Goal: Task Accomplishment & Management: Complete application form

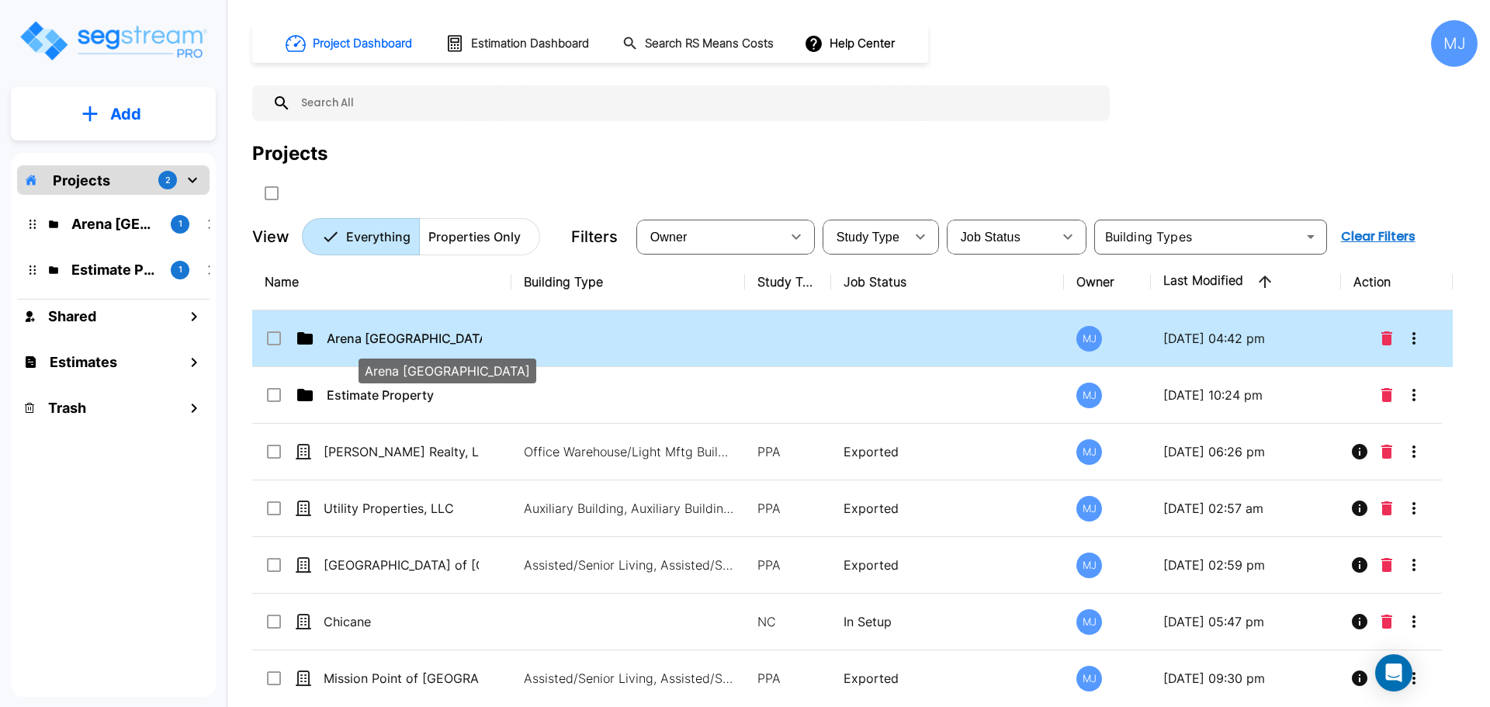
click at [373, 340] on p "Arena Oviedo" at bounding box center [404, 338] width 155 height 19
checkbox input "false"
click at [373, 340] on p "Arena Oviedo" at bounding box center [404, 338] width 155 height 19
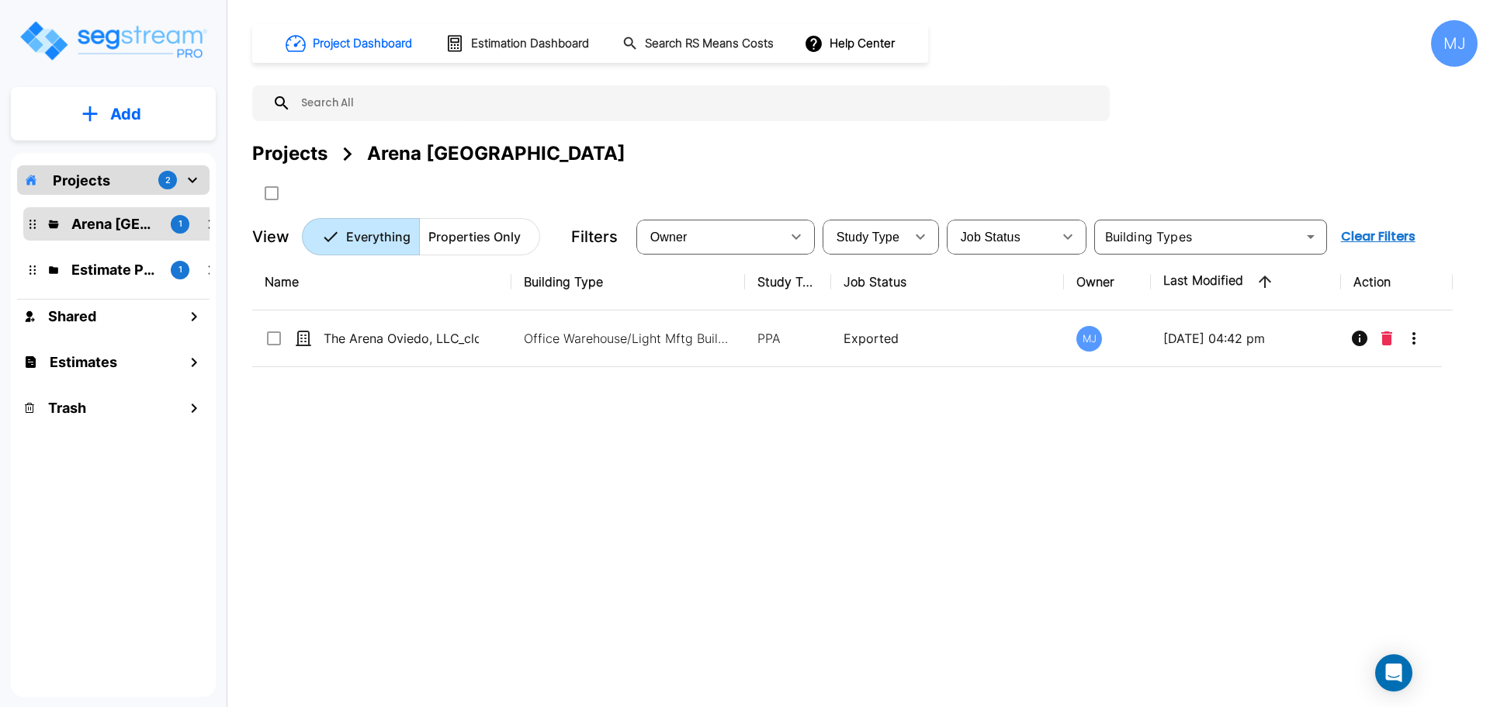
click at [1465, 41] on div "MJ" at bounding box center [1454, 43] width 47 height 47
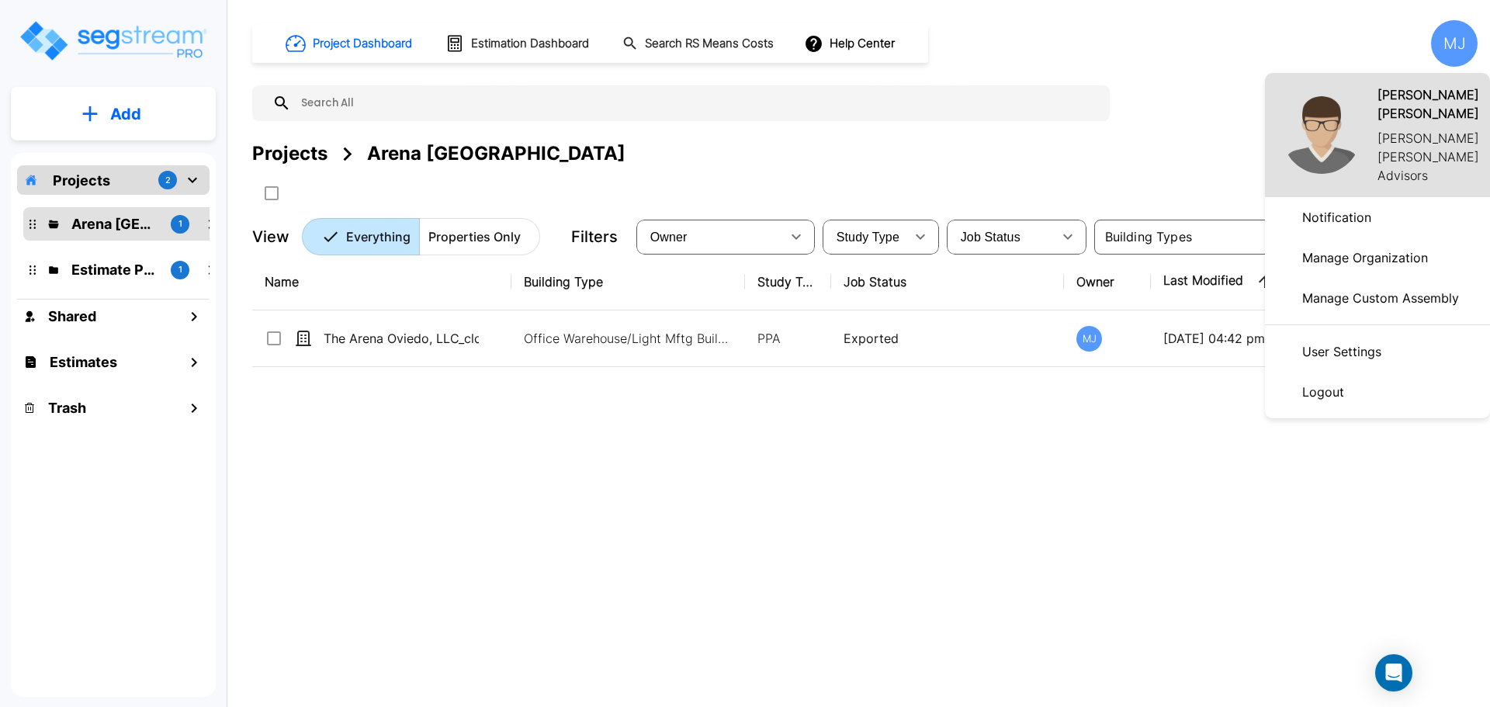
click at [1323, 358] on p "User Settings" at bounding box center [1342, 351] width 92 height 31
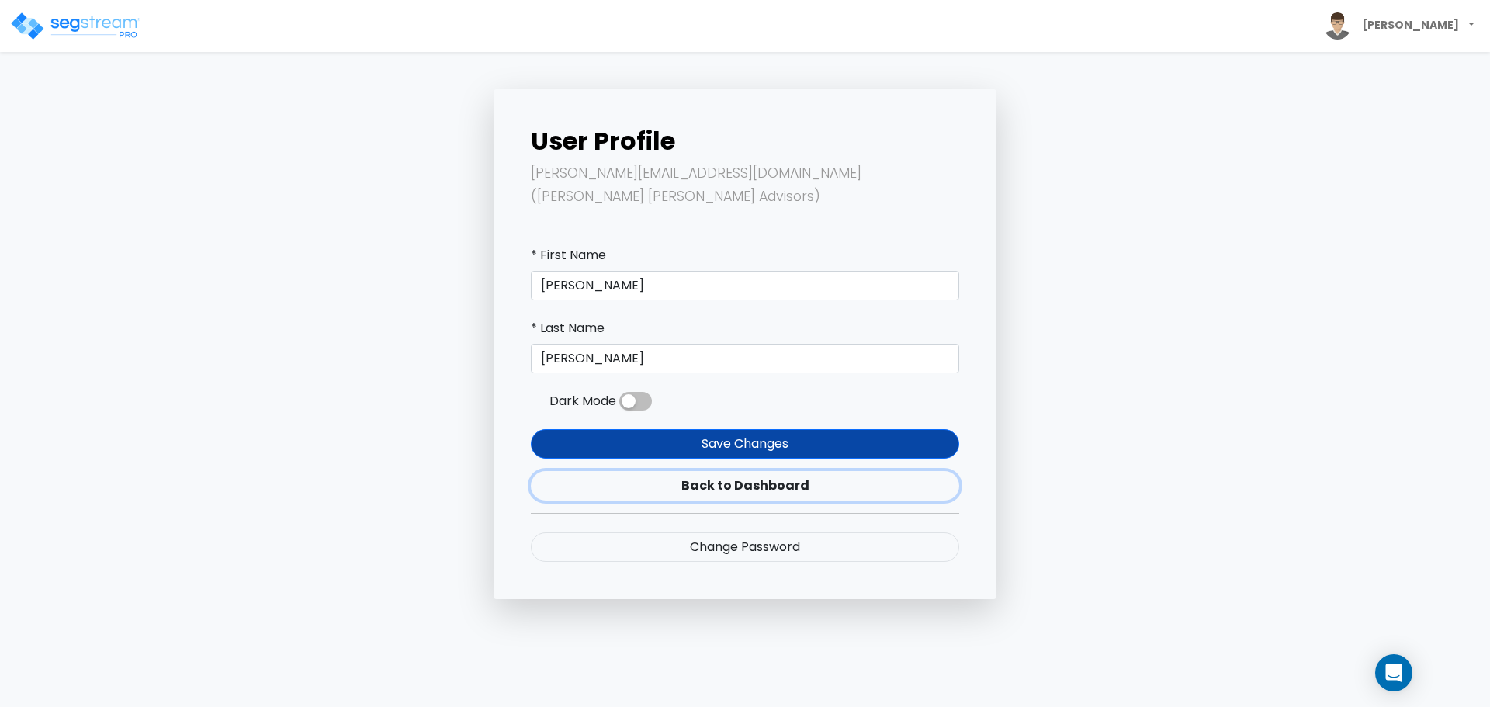
click at [794, 471] on link "Back to Dashboard" at bounding box center [745, 485] width 428 height 29
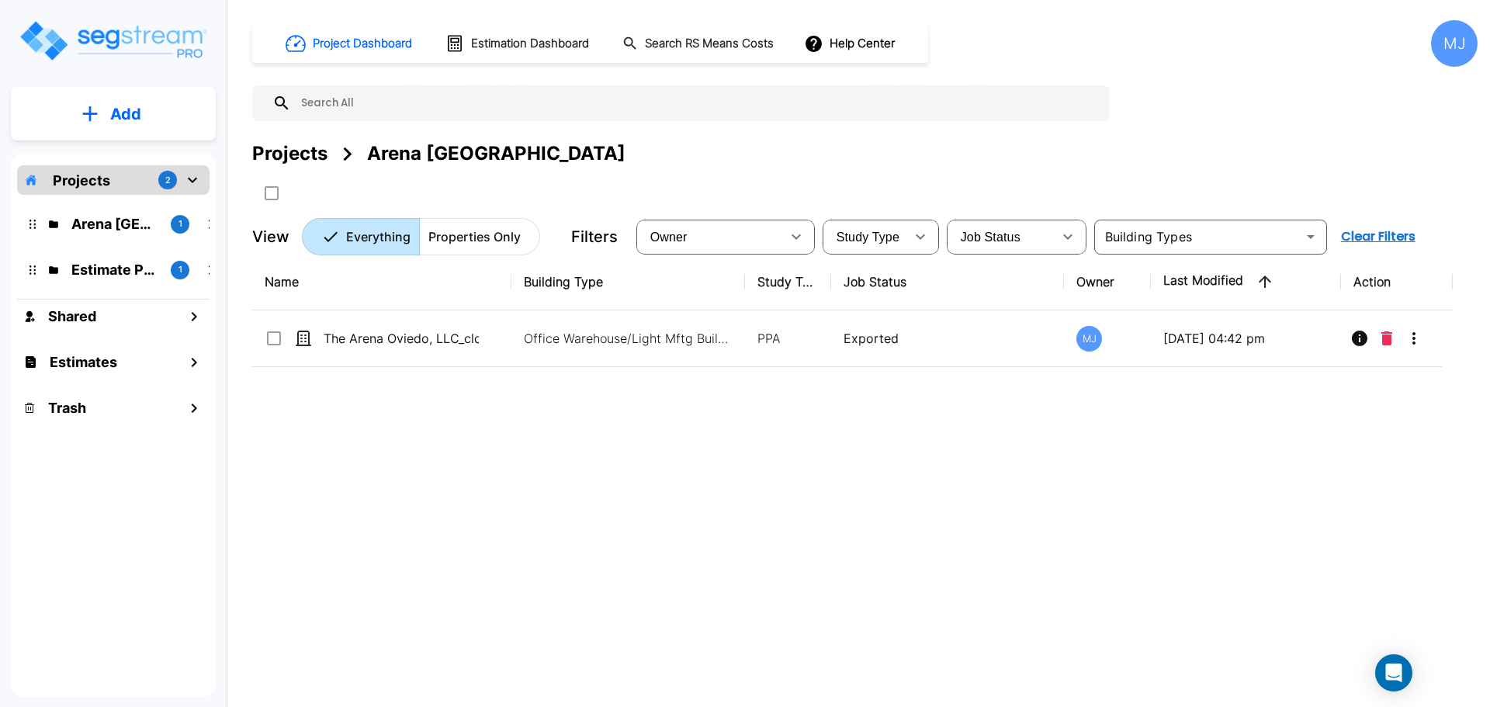
click at [1451, 43] on div "MJ" at bounding box center [1454, 43] width 47 height 47
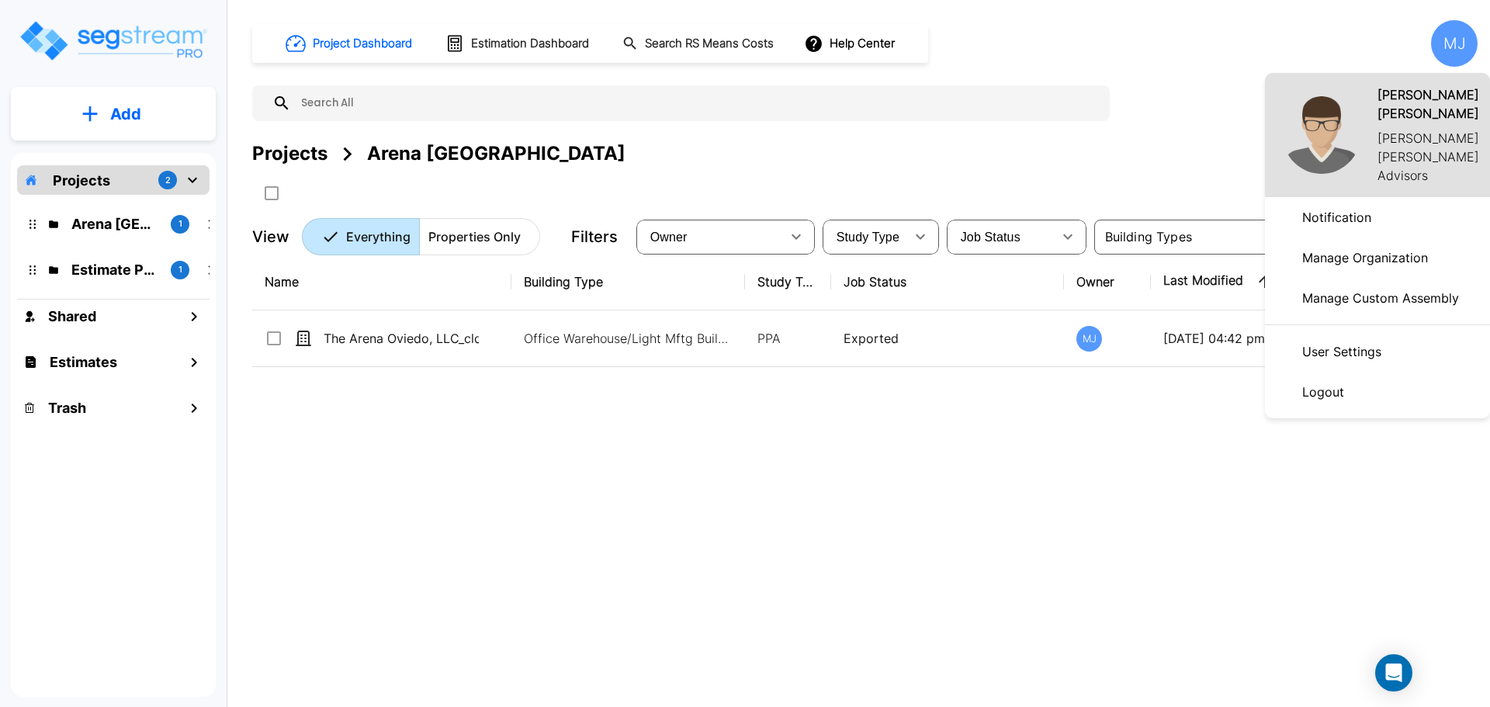
click at [1351, 265] on p "Manage Organization" at bounding box center [1365, 257] width 138 height 31
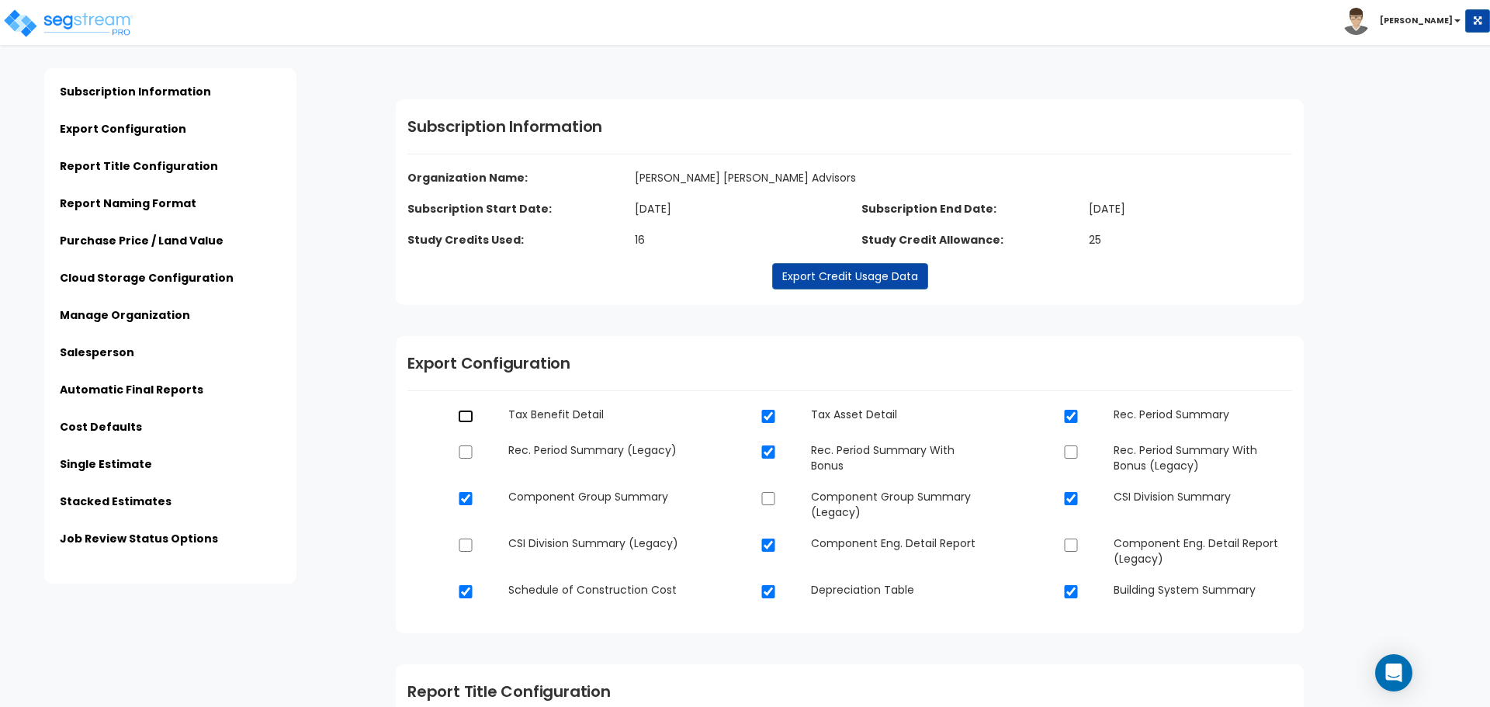
click at [468, 419] on input "checkbox" at bounding box center [466, 416] width 16 height 13
checkbox input "true"
click at [102, 23] on img at bounding box center [68, 23] width 132 height 31
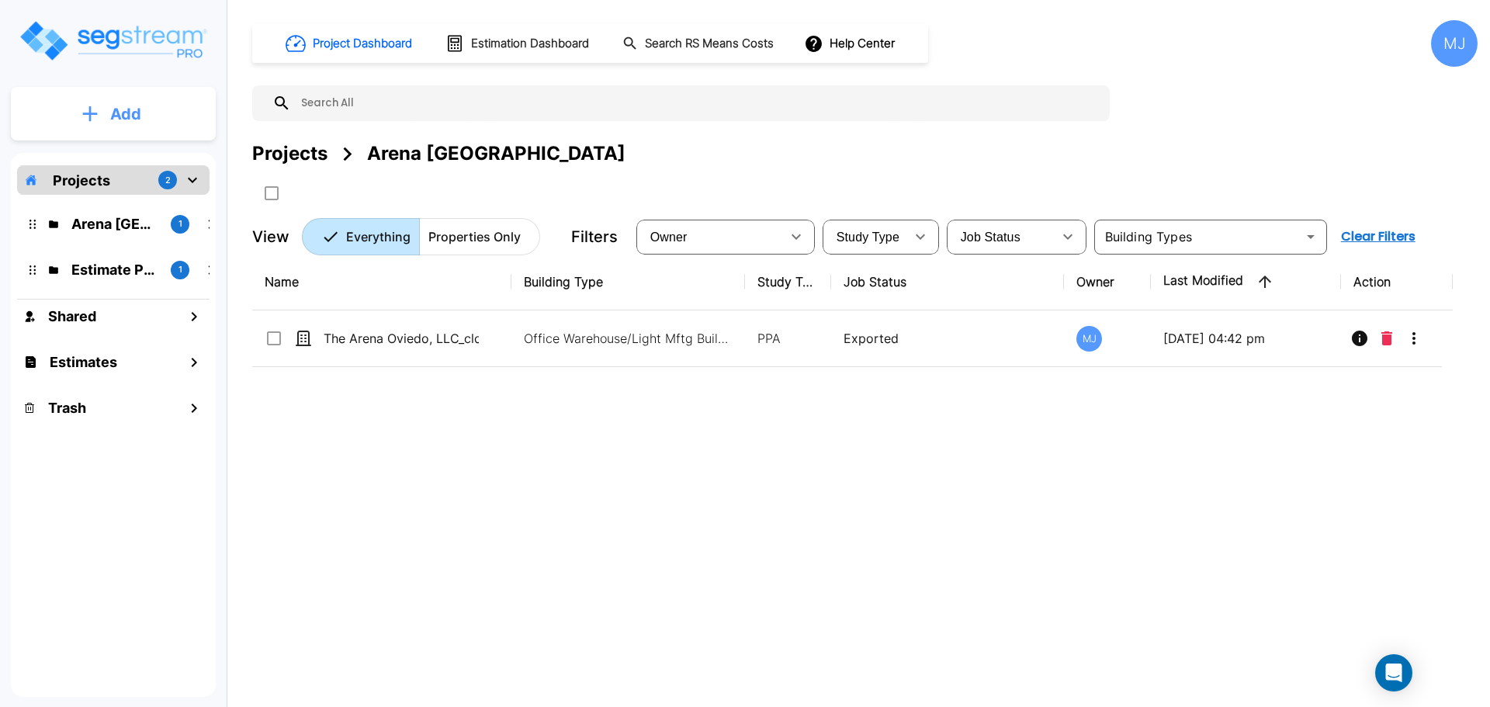
click at [117, 116] on p "Add" at bounding box center [125, 113] width 31 height 23
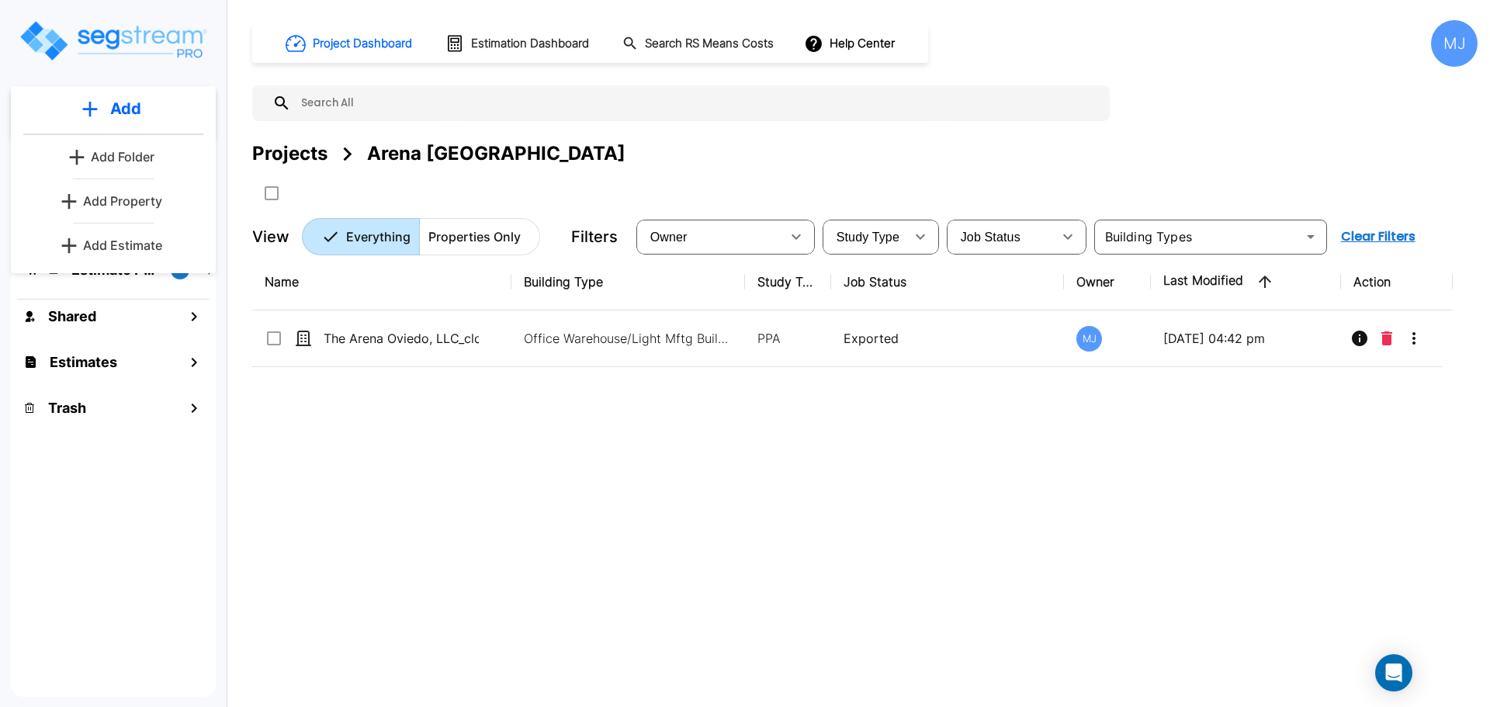
click at [134, 200] on p "Add Property" at bounding box center [122, 201] width 79 height 19
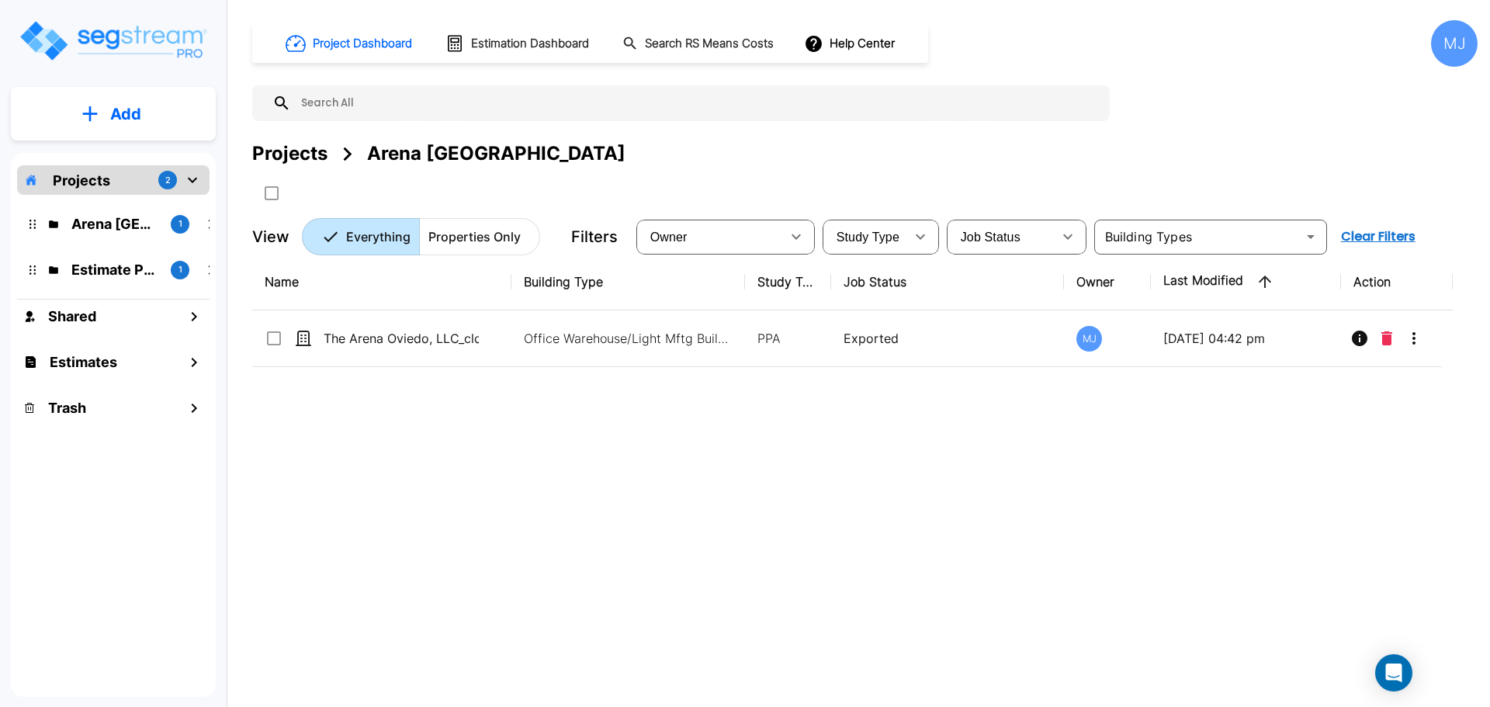
click at [299, 157] on div "Projects" at bounding box center [289, 154] width 75 height 28
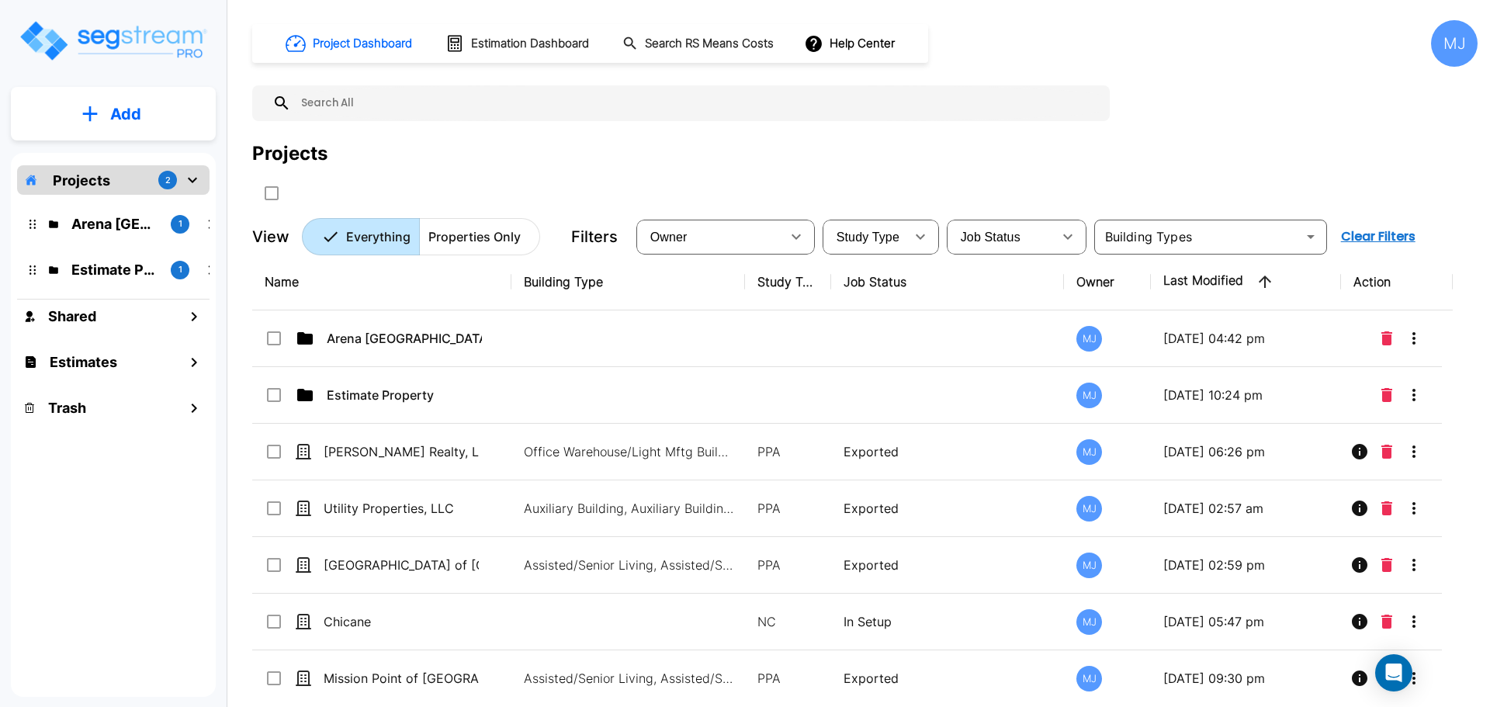
click at [119, 111] on p "Add" at bounding box center [125, 113] width 31 height 23
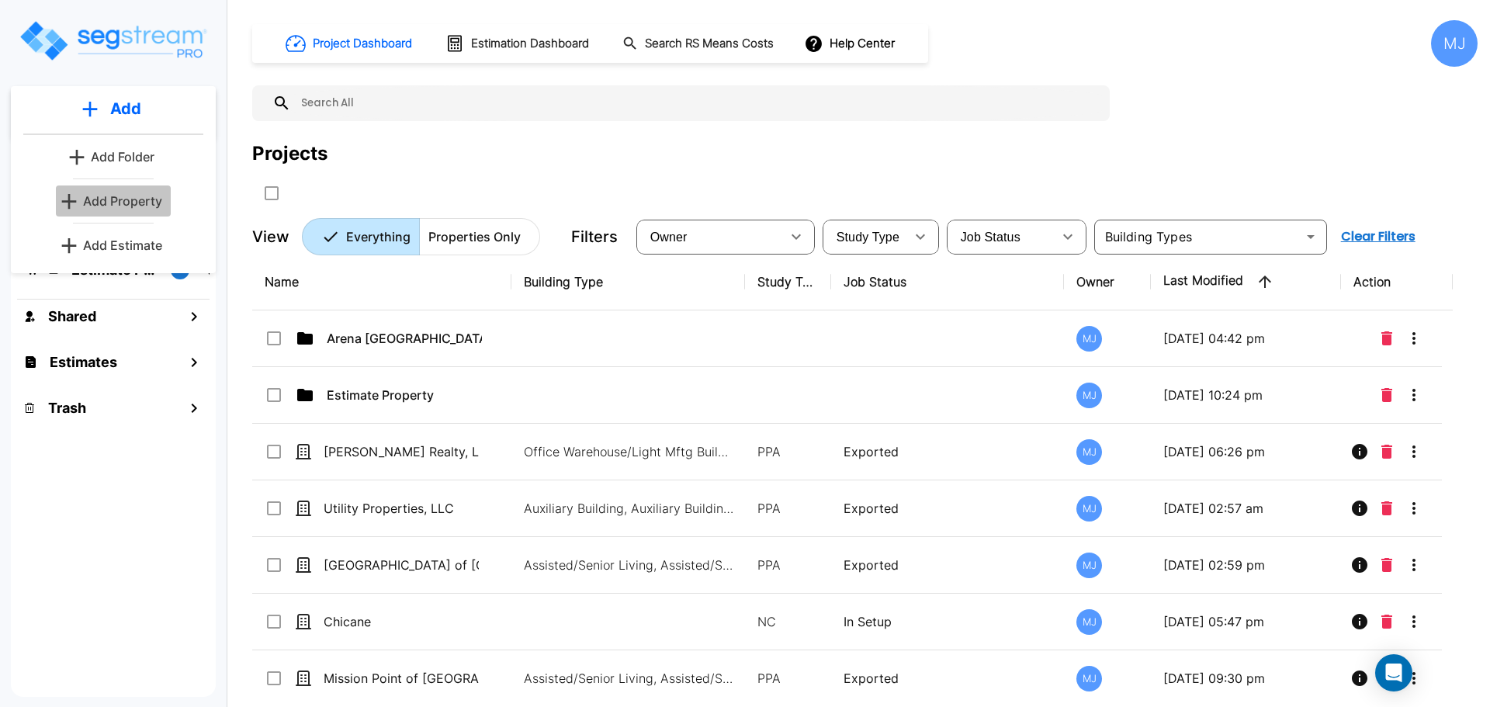
click at [122, 199] on p "Add Property" at bounding box center [122, 201] width 79 height 19
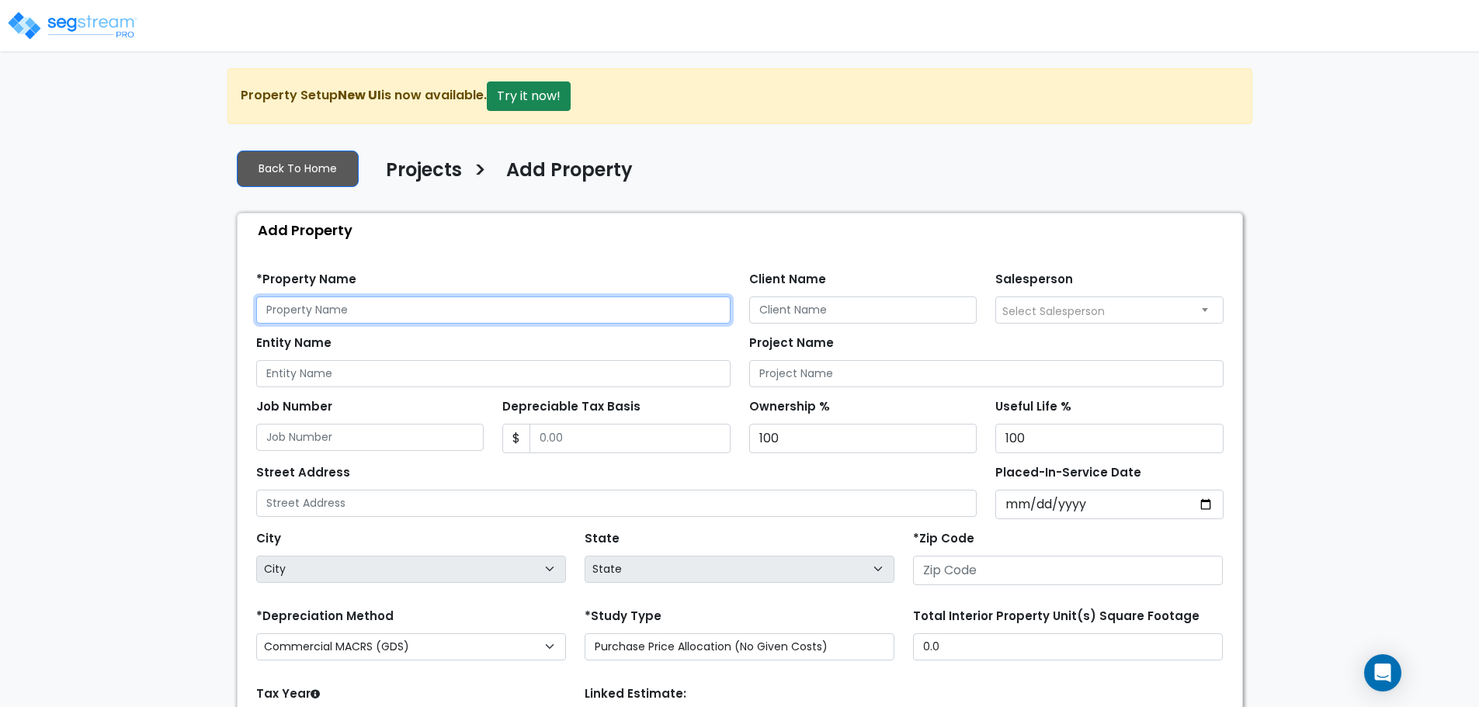
click at [415, 317] on input "text" at bounding box center [493, 310] width 474 height 27
click at [377, 303] on input "text" at bounding box center [493, 310] width 474 height 27
type input "[STREET_ADDRESS], LLC"
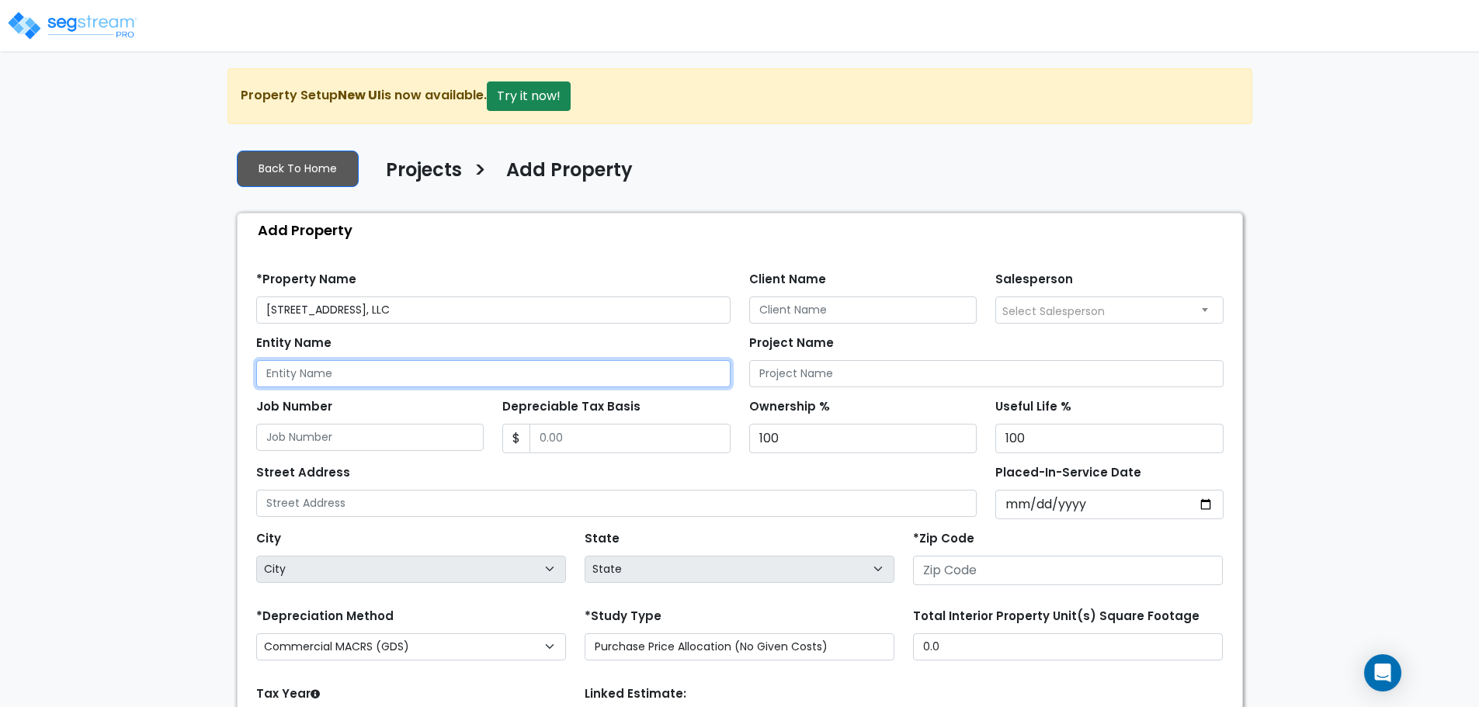
click at [392, 380] on input "Entity Name" at bounding box center [493, 373] width 474 height 27
type input "[STREET_ADDRESS], LLC"
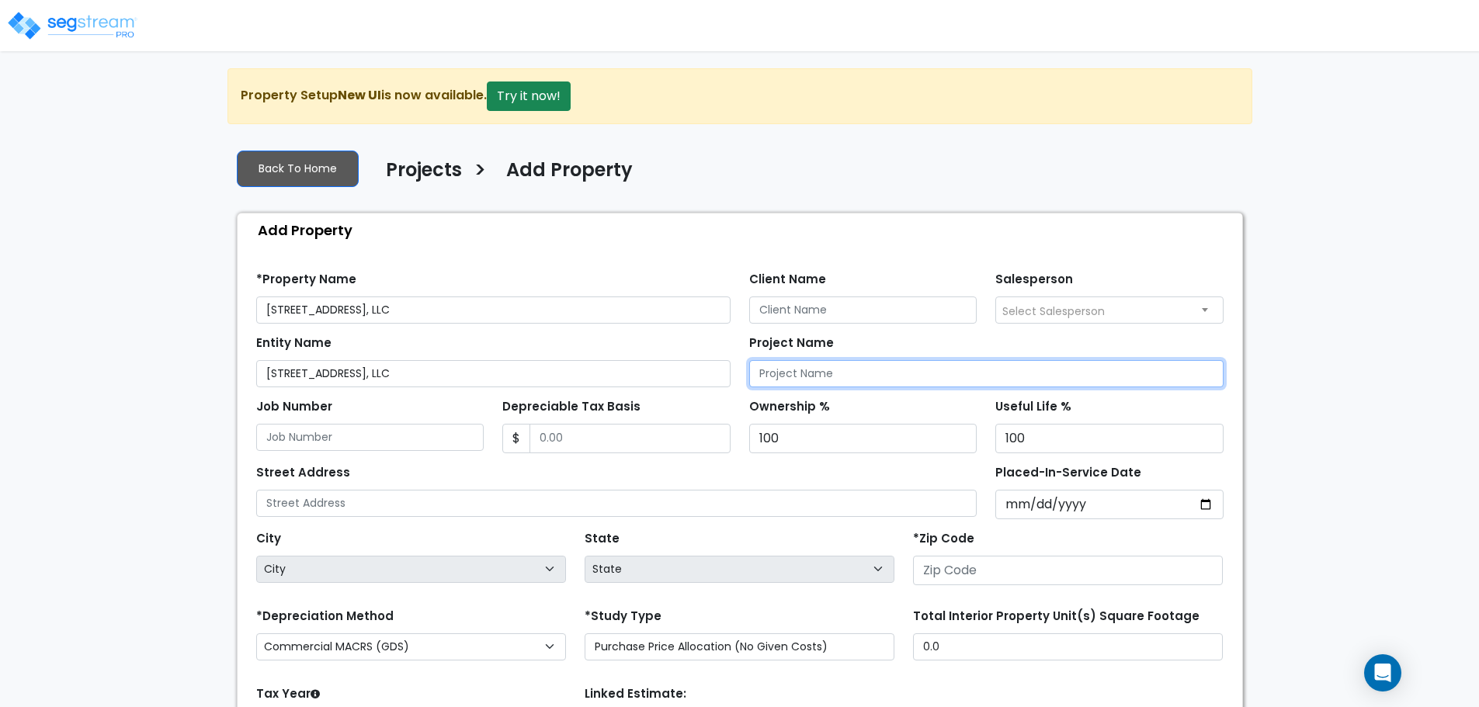
click at [801, 375] on input "Project Name" at bounding box center [986, 373] width 474 height 27
type input "[STREET_ADDRESS], LLC"
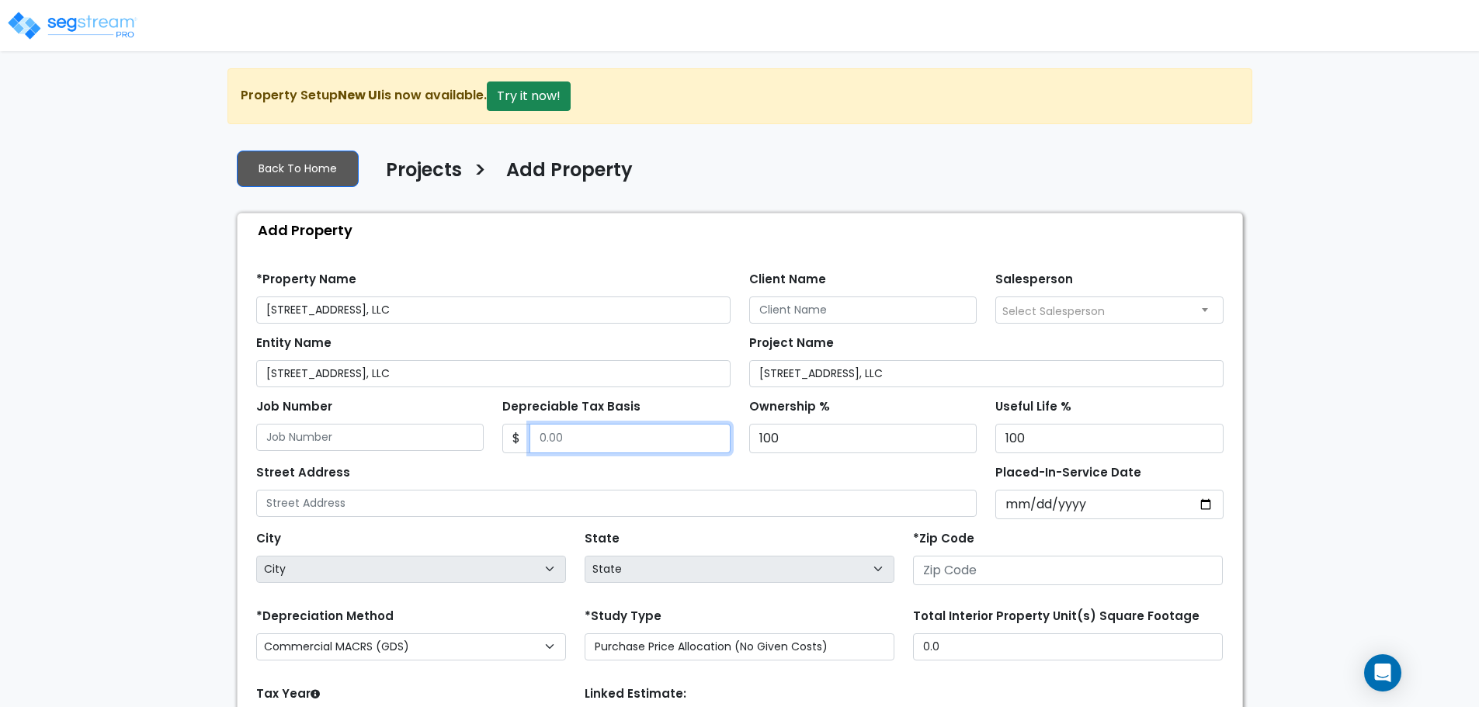
click at [580, 442] on input "Depreciable Tax Basis" at bounding box center [629, 438] width 201 height 29
type input "2,701,415"
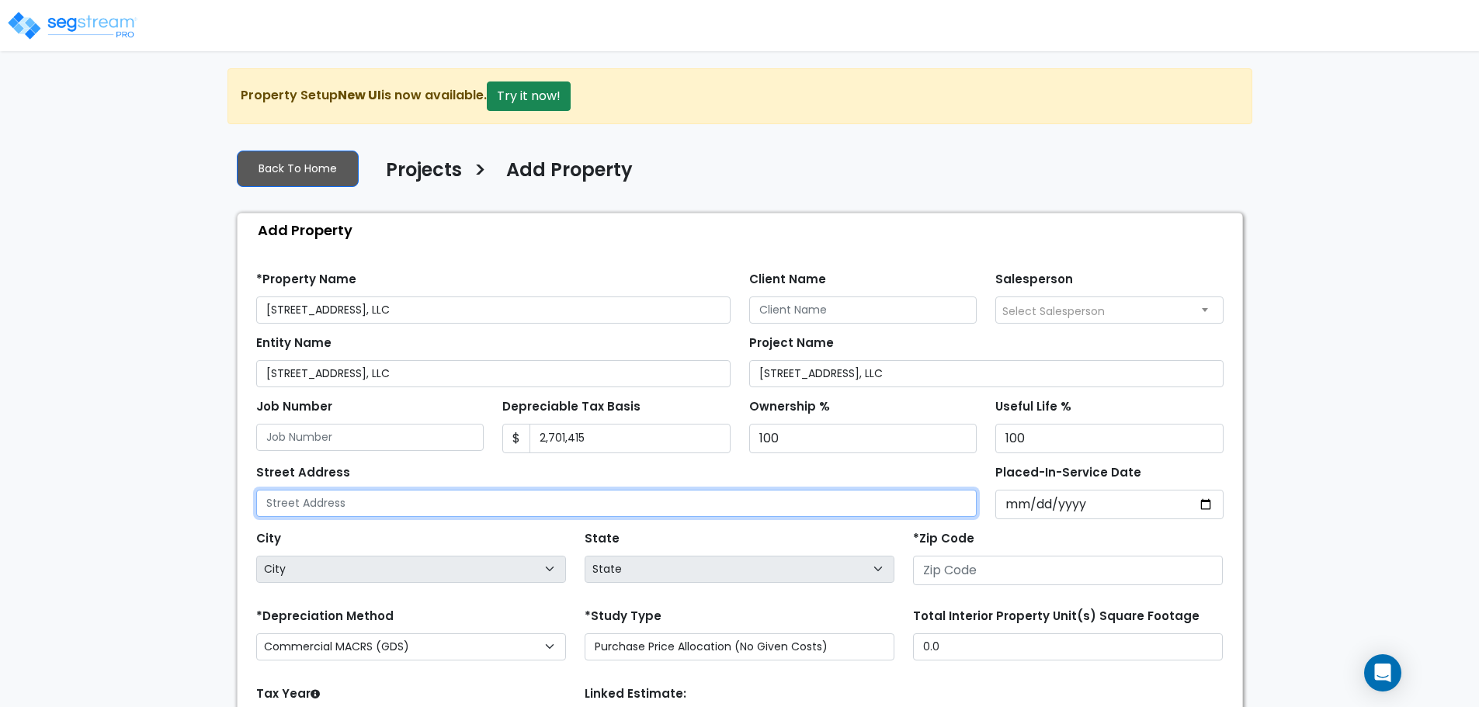
click at [439, 499] on input "text" at bounding box center [616, 503] width 721 height 27
type input "[STREET_ADDRESS]"
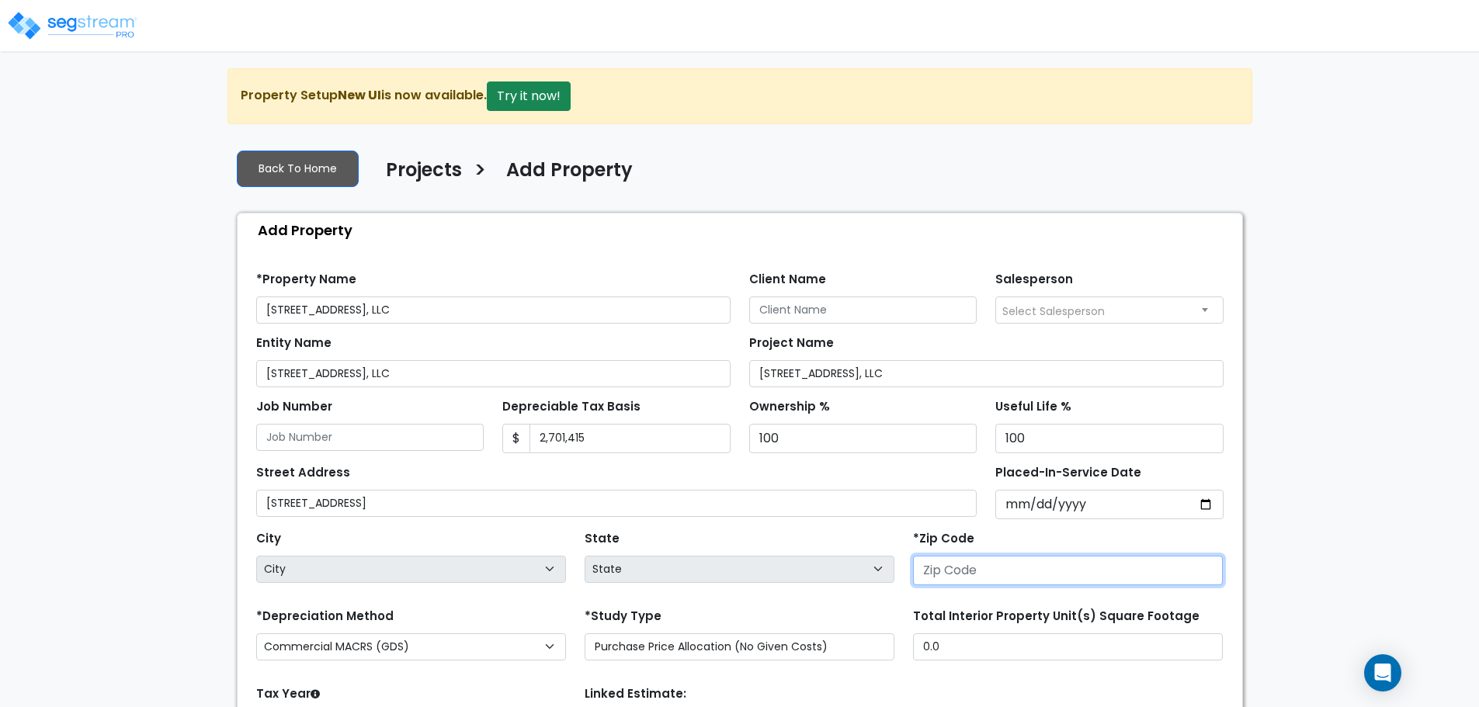
click at [998, 569] on input "number" at bounding box center [1068, 570] width 310 height 29
click at [992, 565] on input "number" at bounding box center [1068, 570] width 310 height 29
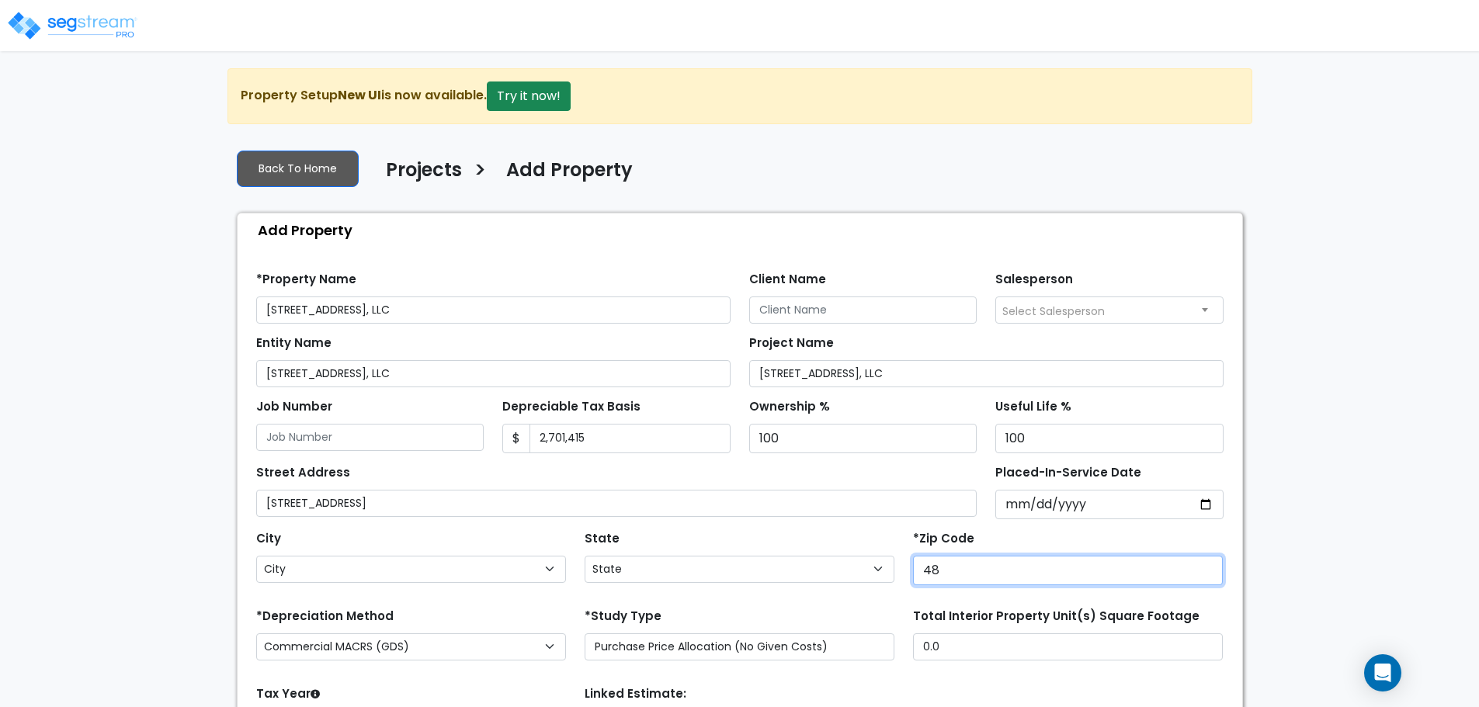
type input "481"
select select "MI"
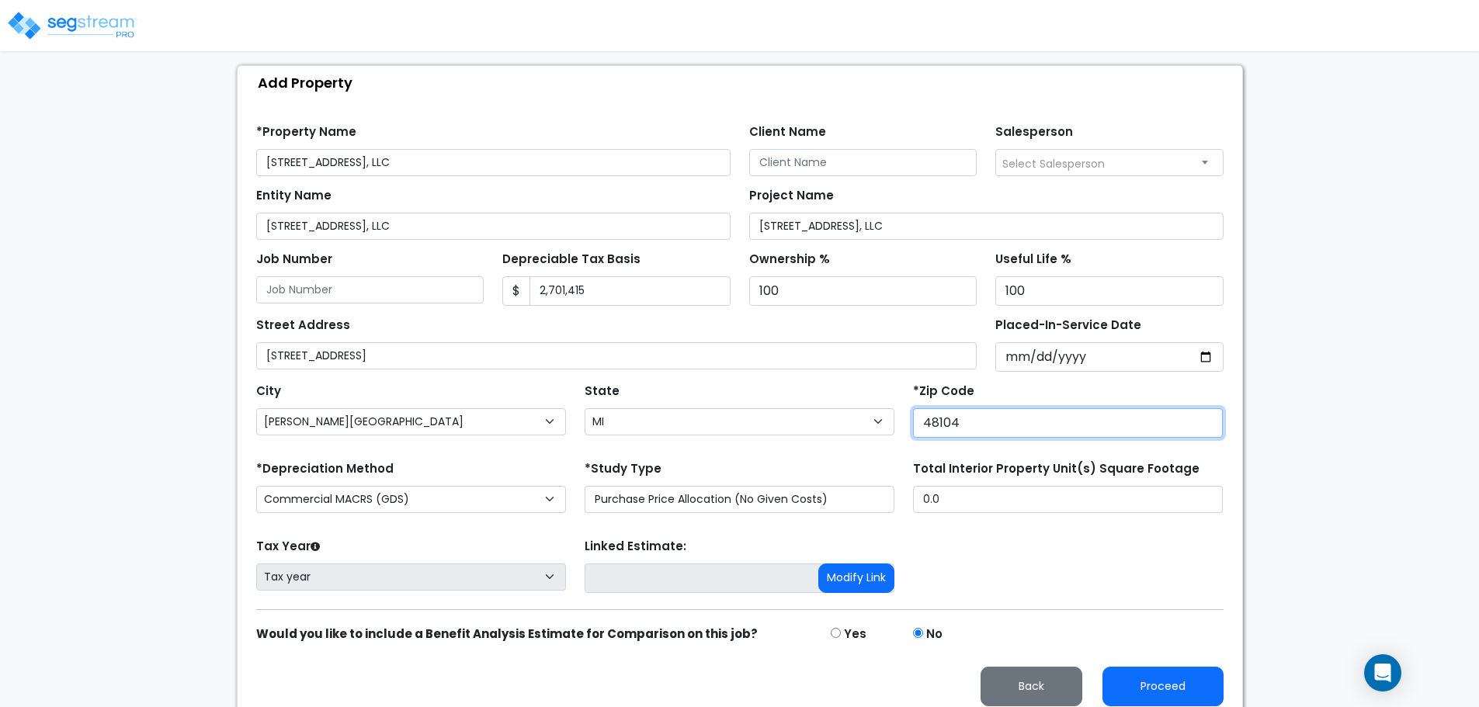
scroll to position [160, 0]
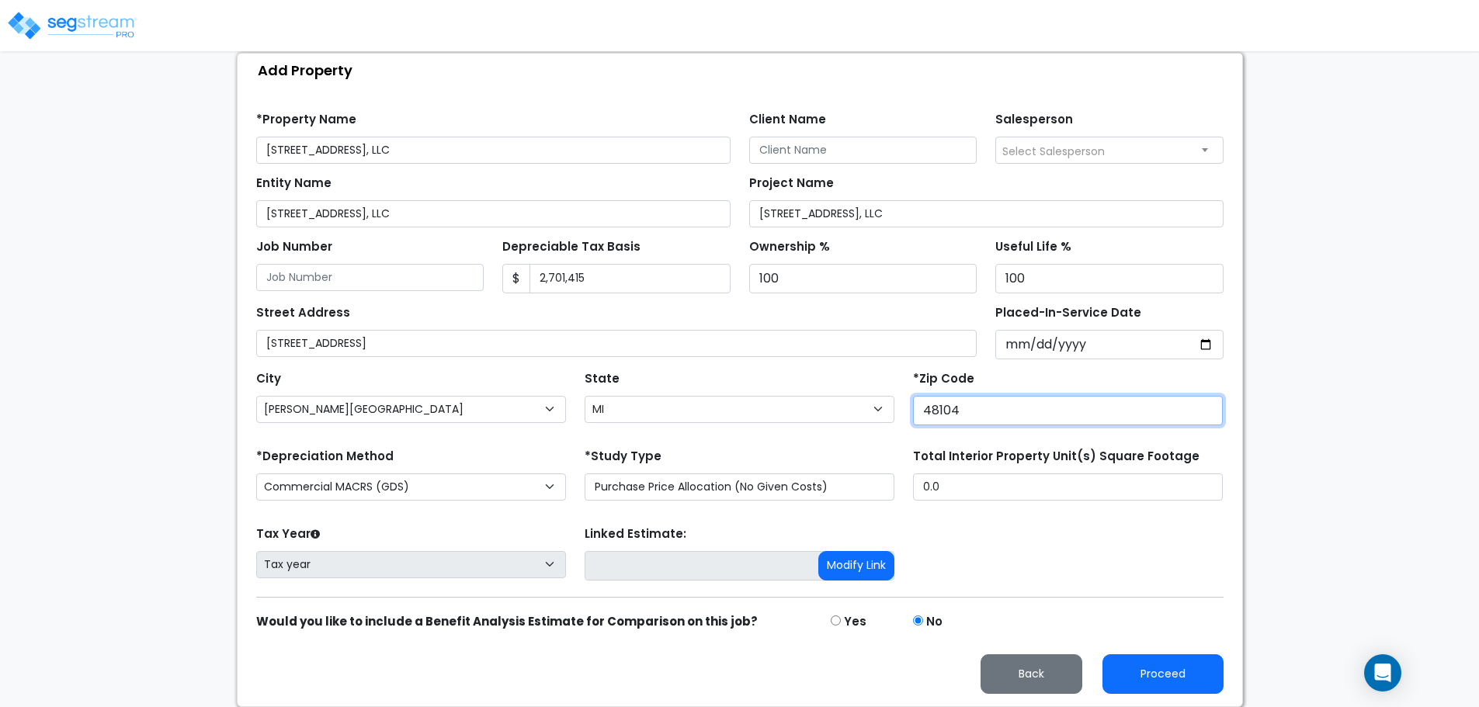
type input "48104"
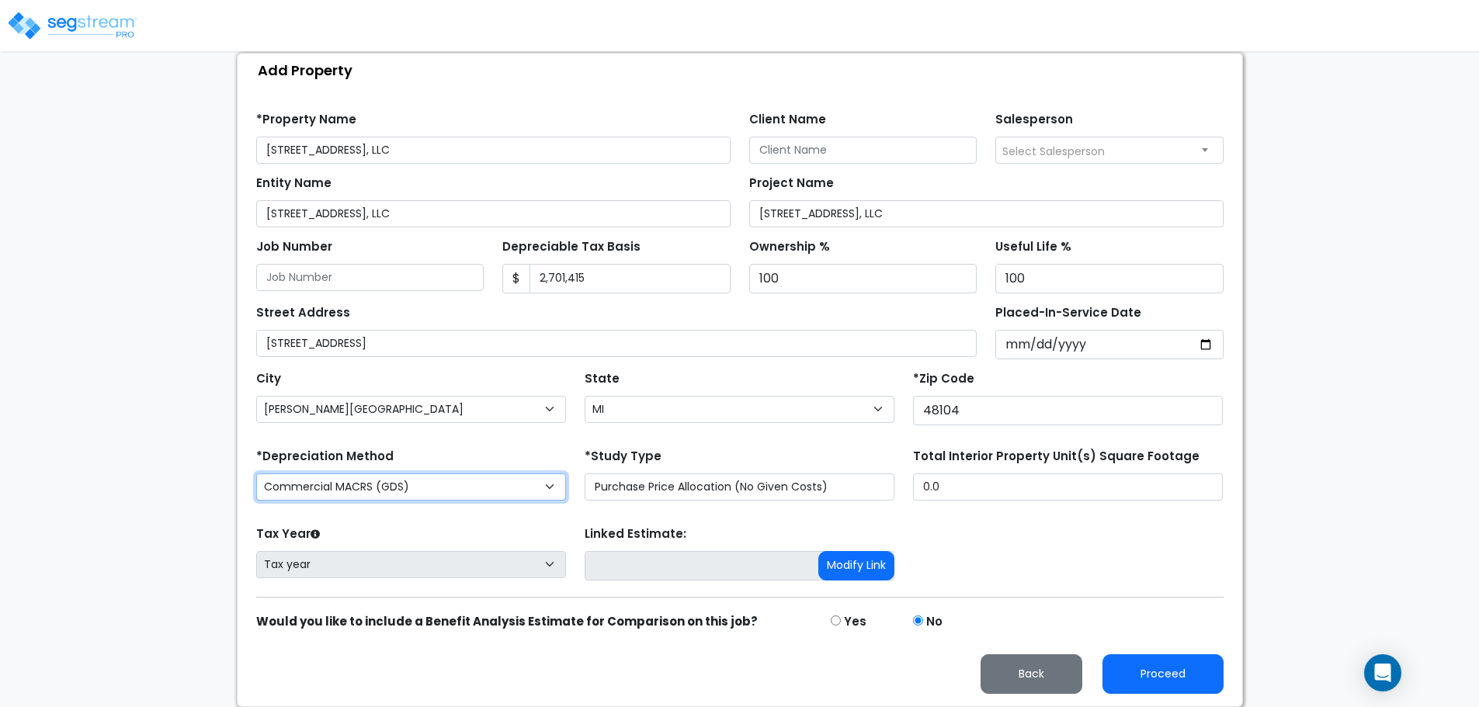
click at [548, 489] on select "Commercial MACRS (GDS) Residential Rental MACRS (GDS) Commercial MACRS (GDS) QIP" at bounding box center [411, 486] width 310 height 27
select select "RRM(_34"
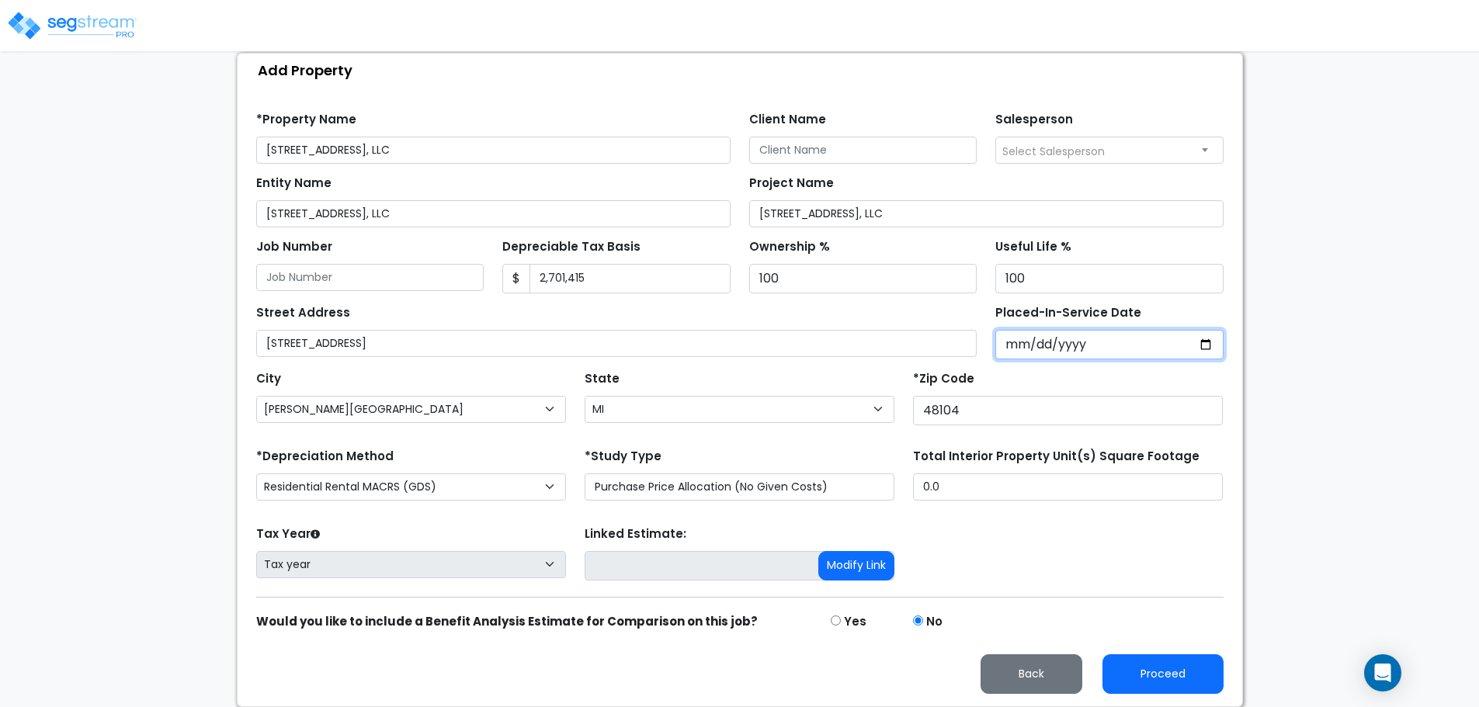
click at [1098, 342] on input "Placed-In-Service Date" at bounding box center [1109, 344] width 228 height 29
type input "0002-05-14"
select select "2"
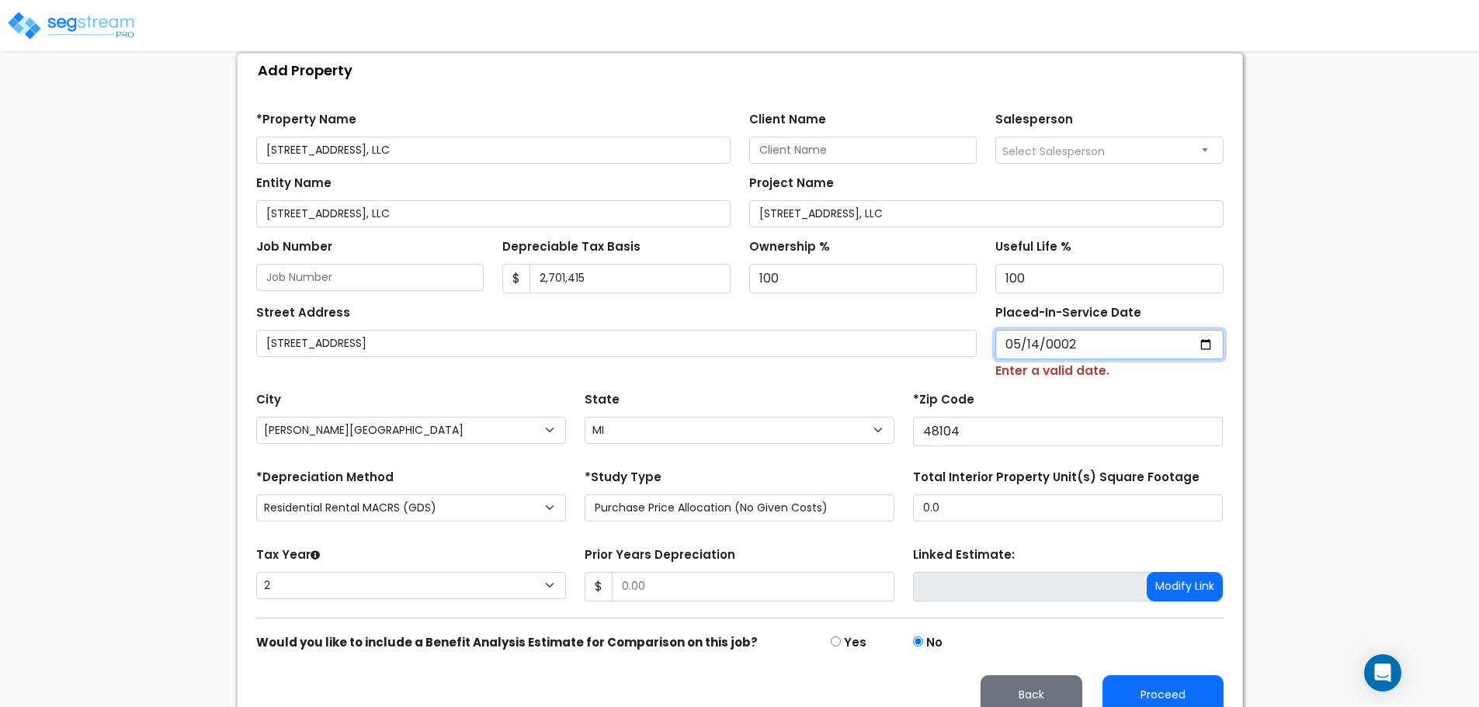
type input "0020-05-14"
select select "20"
type input "0202-05-14"
select select "202"
type input "2024-05-14"
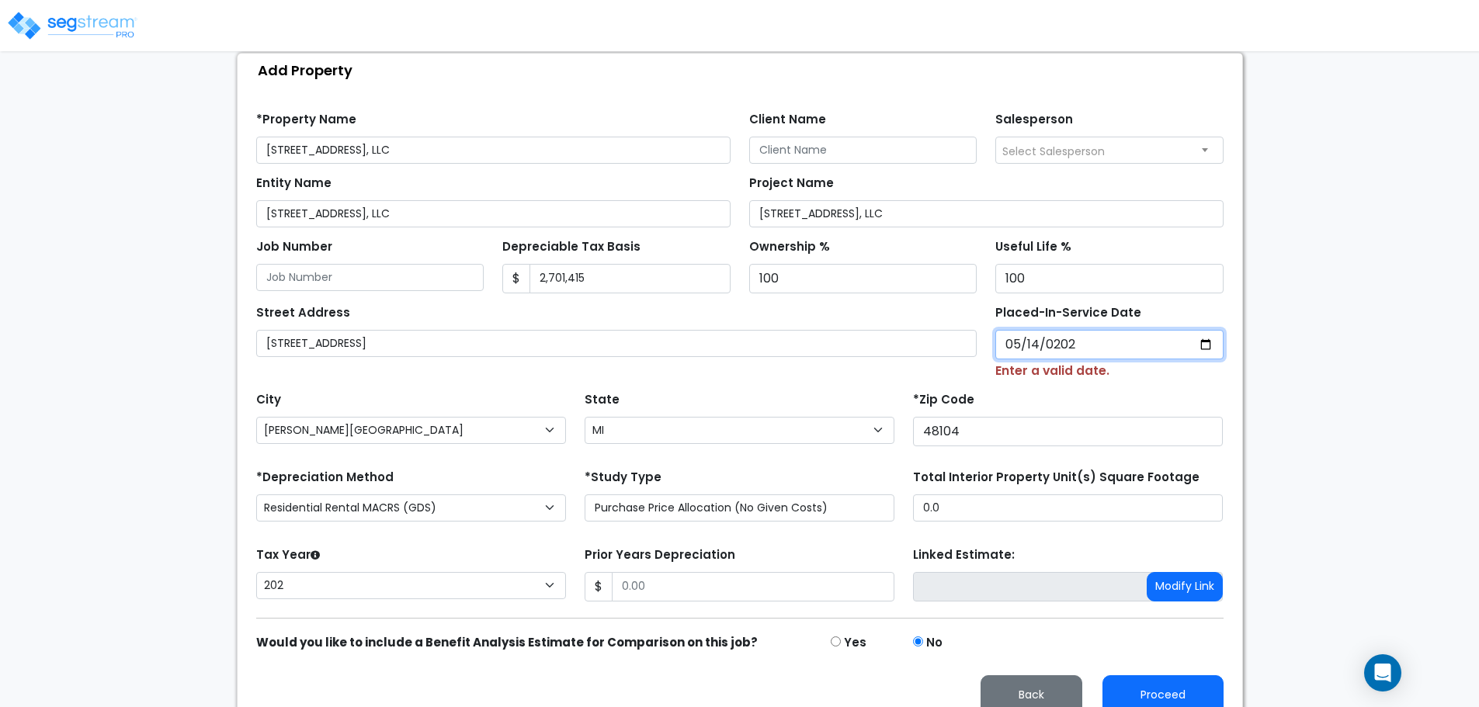
select select "2024"
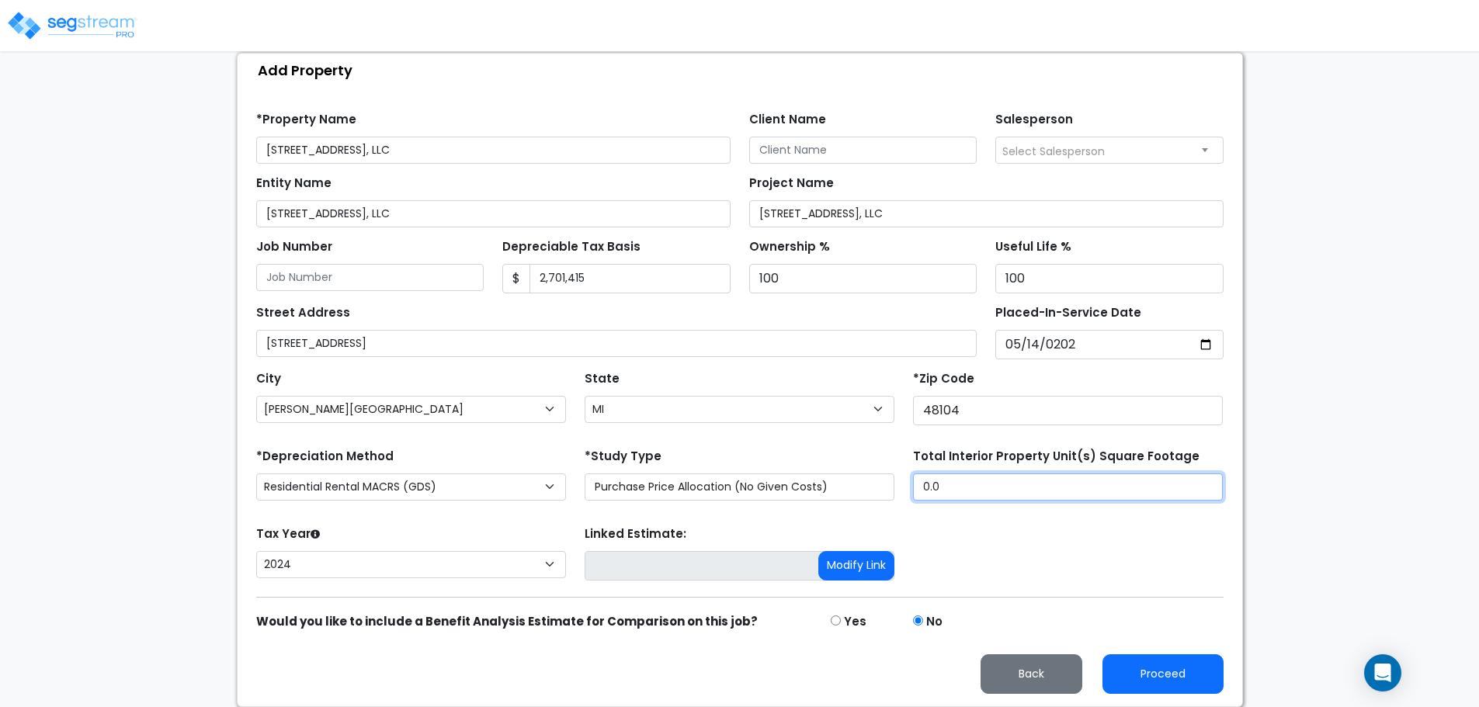
drag, startPoint x: 948, startPoint y: 488, endPoint x: 893, endPoint y: 489, distance: 54.3
click at [893, 489] on div "*Depreciation Method Commercial MACRS (GDS) Residential Rental MACRS (GDS) Comm…" at bounding box center [740, 476] width 986 height 62
type input "5,911"
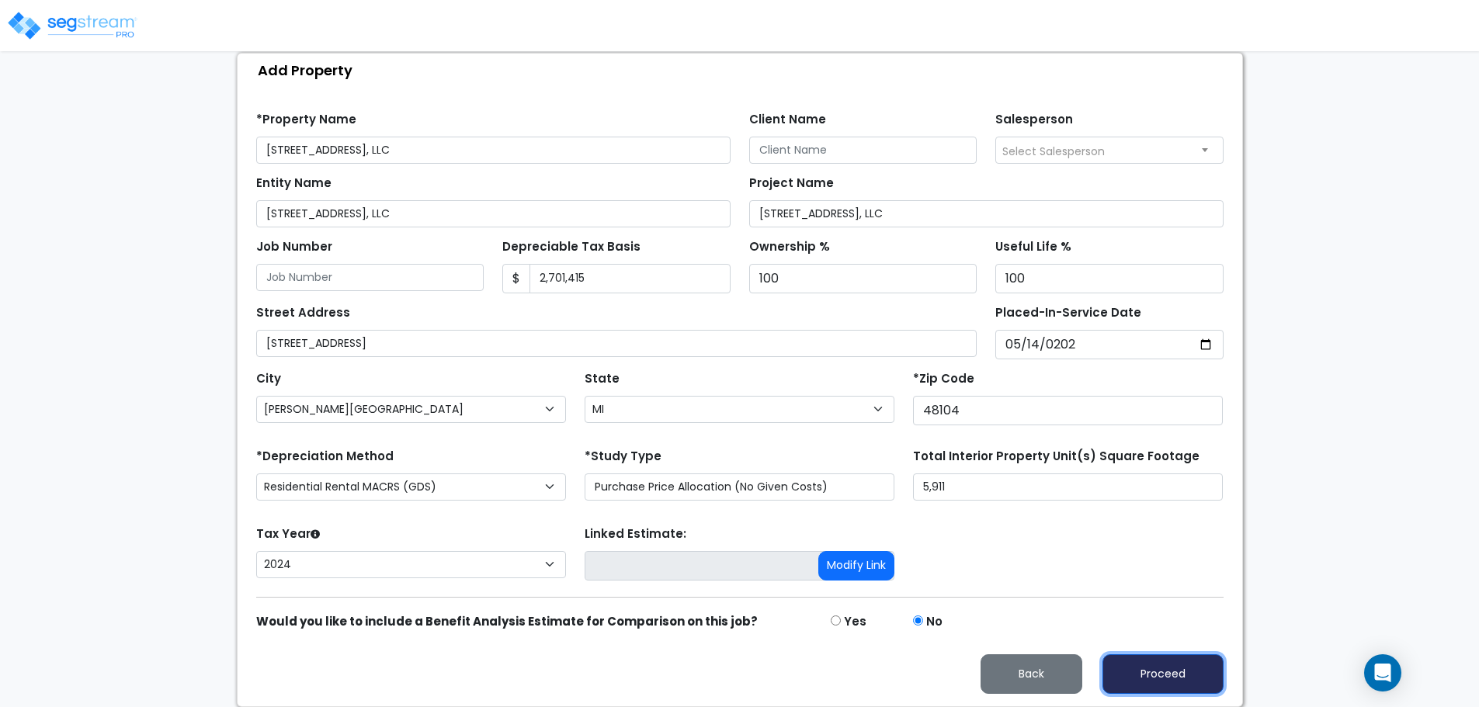
click at [1150, 671] on button "Proceed" at bounding box center [1162, 674] width 121 height 40
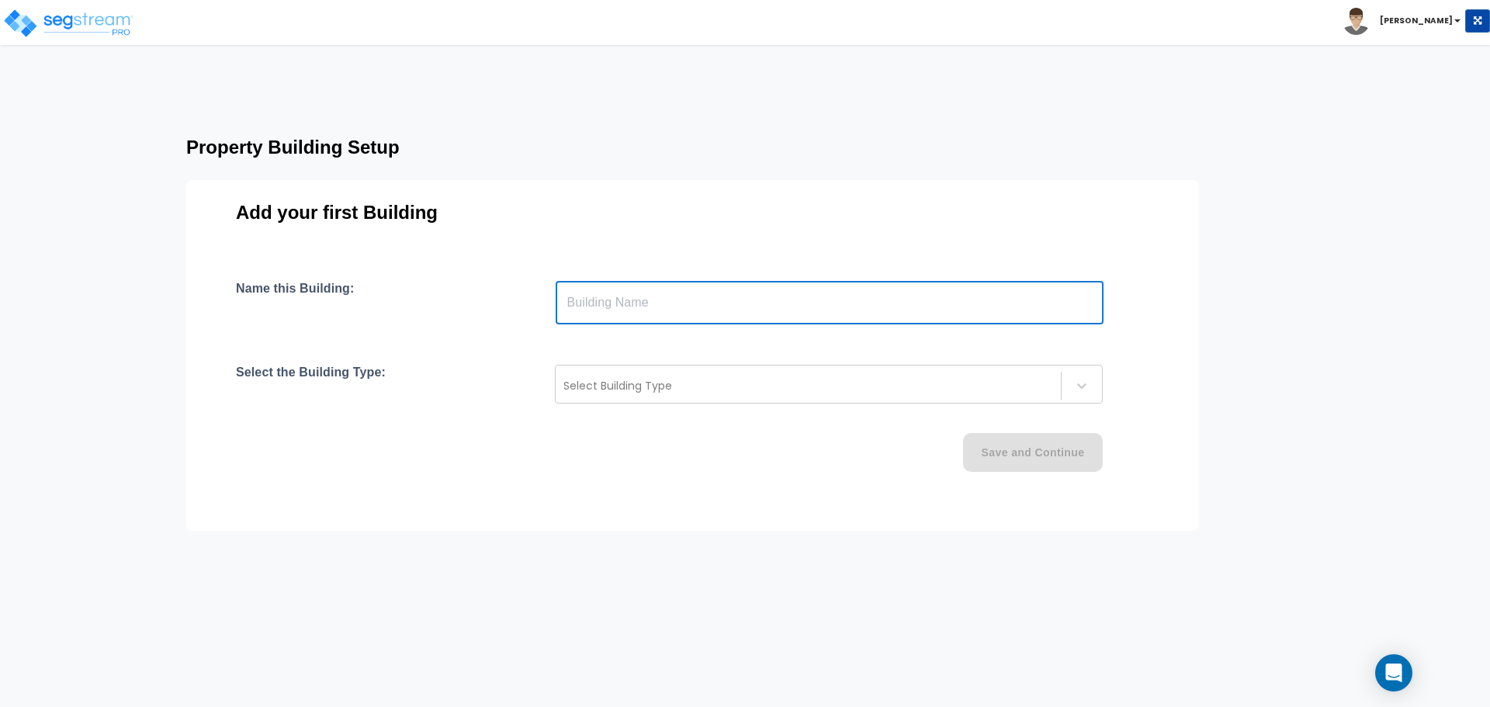
click at [637, 304] on input "text" at bounding box center [830, 302] width 548 height 43
type input "133 Hill"
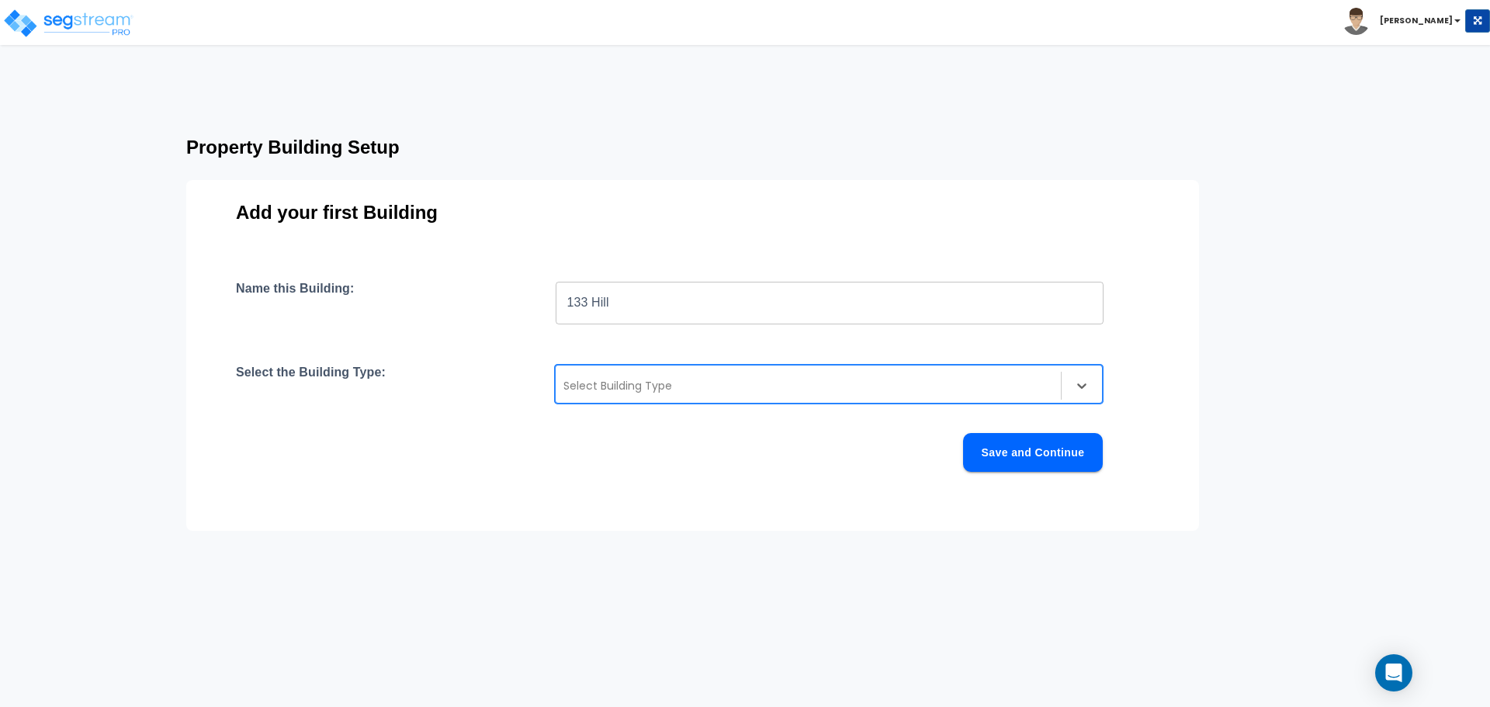
click at [663, 388] on div at bounding box center [809, 385] width 490 height 19
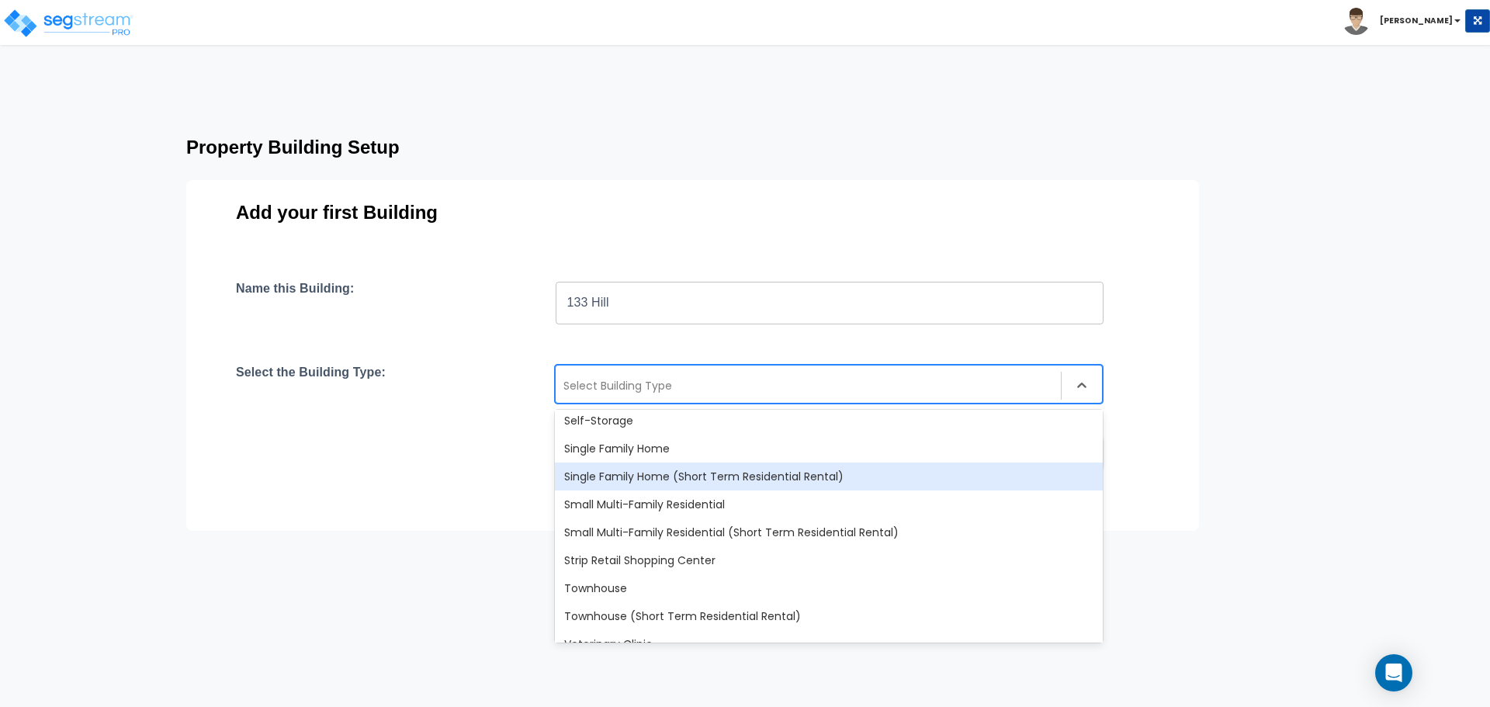
scroll to position [1338, 0]
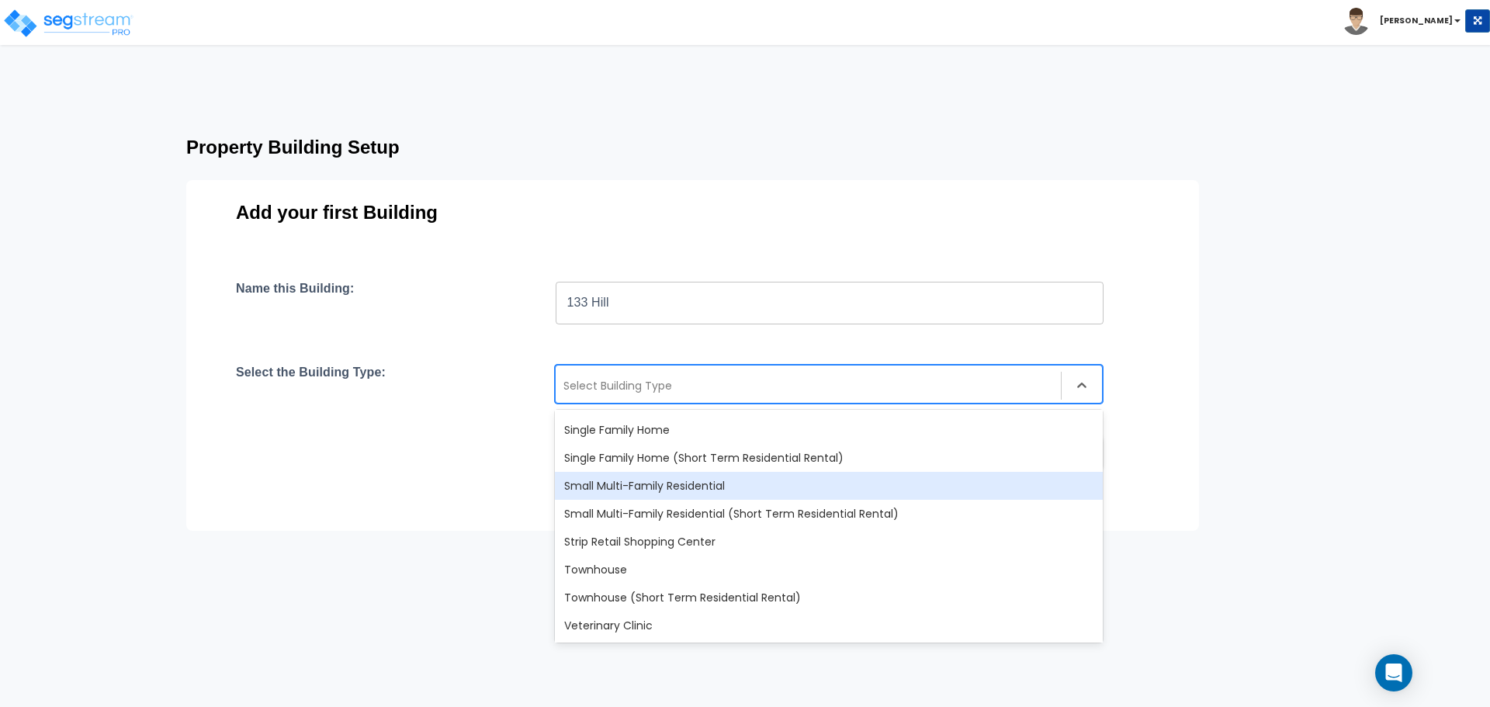
click at [674, 481] on div "Small Multi-Family Residential" at bounding box center [829, 486] width 548 height 28
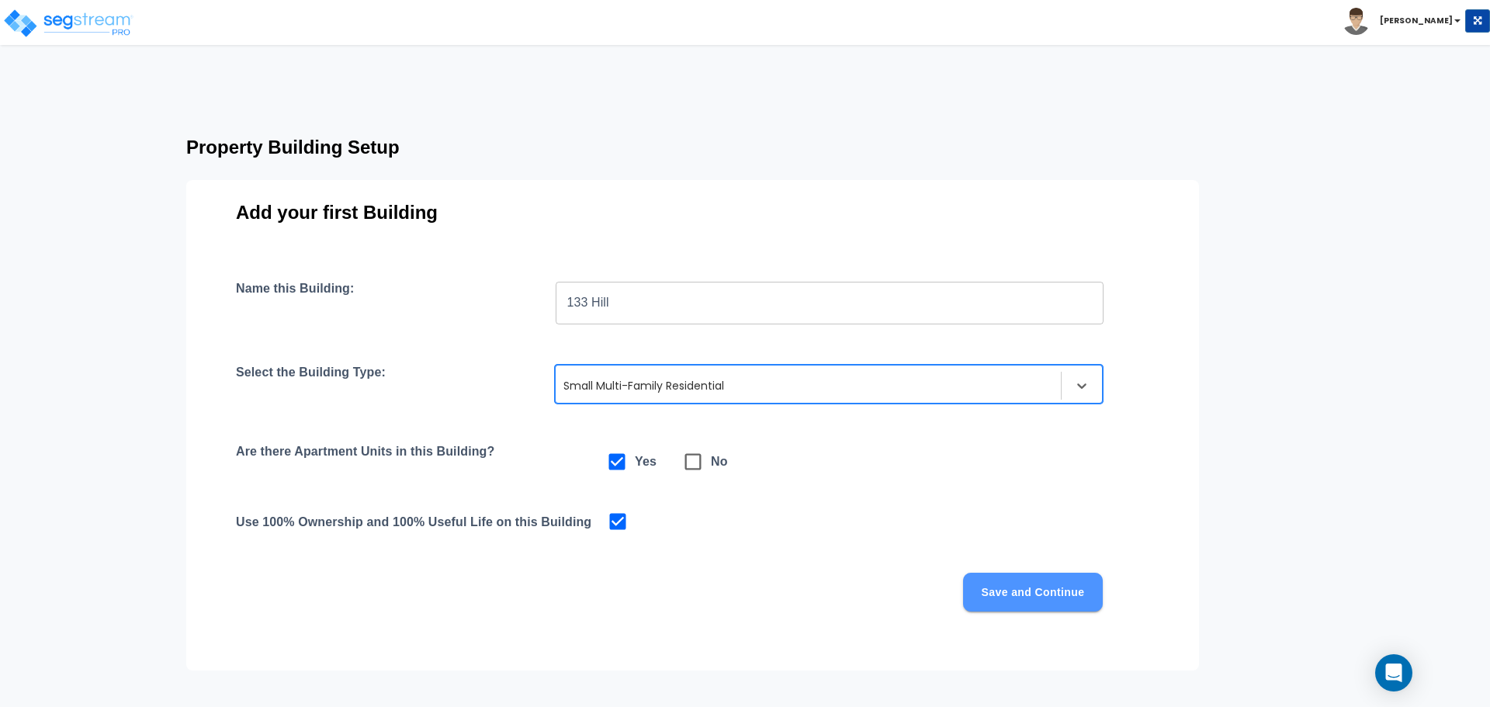
click at [1042, 592] on button "Save and Continue" at bounding box center [1033, 592] width 140 height 39
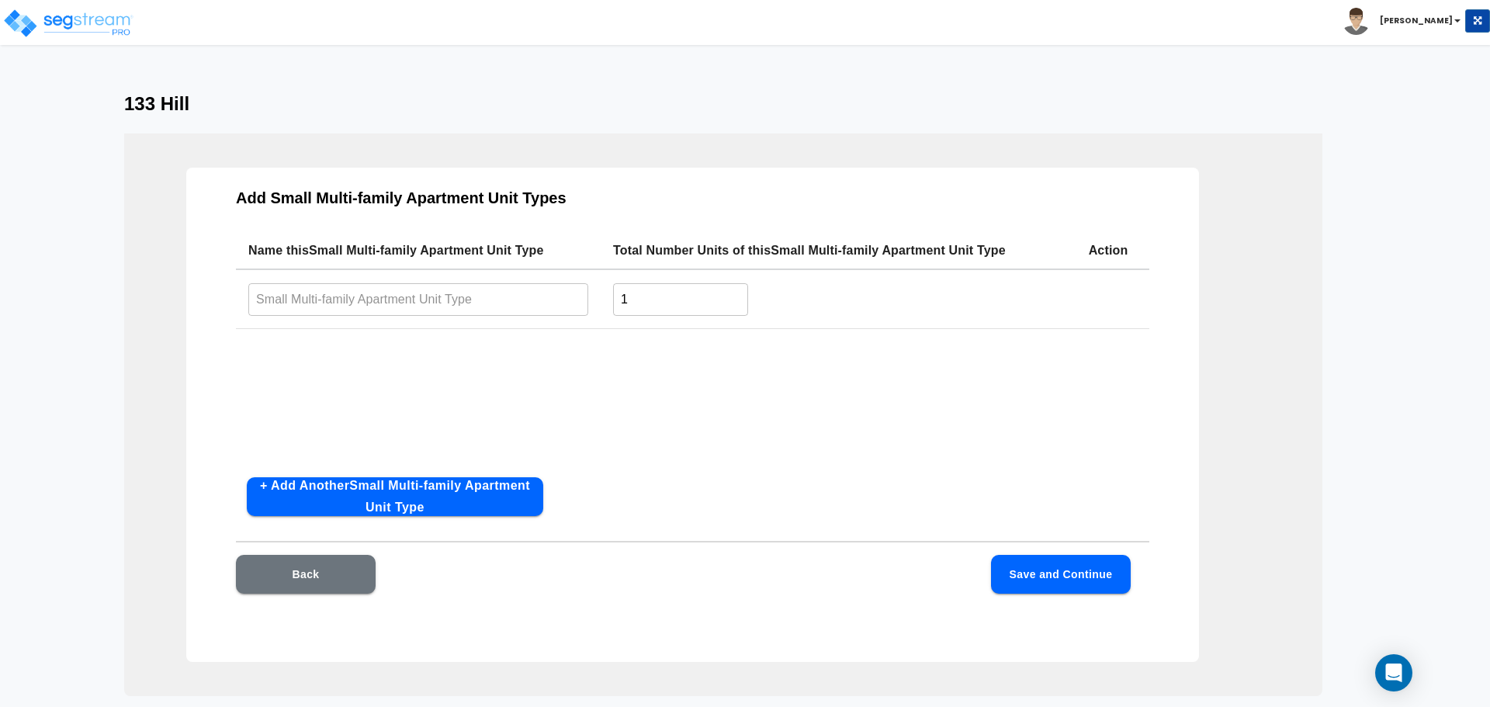
click at [395, 288] on input "text" at bounding box center [418, 299] width 340 height 33
type input "Apartment 1"
drag, startPoint x: 689, startPoint y: 296, endPoint x: 567, endPoint y: 290, distance: 122.0
click at [567, 290] on tr "Apartment 1 ​ 1 ​" at bounding box center [693, 299] width 914 height 60
type input "3"
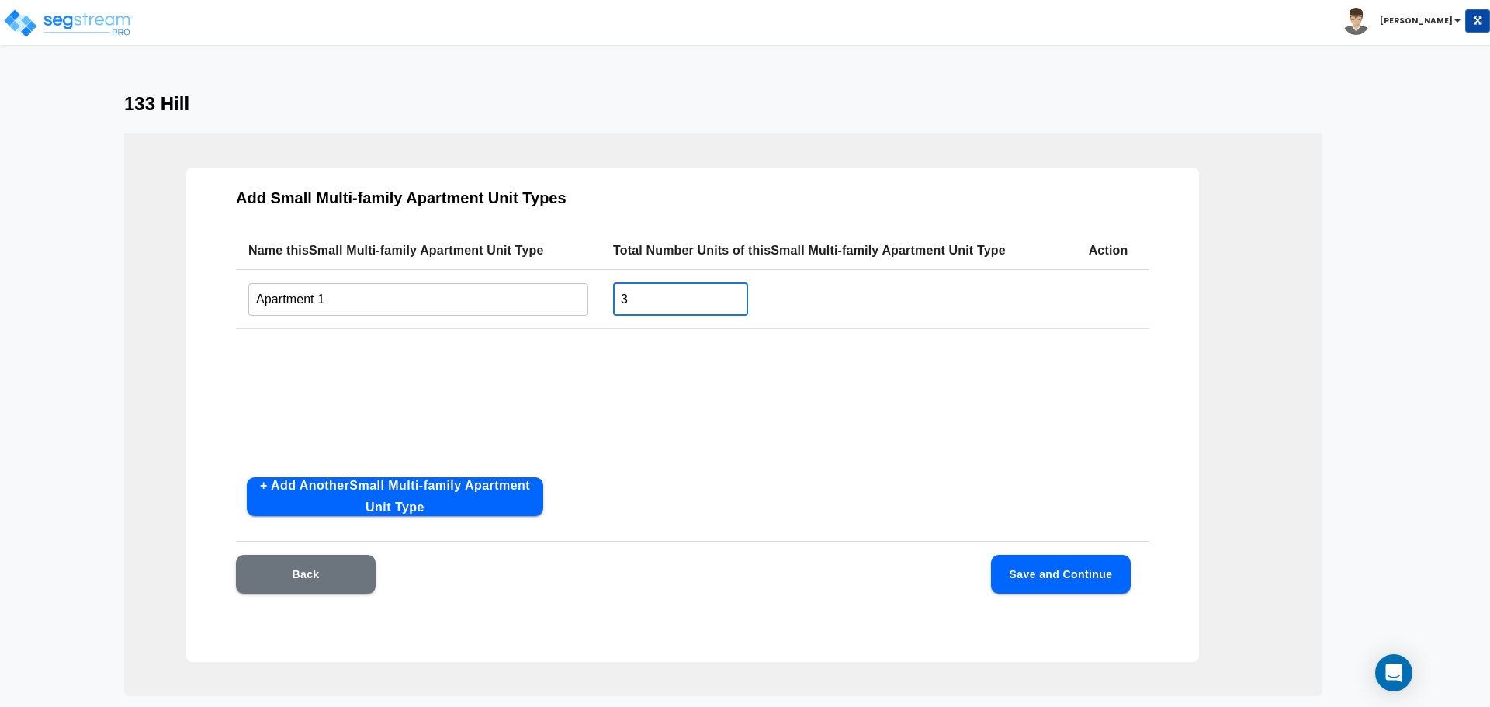
click at [610, 462] on div "Name this Small Multi-family Apartment Unit Type Total Number Units of this Sma…" at bounding box center [693, 348] width 914 height 233
click at [1084, 578] on button "Save and Continue" at bounding box center [1061, 574] width 140 height 39
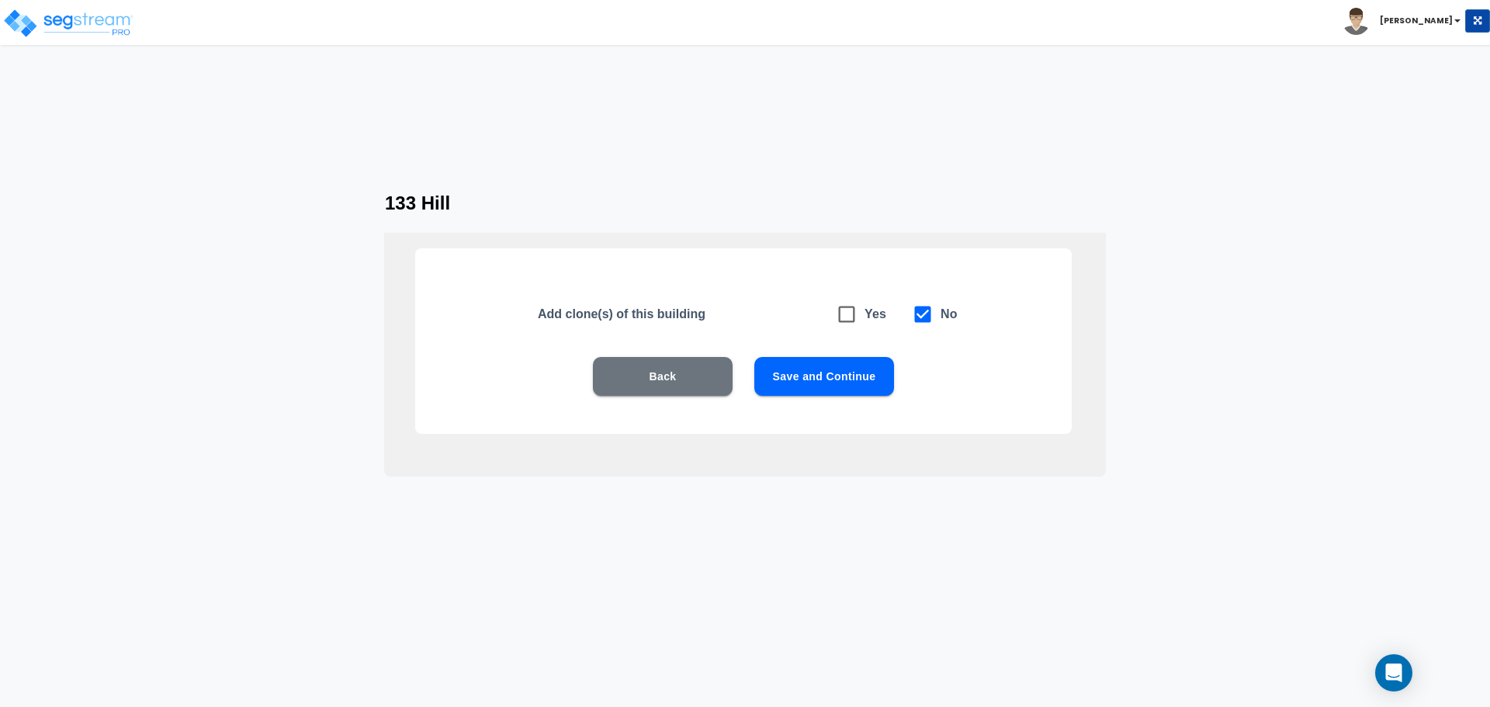
click at [817, 376] on button "Save and Continue" at bounding box center [824, 376] width 140 height 39
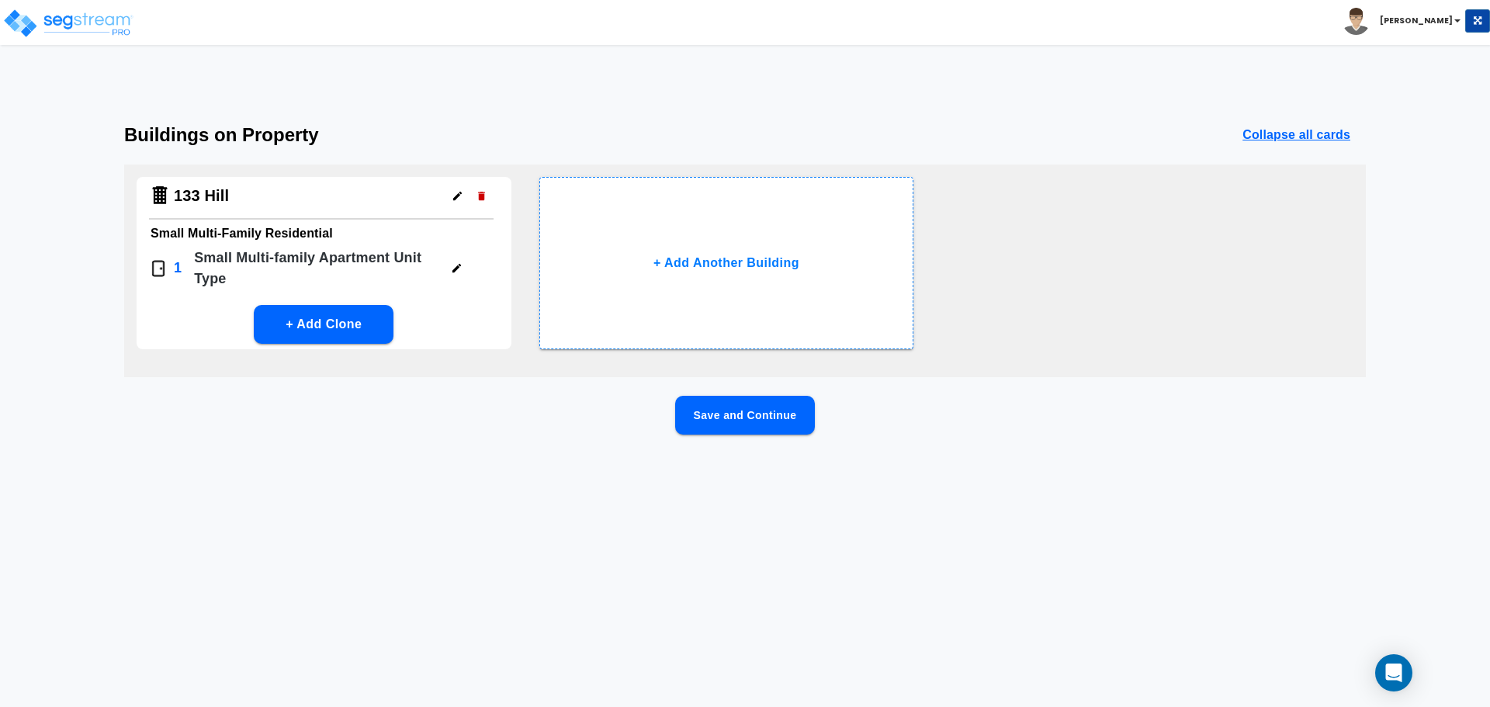
click at [460, 269] on icon "button" at bounding box center [457, 268] width 12 height 12
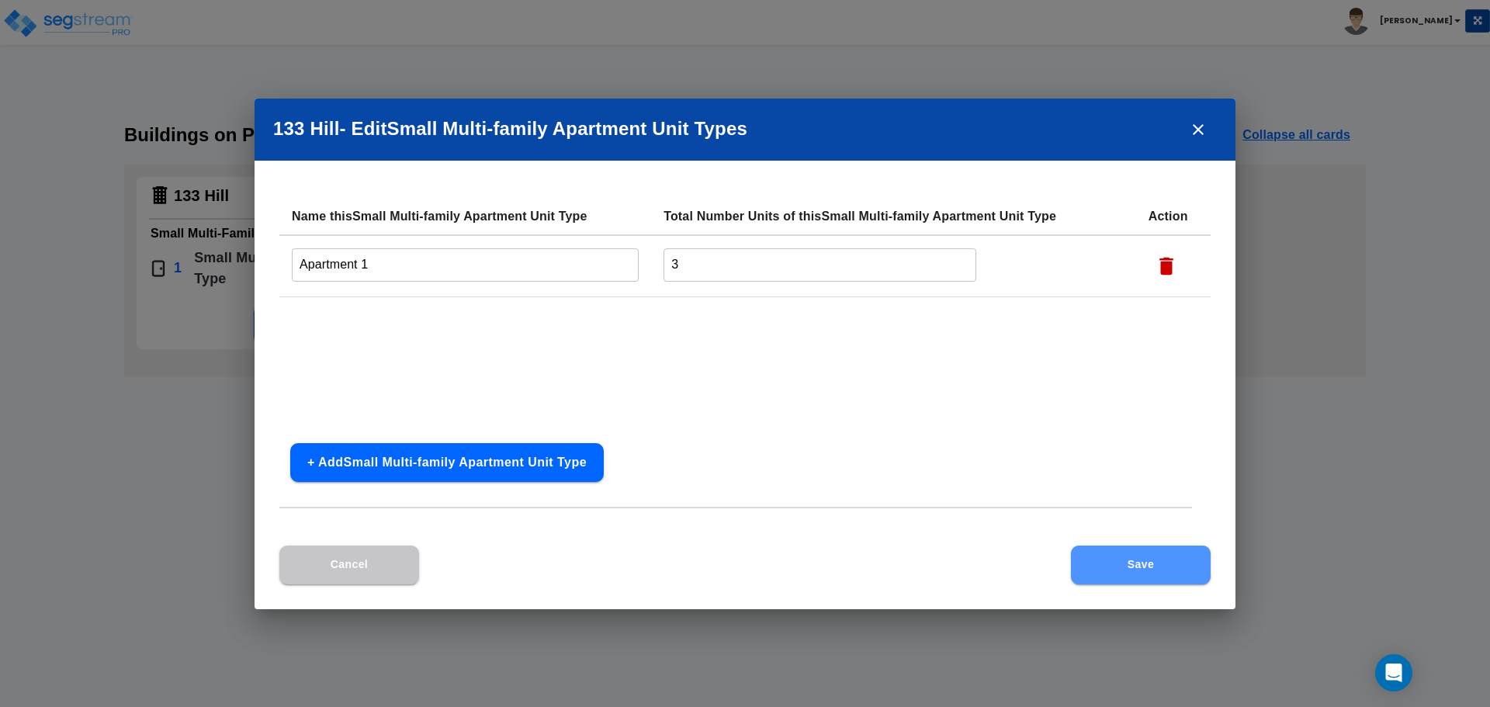
click at [1115, 572] on button "Save" at bounding box center [1141, 565] width 140 height 39
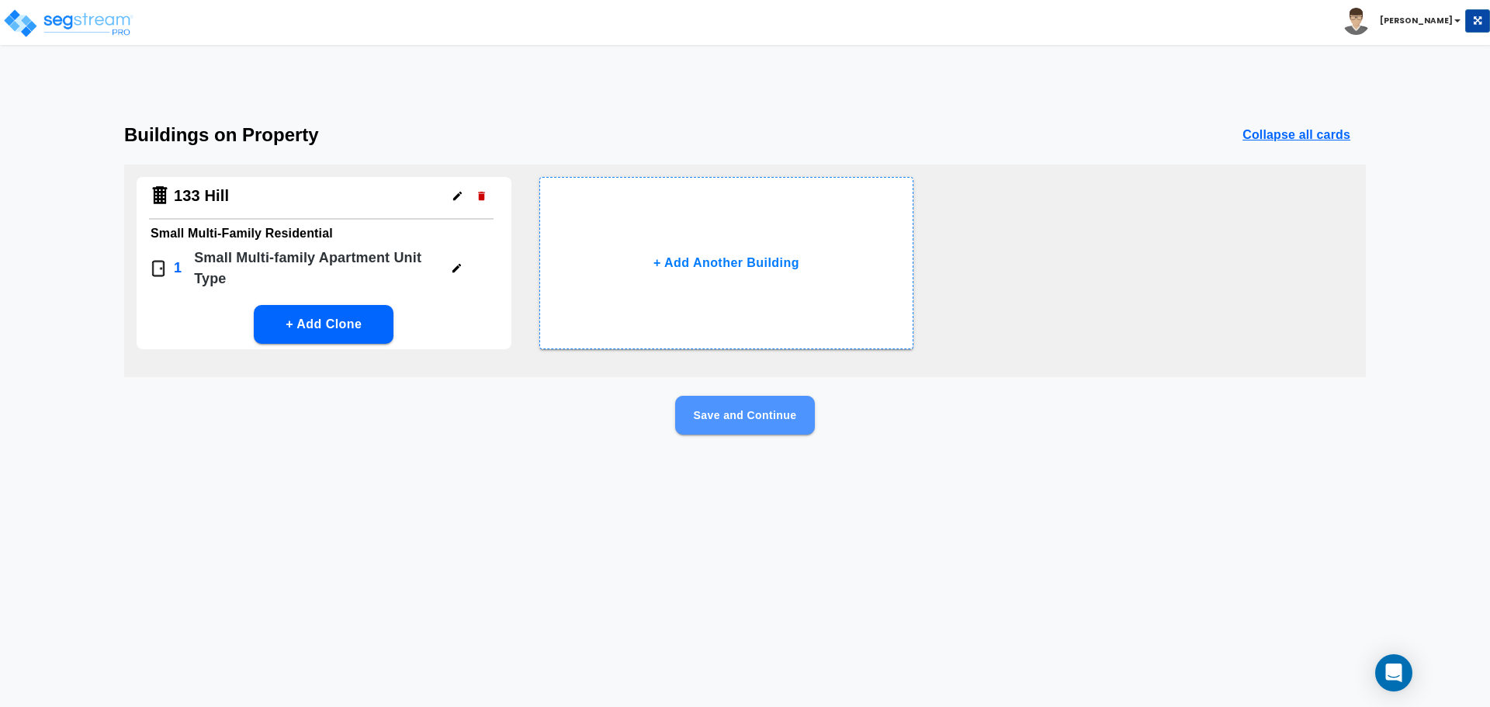
click at [761, 428] on button "Save and Continue" at bounding box center [745, 415] width 140 height 39
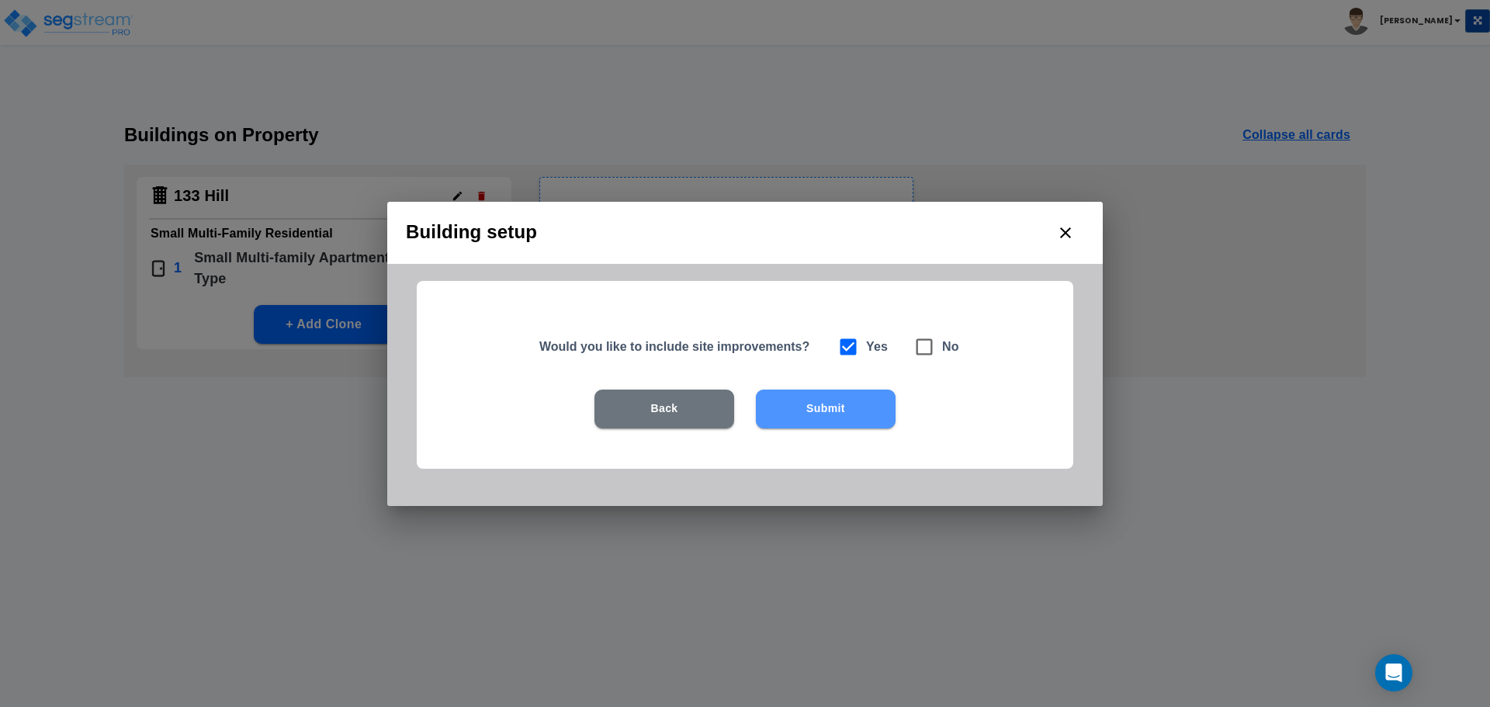
click at [842, 411] on button "Submit" at bounding box center [826, 409] width 140 height 39
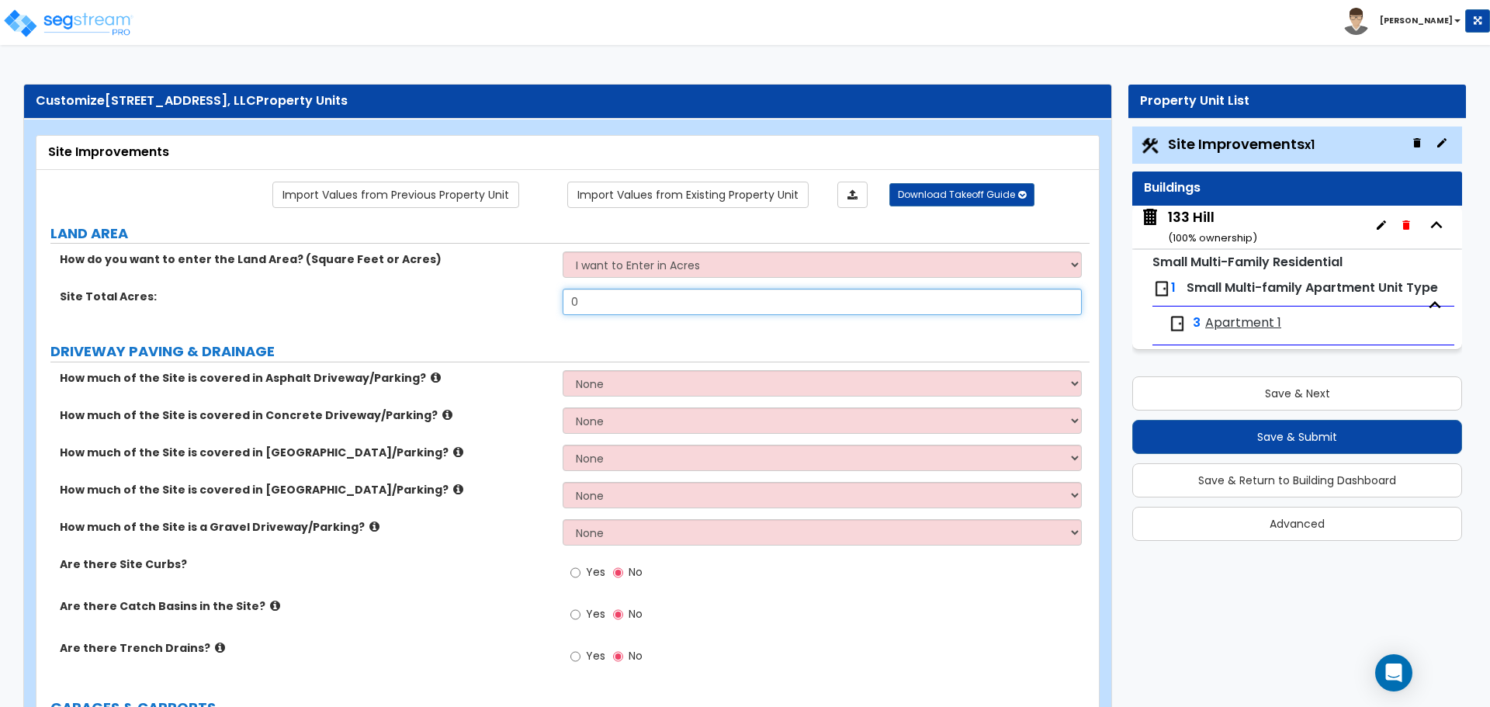
drag, startPoint x: 661, startPoint y: 303, endPoint x: 521, endPoint y: 287, distance: 141.4
click at [521, 287] on div "How do you want to enter the Land Area? (Square Feet or Acres) I want to Enter …" at bounding box center [563, 288] width 1030 height 75
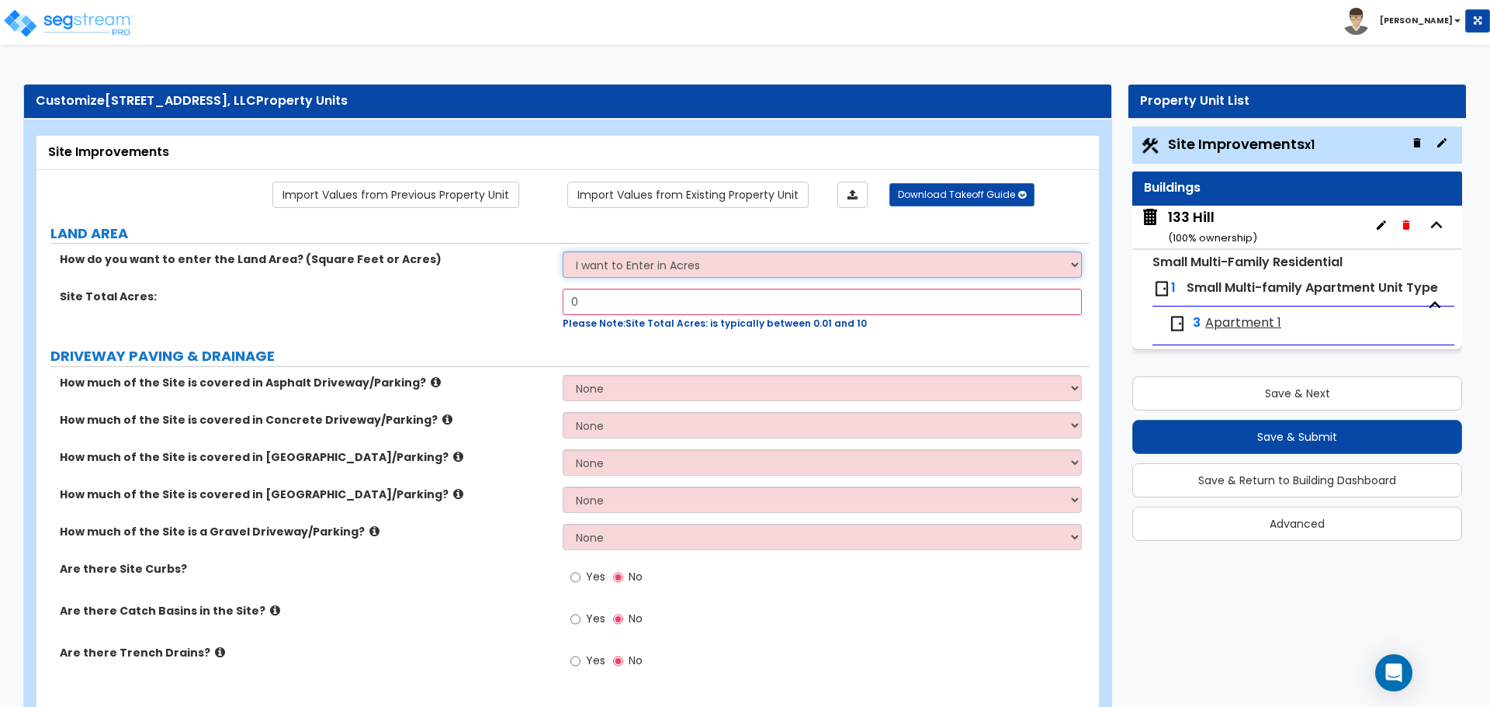
click at [734, 262] on select "I want to Enter in [GEOGRAPHIC_DATA] I want to Enter in Square Feet" at bounding box center [822, 264] width 518 height 26
select select "2"
click at [563, 251] on select "I want to Enter in [GEOGRAPHIC_DATA] I want to Enter in Square Feet" at bounding box center [822, 264] width 518 height 26
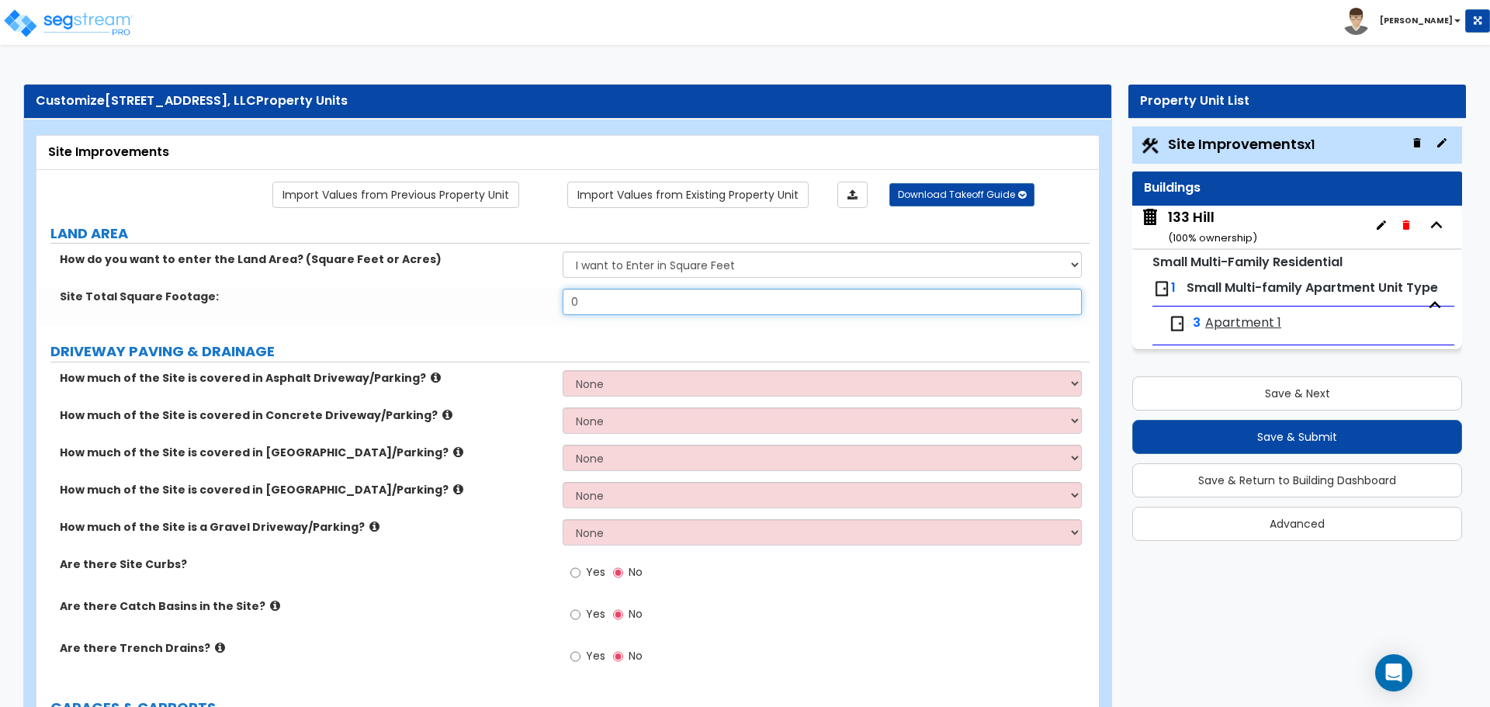
click at [639, 306] on input "0" at bounding box center [822, 302] width 518 height 26
drag, startPoint x: 639, startPoint y: 306, endPoint x: 357, endPoint y: 298, distance: 281.9
click at [352, 297] on div "Site Total Square Footage: 0" at bounding box center [562, 307] width 1053 height 37
type input "8,712"
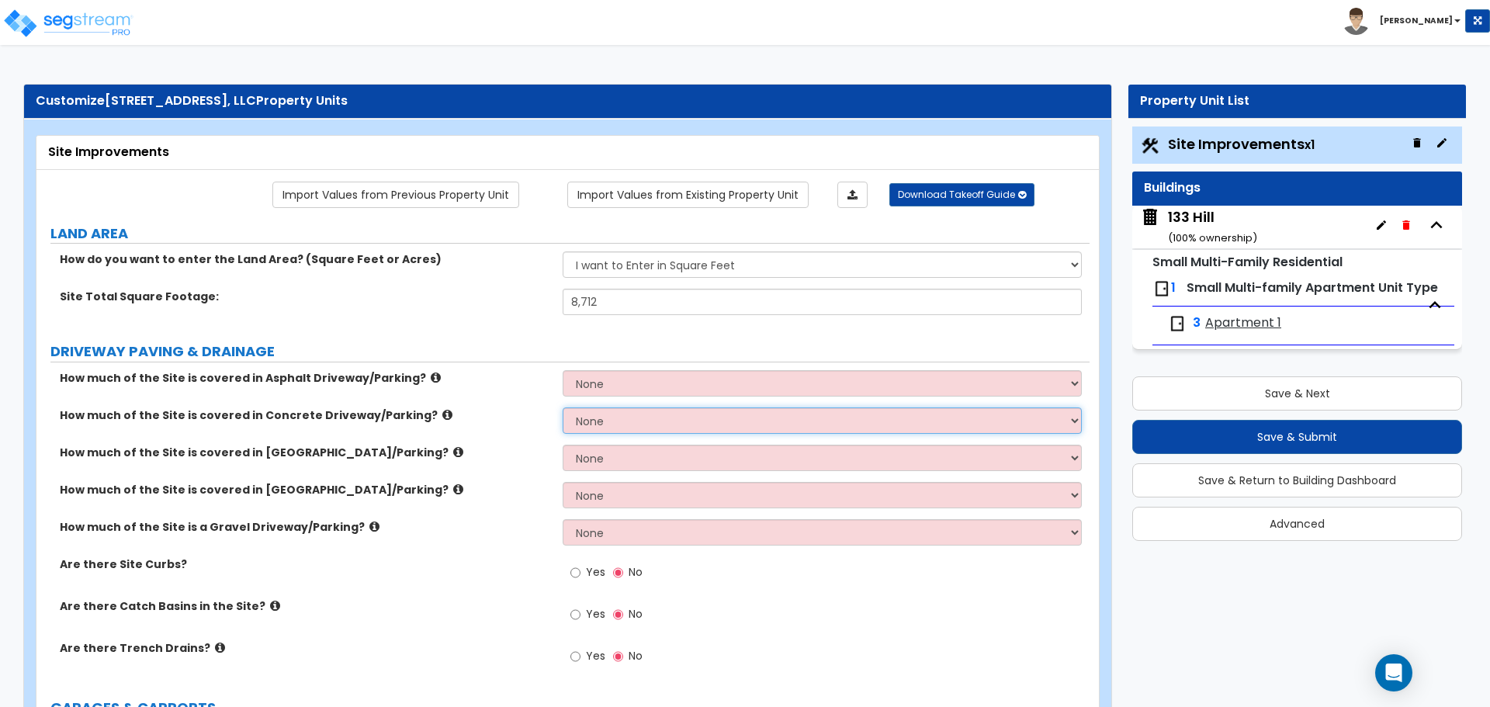
click at [623, 422] on select "None I want to Enter an Approximate Percentage I want to Enter the Square Foota…" at bounding box center [822, 421] width 518 height 26
select select "1"
click at [563, 408] on select "None I want to Enter an Approximate Percentage I want to Enter the Square Foota…" at bounding box center [822, 421] width 518 height 26
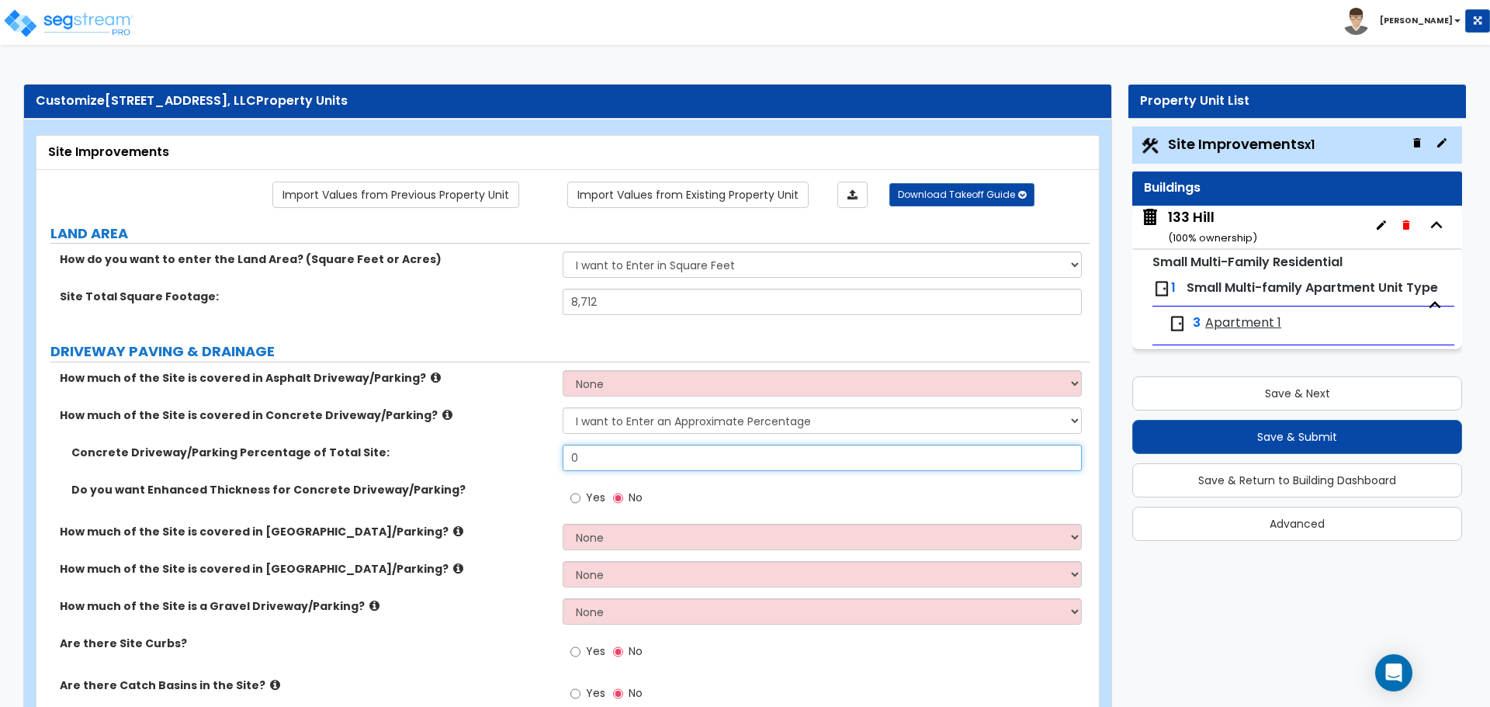
drag, startPoint x: 657, startPoint y: 459, endPoint x: 530, endPoint y: 453, distance: 126.6
click at [530, 453] on div "Concrete Driveway/Parking Percentage of Total Site: 0" at bounding box center [562, 463] width 1053 height 37
drag, startPoint x: 619, startPoint y: 460, endPoint x: 605, endPoint y: 460, distance: 14.0
click at [619, 461] on input "0" at bounding box center [822, 458] width 518 height 26
type input "3"
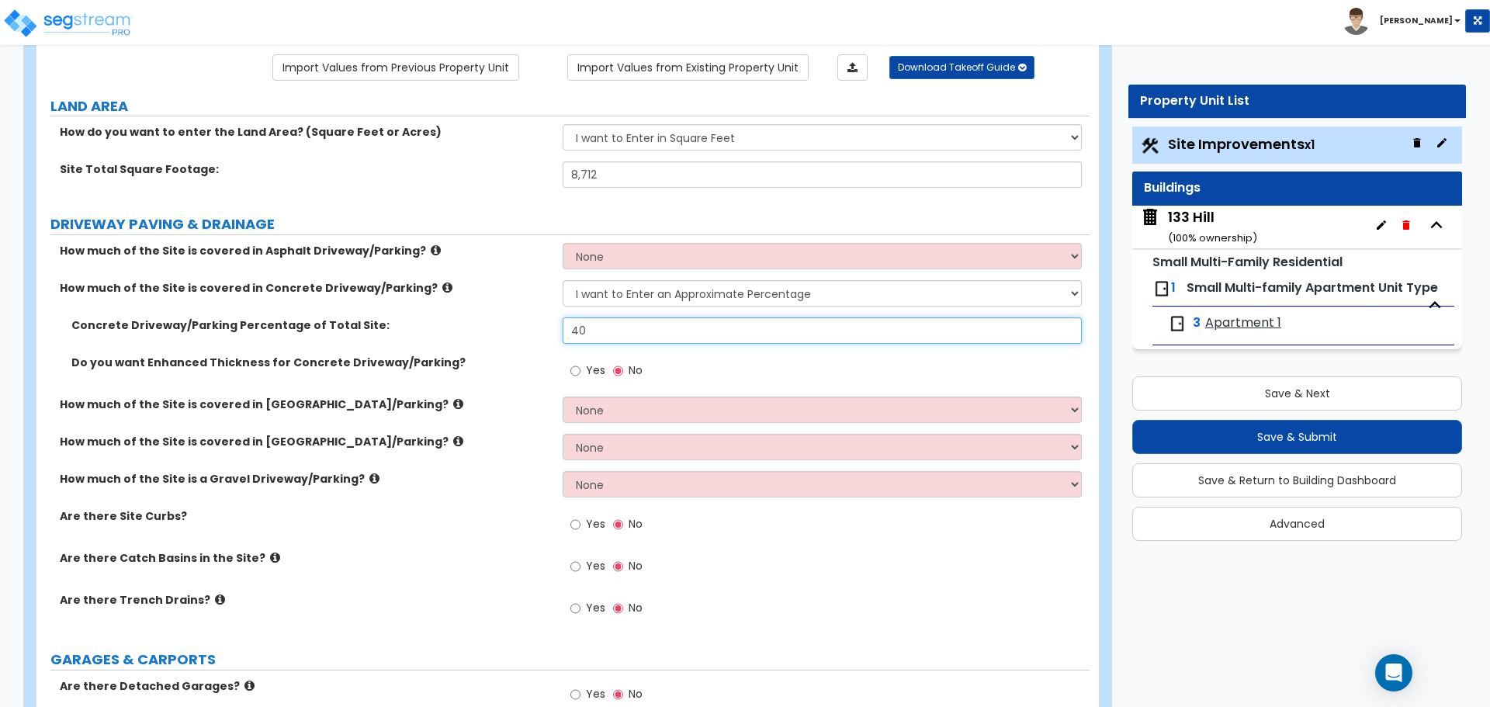
scroll to position [155, 0]
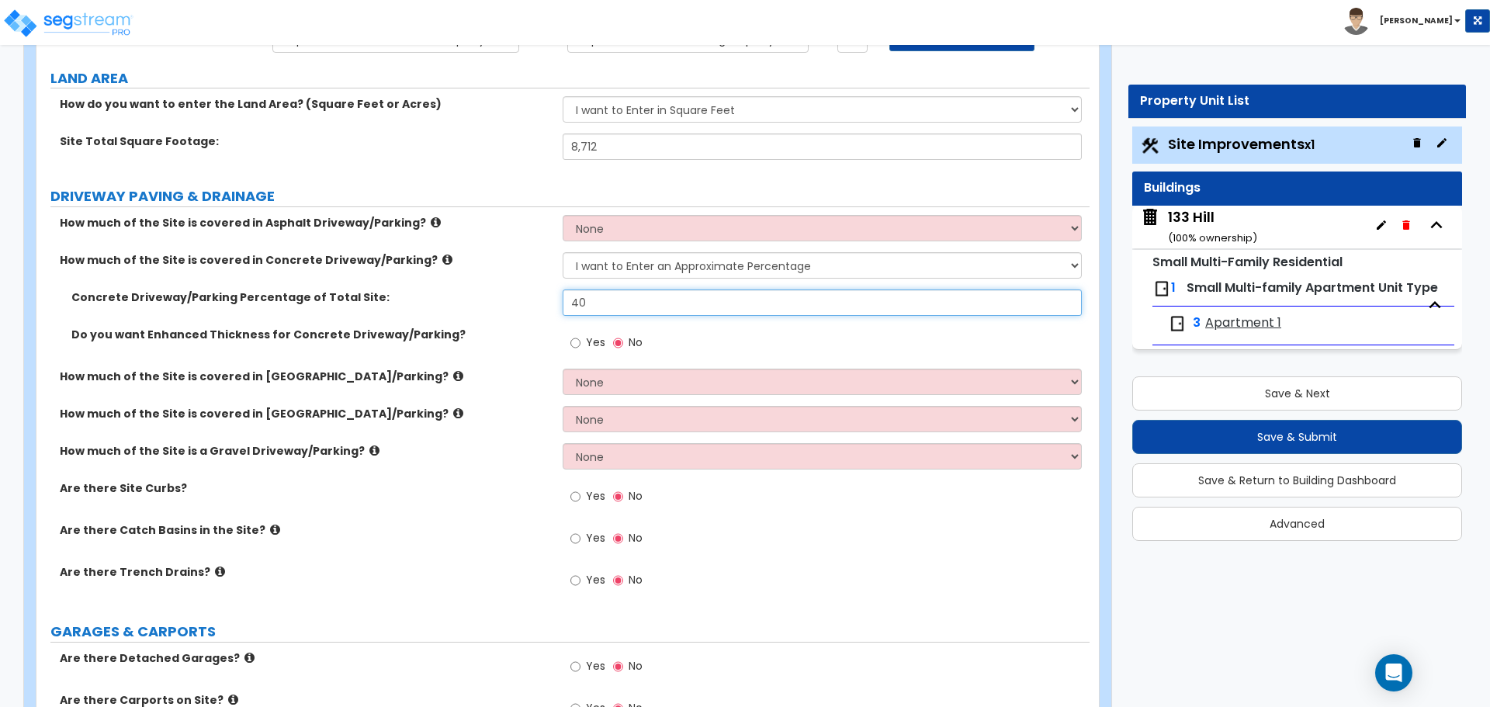
type input "40"
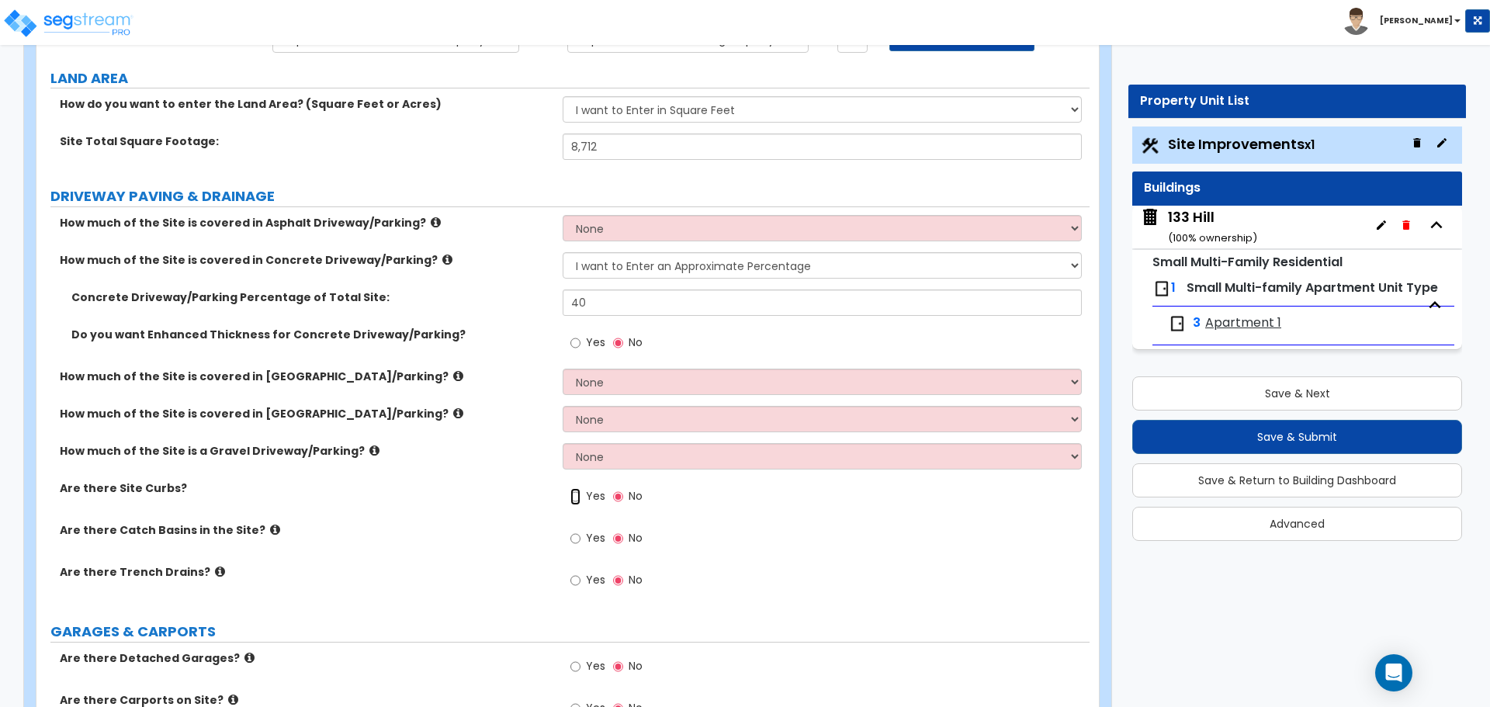
click at [574, 500] on input "Yes" at bounding box center [576, 496] width 10 height 17
radio input "true"
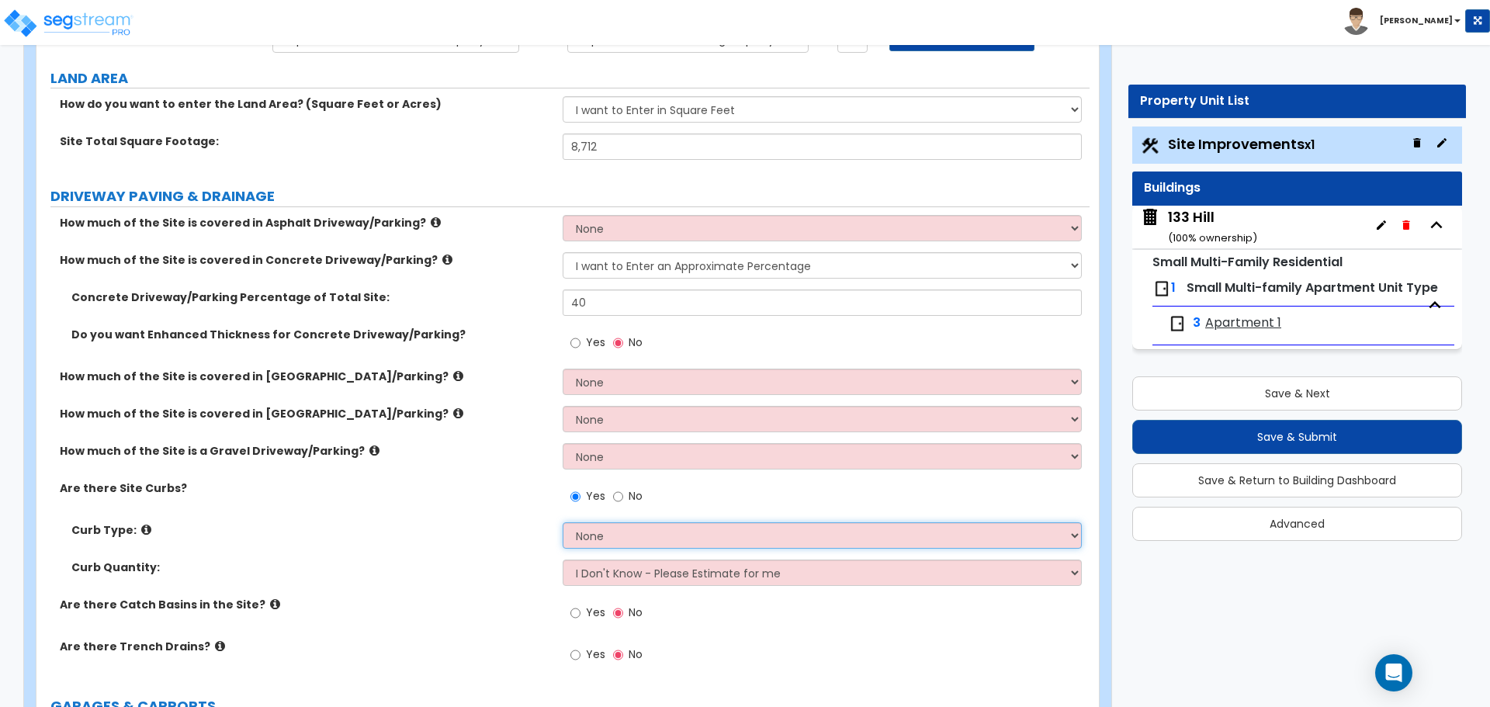
click at [612, 536] on select "None Curb (Only) Curb & Gutter Asphalt Berm" at bounding box center [822, 535] width 518 height 26
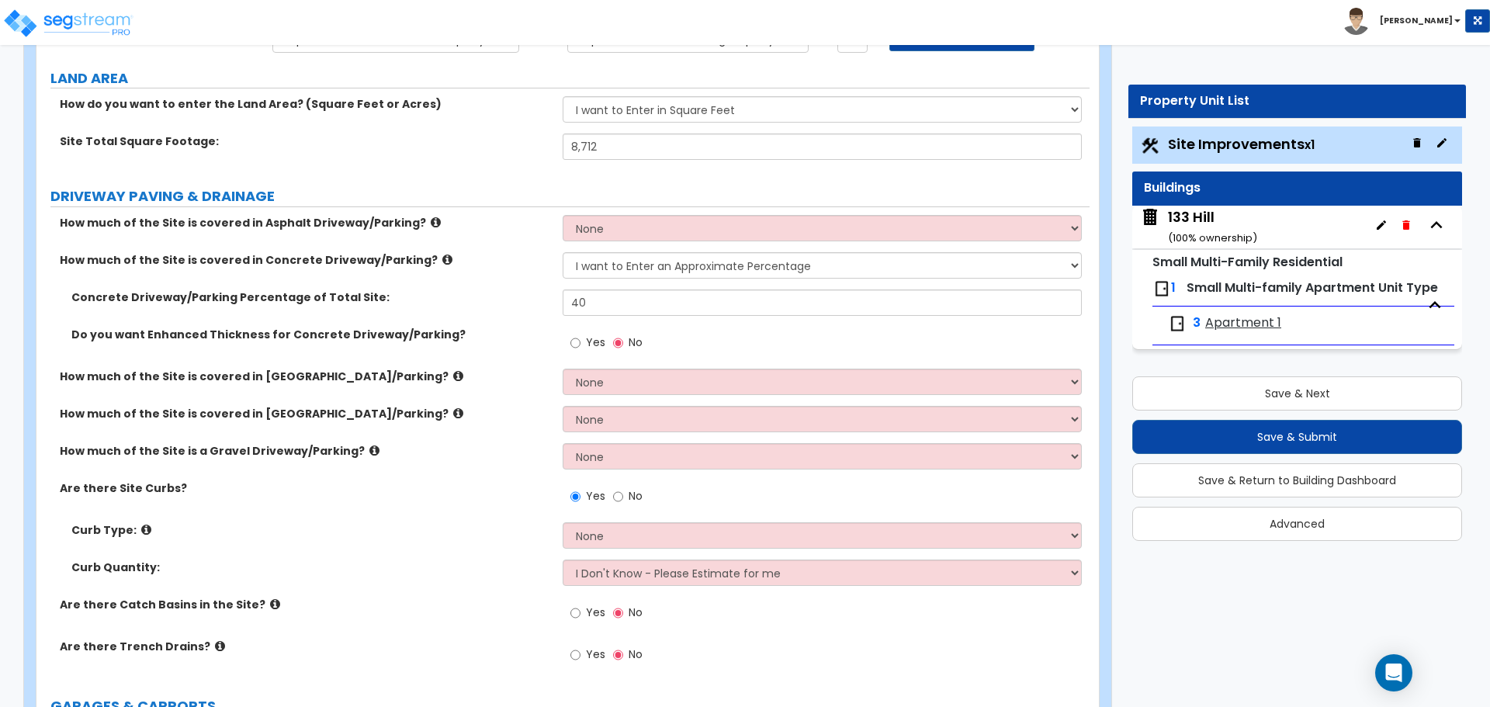
click at [145, 532] on icon at bounding box center [146, 530] width 10 height 12
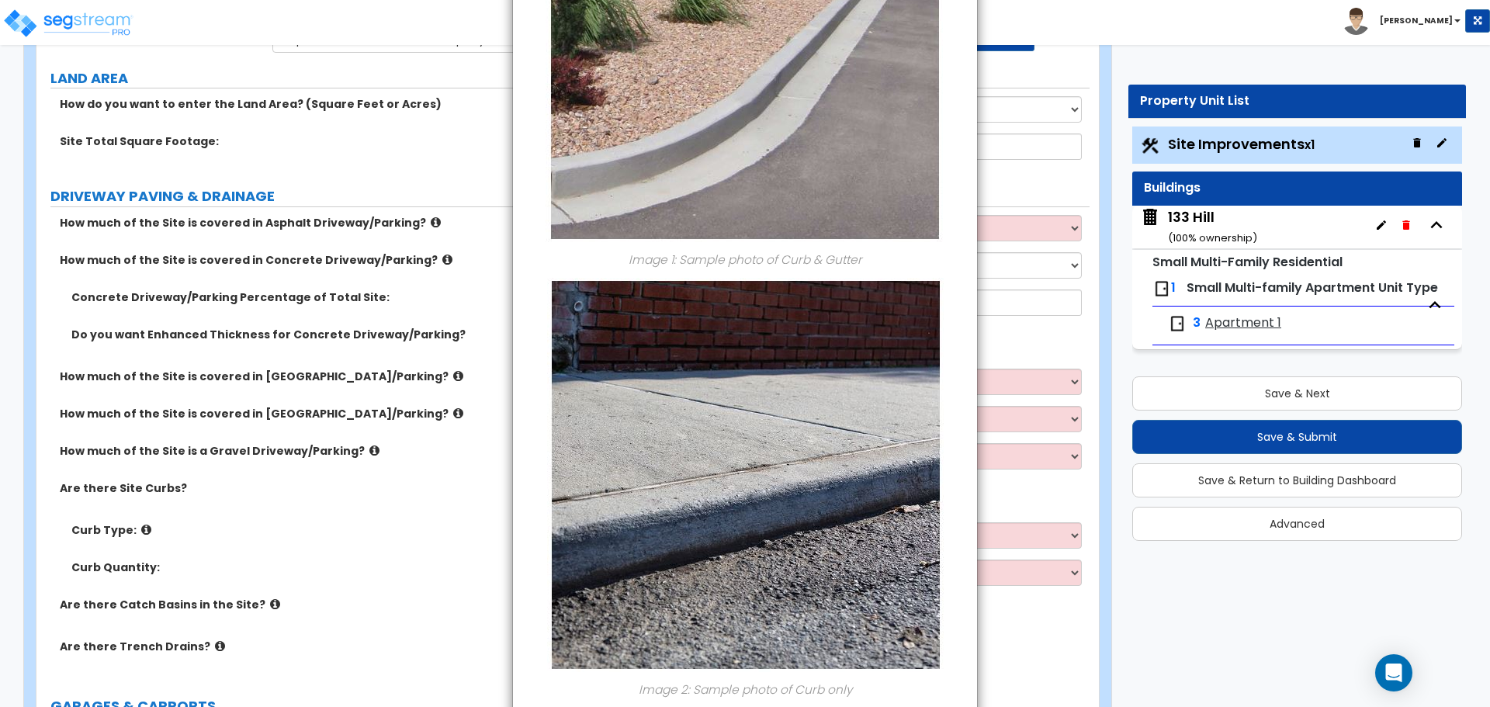
scroll to position [639, 0]
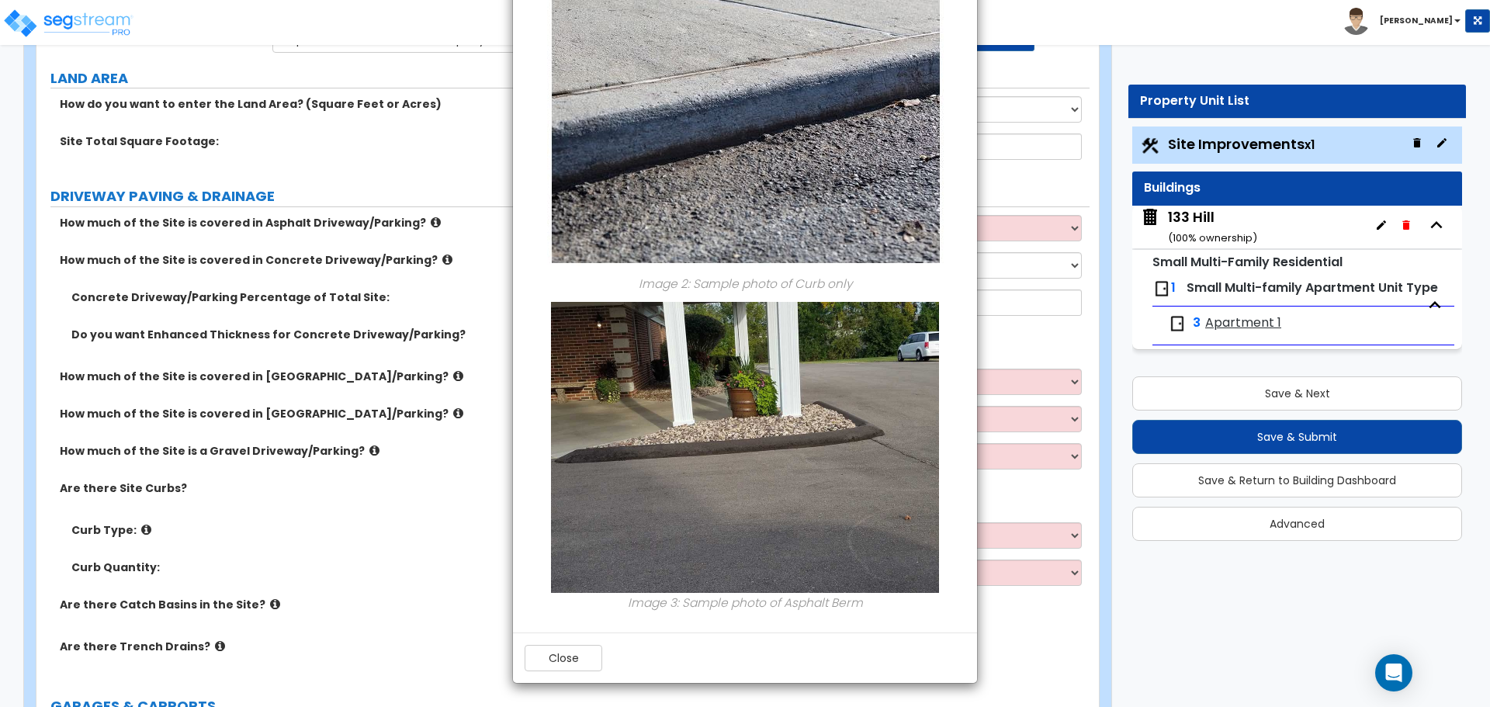
click at [450, 537] on div "× Information of Curb Type: Image 1: Sample photo of Curb & Gutter Image 2: Sam…" at bounding box center [745, 353] width 1490 height 707
click at [1073, 7] on div "× Information of Curb Type: Image 1: Sample photo of Curb & Gutter Image 2: Sam…" at bounding box center [745, 353] width 1490 height 707
click at [403, 496] on div "× Information of Curb Type: Image 1: Sample photo of Curb & Gutter Image 2: Sam…" at bounding box center [745, 353] width 1490 height 707
click at [142, 529] on div "× Information of Curb Type: Image 1: Sample photo of Curb & Gutter Image 2: Sam…" at bounding box center [745, 353] width 1490 height 707
click at [577, 654] on button "Close" at bounding box center [564, 658] width 78 height 26
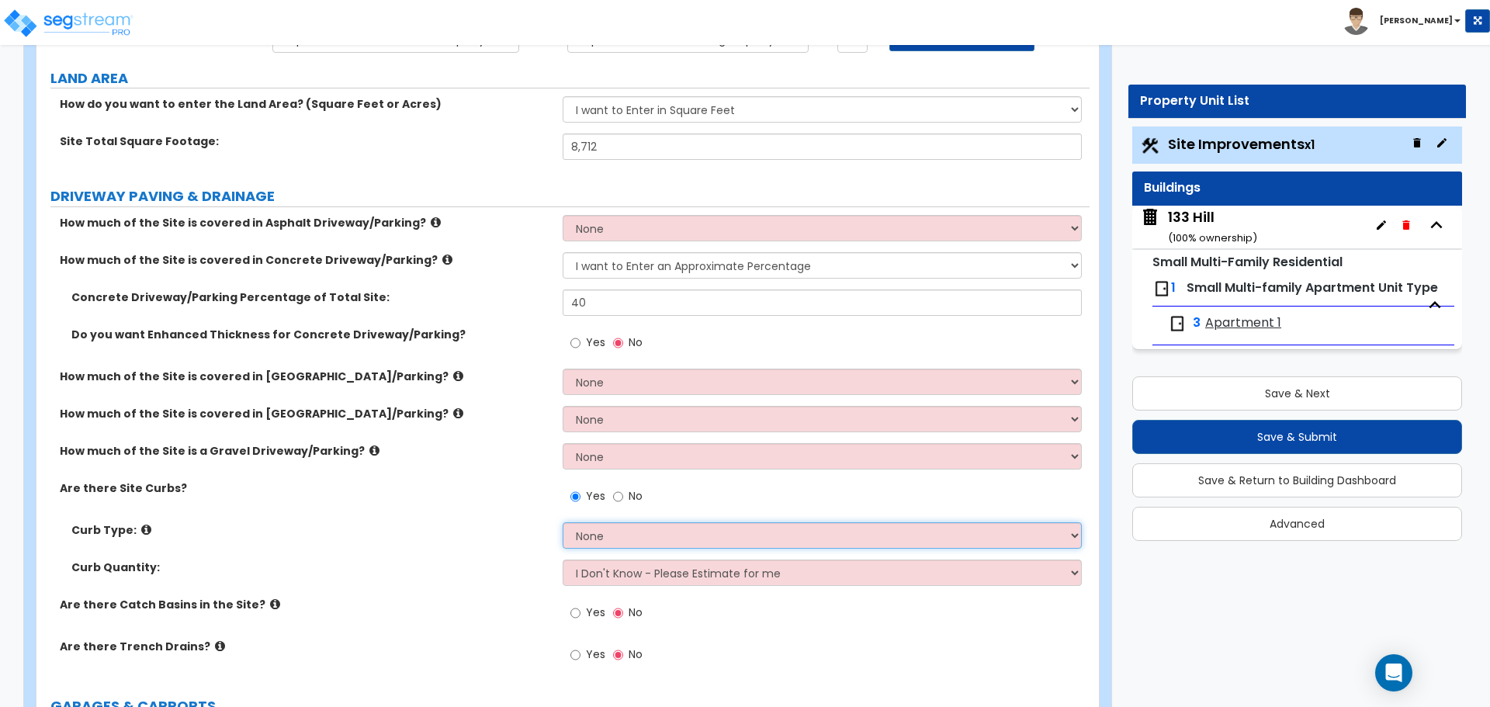
click at [657, 539] on select "None Curb (Only) Curb & Gutter Asphalt Berm" at bounding box center [822, 535] width 518 height 26
select select "1"
click at [563, 522] on select "None Curb (Only) Curb & Gutter Asphalt Berm" at bounding box center [822, 535] width 518 height 26
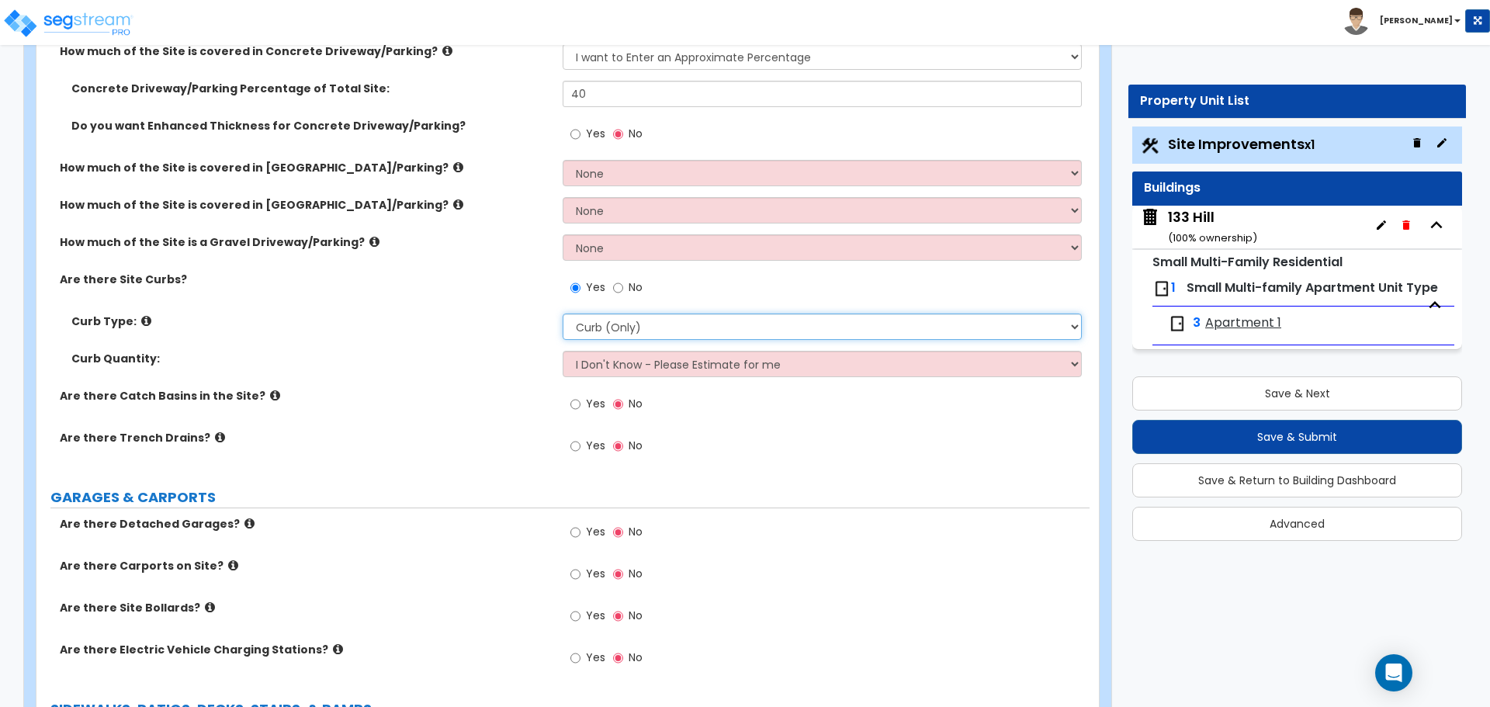
scroll to position [388, 0]
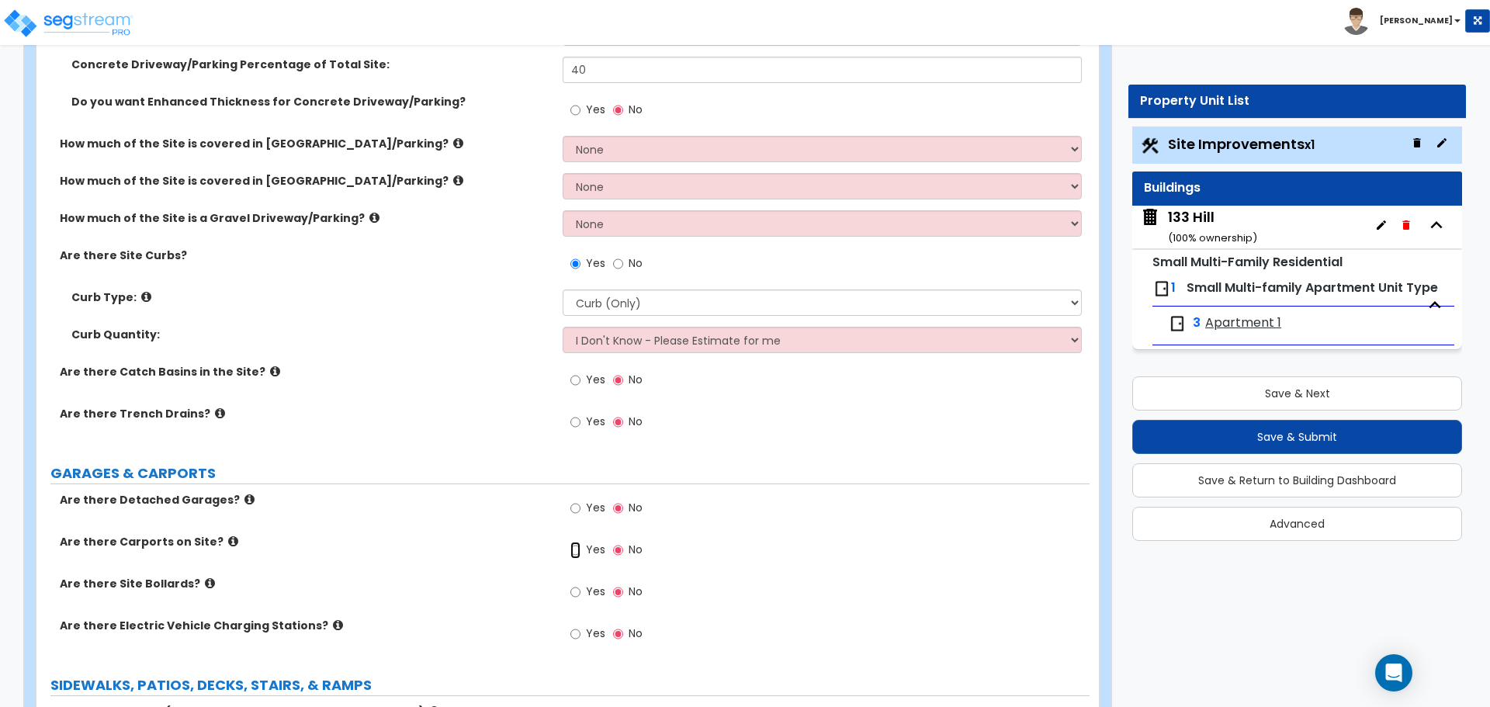
click at [574, 549] on input "Yes" at bounding box center [576, 550] width 10 height 17
radio input "true"
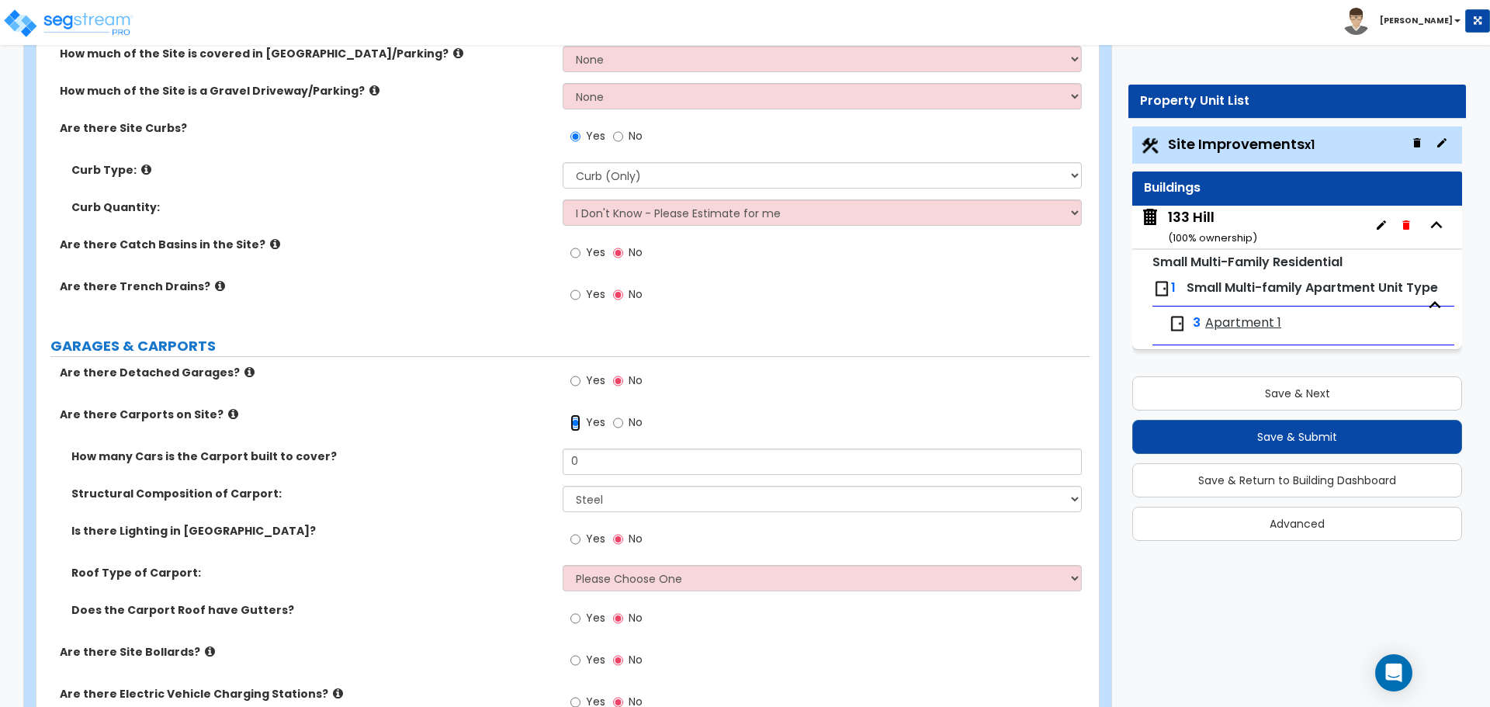
scroll to position [543, 0]
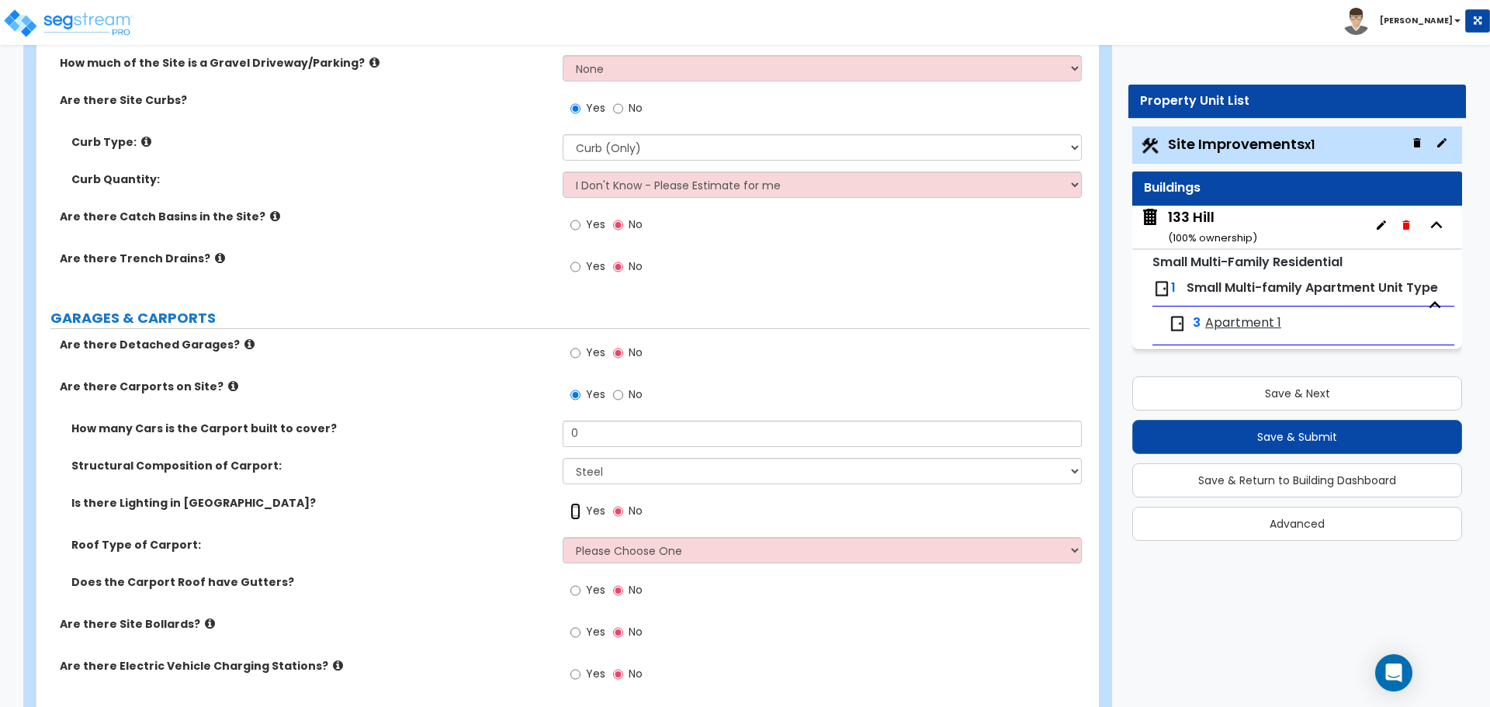
click at [574, 510] on input "Yes" at bounding box center [576, 511] width 10 height 17
radio input "true"
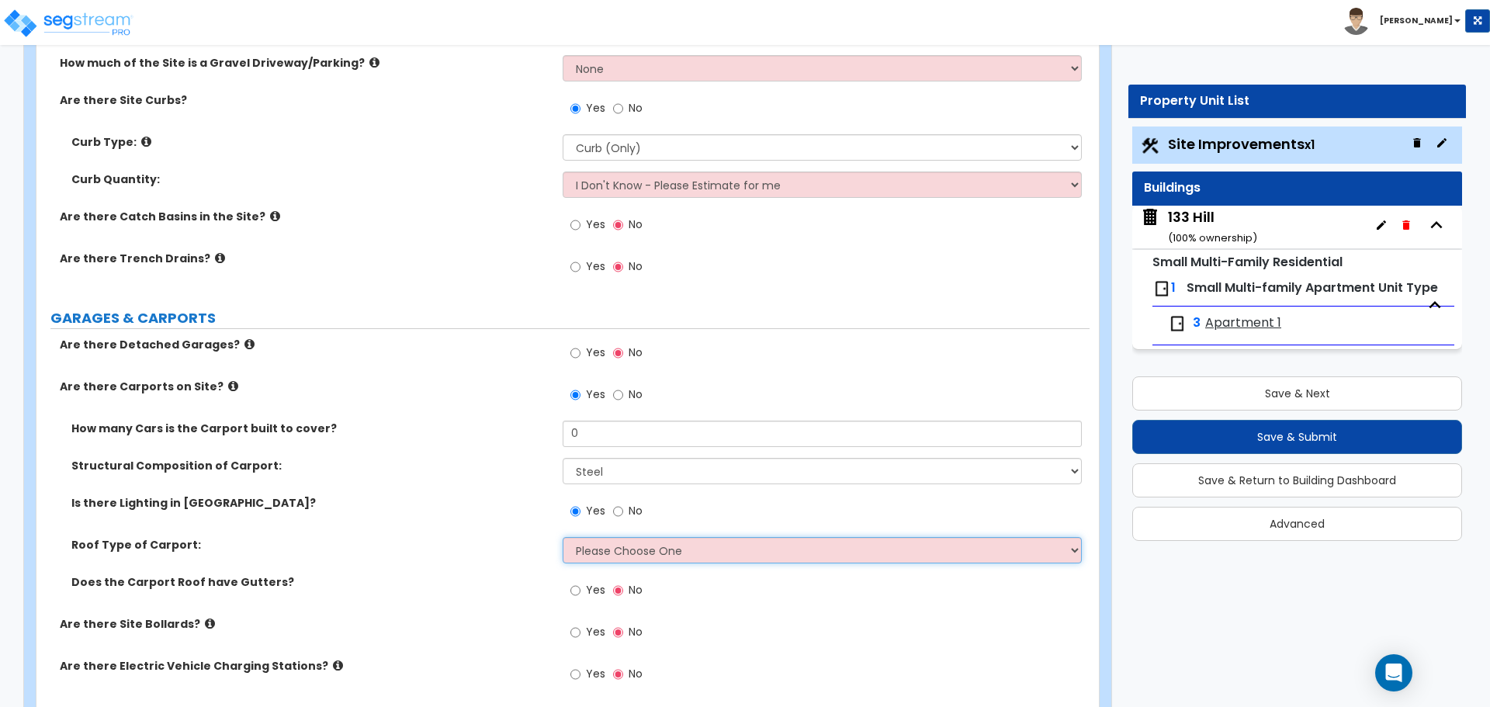
click at [612, 544] on select "Please Choose One Gabled Roof Flat Roof" at bounding box center [822, 550] width 518 height 26
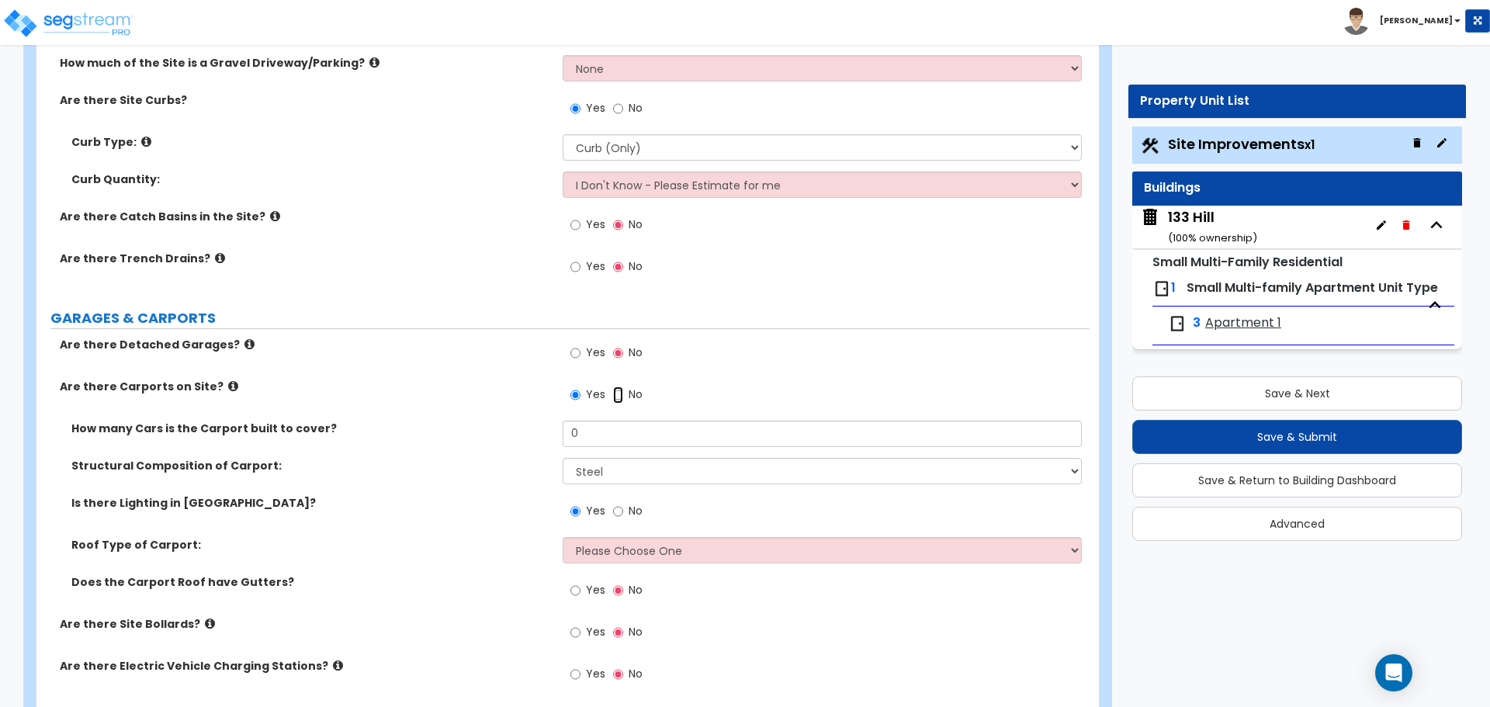
click at [618, 395] on input "No" at bounding box center [618, 395] width 10 height 17
radio input "false"
radio input "true"
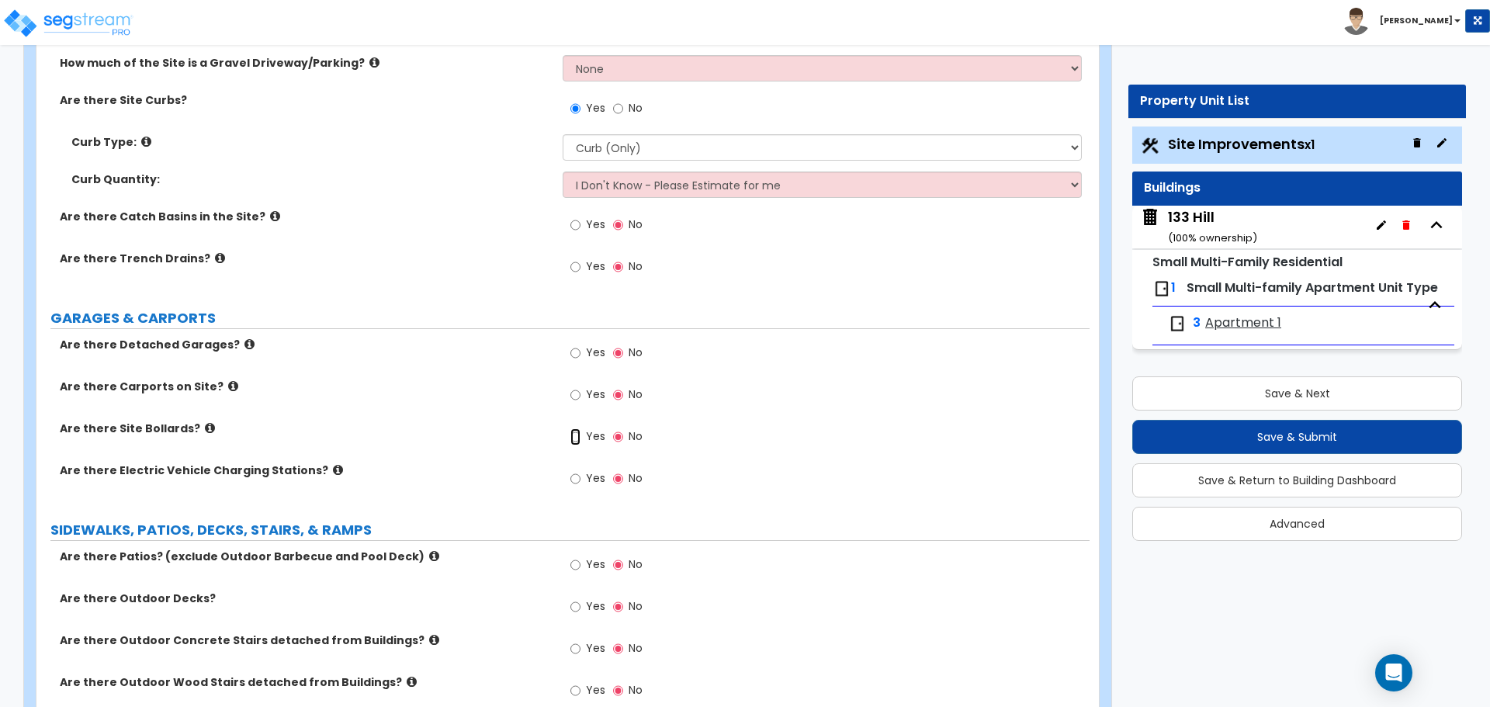
click at [577, 438] on input "Yes" at bounding box center [576, 436] width 10 height 17
radio input "true"
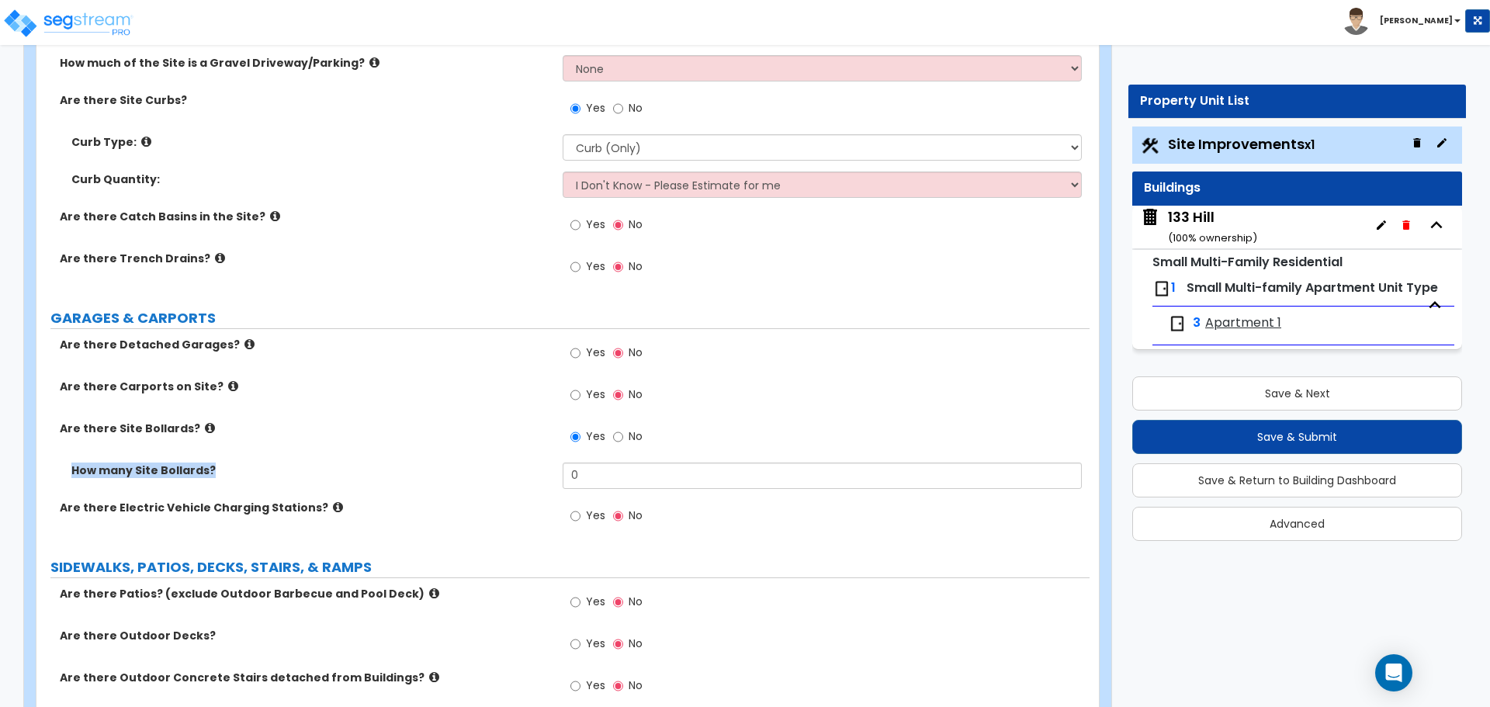
drag, startPoint x: 595, startPoint y: 461, endPoint x: 556, endPoint y: 469, distance: 40.3
click at [556, 469] on div "Are there Detached Garages? Yes No Are there Carports on Site? Yes No Are there…" at bounding box center [563, 439] width 1030 height 205
drag, startPoint x: 641, startPoint y: 474, endPoint x: 568, endPoint y: 451, distance: 76.6
click at [568, 451] on div "Are there Detached Garages? Yes No Are there Carports on Site? Yes No Are there…" at bounding box center [563, 439] width 1030 height 205
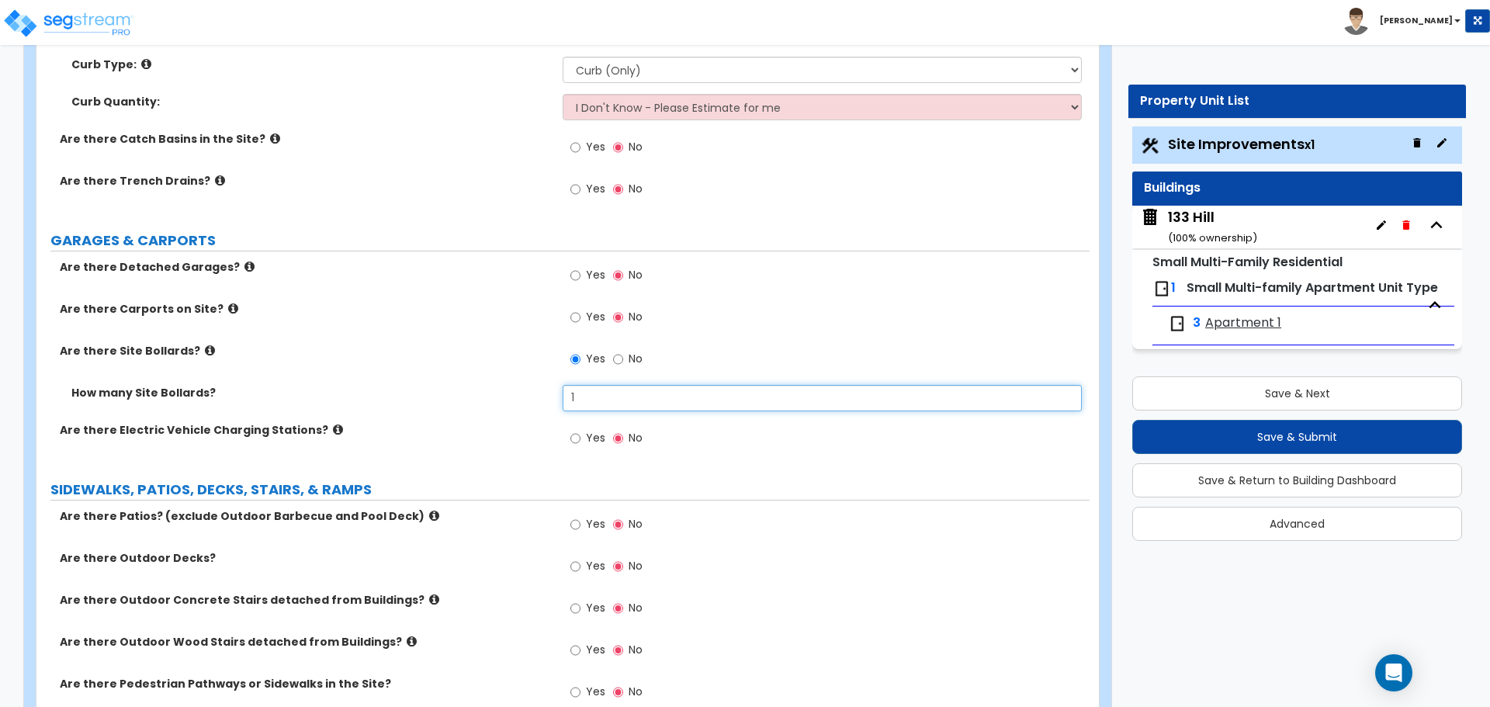
type input "1"
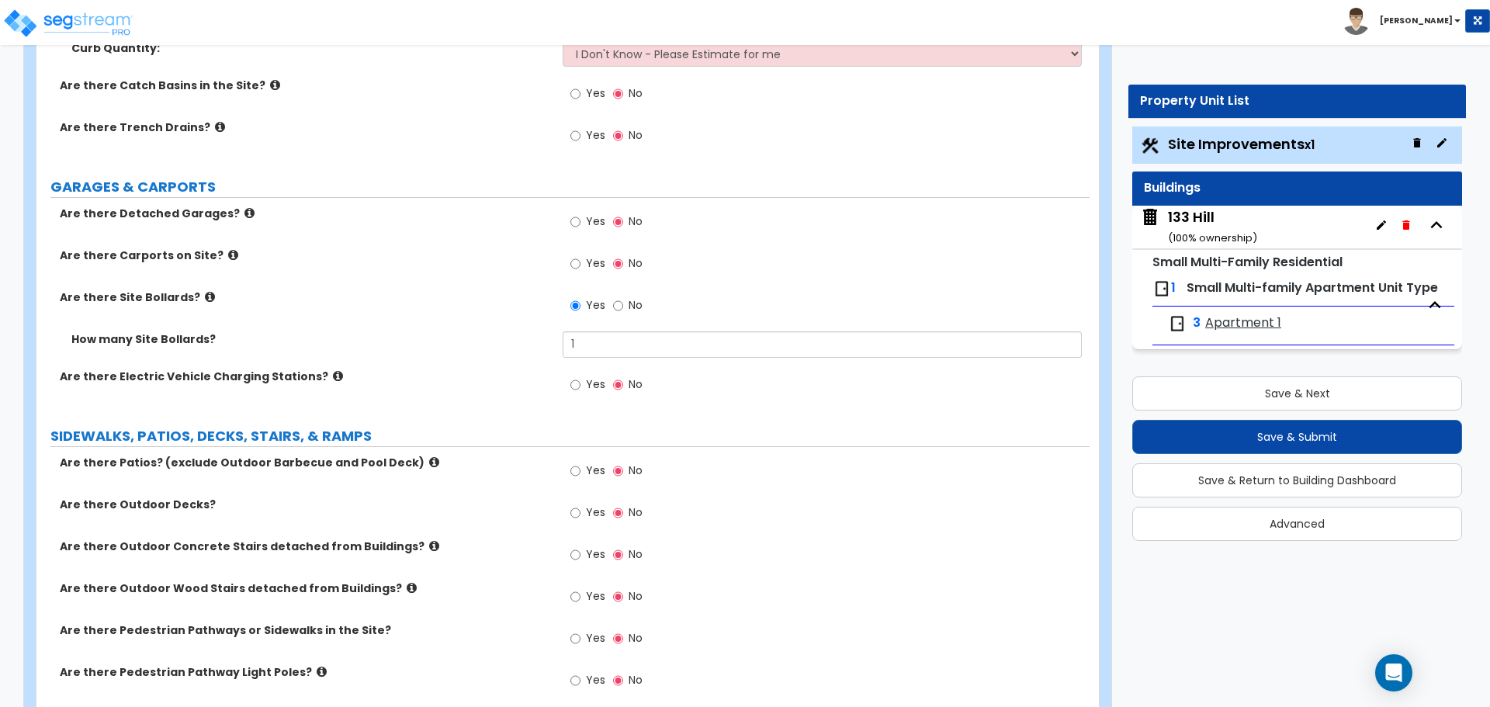
scroll to position [699, 0]
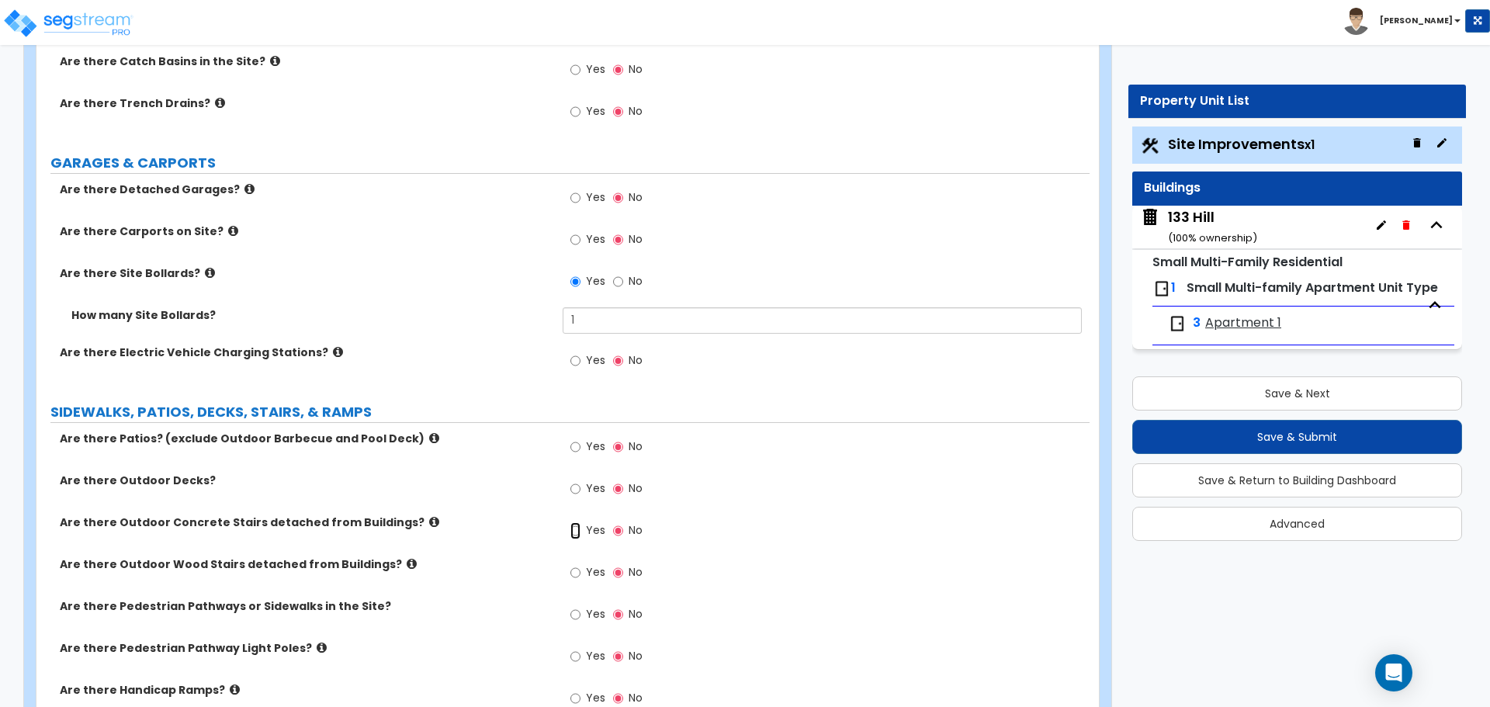
click at [579, 533] on input "Yes" at bounding box center [576, 530] width 10 height 17
radio input "true"
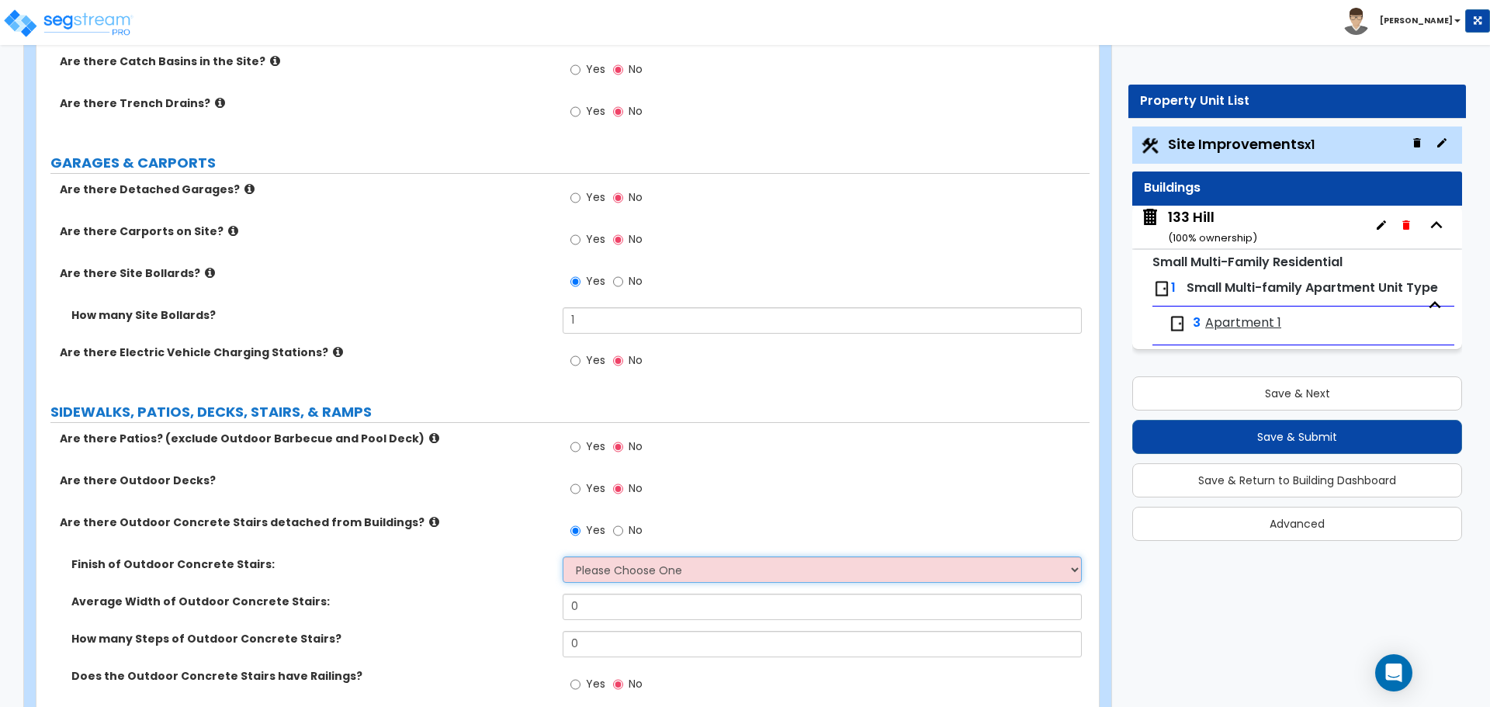
click at [665, 565] on select "Please Choose One Bare Concrete Exposed Aggregate Brick Paved Stone Paved" at bounding box center [822, 570] width 518 height 26
select select "1"
click at [563, 557] on select "Please Choose One Bare Concrete Exposed Aggregate Brick Paved Stone Paved" at bounding box center [822, 570] width 518 height 26
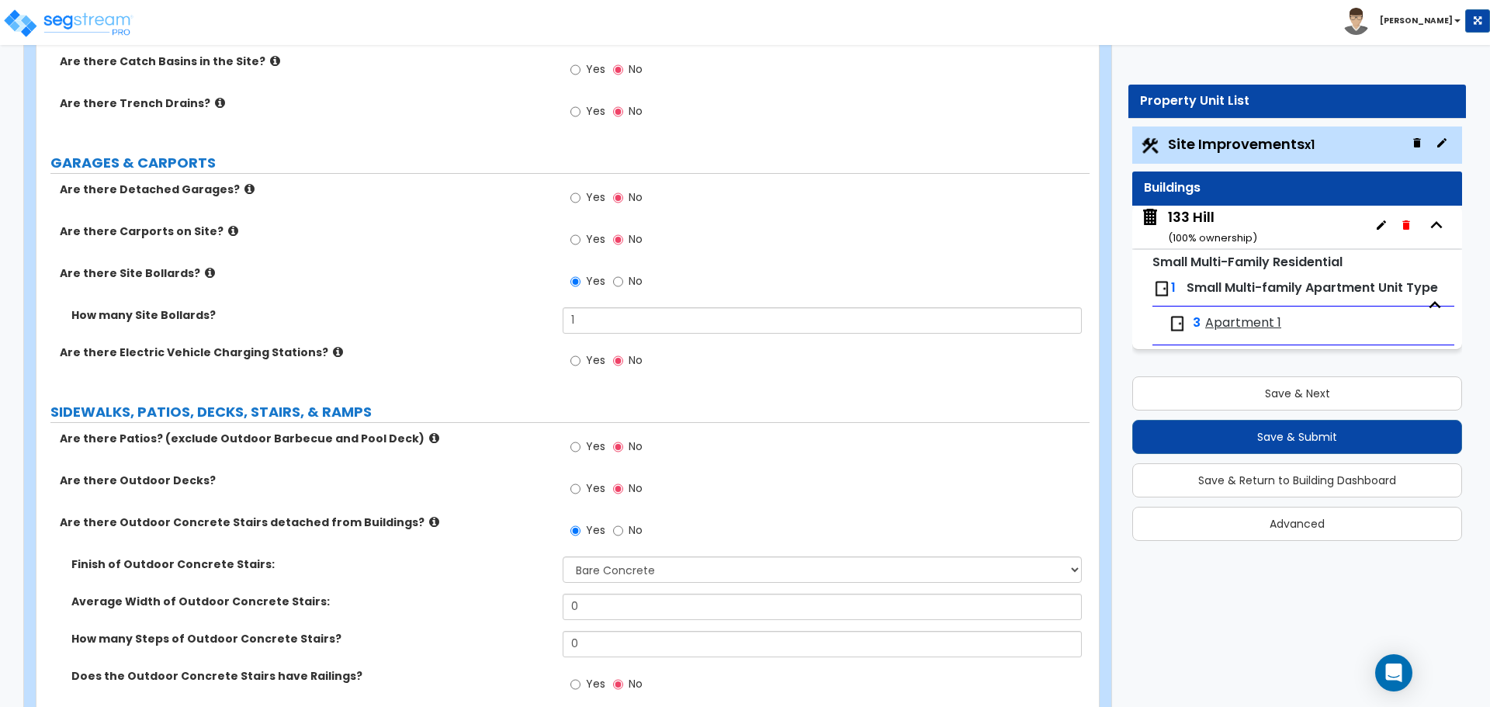
scroll to position [776, 0]
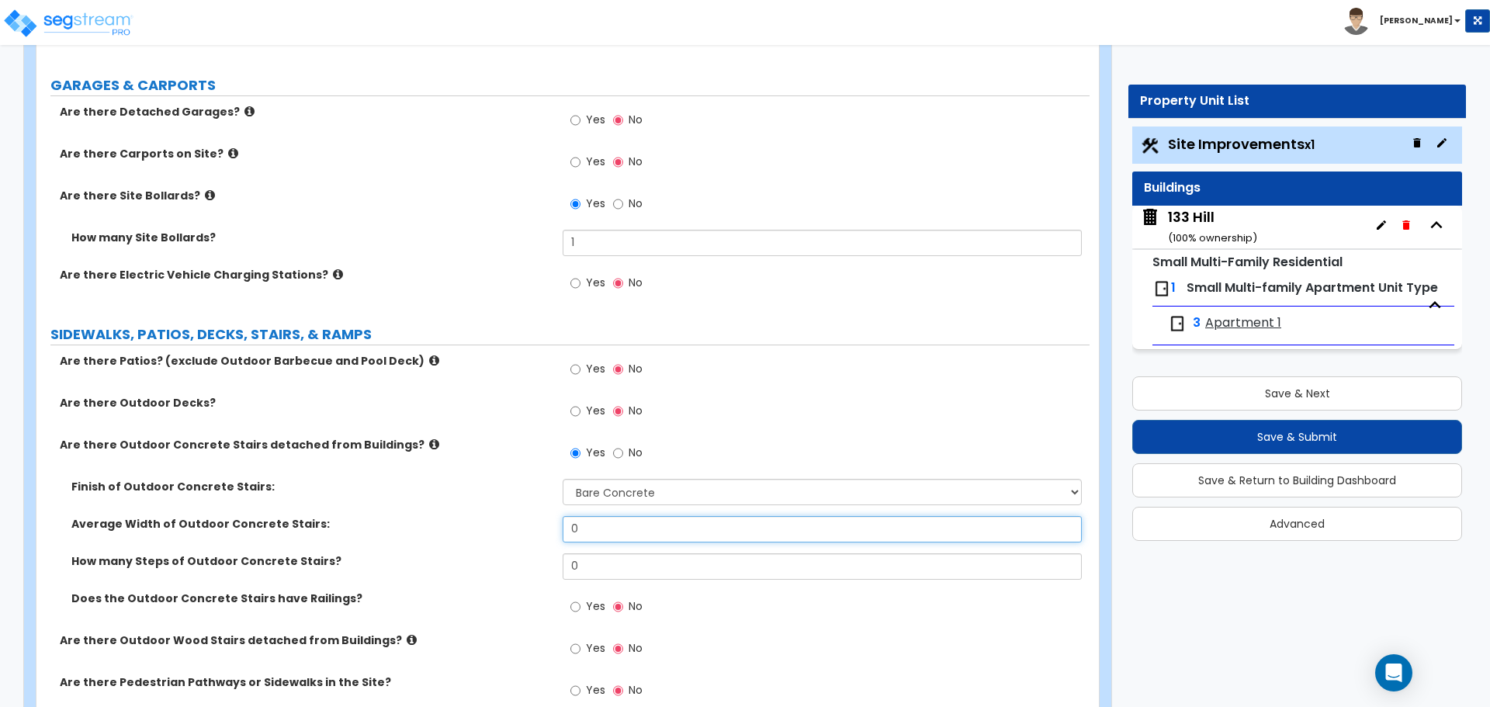
click at [623, 525] on input "0" at bounding box center [822, 529] width 518 height 26
drag, startPoint x: 625, startPoint y: 525, endPoint x: 541, endPoint y: 532, distance: 84.1
click at [541, 532] on div "Average Width of Outdoor Concrete Stairs: 0" at bounding box center [562, 534] width 1053 height 37
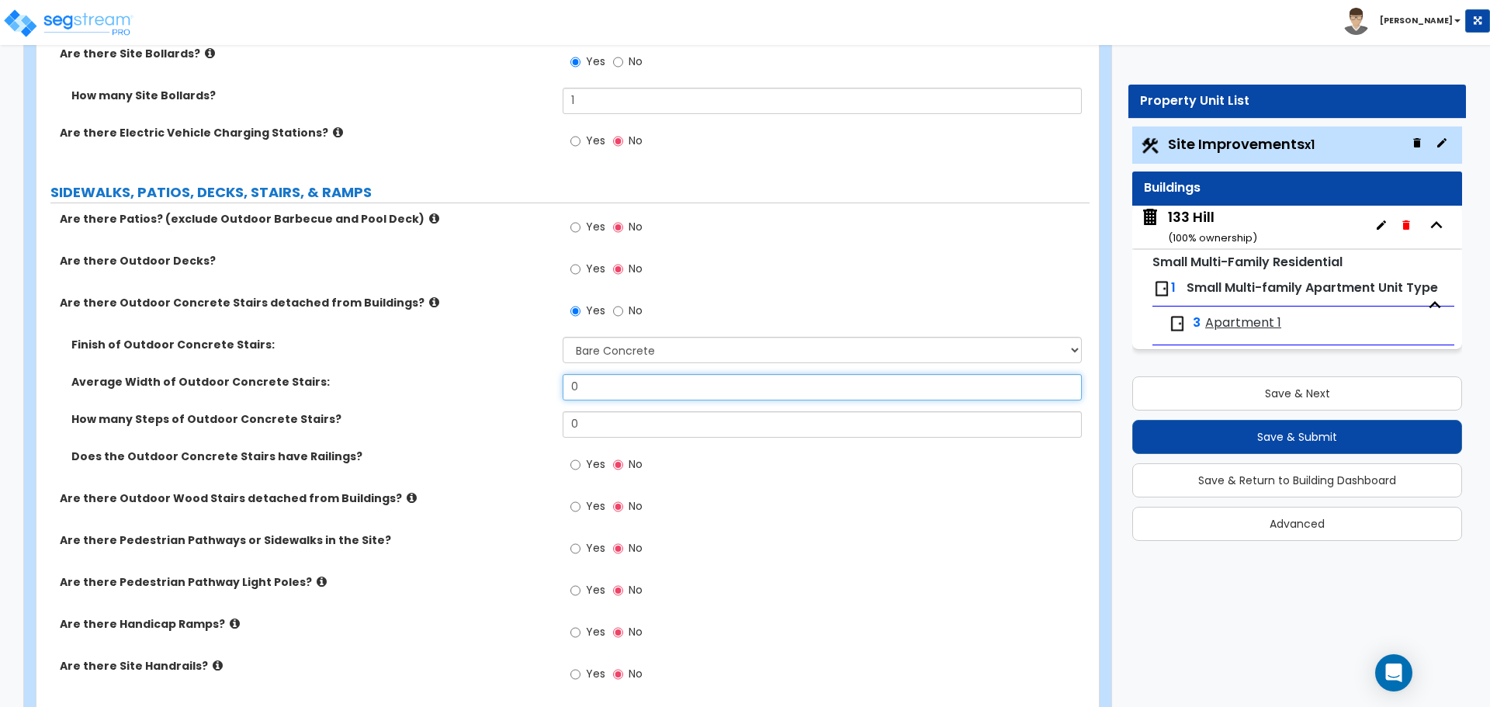
scroll to position [931, 0]
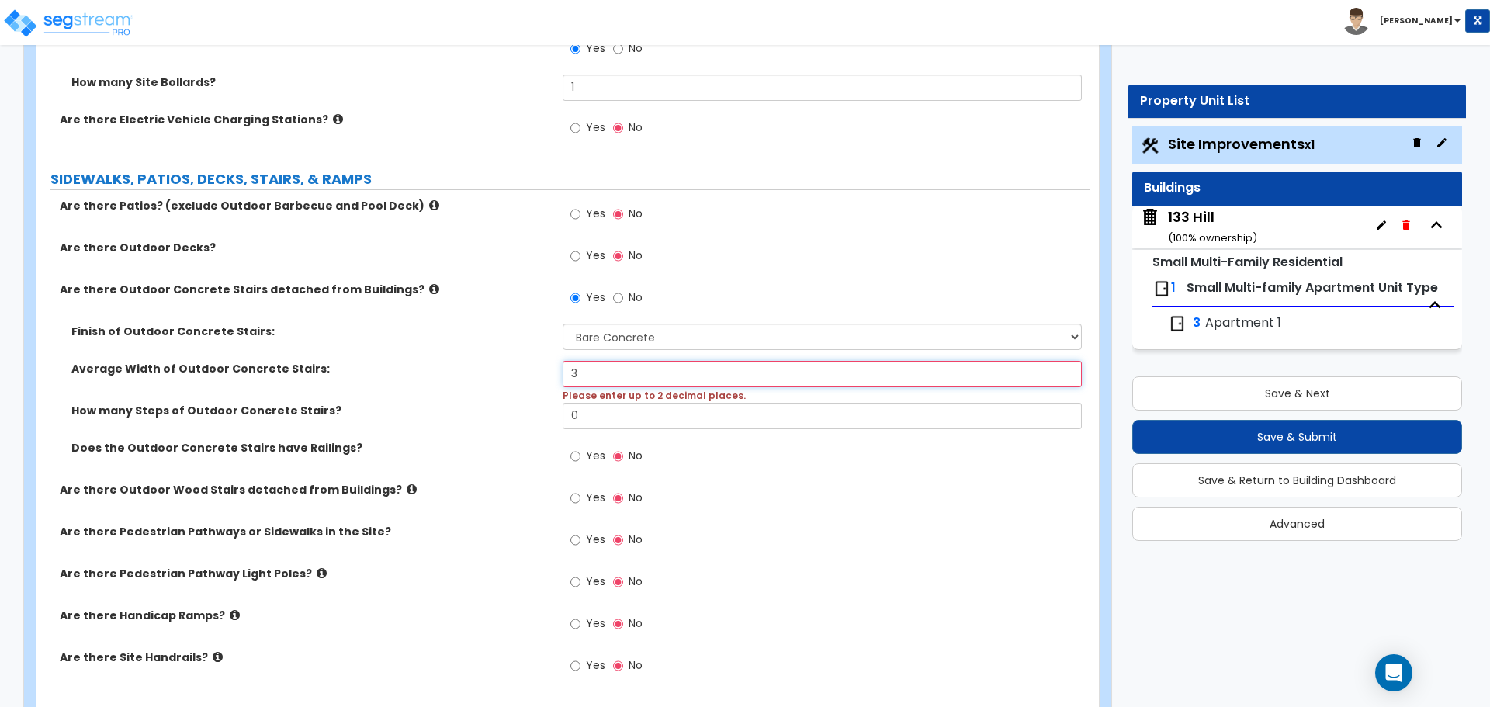
drag, startPoint x: 720, startPoint y: 383, endPoint x: 504, endPoint y: 381, distance: 216.6
click at [504, 381] on div "Average Width of Outdoor Concrete Stairs: 3 Please enter up to 2 decimal places." at bounding box center [562, 382] width 1053 height 42
type input "3"
click at [775, 474] on div "Yes No" at bounding box center [826, 461] width 526 height 42
click at [789, 493] on div "Yes No" at bounding box center [826, 503] width 526 height 42
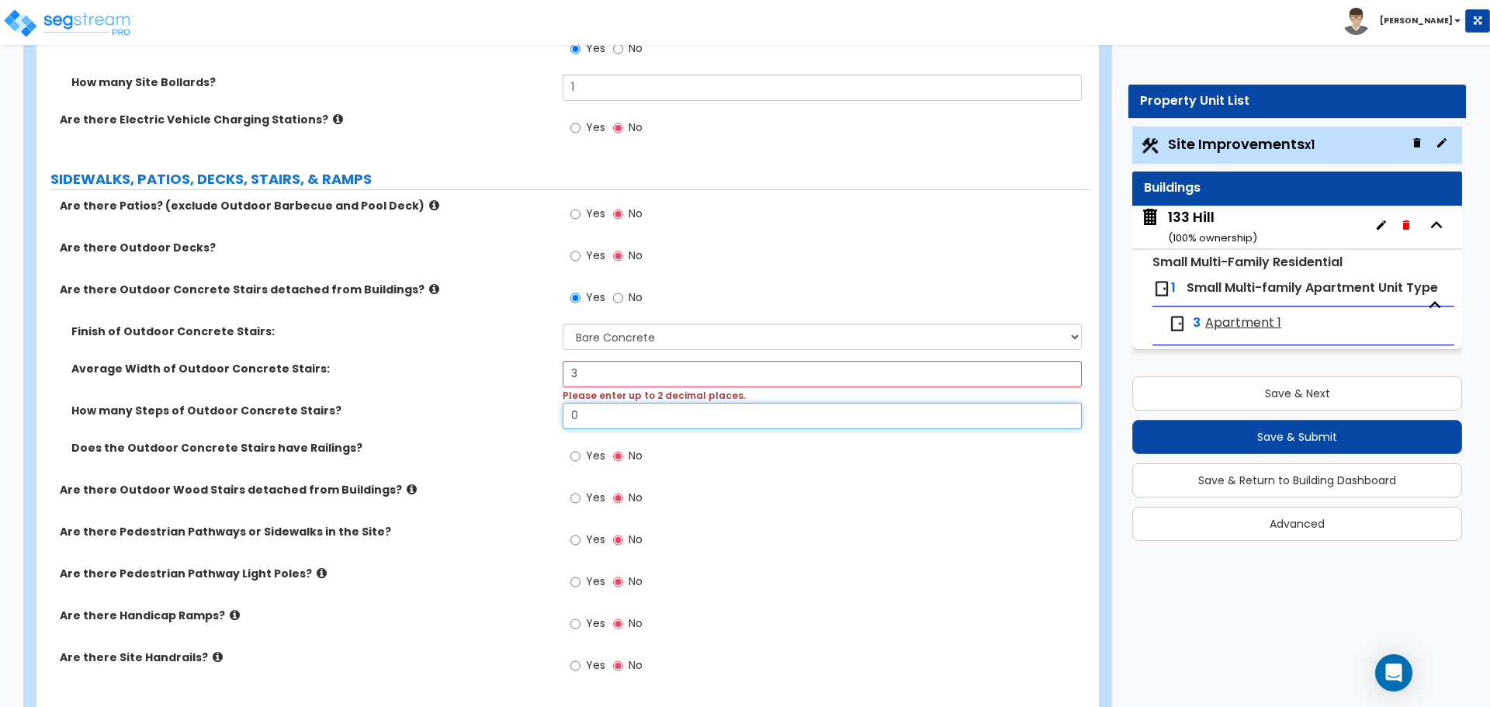
drag, startPoint x: 606, startPoint y: 415, endPoint x: 544, endPoint y: 411, distance: 62.2
click at [526, 411] on div "How many Steps of Outdoor Concrete Stairs? 0" at bounding box center [562, 421] width 1053 height 37
type input "12"
click at [810, 516] on div "Yes No" at bounding box center [826, 503] width 526 height 42
click at [589, 370] on input "3" at bounding box center [822, 374] width 518 height 26
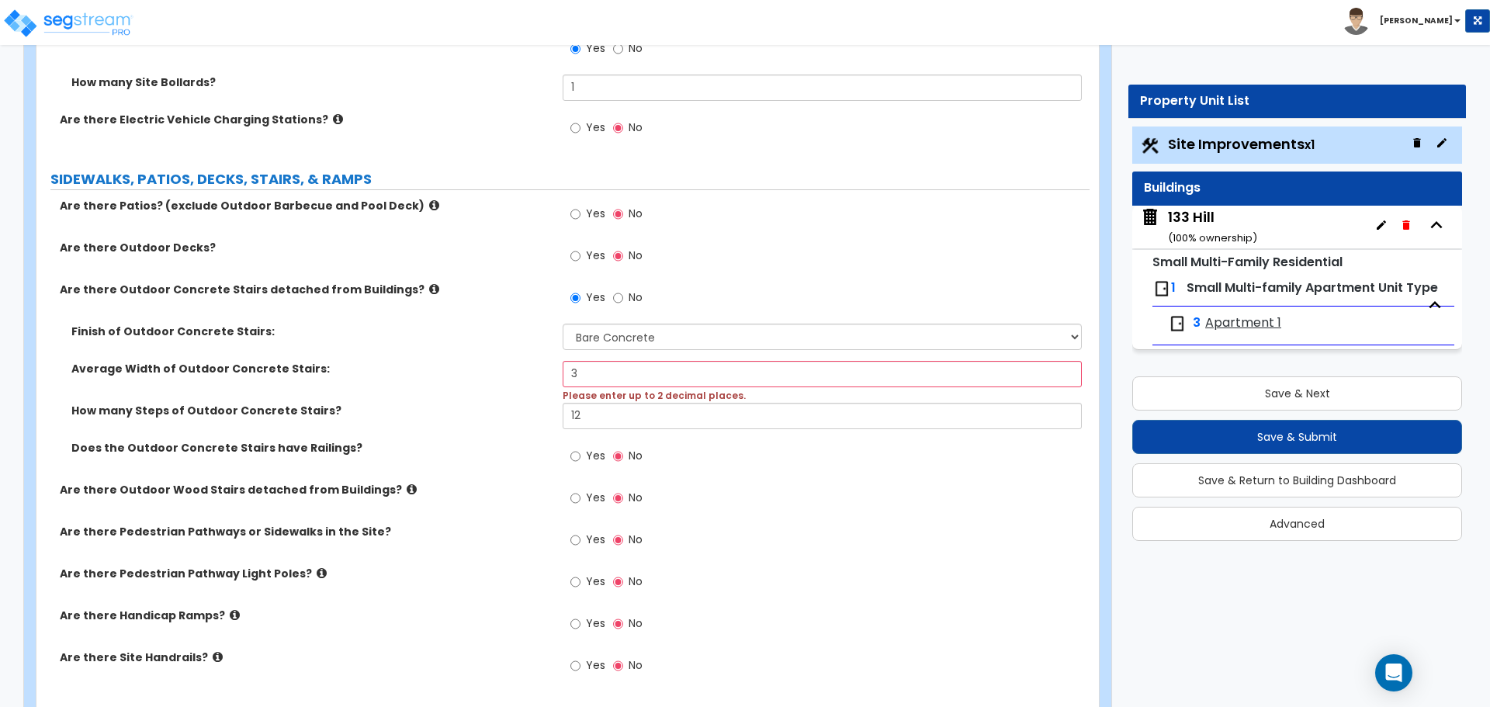
click at [279, 366] on label "Average Width of Outdoor Concrete Stairs:" at bounding box center [311, 369] width 480 height 16
click at [828, 375] on input "3" at bounding box center [822, 374] width 518 height 26
click at [806, 460] on div "Yes No" at bounding box center [826, 461] width 526 height 42
drag, startPoint x: 609, startPoint y: 373, endPoint x: 514, endPoint y: 373, distance: 95.5
click at [514, 373] on div "Average Width of Outdoor Concrete Stairs: 3 Please enter up to 2 decimal places." at bounding box center [562, 382] width 1053 height 42
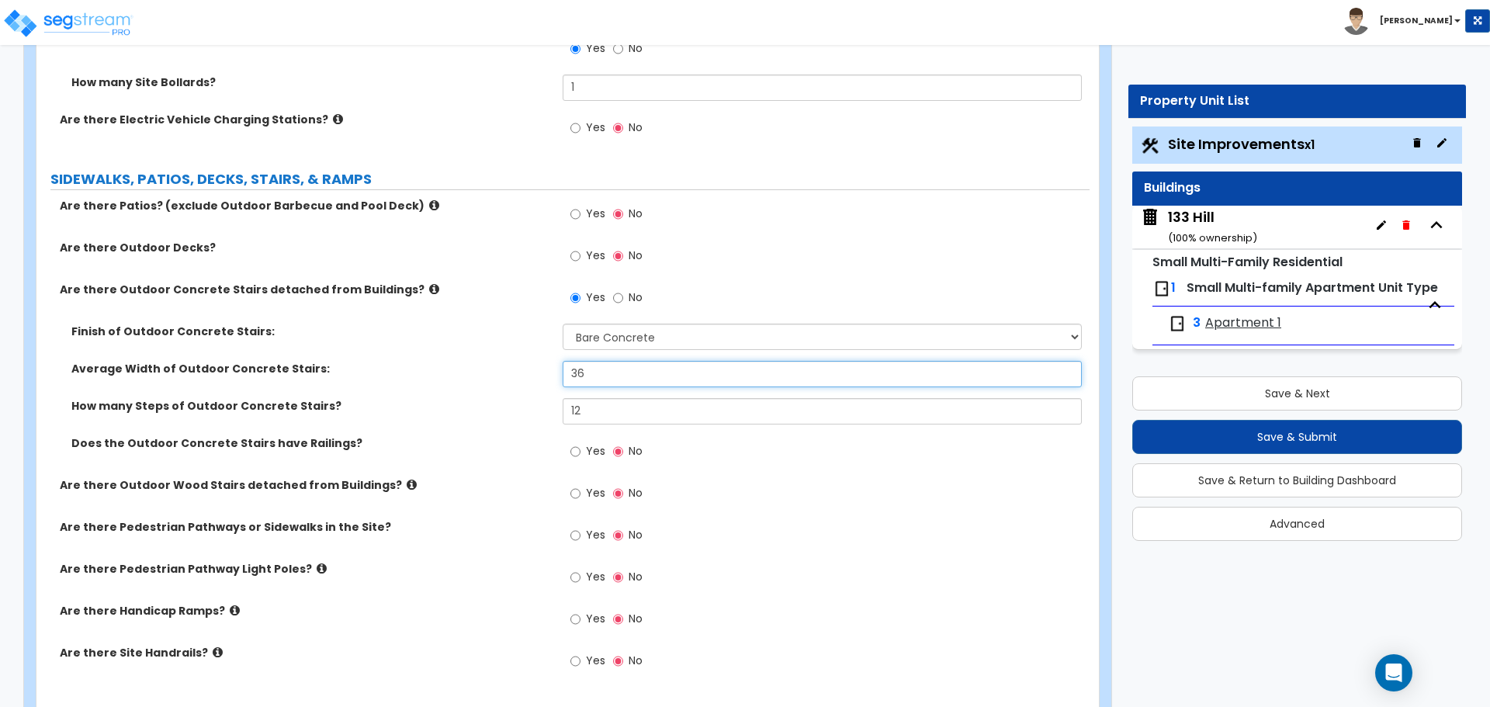
type input "36"
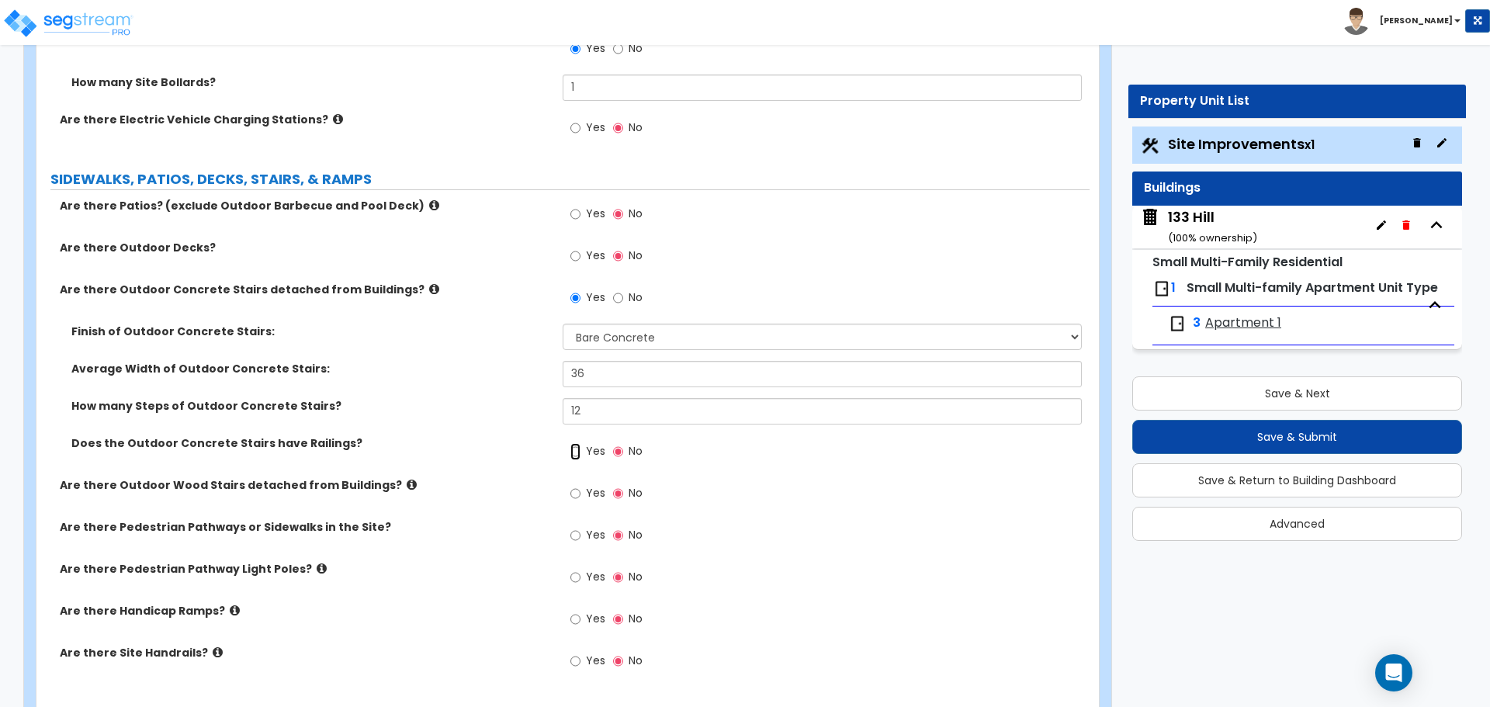
click at [572, 450] on input "Yes" at bounding box center [576, 451] width 10 height 17
radio input "true"
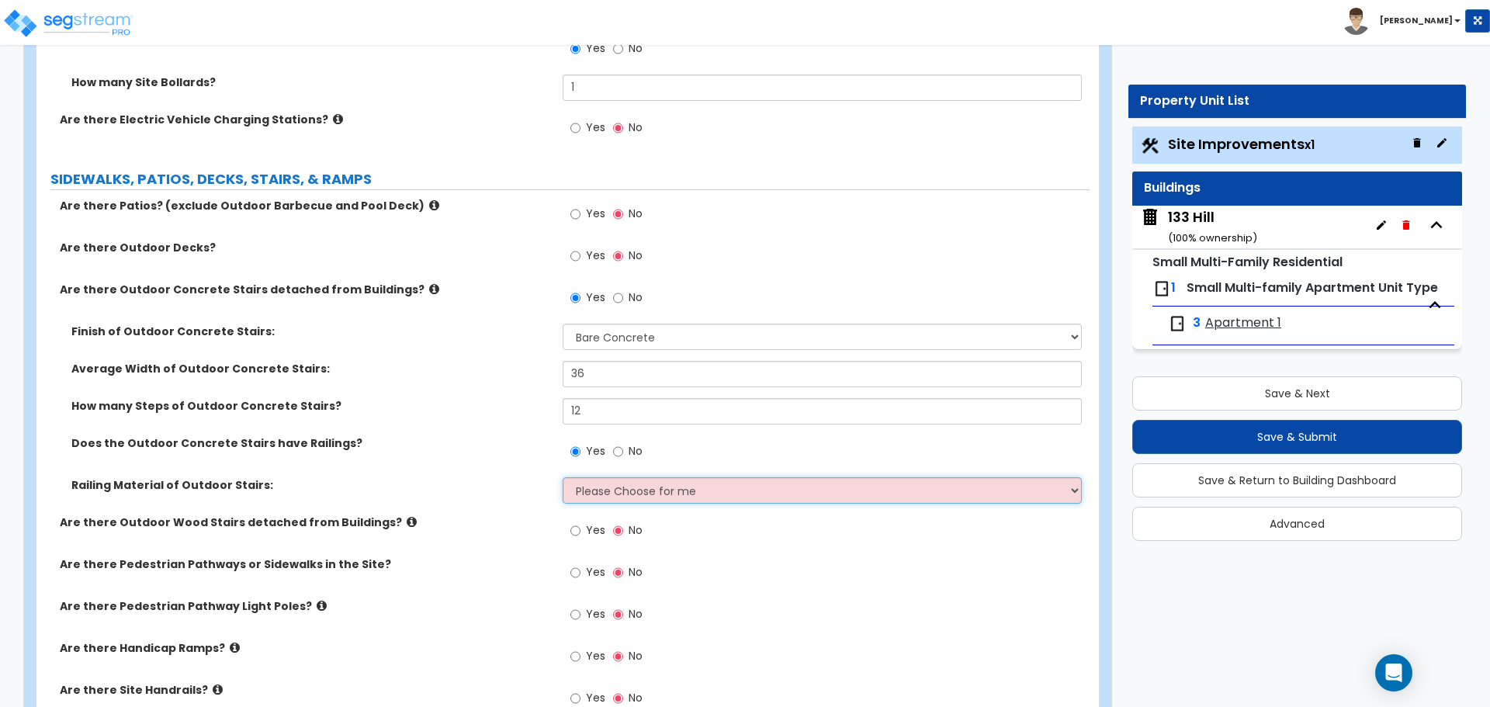
click at [604, 489] on select "Please Choose for me Steel Aluminum Wood" at bounding box center [822, 490] width 518 height 26
select select "1"
click at [563, 477] on select "Please Choose for me Steel Aluminum Wood" at bounding box center [822, 490] width 518 height 26
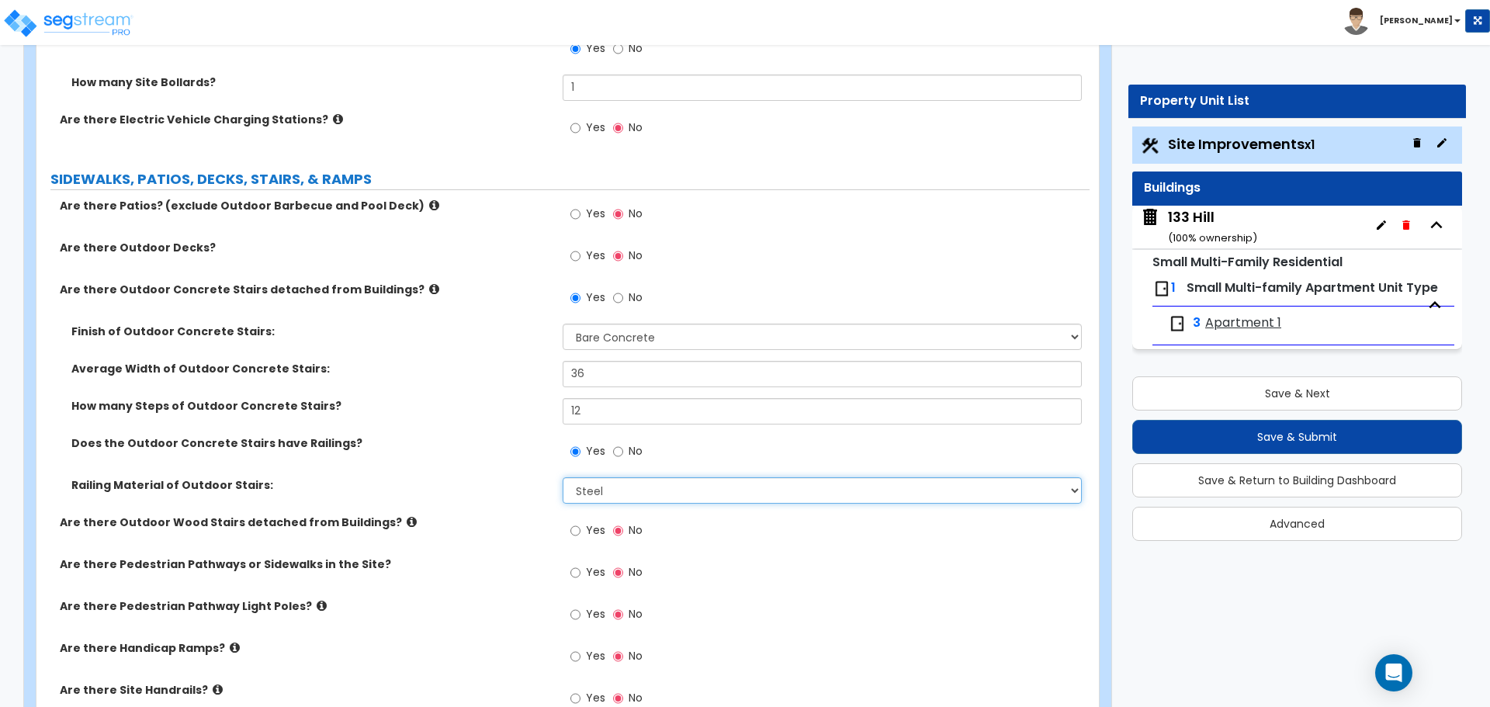
scroll to position [1009, 0]
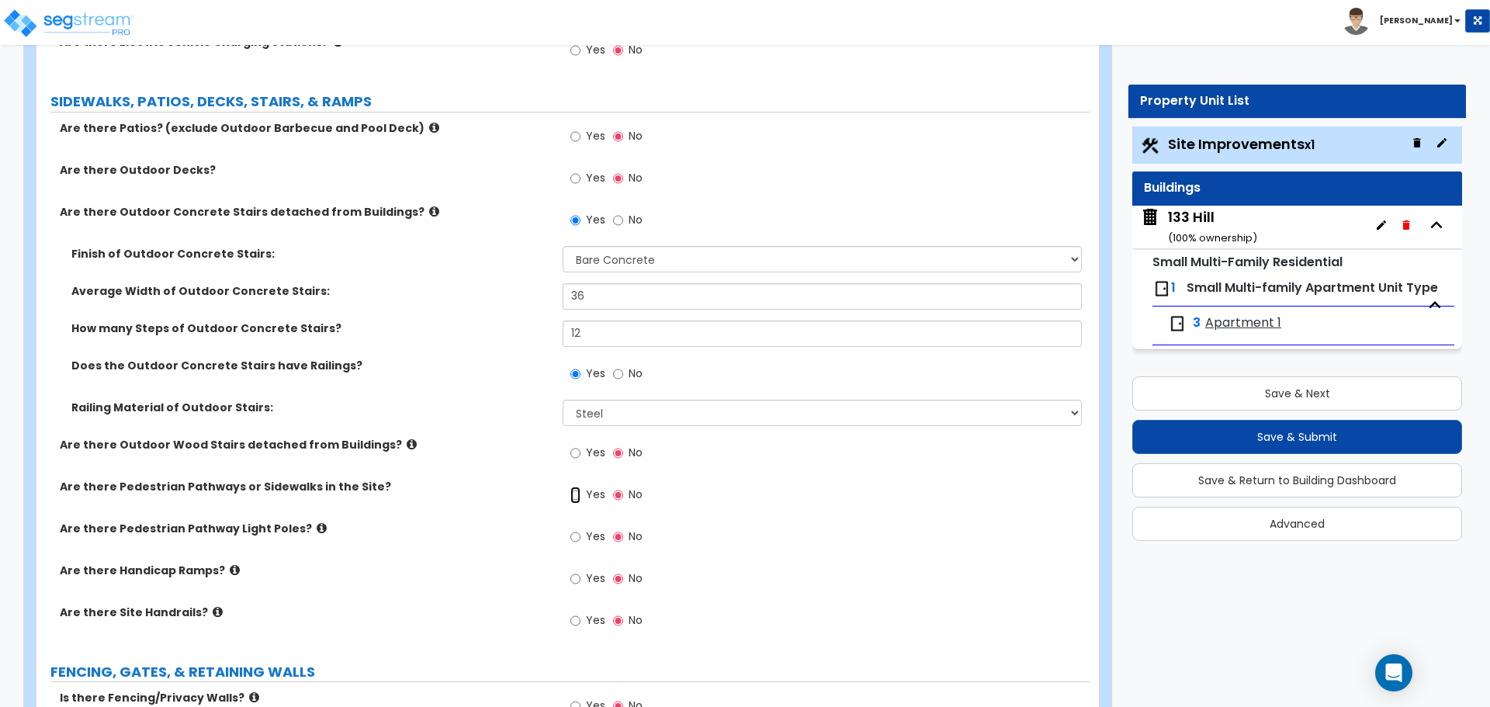
click at [573, 494] on input "Yes" at bounding box center [576, 495] width 10 height 17
radio input "true"
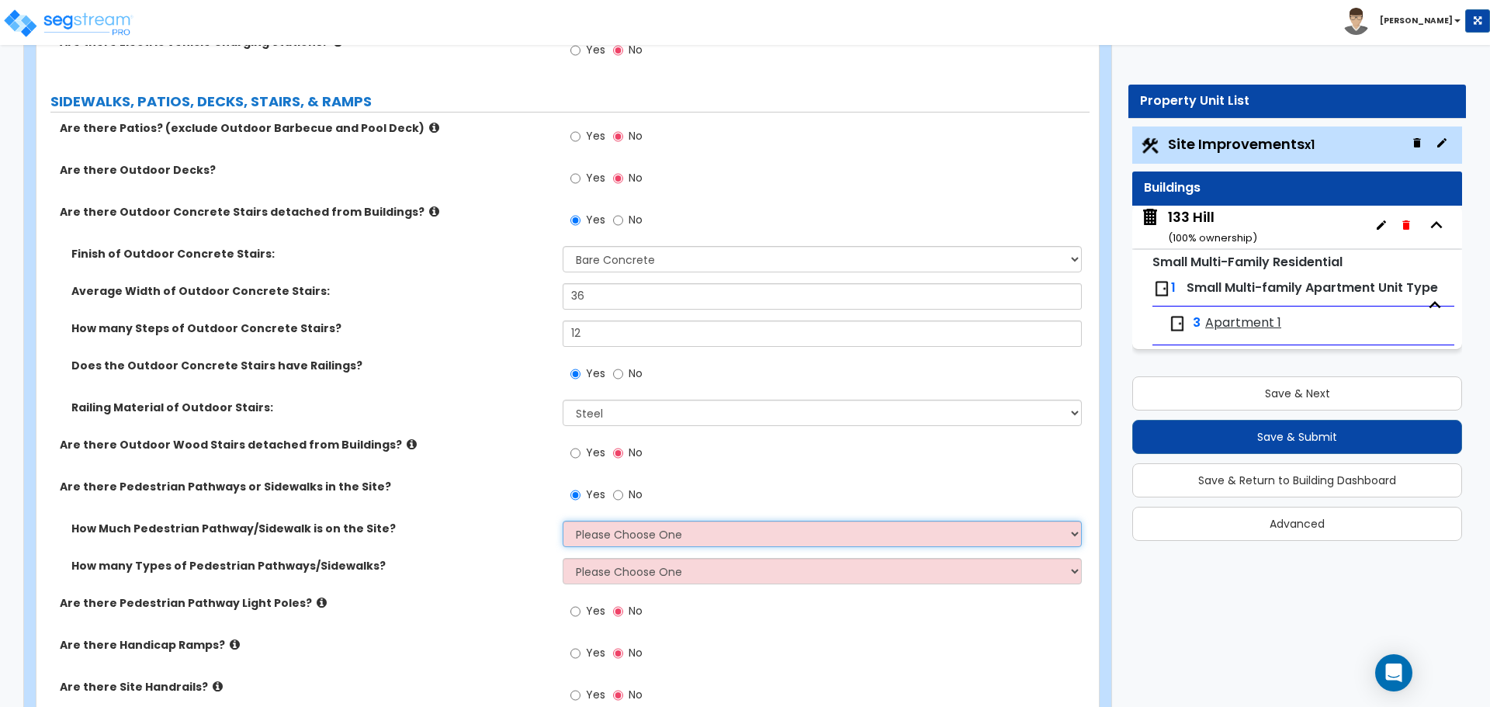
click at [655, 537] on select "Please Choose One I Don't Know, Please Estimate For Me Enter Linear Footage" at bounding box center [822, 534] width 518 height 26
select select "1"
click at [563, 521] on select "Please Choose One I Don't Know, Please Estimate For Me Enter Linear Footage" at bounding box center [822, 534] width 518 height 26
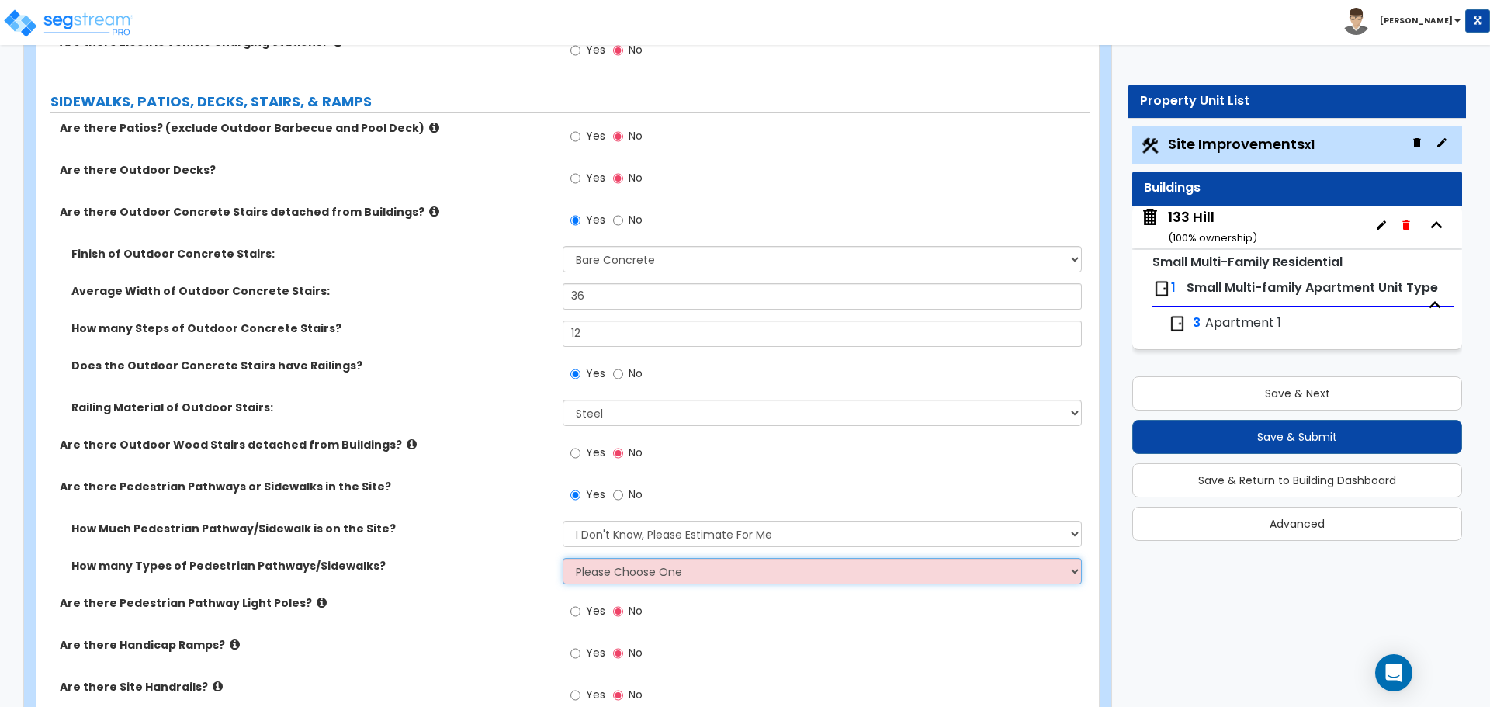
click at [661, 575] on select "Please Choose One 1 2 3" at bounding box center [822, 571] width 518 height 26
select select "1"
click at [563, 558] on select "Please Choose One 1 2 3" at bounding box center [822, 571] width 518 height 26
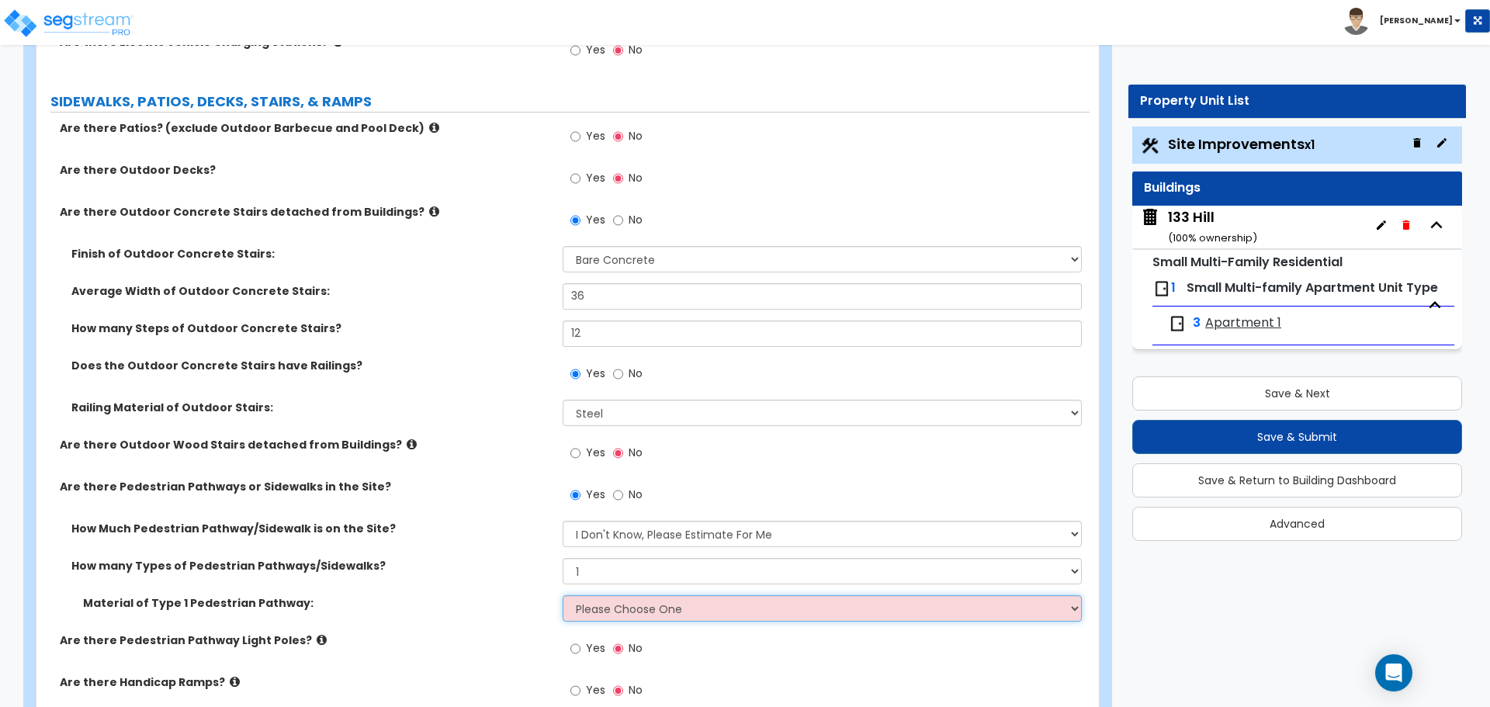
click at [637, 608] on select "Please Choose One Bare Concrete Stamped Concrete Brick Pavers Stone Pavers Wood…" at bounding box center [822, 608] width 518 height 26
select select "1"
click at [563, 595] on select "Please Choose One Bare Concrete Stamped Concrete Brick Pavers Stone Pavers Wood…" at bounding box center [822, 608] width 518 height 26
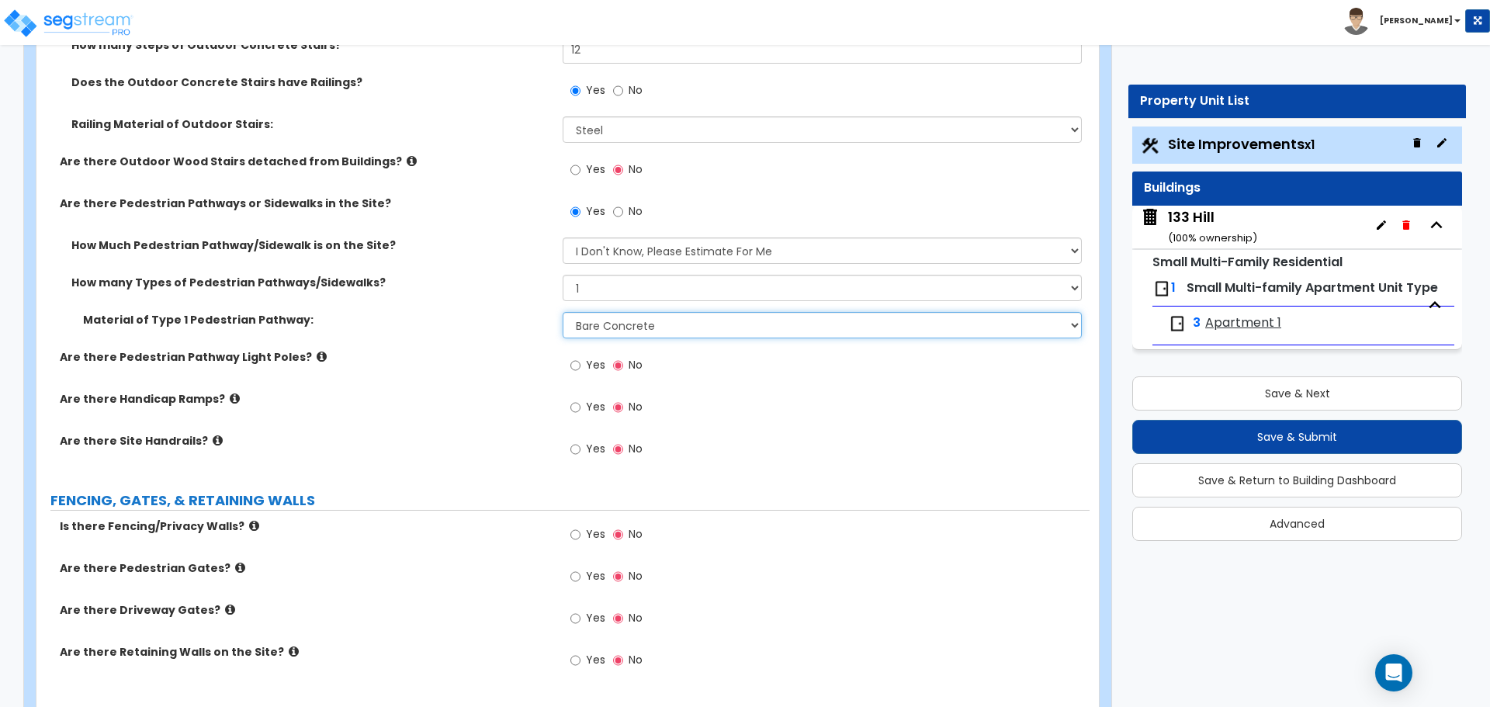
scroll to position [1320, 0]
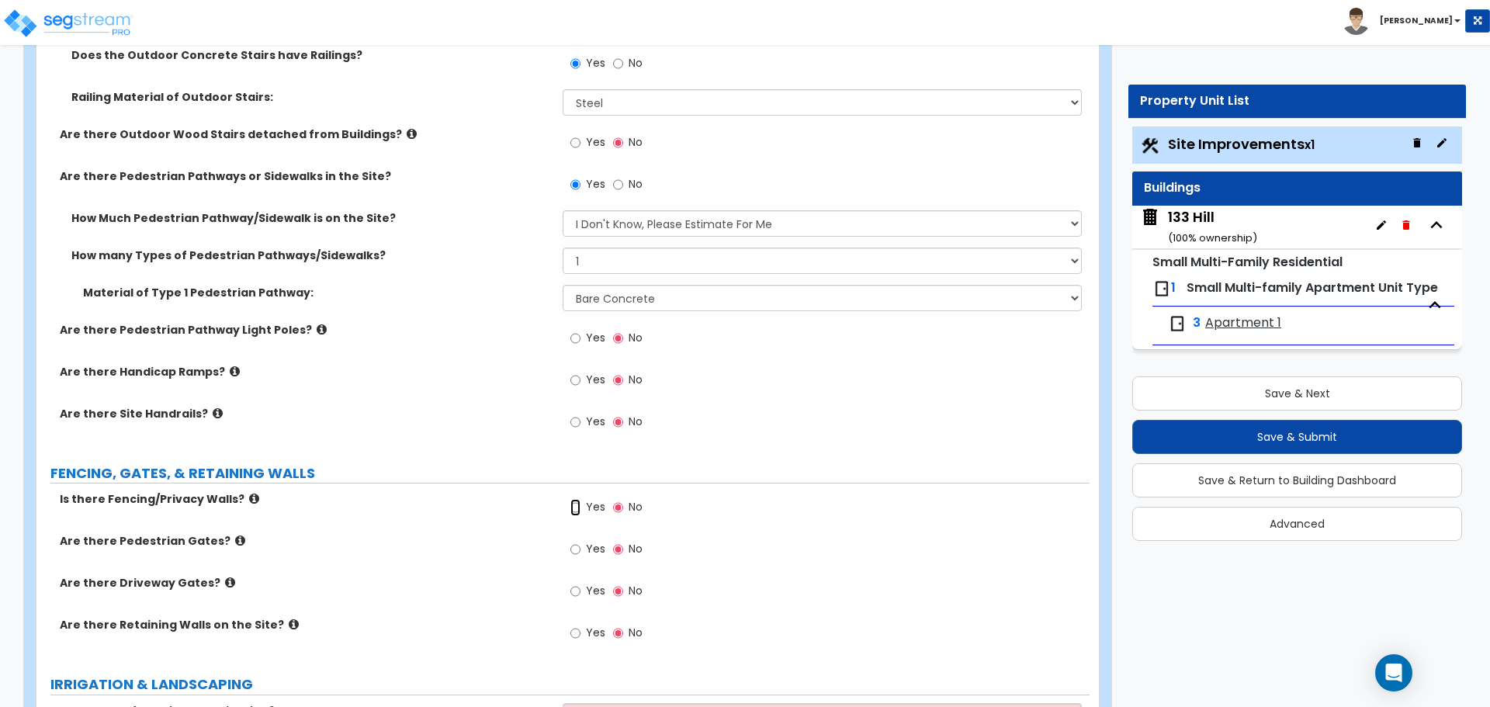
click at [574, 509] on input "Yes" at bounding box center [576, 507] width 10 height 17
radio input "true"
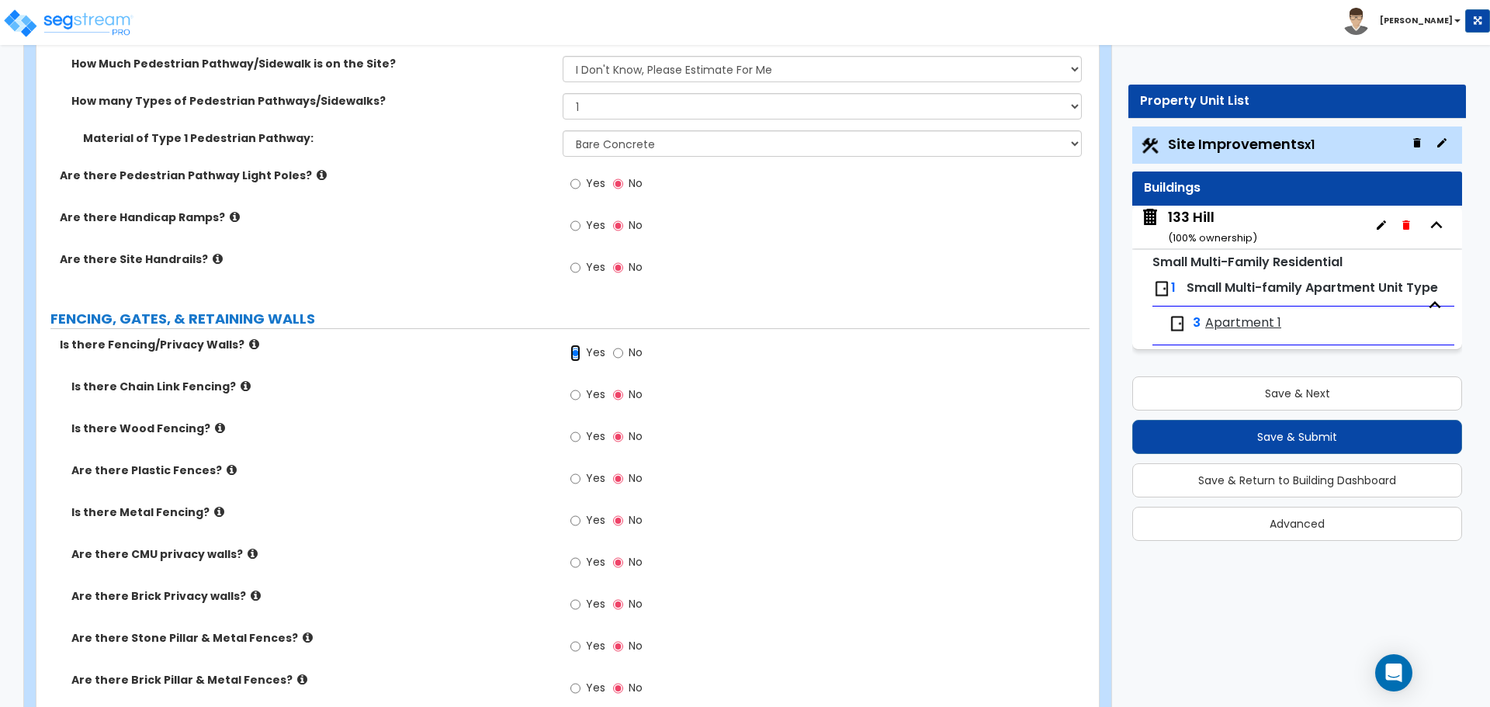
scroll to position [1475, 0]
click at [573, 520] on input "Yes" at bounding box center [576, 520] width 10 height 17
radio input "true"
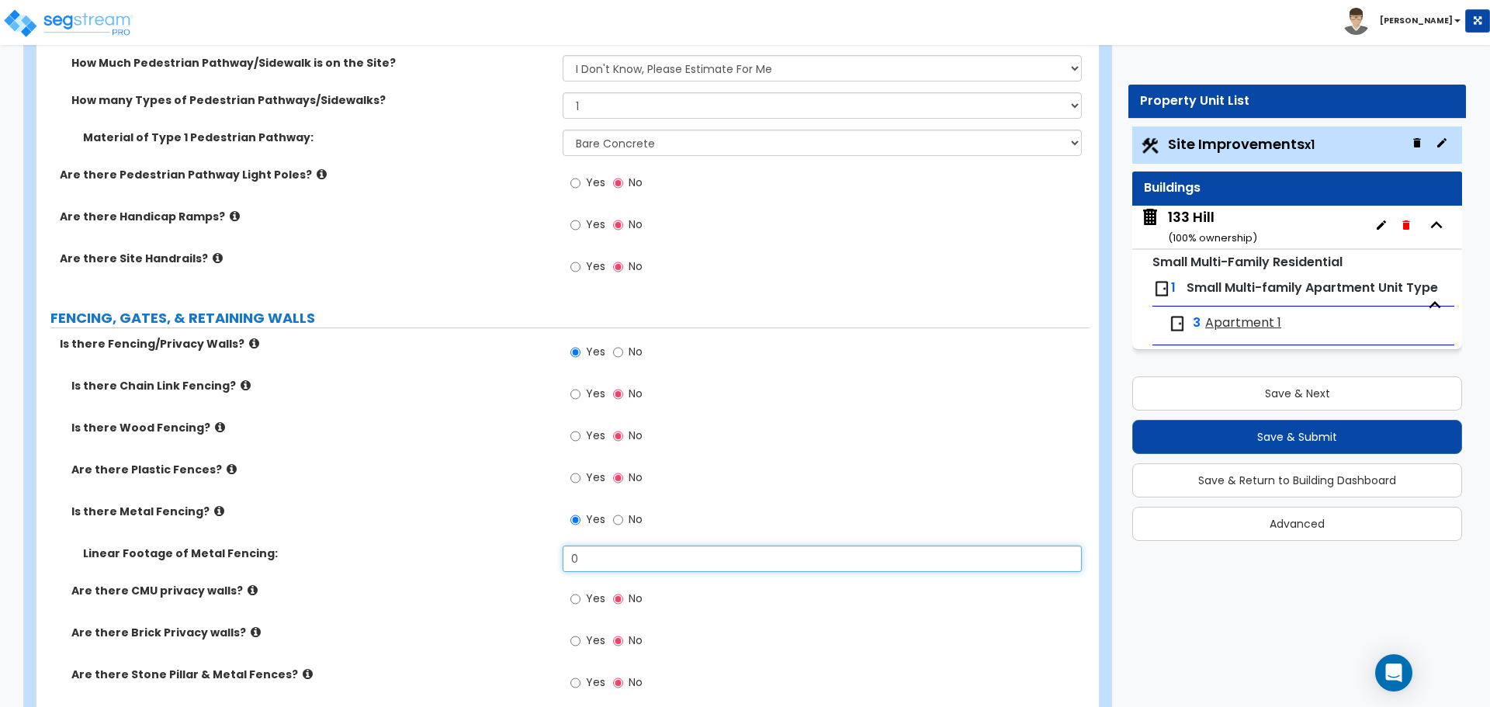
drag, startPoint x: 635, startPoint y: 560, endPoint x: 536, endPoint y: 553, distance: 99.6
click at [535, 553] on div "Linear Footage of Metal Fencing: 0" at bounding box center [562, 564] width 1053 height 37
type input "90"
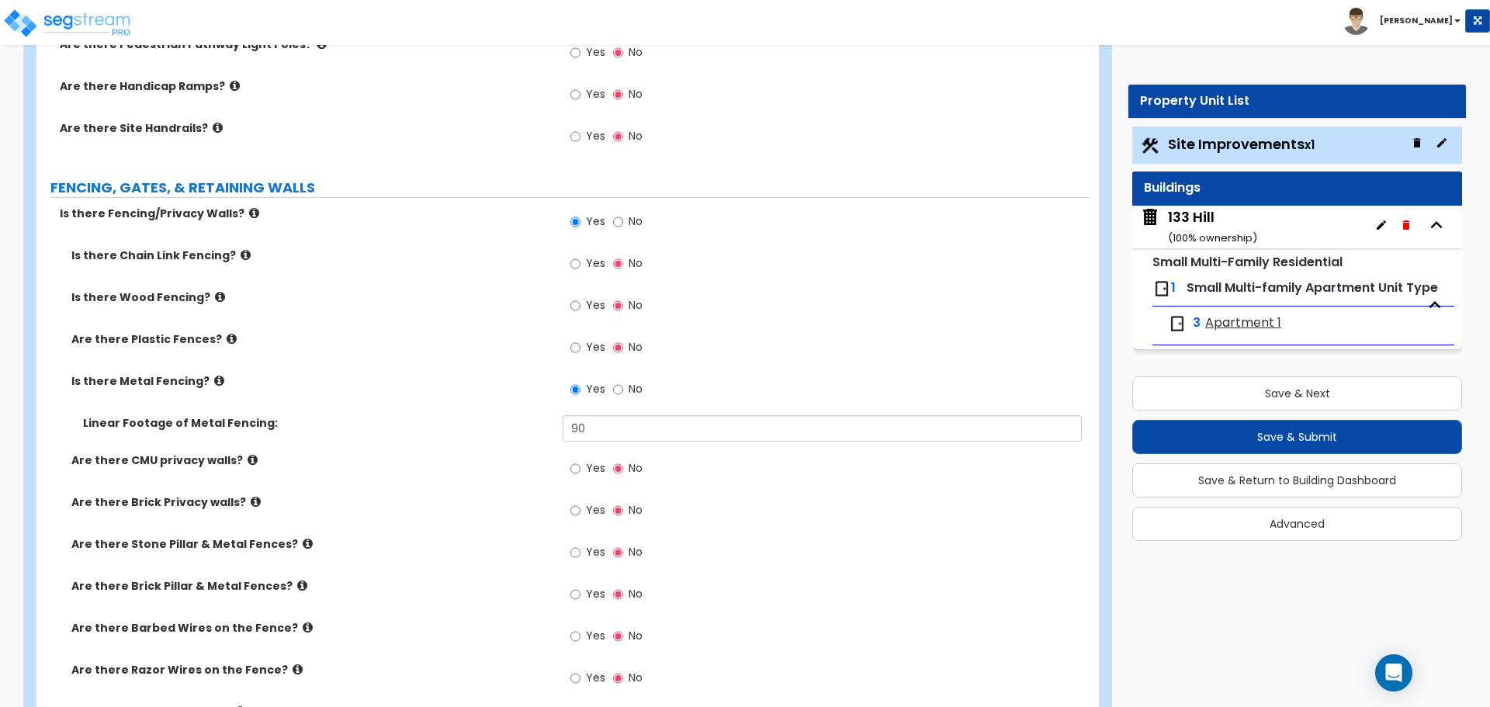
scroll to position [1630, 0]
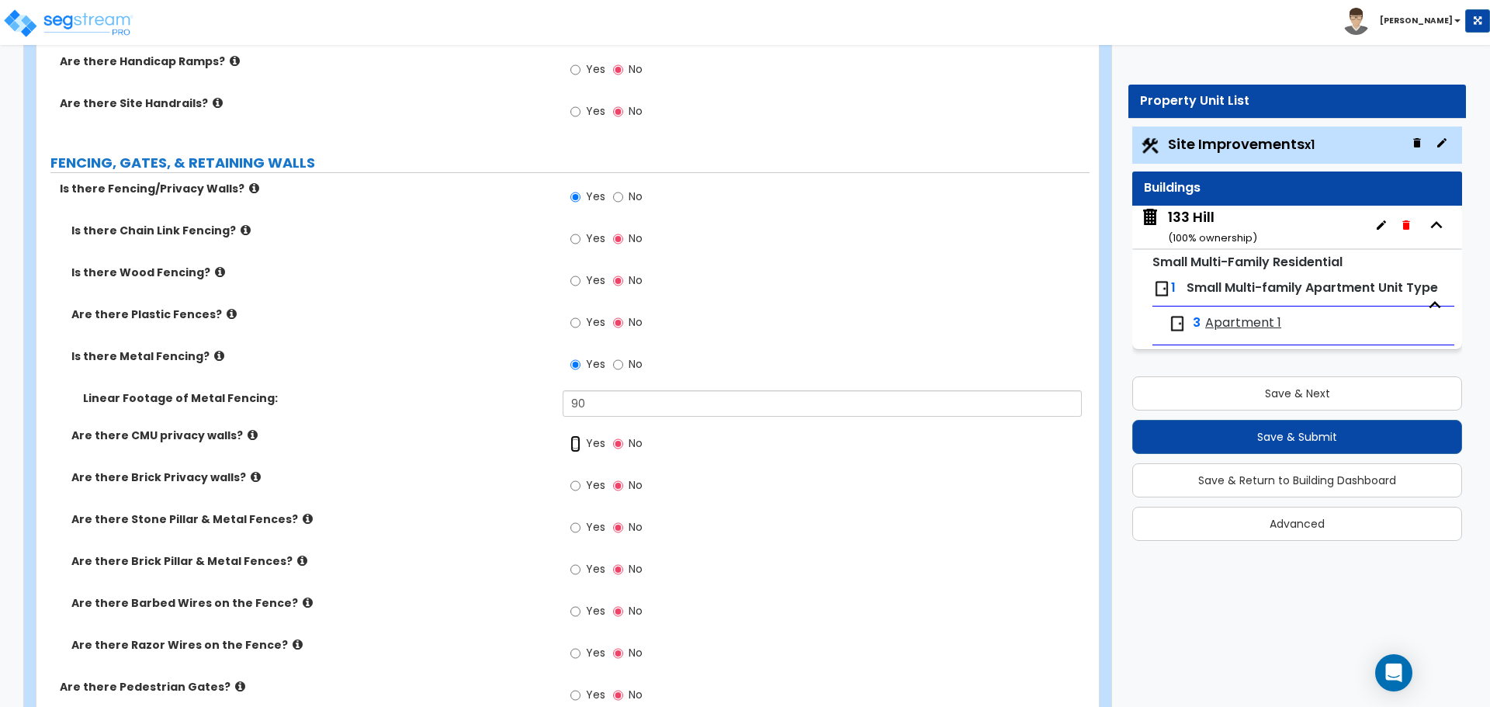
click at [575, 442] on input "Yes" at bounding box center [576, 443] width 10 height 17
radio input "true"
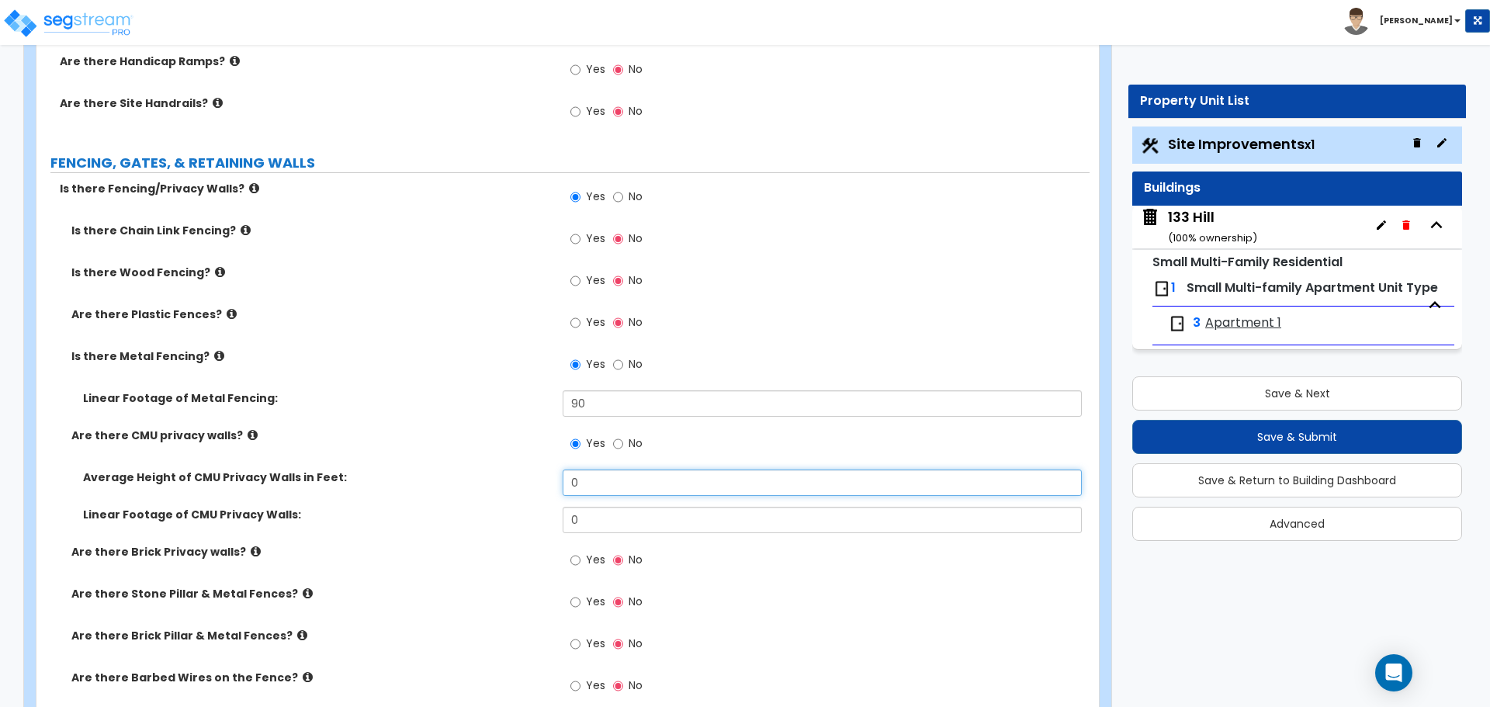
drag, startPoint x: 668, startPoint y: 483, endPoint x: 536, endPoint y: 488, distance: 132.1
click at [536, 488] on div "Average Height of CMU Privacy Walls in Feet: 0" at bounding box center [562, 488] width 1053 height 37
click at [623, 478] on input "0" at bounding box center [822, 483] width 518 height 26
type input "4"
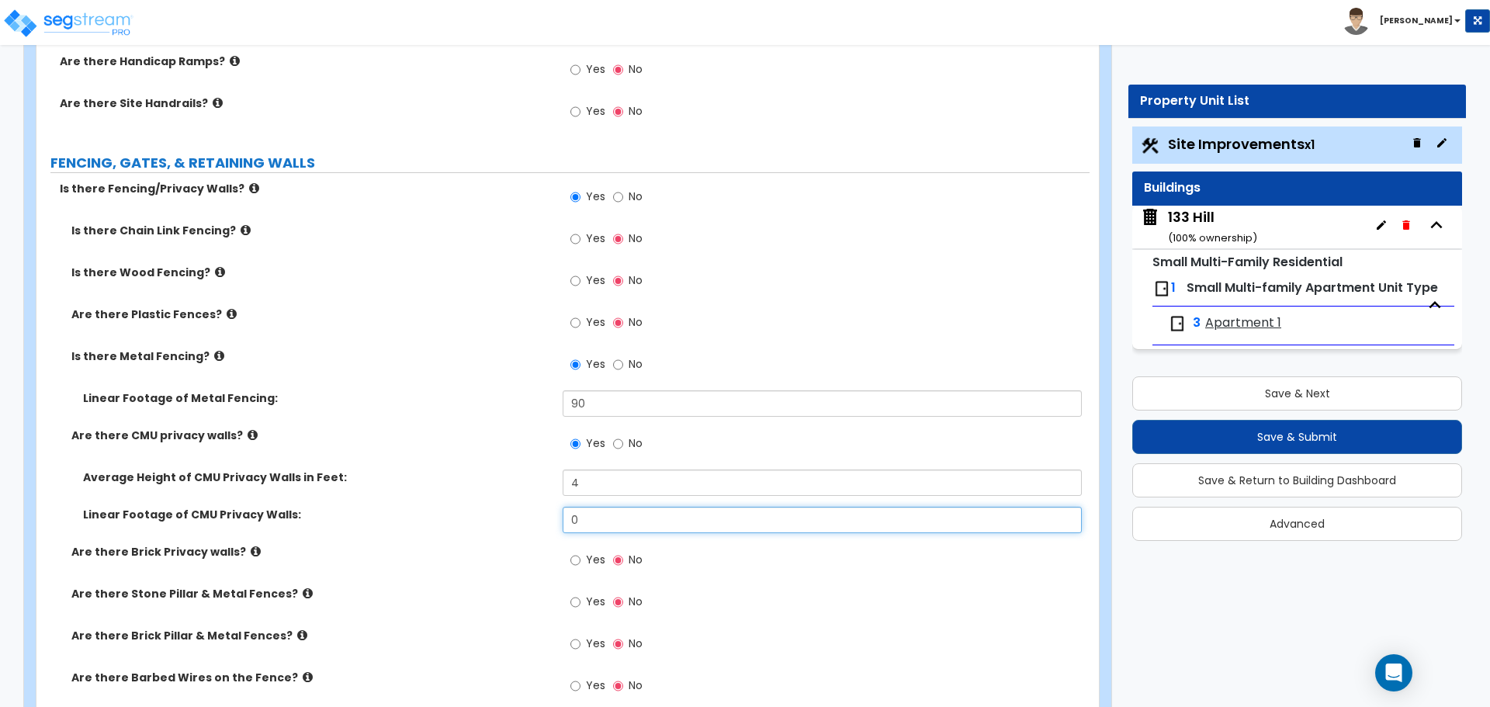
click at [588, 518] on input "0" at bounding box center [822, 520] width 518 height 26
drag, startPoint x: 588, startPoint y: 518, endPoint x: 548, endPoint y: 518, distance: 40.4
click at [548, 518] on div "Linear Footage of CMU Privacy Walls: 0" at bounding box center [562, 525] width 1053 height 37
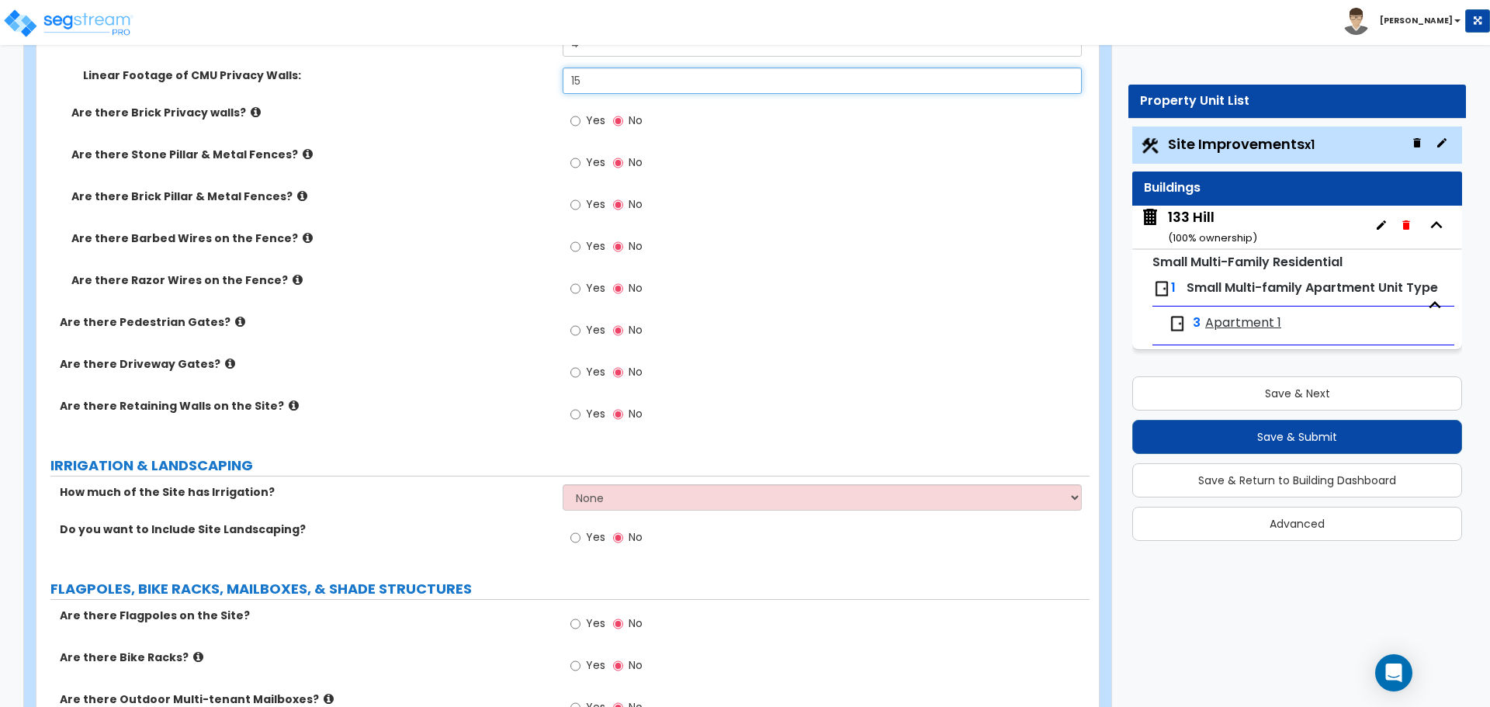
scroll to position [2096, 0]
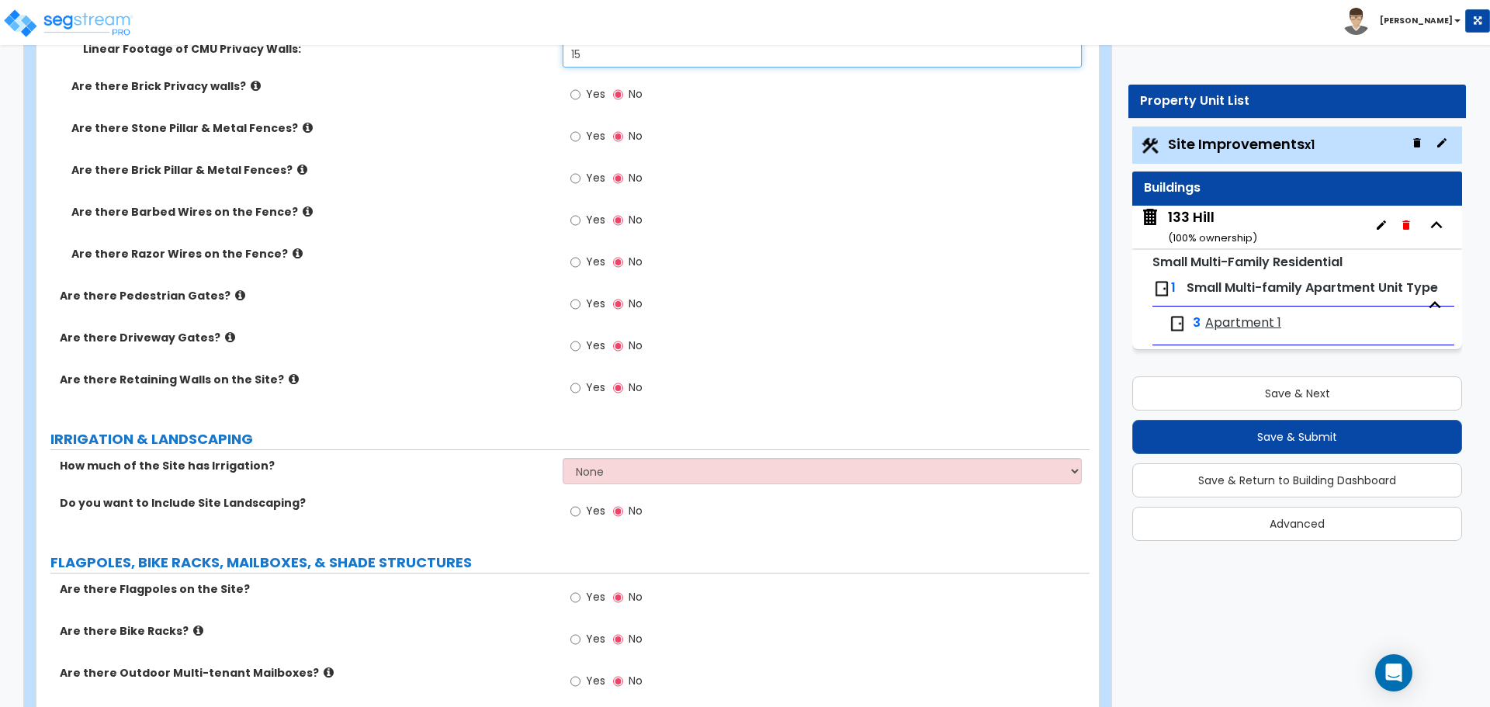
type input "15"
click at [577, 511] on input "Yes" at bounding box center [576, 511] width 10 height 17
radio input "true"
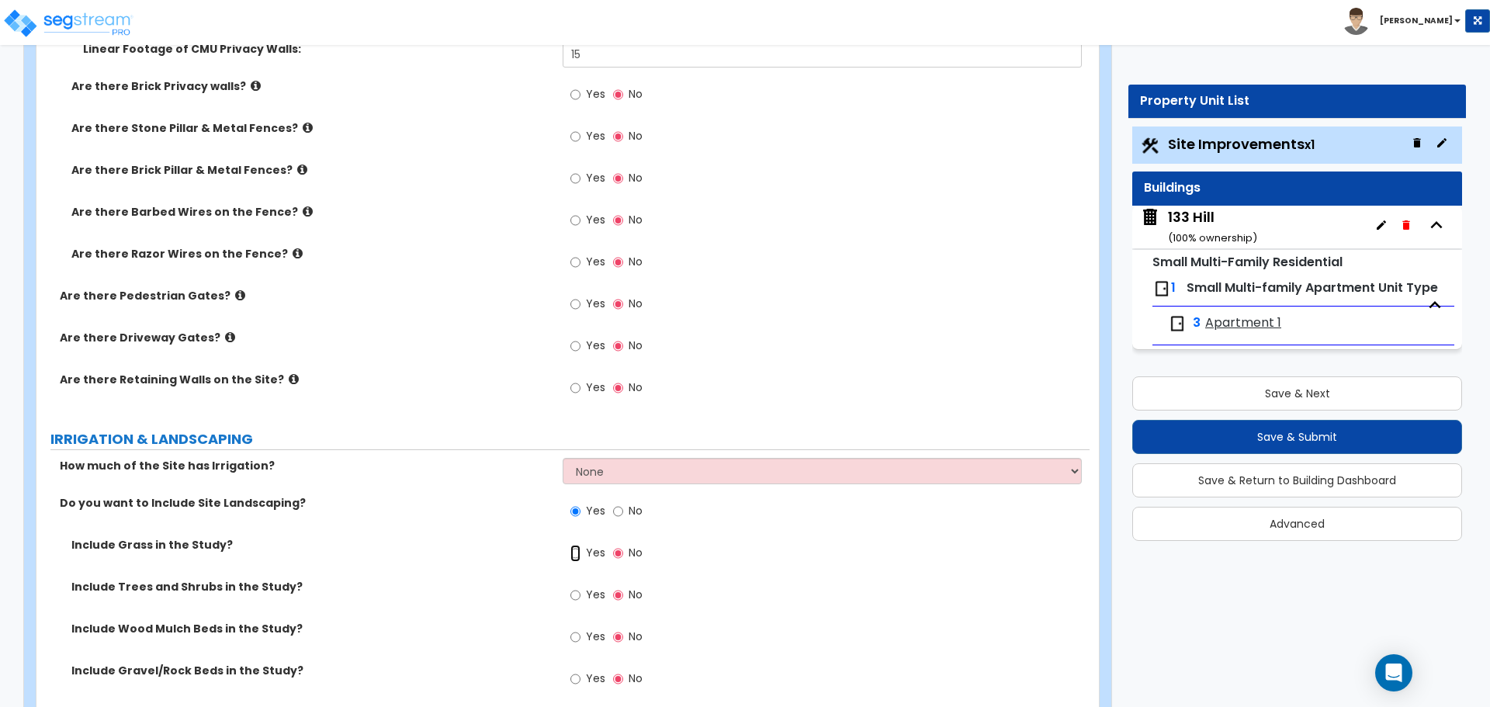
click at [575, 553] on input "Yes" at bounding box center [576, 553] width 10 height 17
radio input "true"
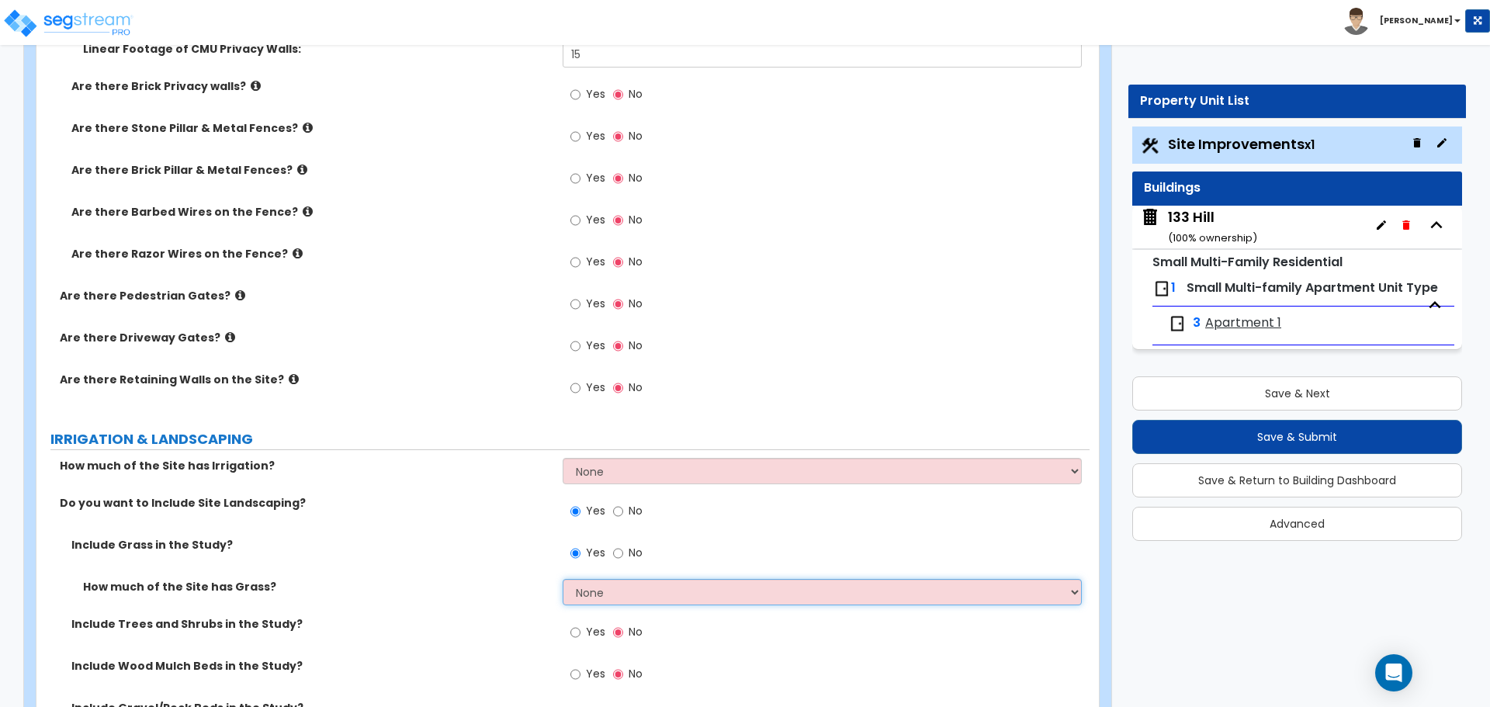
click at [625, 595] on select "None I want to Enter an Approximate Percentage I want to Enter the Square Foota…" at bounding box center [822, 592] width 518 height 26
select select "1"
click at [563, 579] on select "None I want to Enter an Approximate Percentage I want to Enter the Square Foota…" at bounding box center [822, 592] width 518 height 26
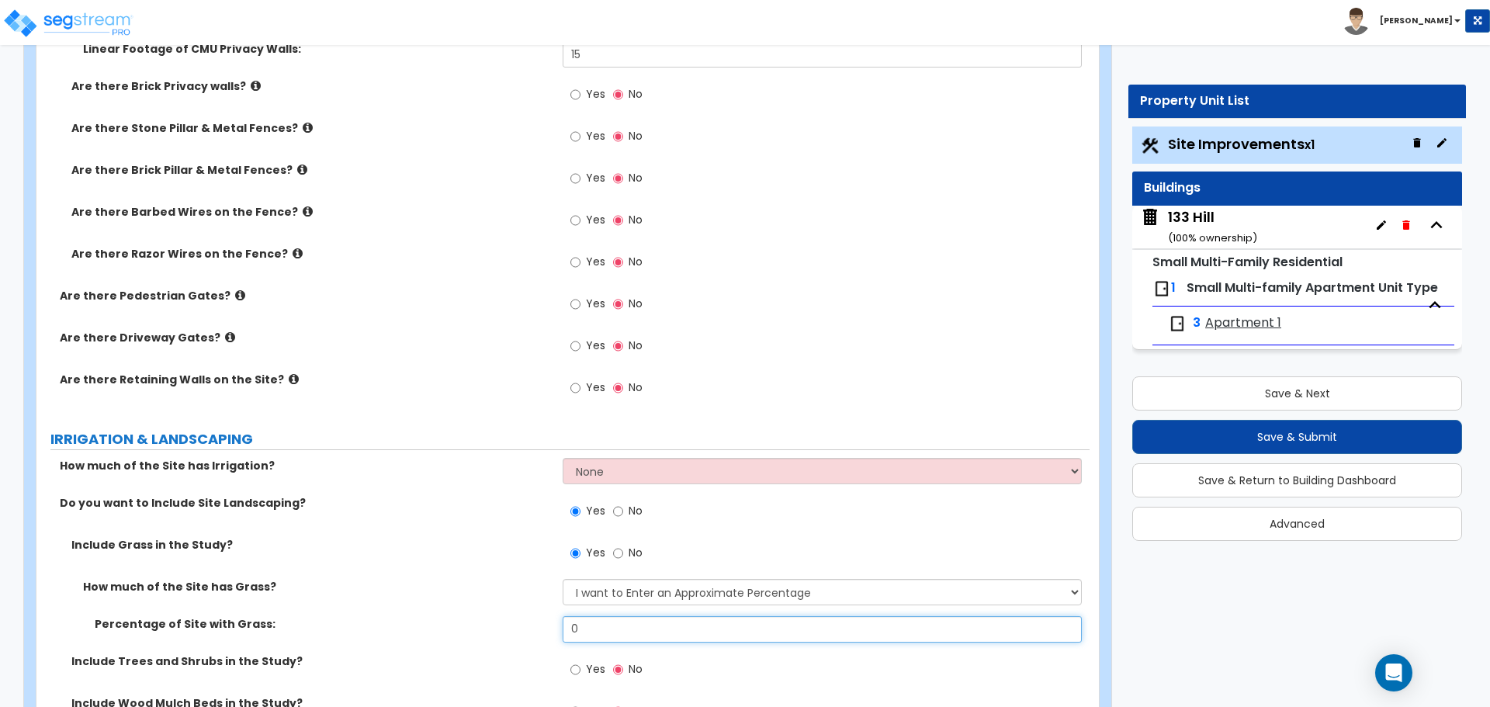
drag, startPoint x: 605, startPoint y: 623, endPoint x: 553, endPoint y: 621, distance: 52.8
click at [553, 621] on div "Percentage of Site with Grass: 0" at bounding box center [562, 634] width 1053 height 37
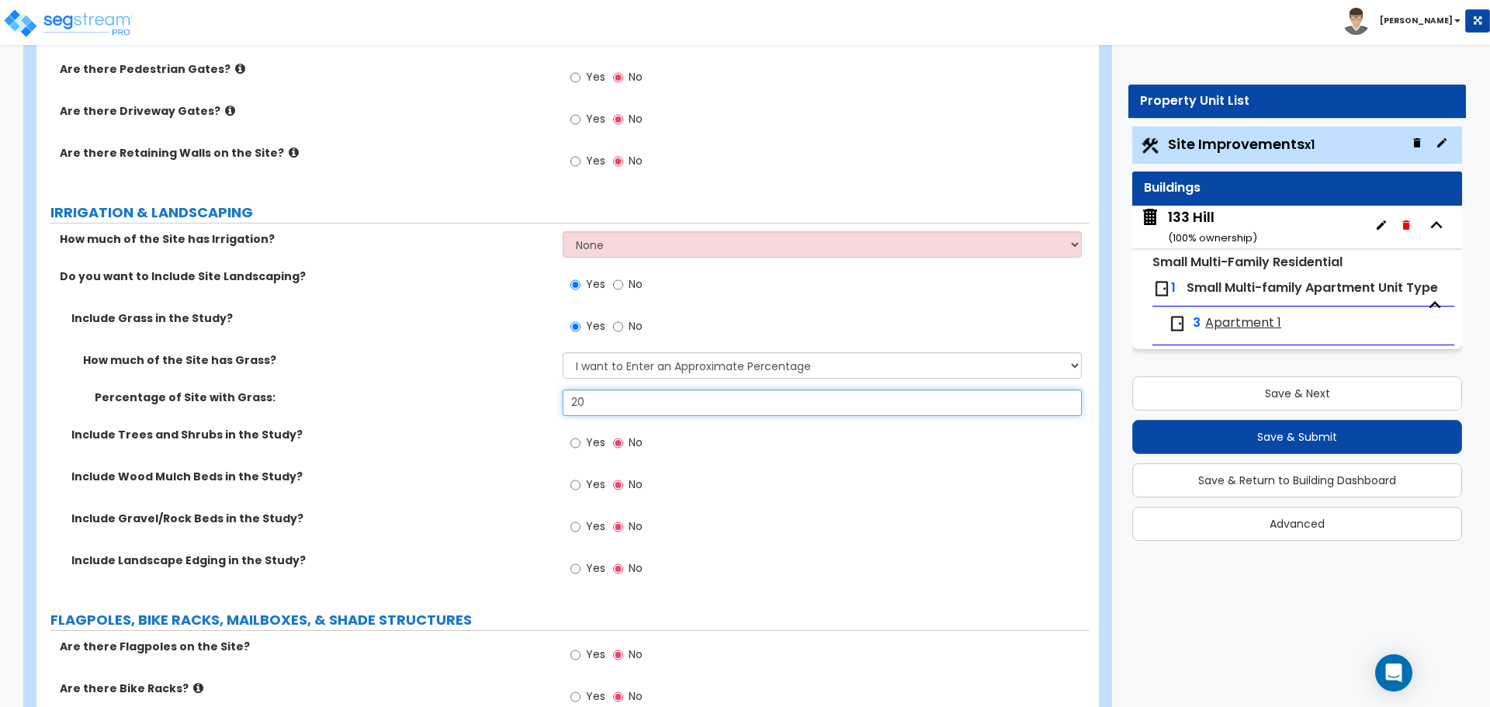
scroll to position [2329, 0]
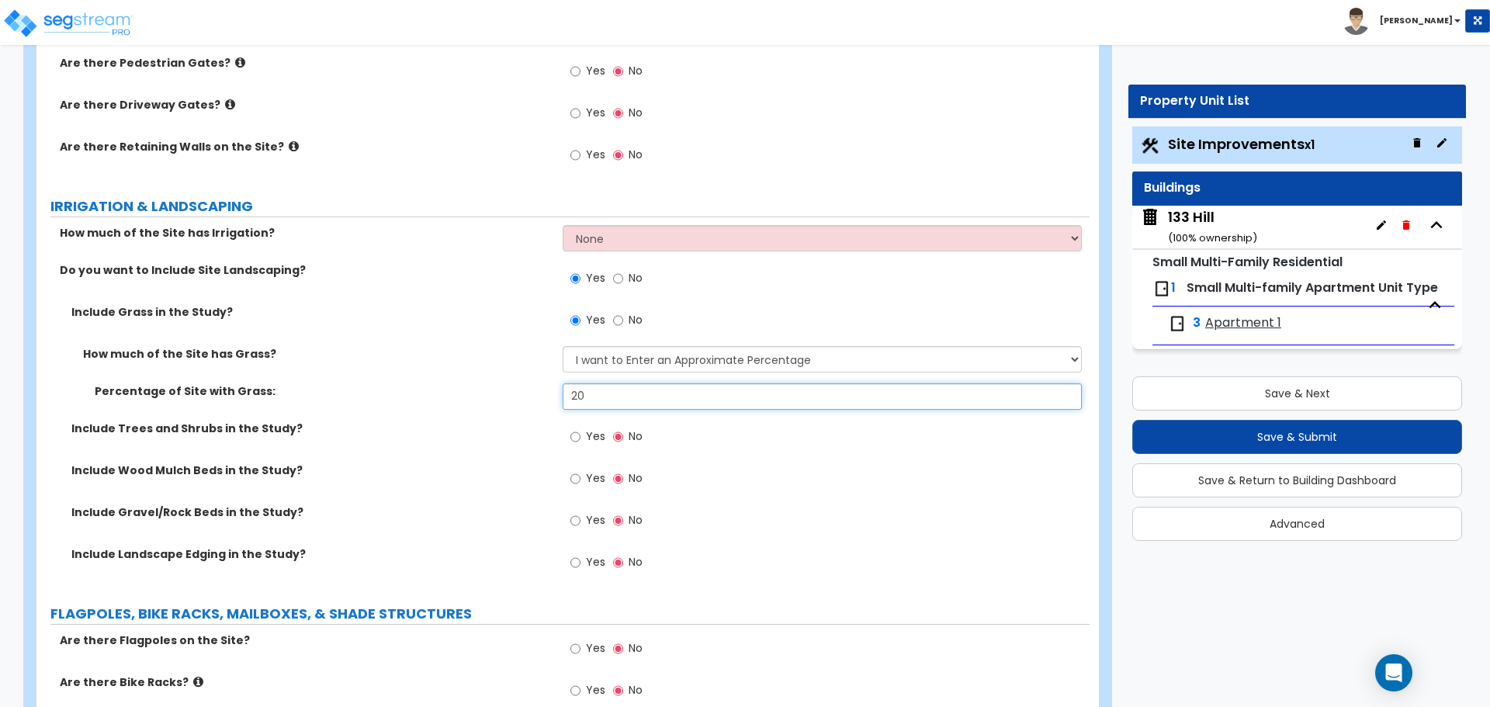
type input "20"
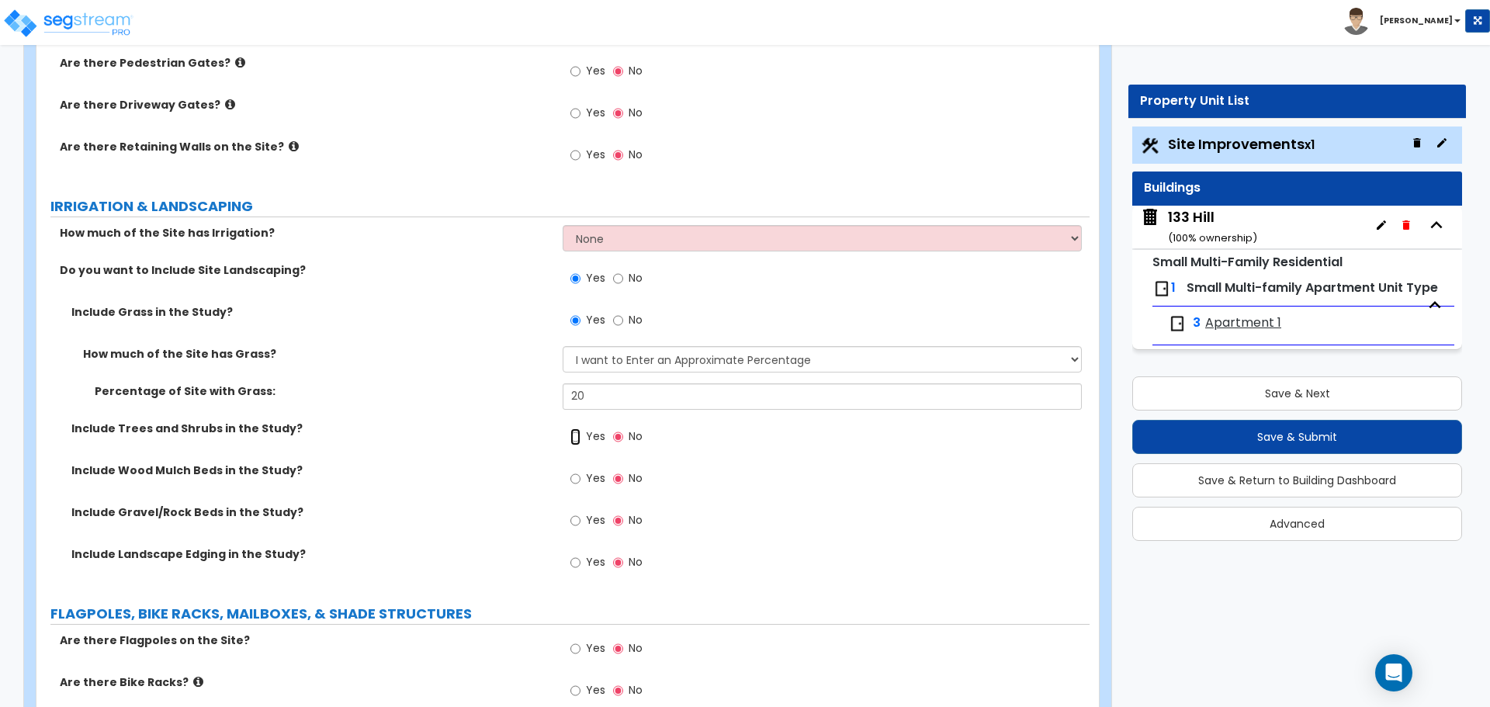
click at [574, 439] on input "Yes" at bounding box center [576, 436] width 10 height 17
radio input "true"
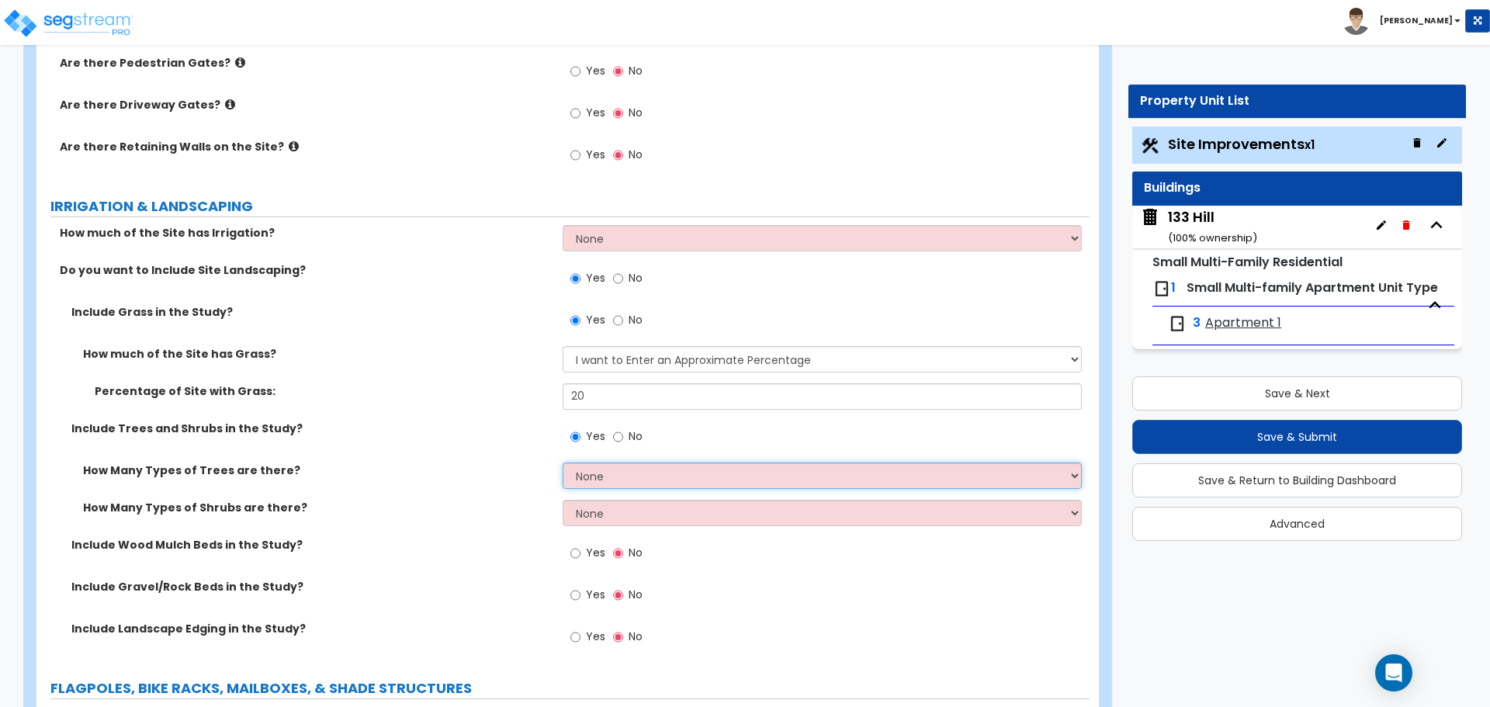
click at [647, 478] on select "None 1 2 3" at bounding box center [822, 476] width 518 height 26
select select "2"
click at [563, 463] on select "None 1 2 3" at bounding box center [822, 476] width 518 height 26
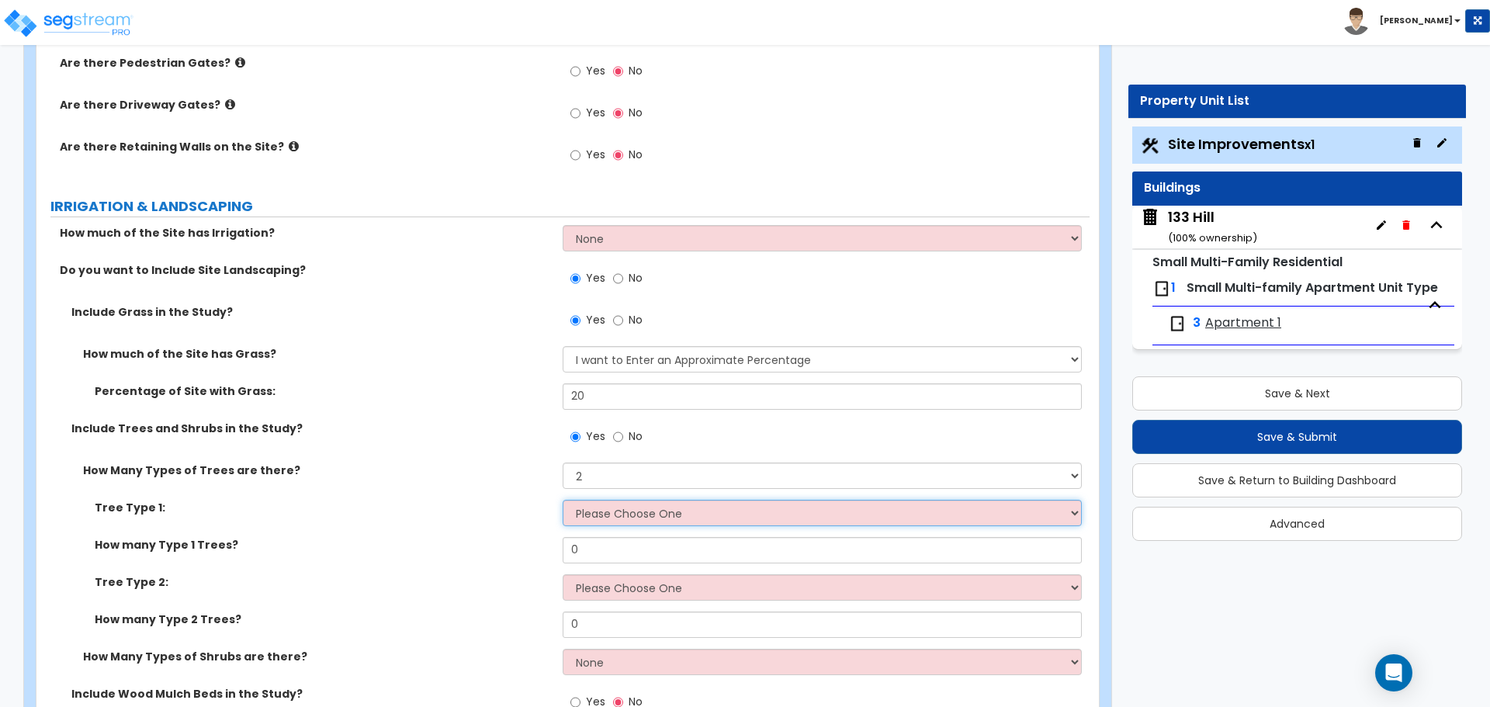
click at [670, 520] on select "Please Choose One Honey Locust Planetree Poplar Elm Hawthorn Linden Maple Red M…" at bounding box center [822, 513] width 518 height 26
click at [563, 500] on select "Please Choose One Honey Locust Planetree Poplar Elm Hawthorn Linden Maple Red M…" at bounding box center [822, 513] width 518 height 26
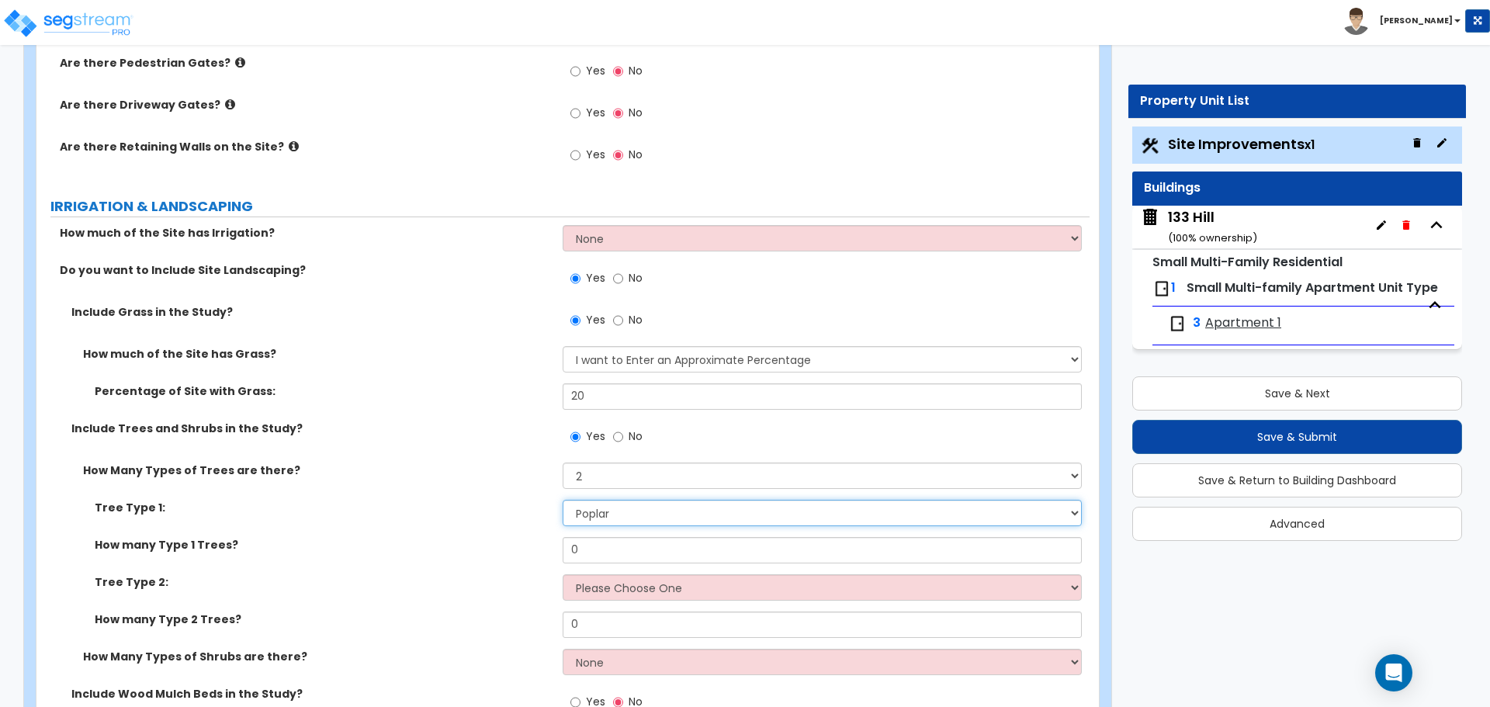
click at [622, 511] on select "Please Choose One Honey Locust Planetree Poplar Elm Hawthorn Linden Maple Red M…" at bounding box center [822, 513] width 518 height 26
select select "4"
click at [563, 500] on select "Please Choose One Honey Locust Planetree Poplar Elm Hawthorn Linden Maple Red M…" at bounding box center [822, 513] width 518 height 26
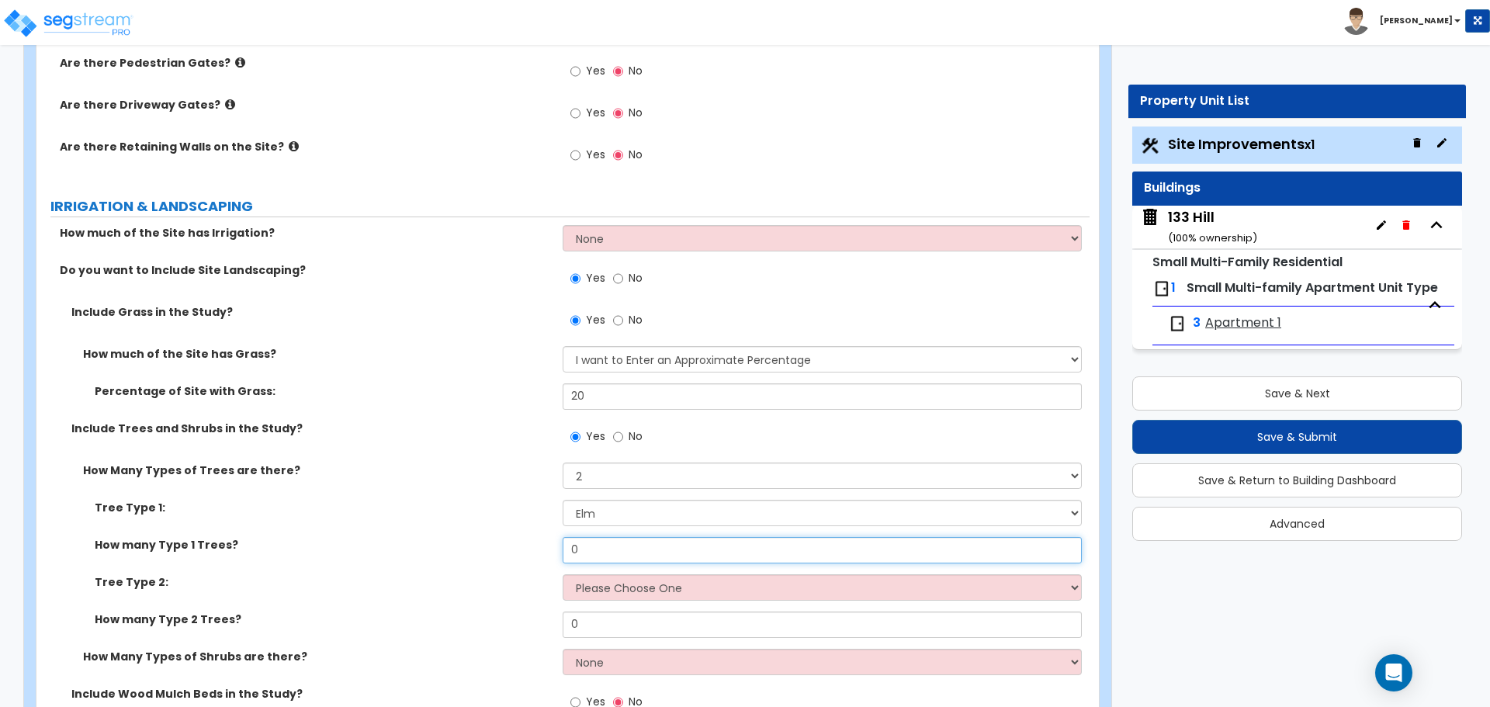
drag, startPoint x: 608, startPoint y: 549, endPoint x: 496, endPoint y: 547, distance: 111.8
click at [496, 547] on div "How many Type 1 Trees? 0" at bounding box center [562, 555] width 1053 height 37
type input "3"
click at [652, 586] on select "Please Choose One Honey Locust Planetree Poplar Elm Hawthorn Linden Maple Red M…" at bounding box center [822, 587] width 518 height 26
select select "3"
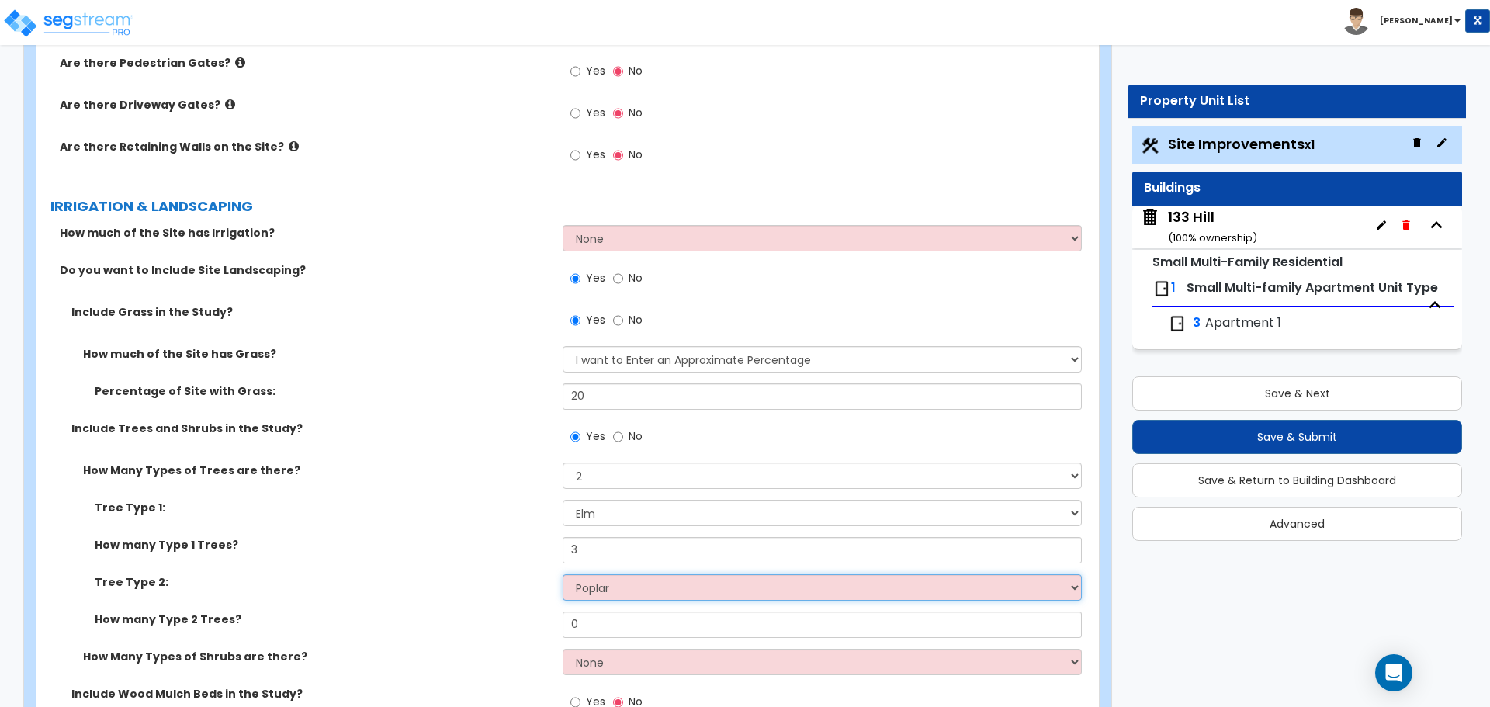
click at [563, 574] on select "Please Choose One Honey Locust Planetree Poplar Elm Hawthorn Linden Maple Red M…" at bounding box center [822, 587] width 518 height 26
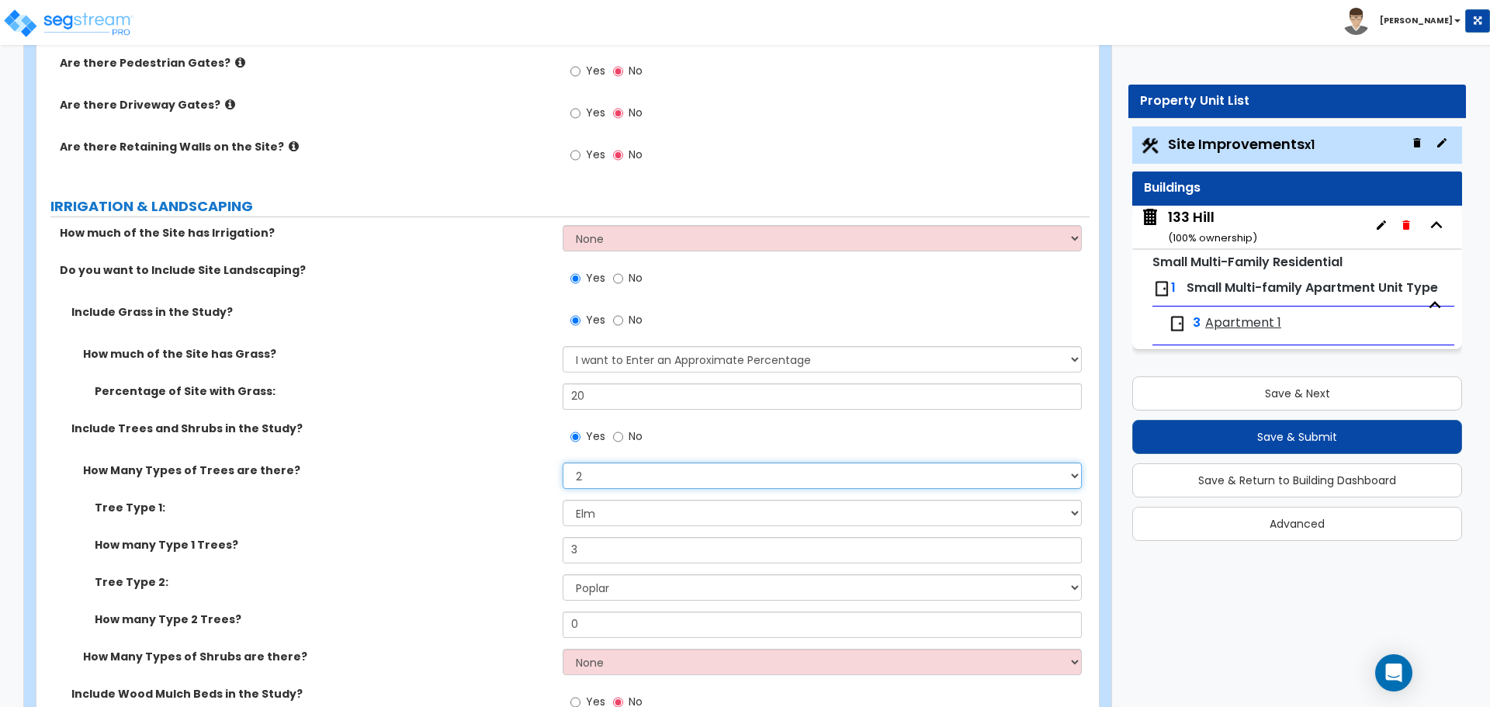
drag, startPoint x: 657, startPoint y: 471, endPoint x: 470, endPoint y: 473, distance: 187.1
click at [470, 473] on div "How Many Types of Trees are there? None 1 2 3" at bounding box center [562, 481] width 1053 height 37
select select "1"
click at [563, 463] on select "None 1 2 3" at bounding box center [822, 476] width 518 height 26
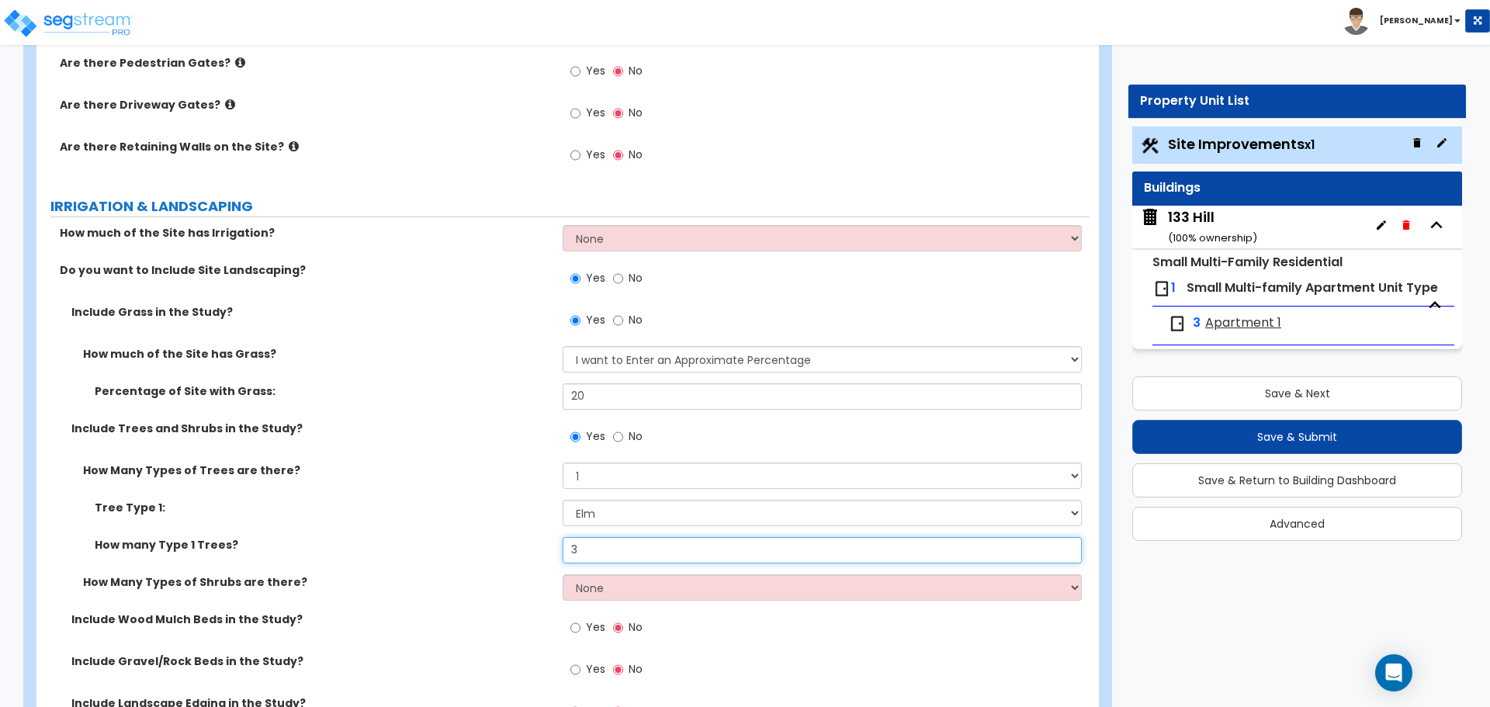
drag, startPoint x: 604, startPoint y: 556, endPoint x: 516, endPoint y: 557, distance: 87.7
click at [516, 557] on div "How many Type 1 Trees? 3" at bounding box center [562, 555] width 1053 height 37
type input "6"
click at [616, 586] on select "None 1 2 3" at bounding box center [822, 587] width 518 height 26
select select "2"
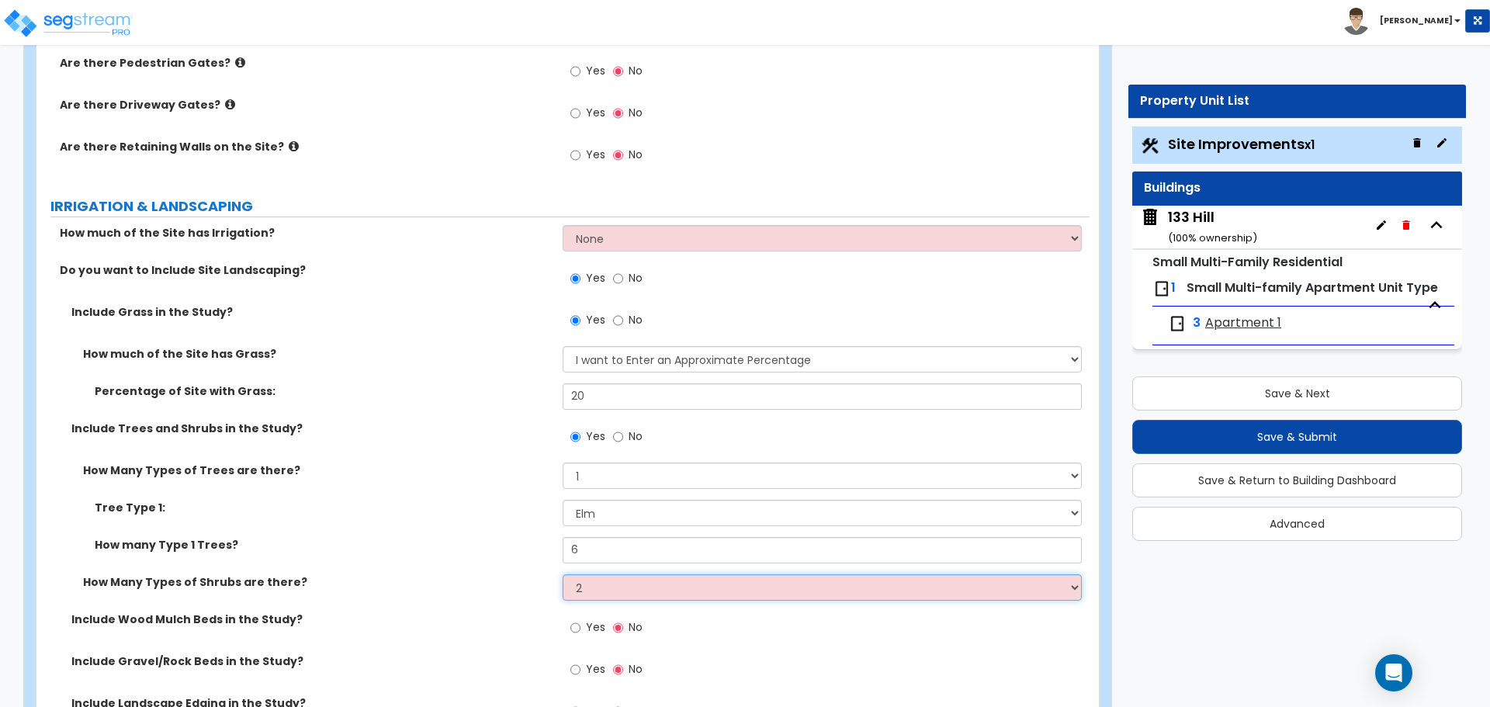
click at [563, 574] on select "None 1 2 3" at bounding box center [822, 587] width 518 height 26
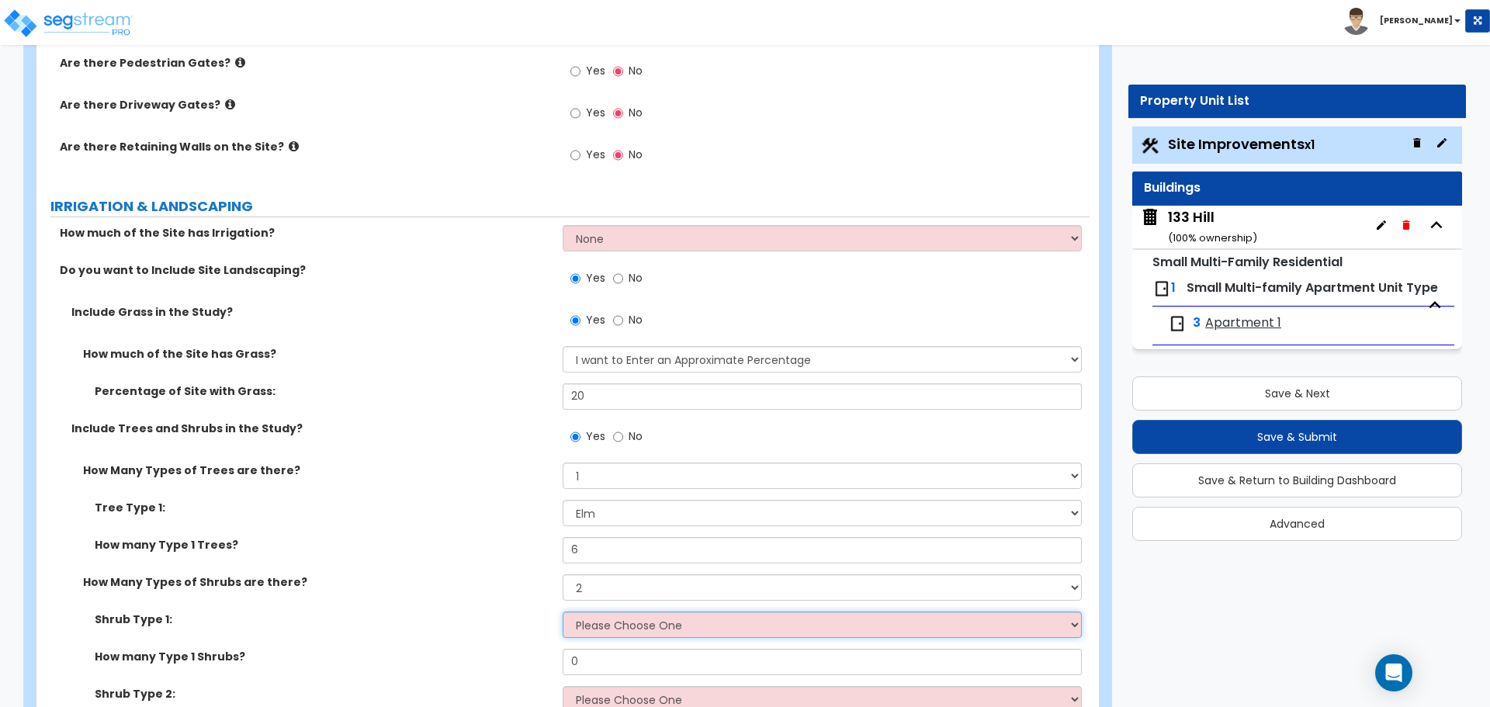
click at [676, 627] on select "Please Choose One Arborvitae Azalea Yew Boxwood Juniper [PERSON_NAME] Cotoneast…" at bounding box center [822, 625] width 518 height 26
select select "1"
click at [563, 612] on select "Please Choose One Arborvitae Azalea Yew Boxwood Juniper [PERSON_NAME] Cotoneast…" at bounding box center [822, 625] width 518 height 26
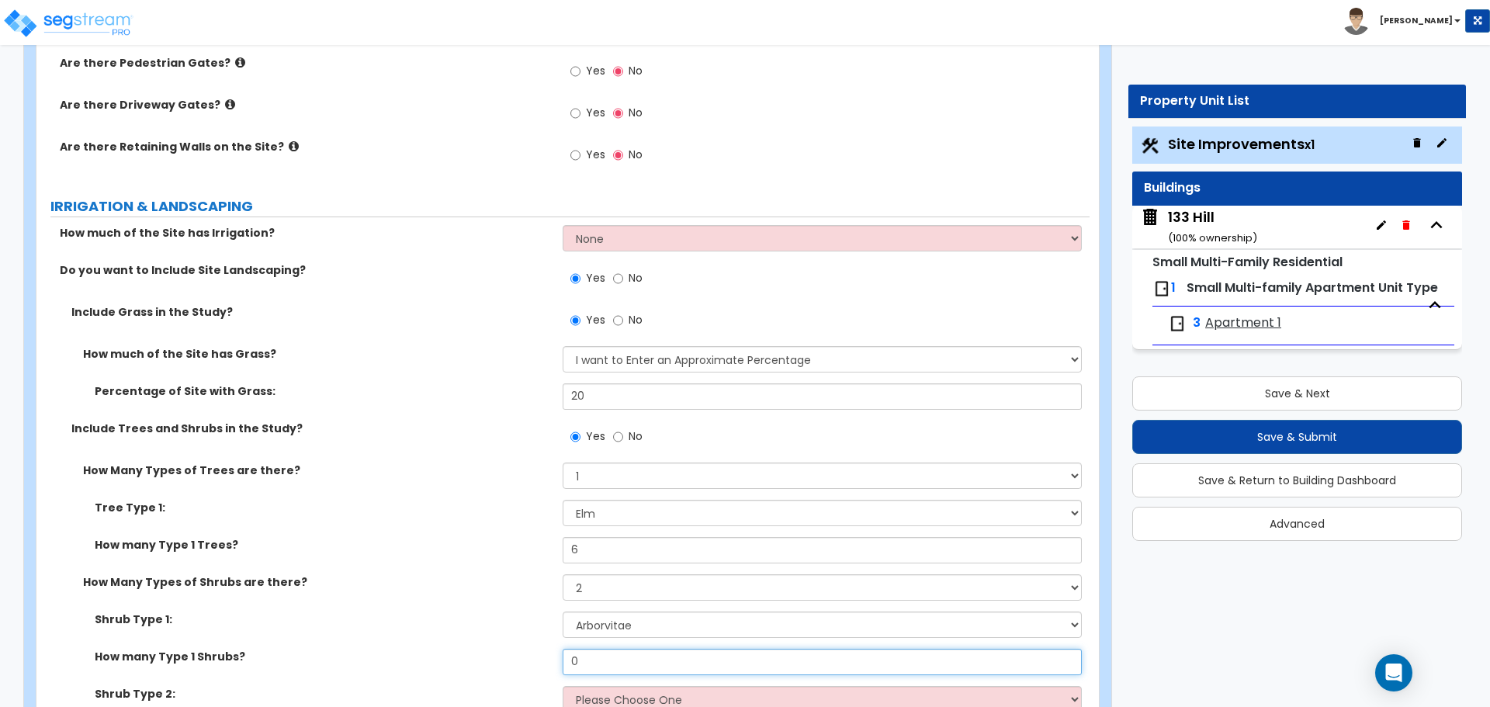
drag, startPoint x: 618, startPoint y: 649, endPoint x: 528, endPoint y: 652, distance: 90.1
click at [528, 652] on div "How many Type 1 Shrubs? 0" at bounding box center [562, 667] width 1053 height 37
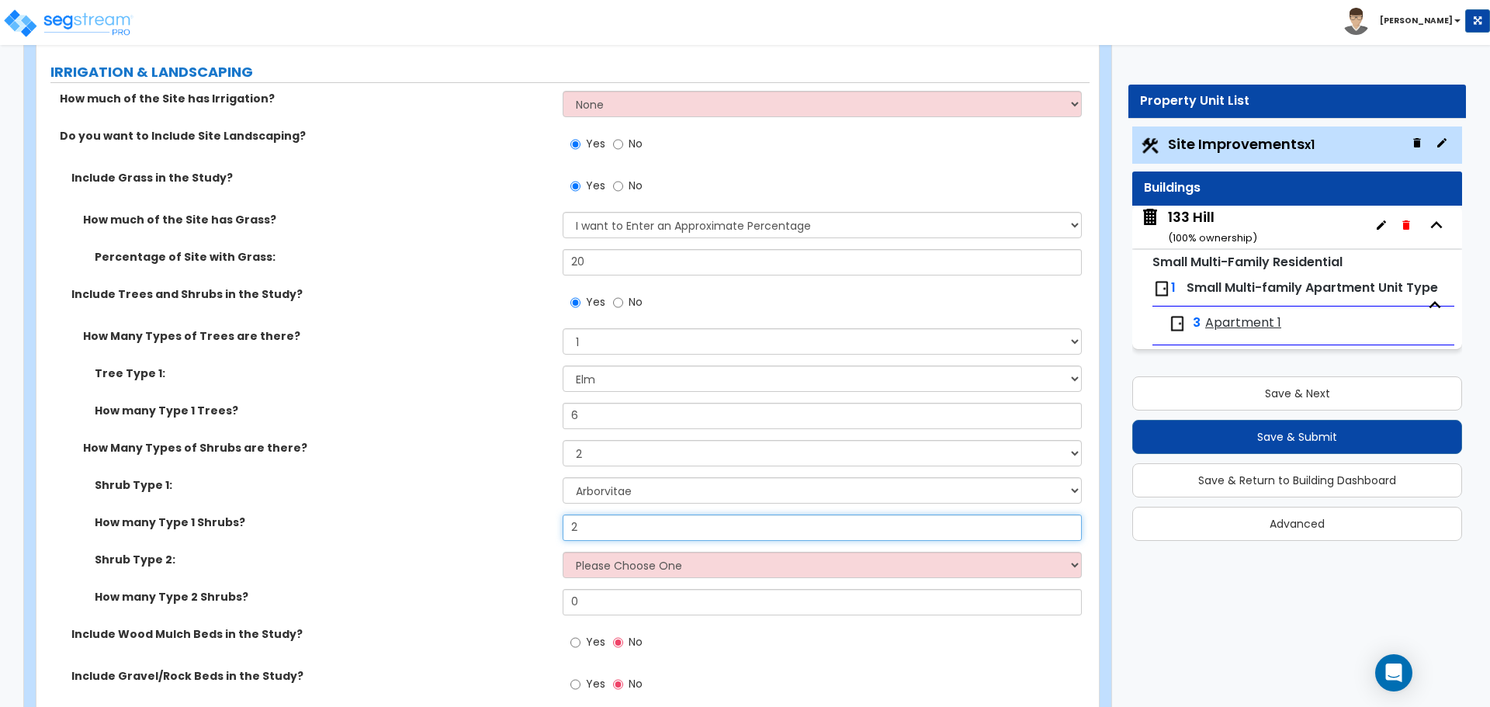
scroll to position [2484, 0]
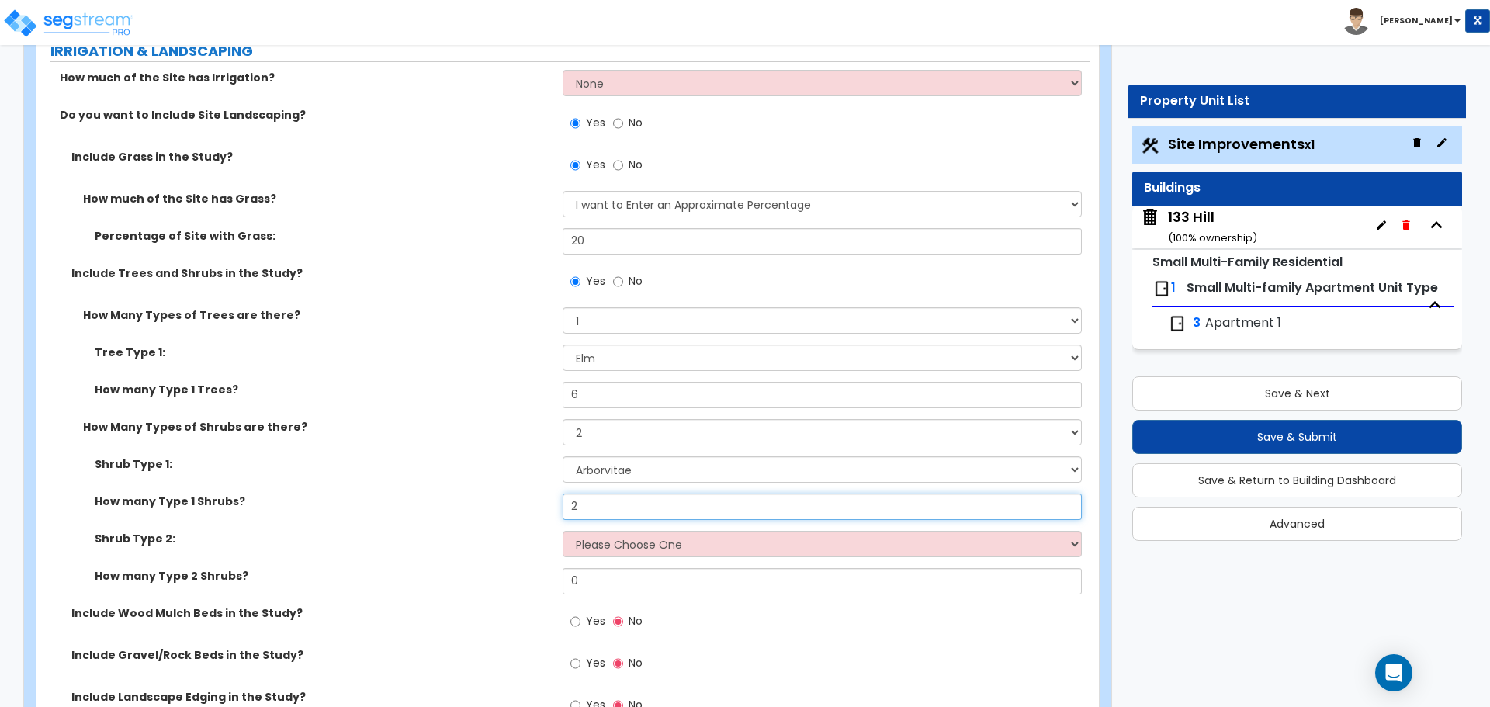
type input "2"
click at [709, 546] on select "Please Choose One Arborvitae Azalea Yew Boxwood Juniper [PERSON_NAME] Cotoneast…" at bounding box center [822, 544] width 518 height 26
select select "8"
click at [563, 531] on select "Please Choose One Arborvitae Azalea Yew Boxwood Juniper [PERSON_NAME] Cotoneast…" at bounding box center [822, 544] width 518 height 26
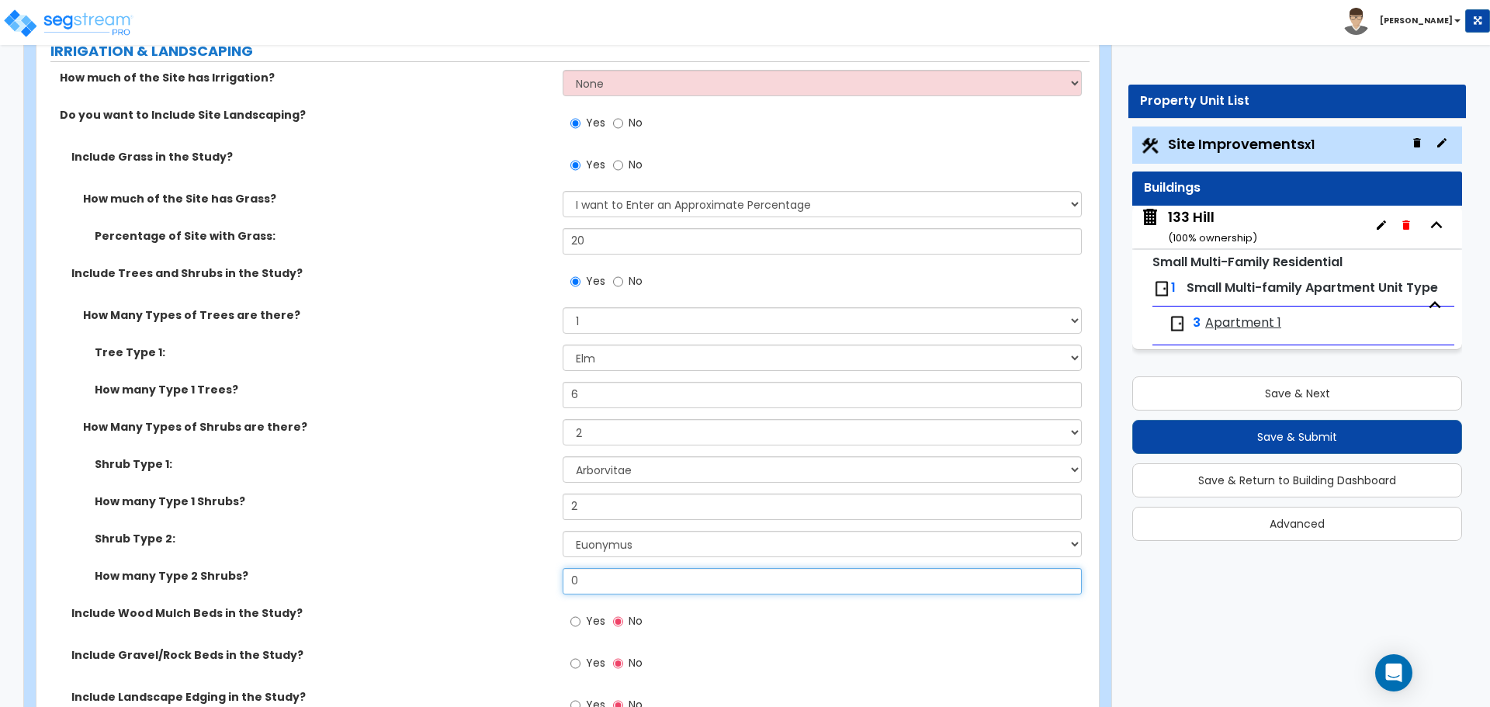
drag, startPoint x: 621, startPoint y: 571, endPoint x: 505, endPoint y: 574, distance: 115.7
click at [505, 574] on div "How many Type 2 Shrubs? 0" at bounding box center [562, 586] width 1053 height 37
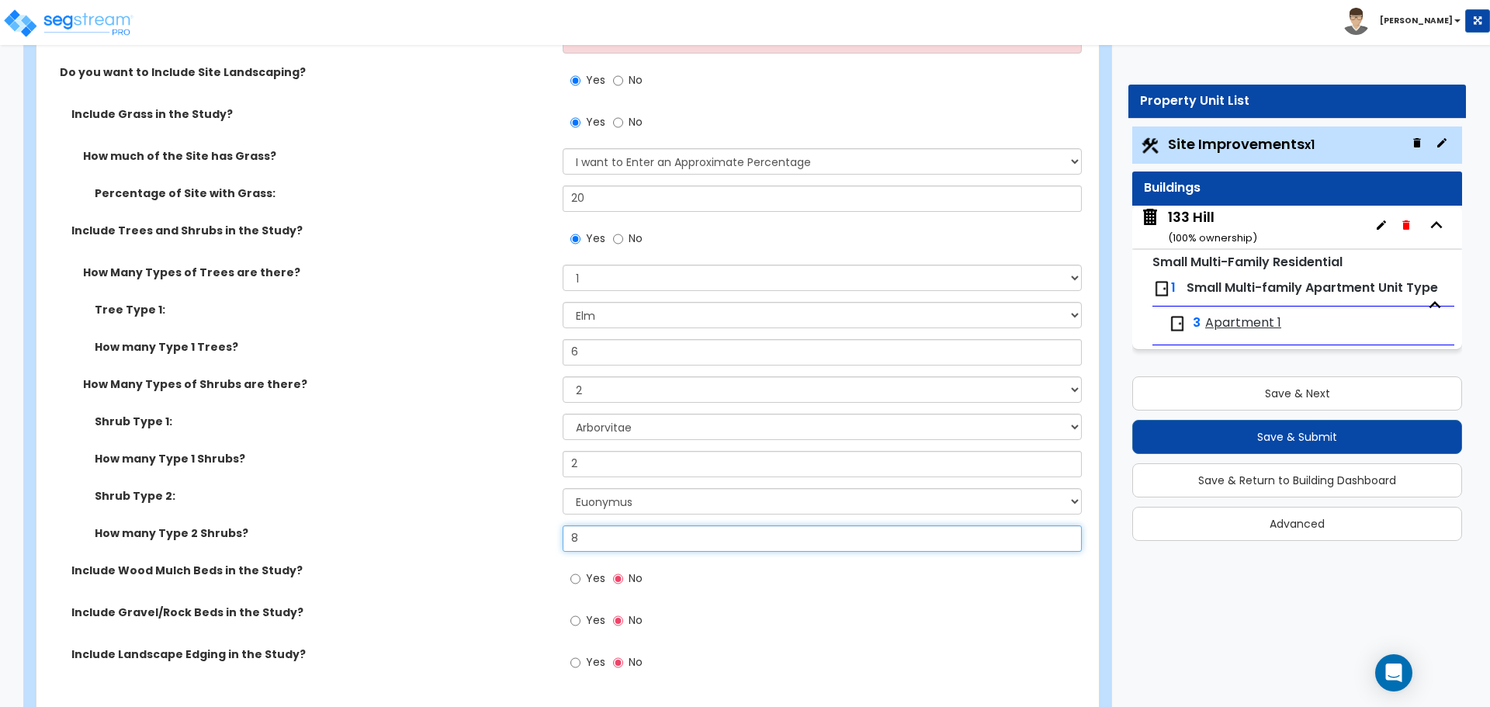
scroll to position [2561, 0]
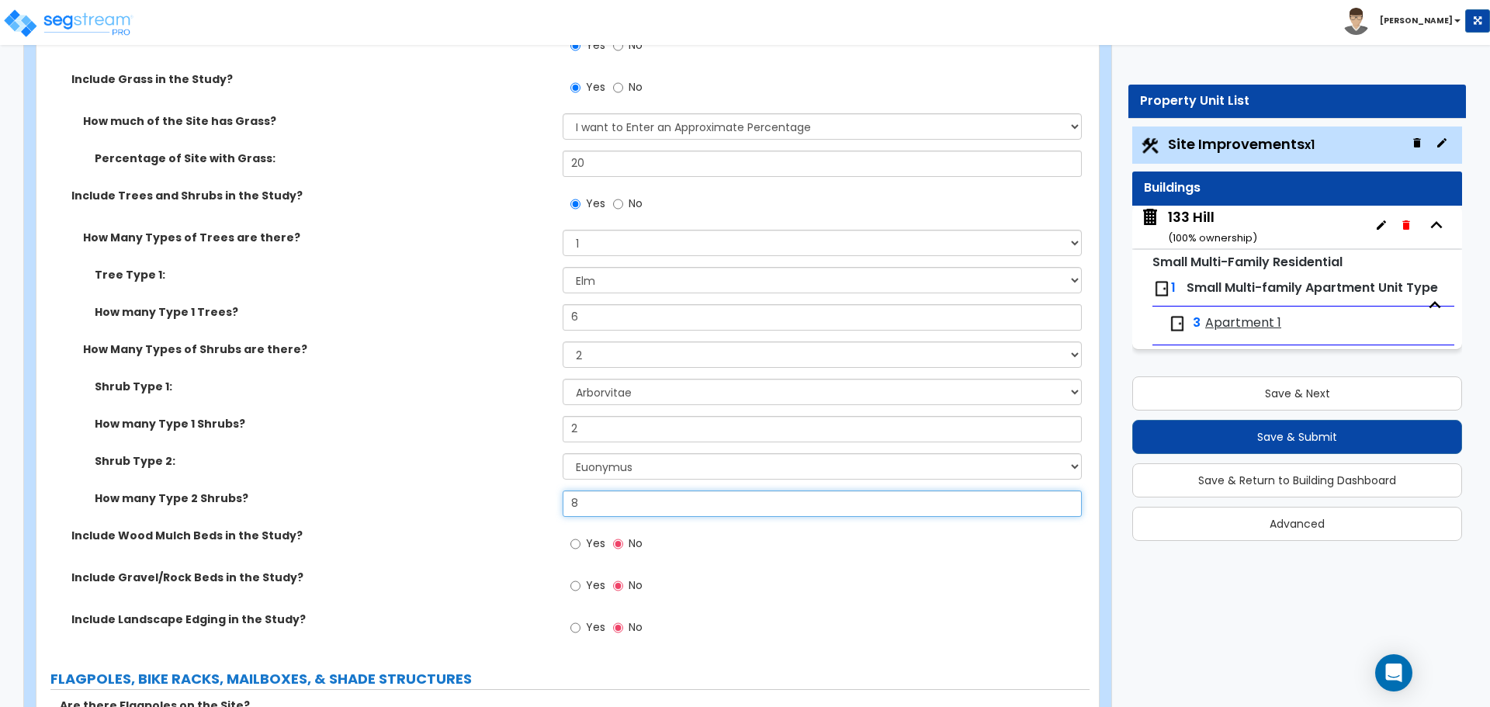
type input "8"
click at [577, 628] on input "Yes" at bounding box center [576, 627] width 10 height 17
radio input "true"
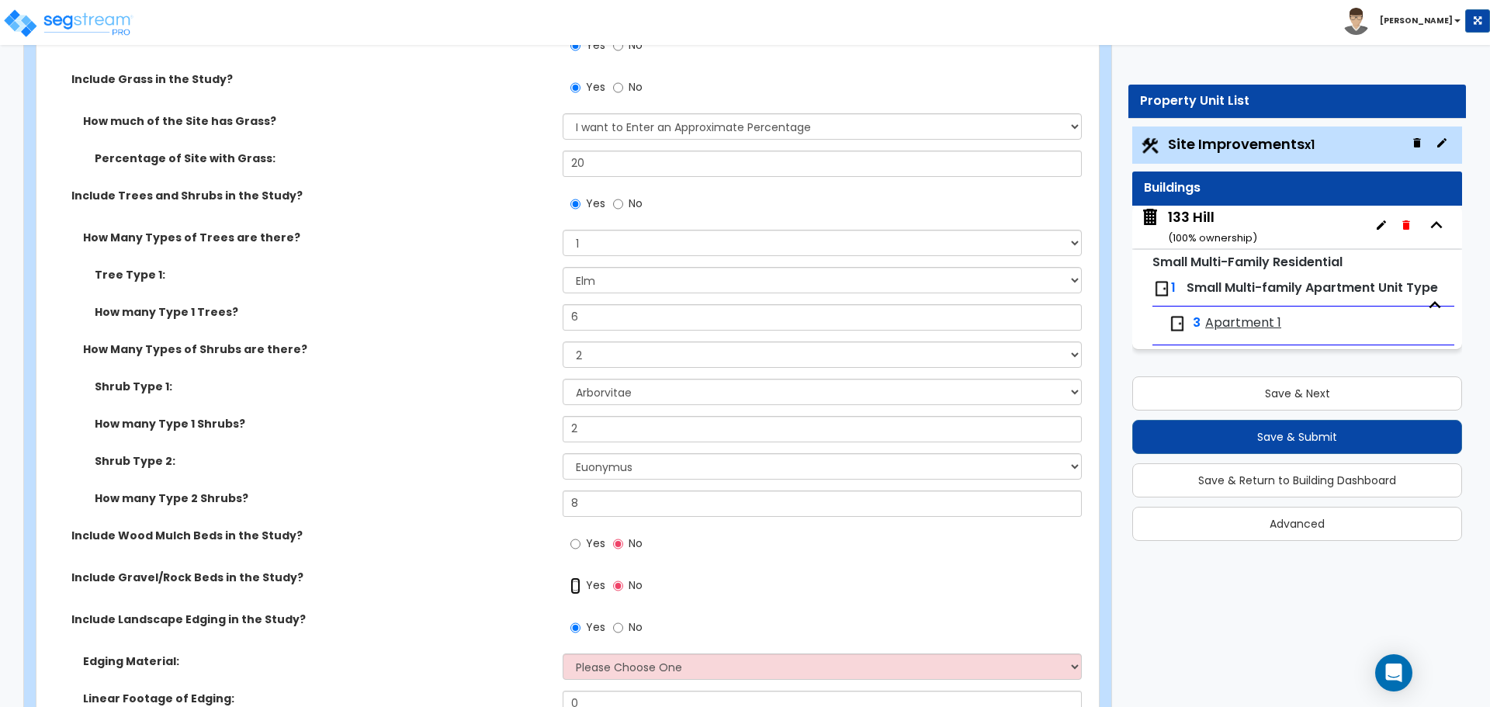
click at [577, 588] on input "Yes" at bounding box center [576, 585] width 10 height 17
radio input "true"
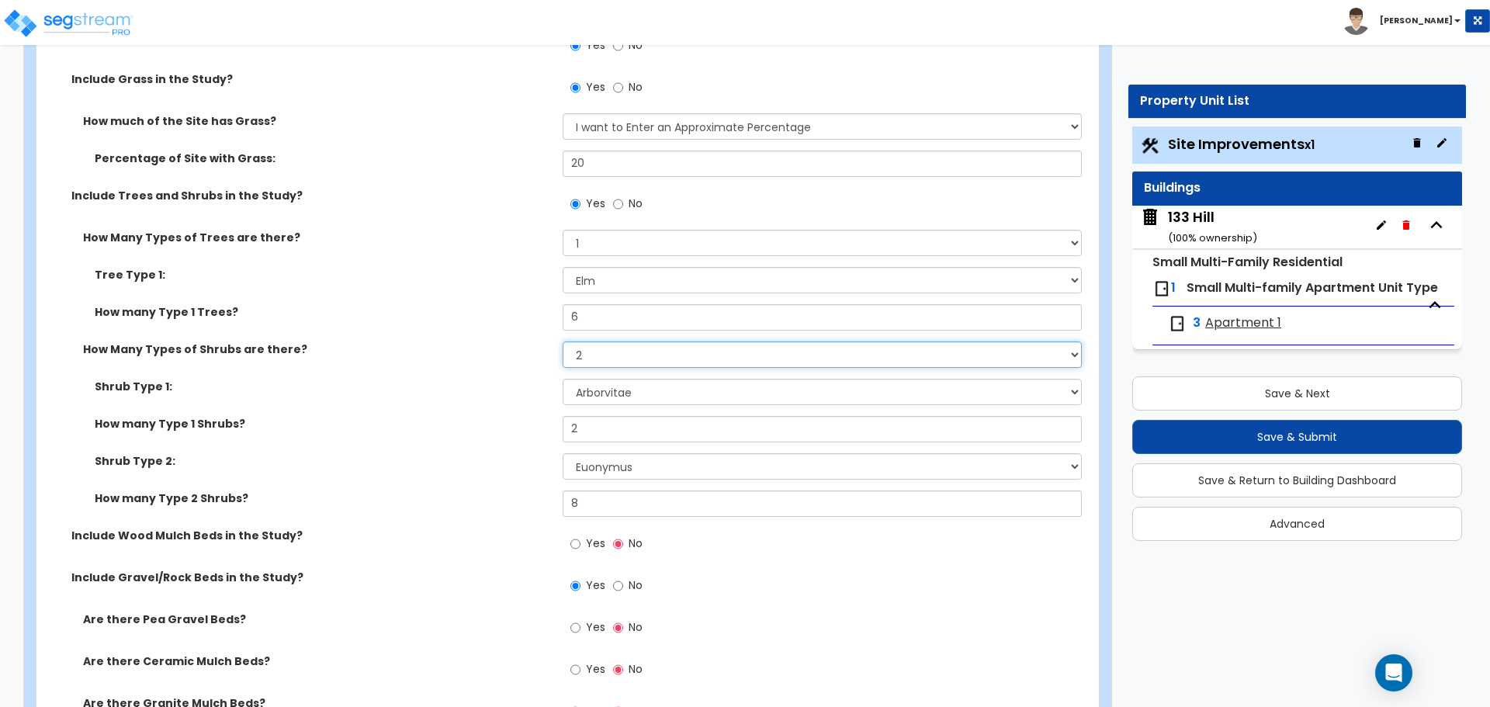
drag, startPoint x: 620, startPoint y: 355, endPoint x: 601, endPoint y: 350, distance: 20.0
click at [568, 347] on select "None 1 2 3" at bounding box center [822, 355] width 518 height 26
select select "3"
click at [563, 342] on select "None 1 2 3" at bounding box center [822, 355] width 518 height 26
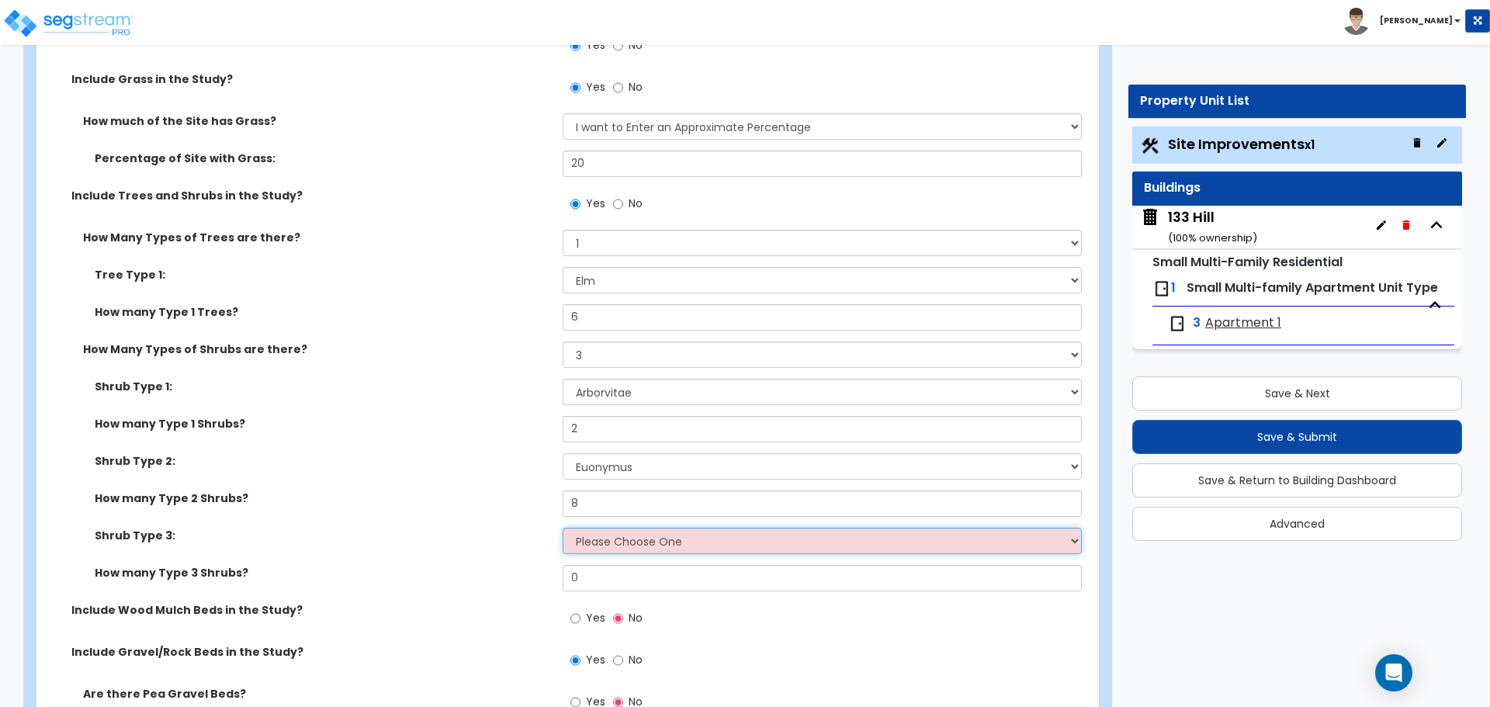
click at [647, 544] on select "Please Choose One Arborvitae Azalea Yew Boxwood Juniper [PERSON_NAME] Cotoneast…" at bounding box center [822, 541] width 518 height 26
select select "5"
click at [563, 528] on select "Please Choose One Arborvitae Azalea Yew Boxwood Juniper [PERSON_NAME] Cotoneast…" at bounding box center [822, 541] width 518 height 26
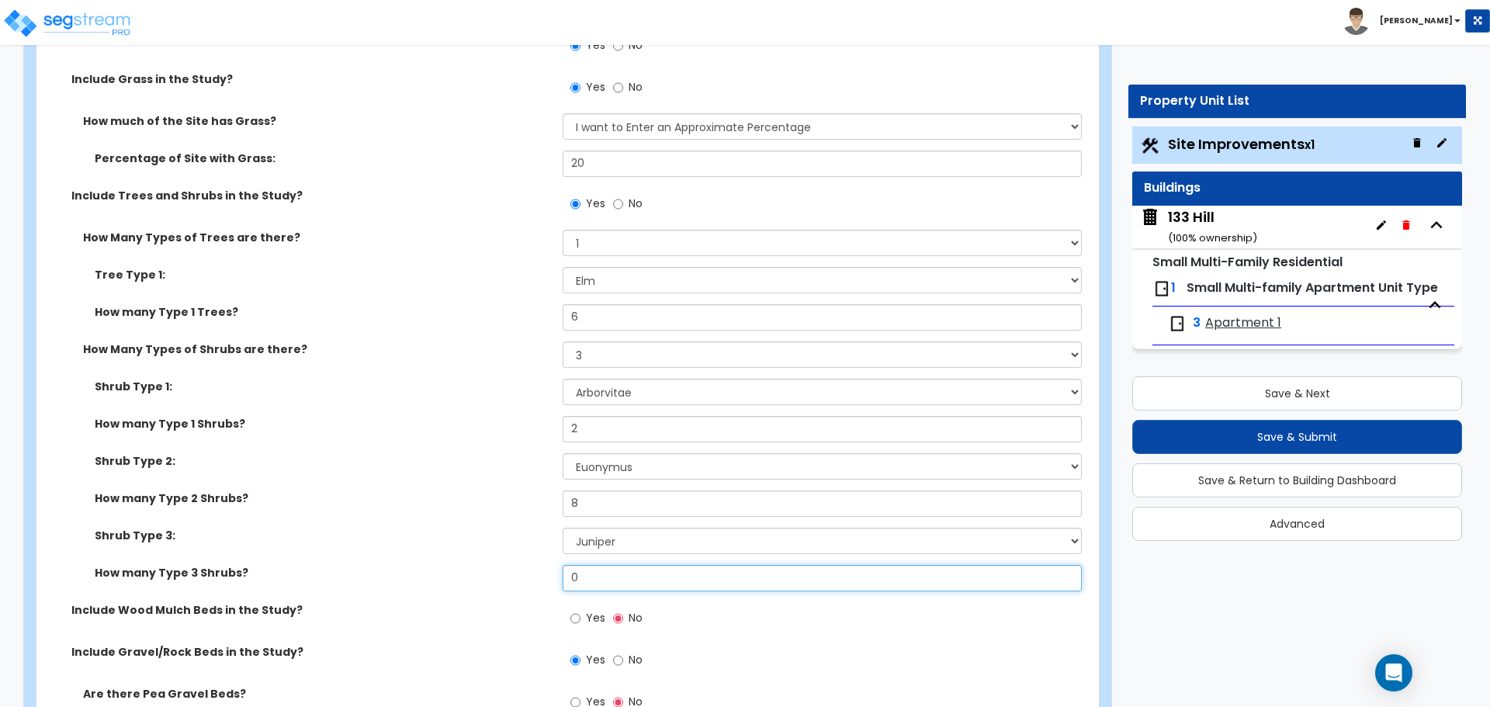
drag, startPoint x: 611, startPoint y: 581, endPoint x: 496, endPoint y: 562, distance: 116.4
click at [496, 562] on div "Shrub Type 1: Please Choose One Arborvitae Azalea Yew Boxwood Juniper [PERSON_N…" at bounding box center [563, 491] width 1030 height 224
type input "8"
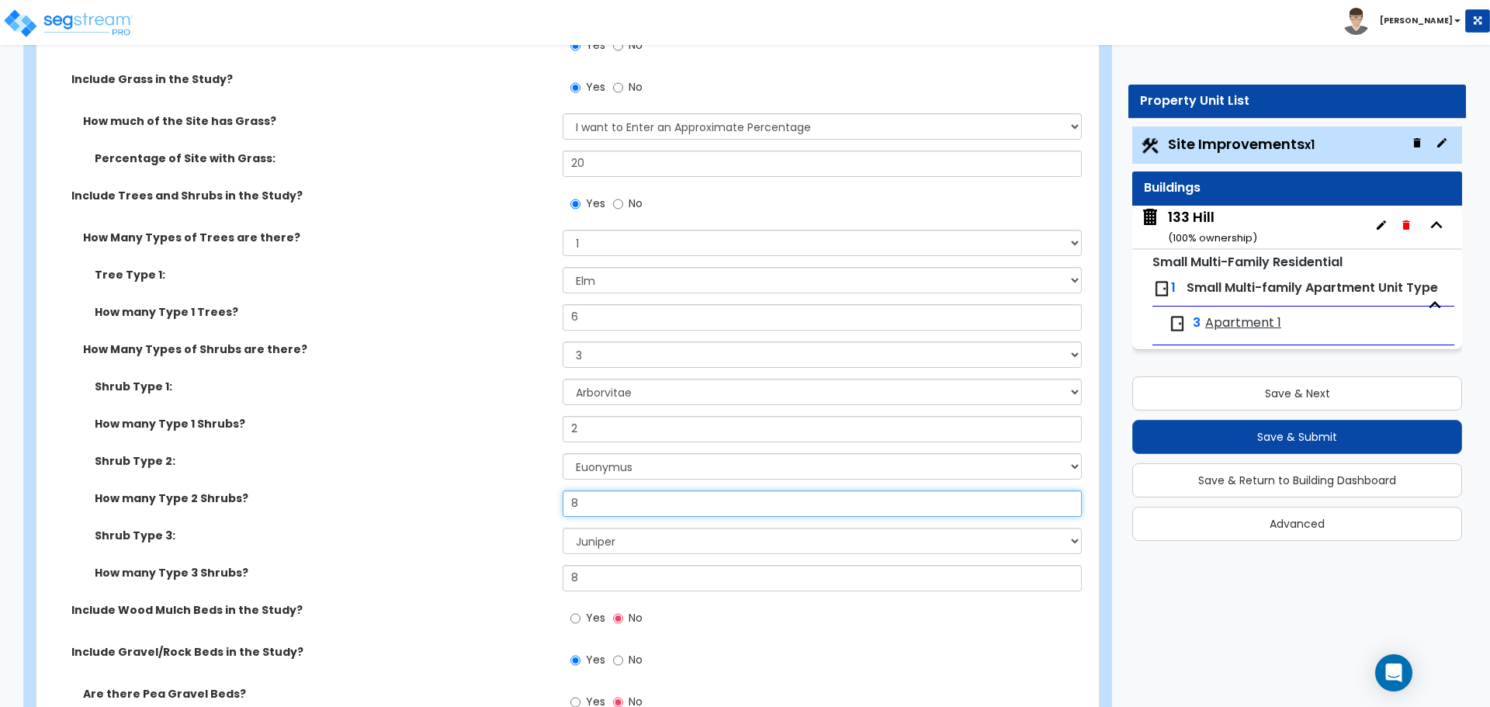
drag, startPoint x: 629, startPoint y: 497, endPoint x: 550, endPoint y: 498, distance: 79.2
click at [550, 498] on div "How many Type 2 Shrubs? 8" at bounding box center [562, 509] width 1053 height 37
type input "6"
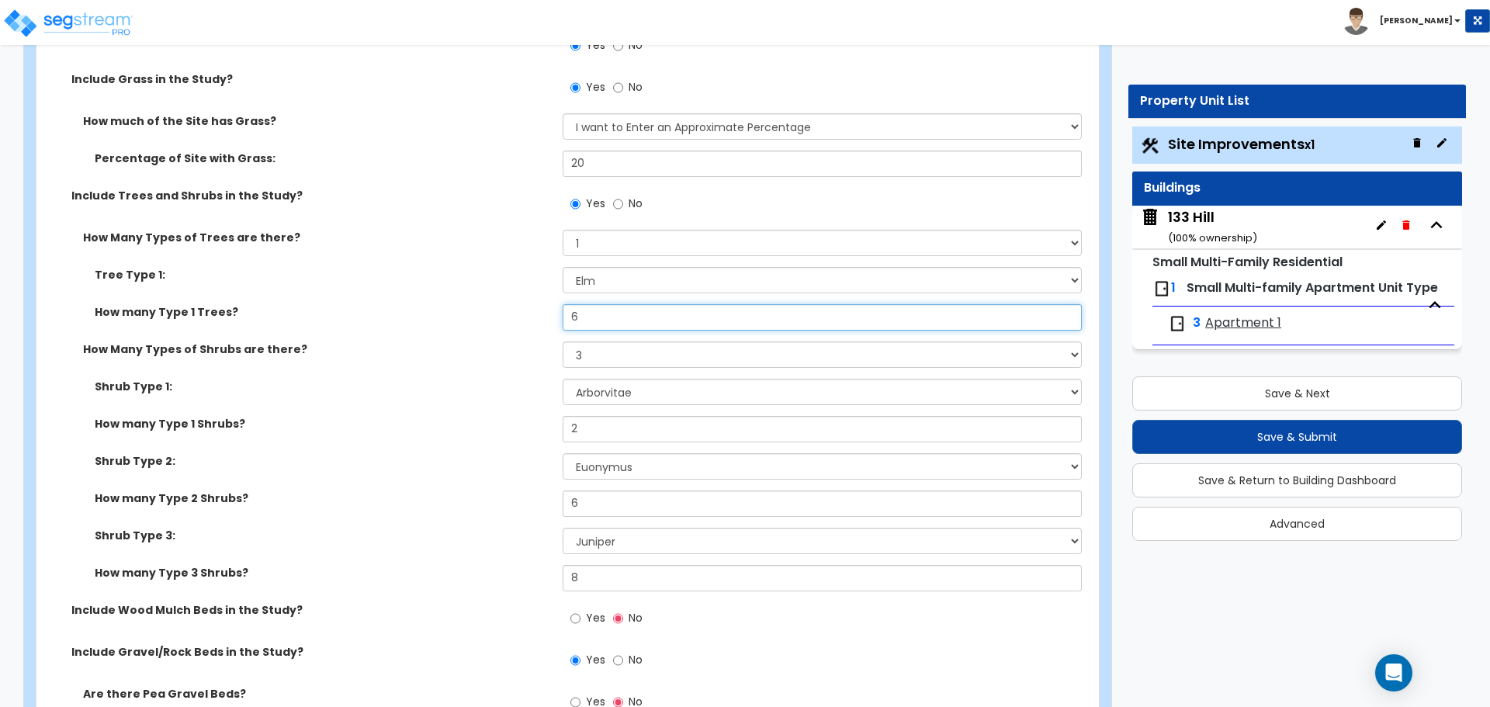
drag, startPoint x: 614, startPoint y: 327, endPoint x: 535, endPoint y: 317, distance: 79.8
click at [535, 317] on div "How many Type 1 Trees? 6" at bounding box center [562, 322] width 1053 height 37
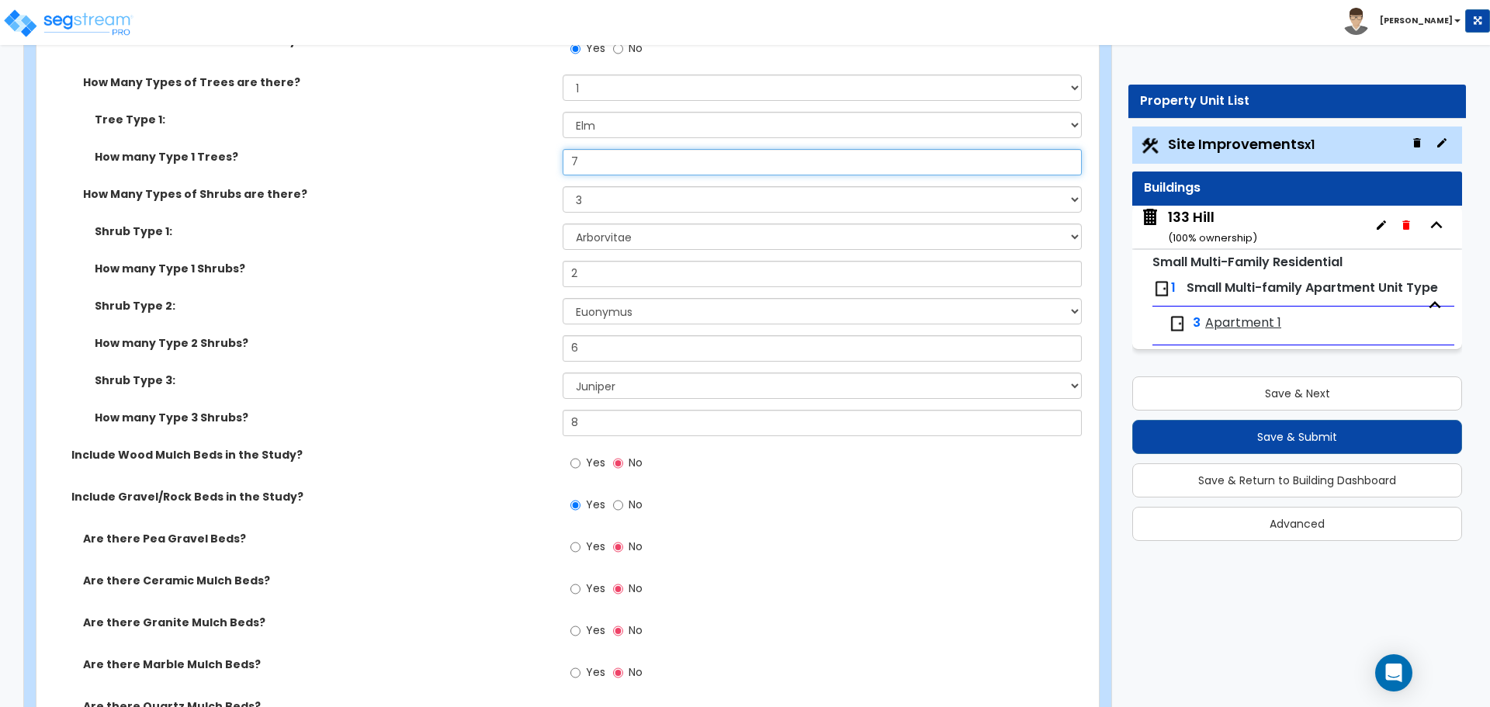
scroll to position [2794, 0]
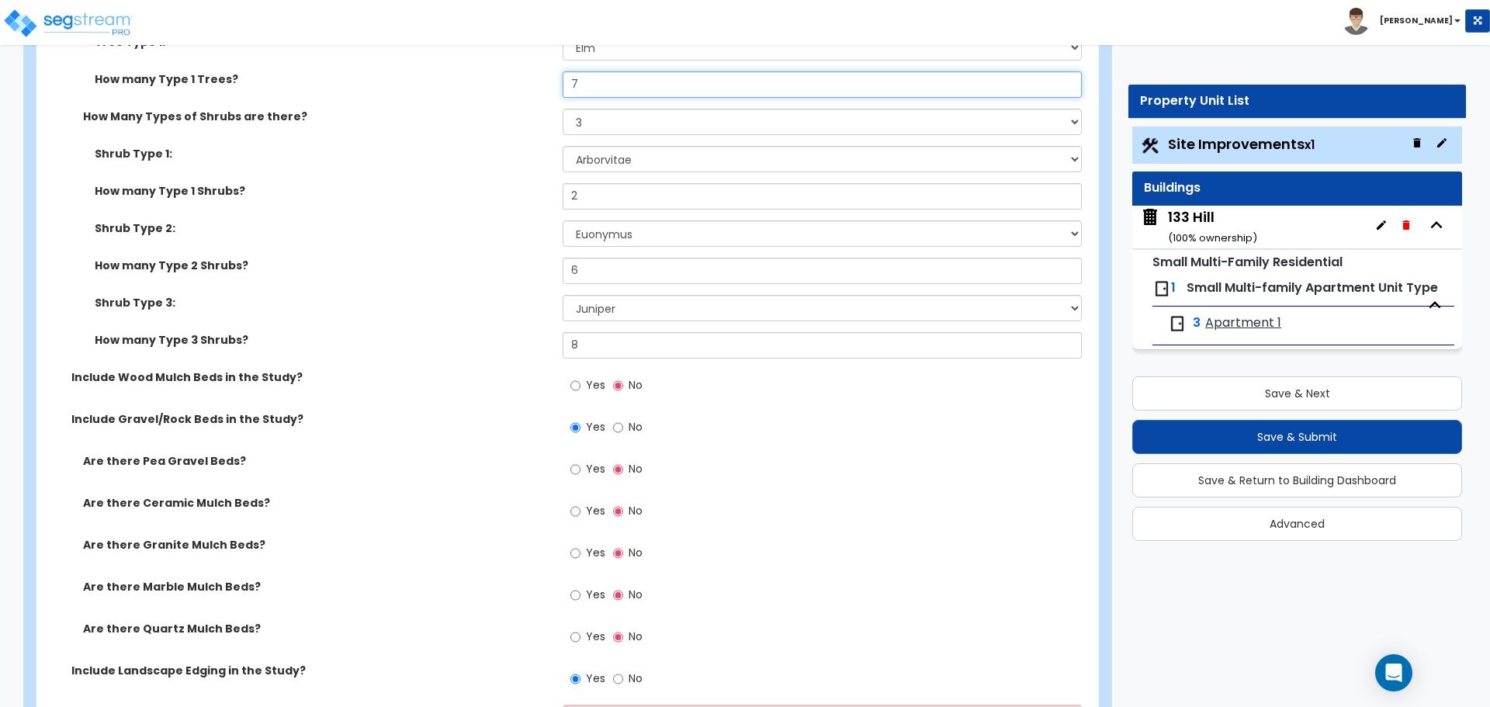
type input "7"
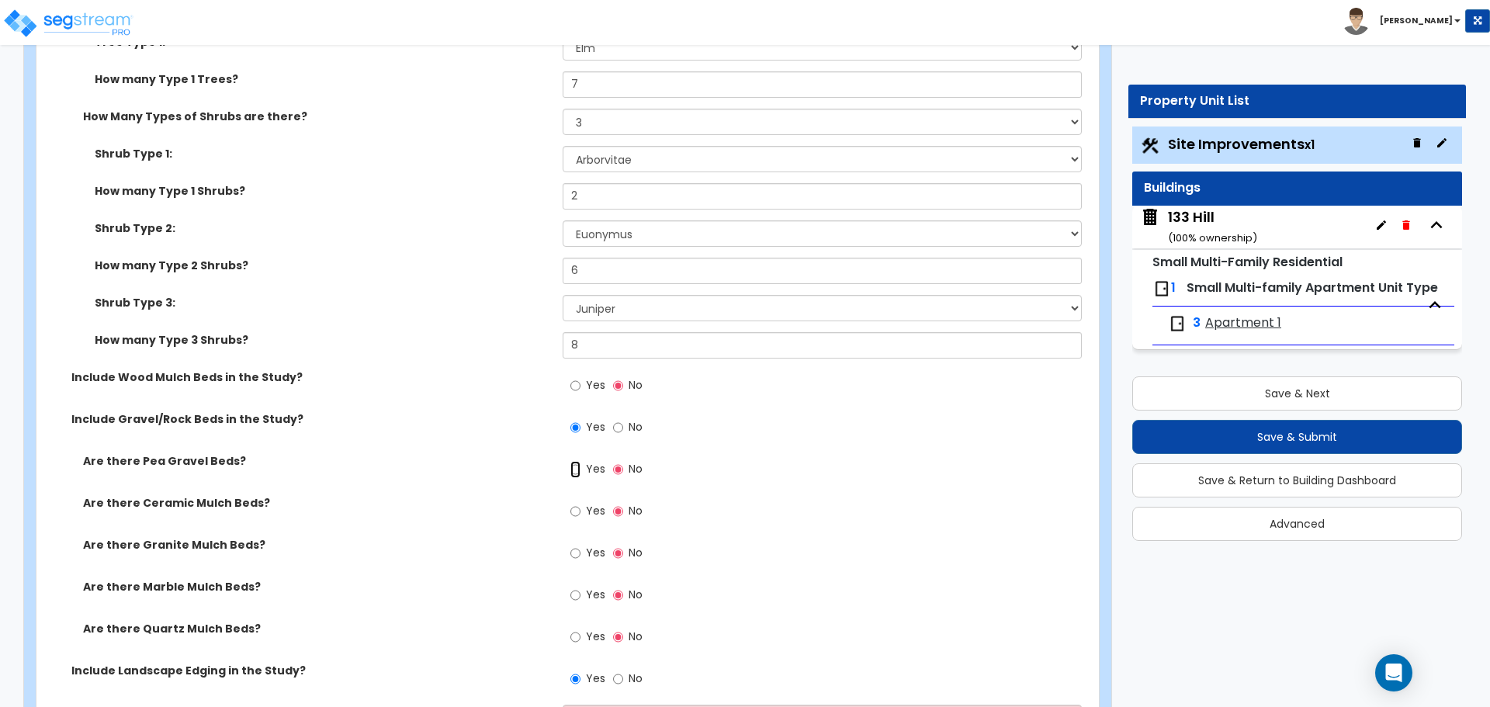
click at [571, 468] on input "Yes" at bounding box center [576, 469] width 10 height 17
radio input "true"
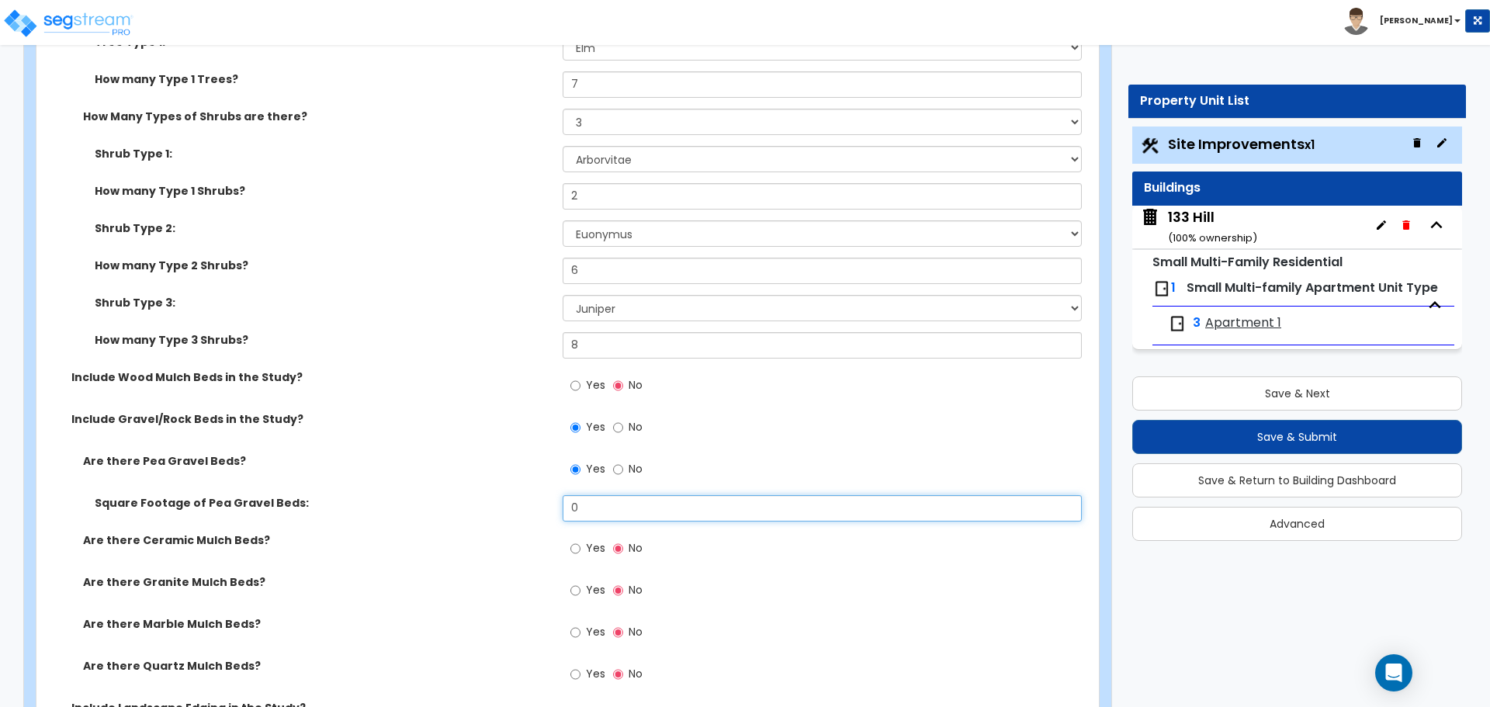
drag, startPoint x: 601, startPoint y: 513, endPoint x: 538, endPoint y: 512, distance: 62.9
click at [538, 512] on div "Square Footage of Pea Gravel Beds: 0" at bounding box center [562, 513] width 1053 height 37
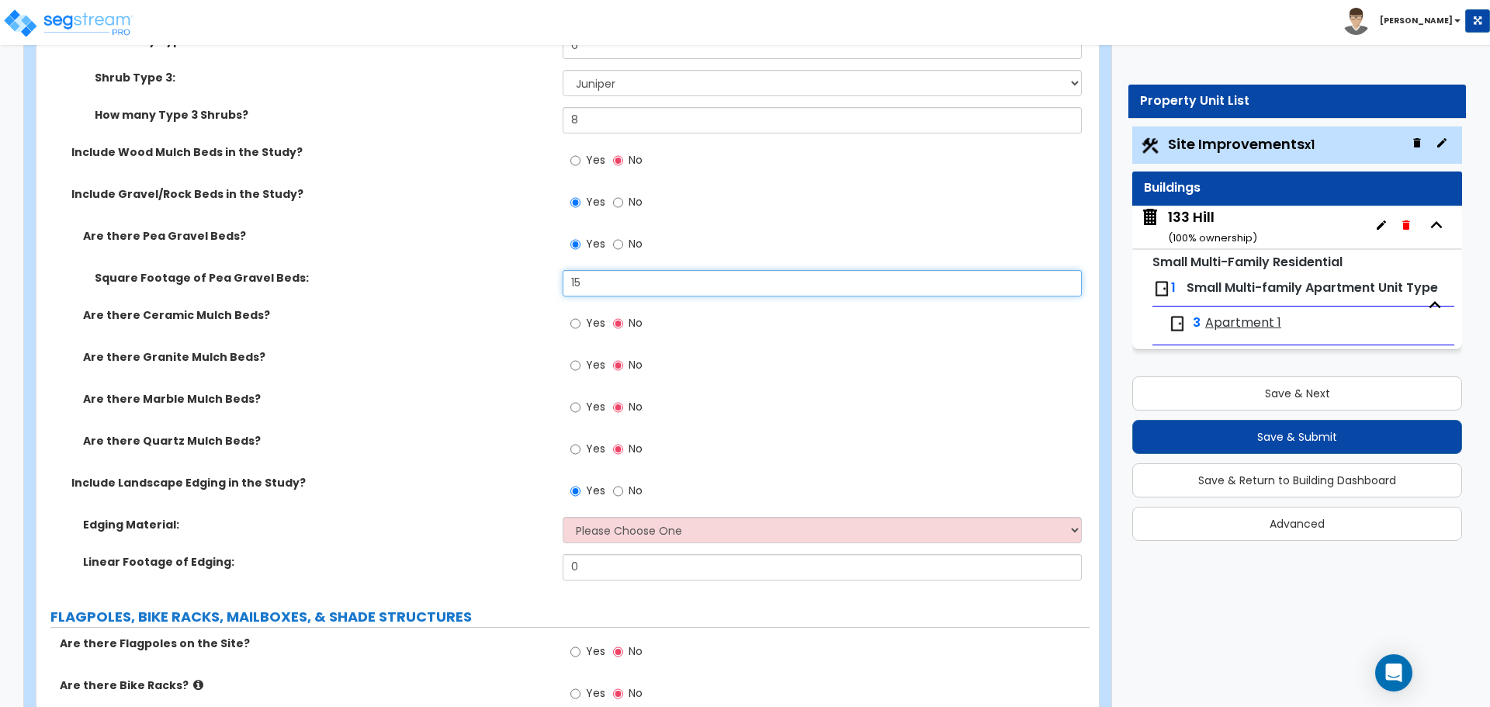
scroll to position [3105, 0]
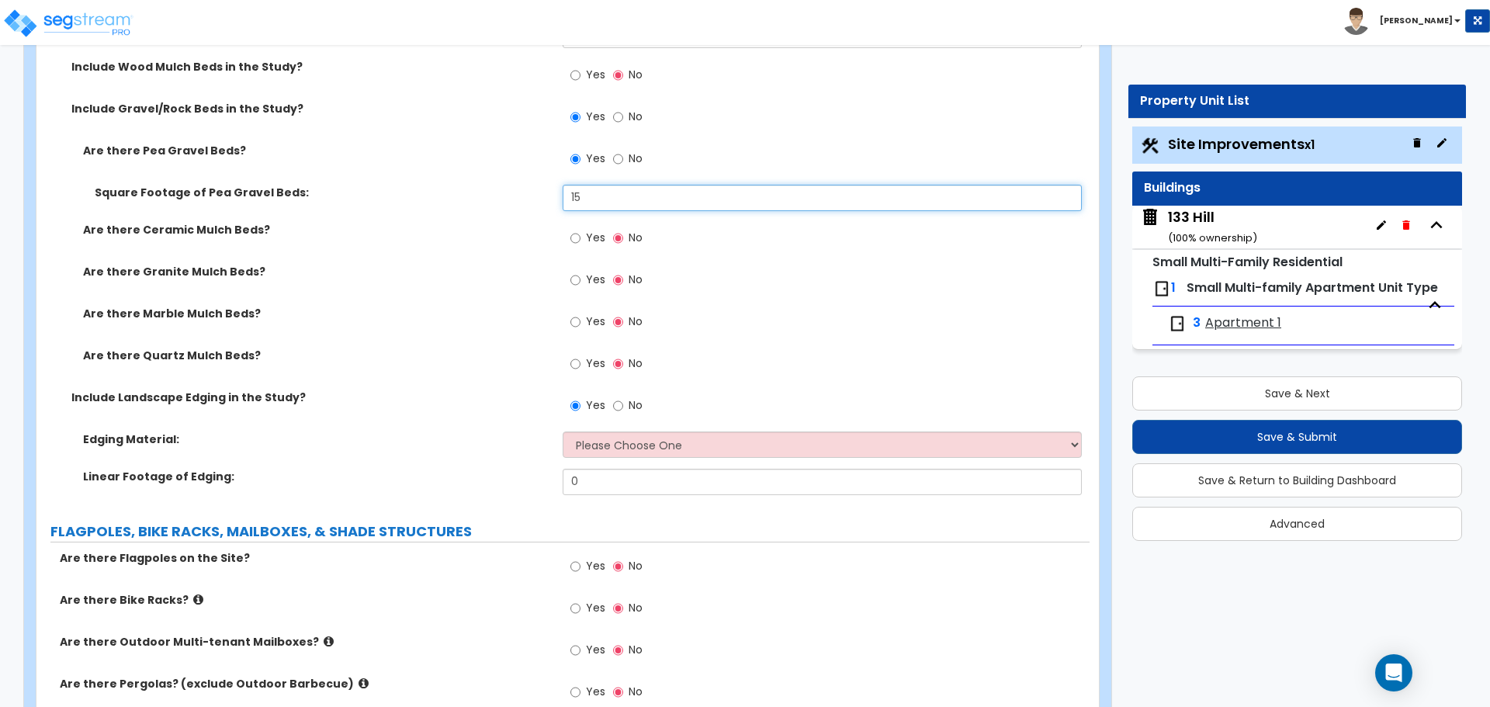
type input "15"
click at [694, 444] on select "Please Choose One Metal Brick Railroad Ties Concrete" at bounding box center [822, 445] width 518 height 26
click at [563, 432] on select "Please Choose One Metal Brick Railroad Ties Concrete" at bounding box center [822, 445] width 518 height 26
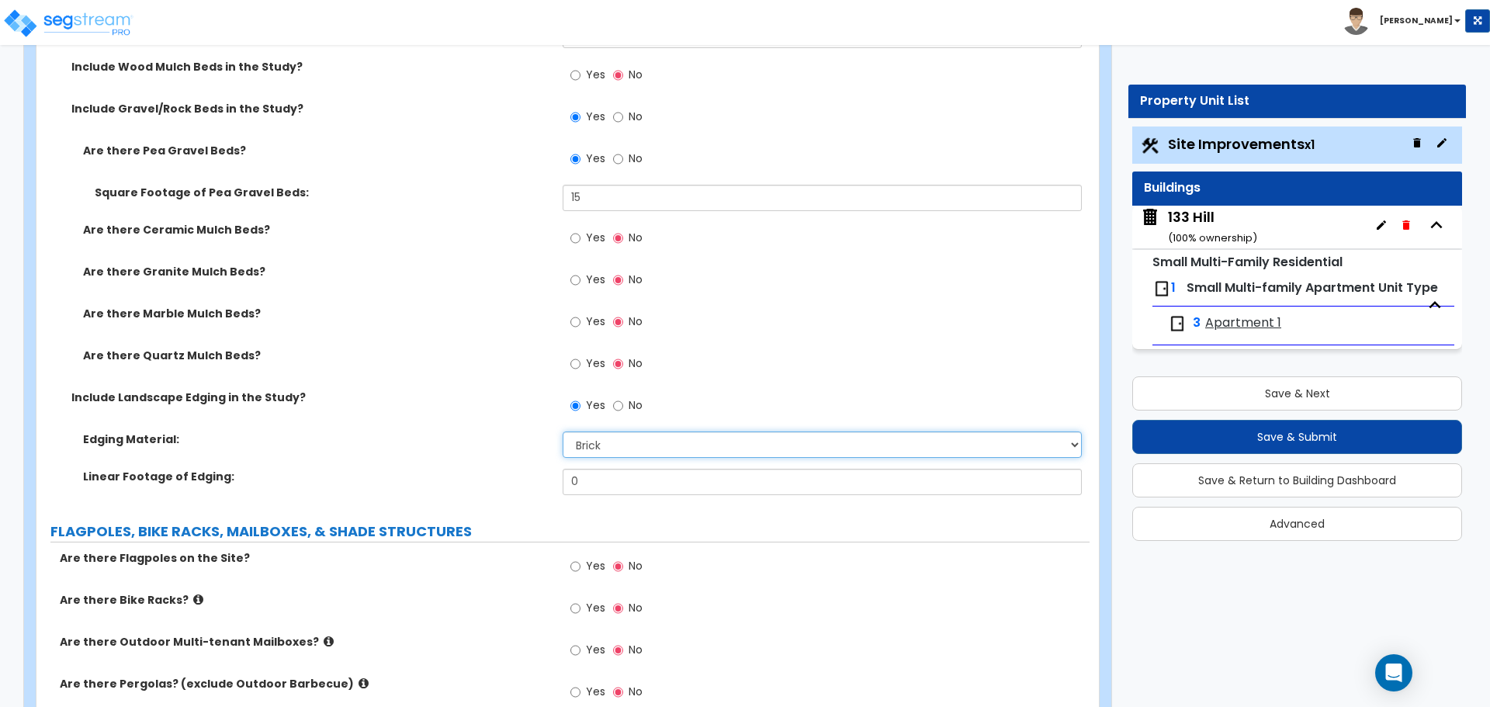
click at [647, 447] on select "Please Choose One Metal Brick Railroad Ties Concrete" at bounding box center [822, 445] width 518 height 26
select select "4"
click at [563, 432] on select "Please Choose One Metal Brick Railroad Ties Concrete" at bounding box center [822, 445] width 518 height 26
drag, startPoint x: 620, startPoint y: 479, endPoint x: 509, endPoint y: 473, distance: 111.1
click at [508, 473] on div "Linear Footage of Edging: 0" at bounding box center [562, 487] width 1053 height 37
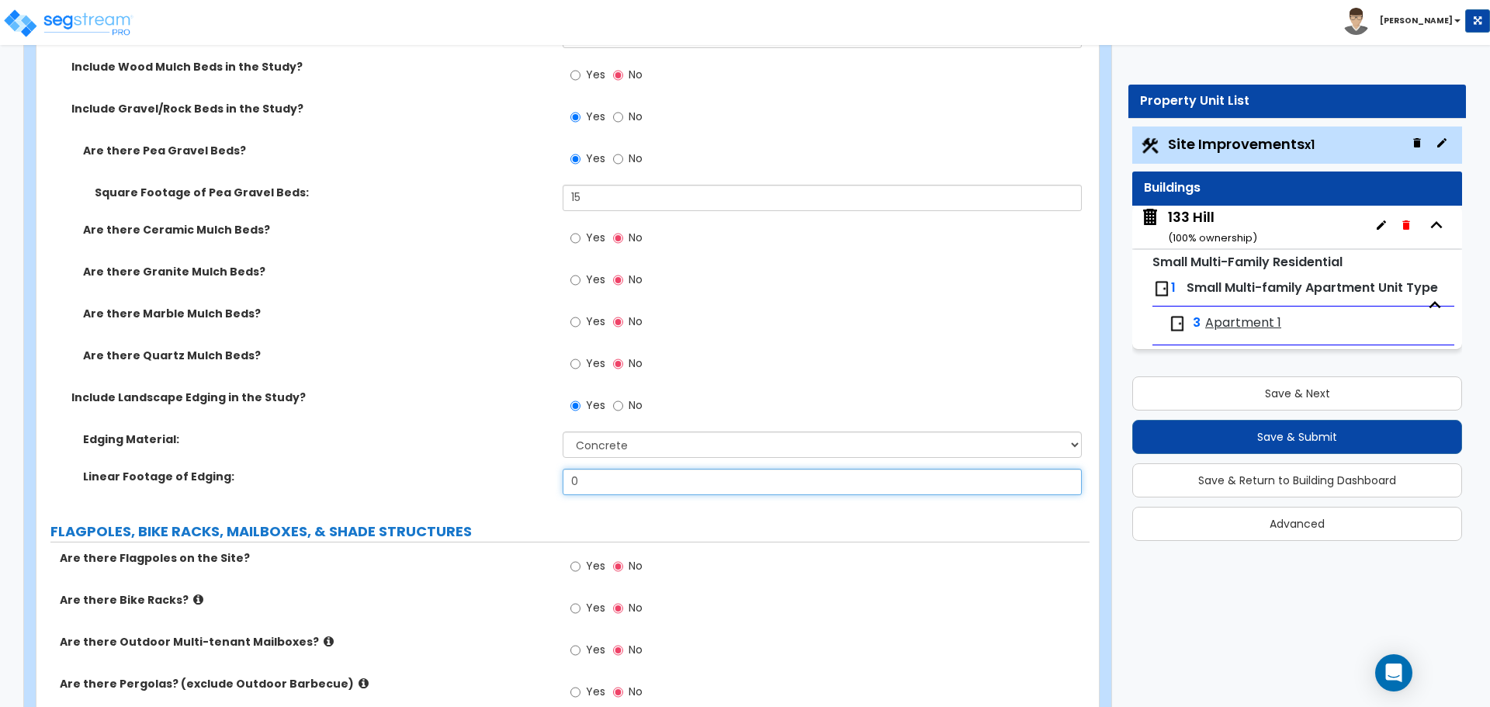
click at [606, 484] on input "0" at bounding box center [822, 482] width 518 height 26
drag, startPoint x: 606, startPoint y: 484, endPoint x: 543, endPoint y: 471, distance: 65.0
click at [543, 471] on div "Linear Footage of Edging: 0" at bounding box center [562, 487] width 1053 height 37
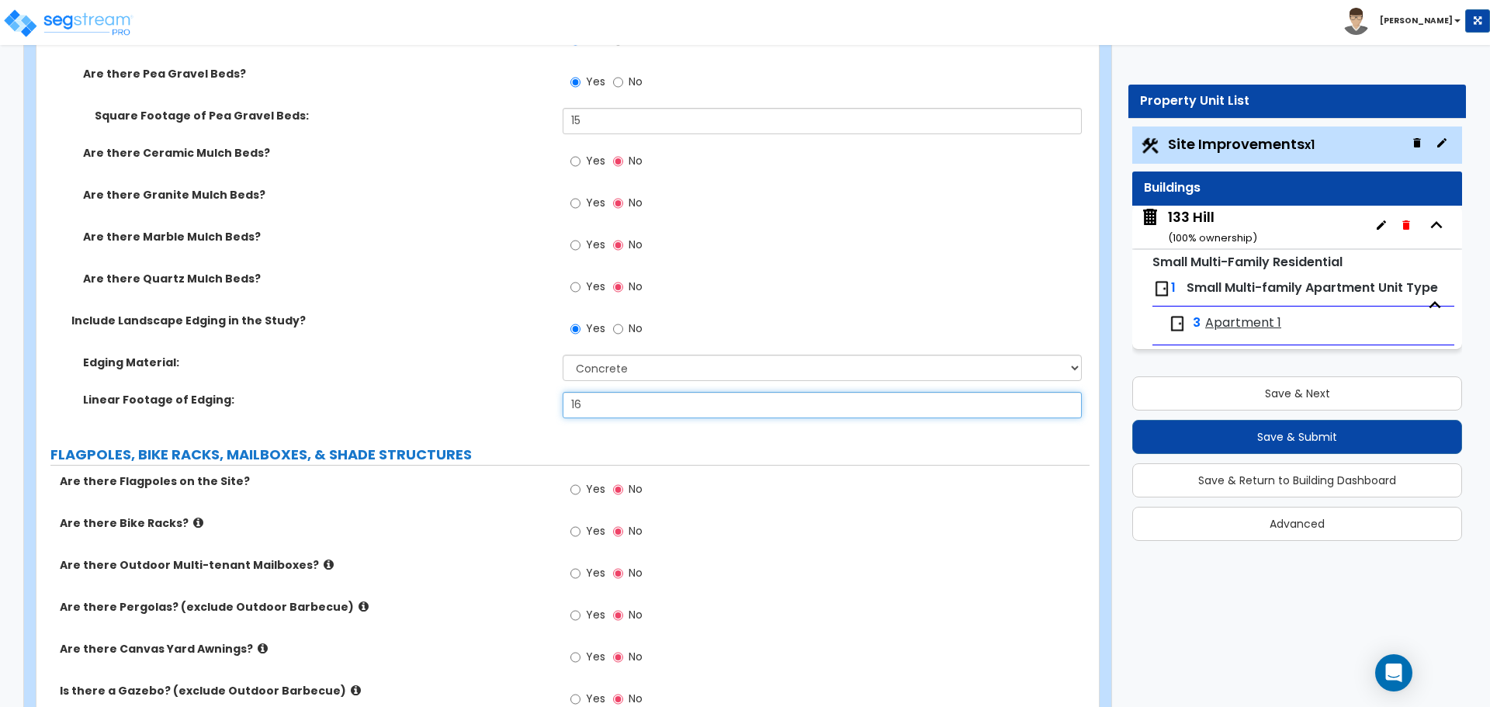
scroll to position [3182, 0]
type input "16"
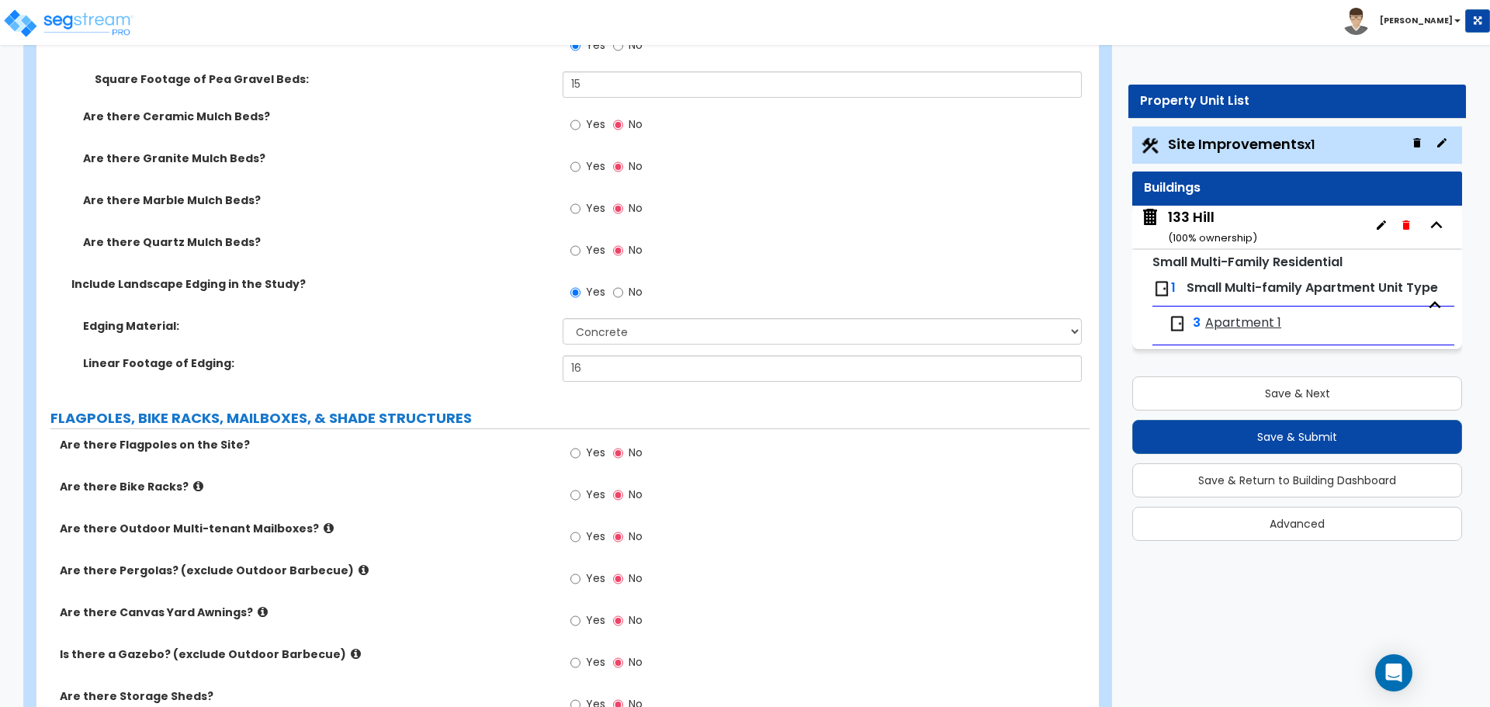
scroll to position [3172, 0]
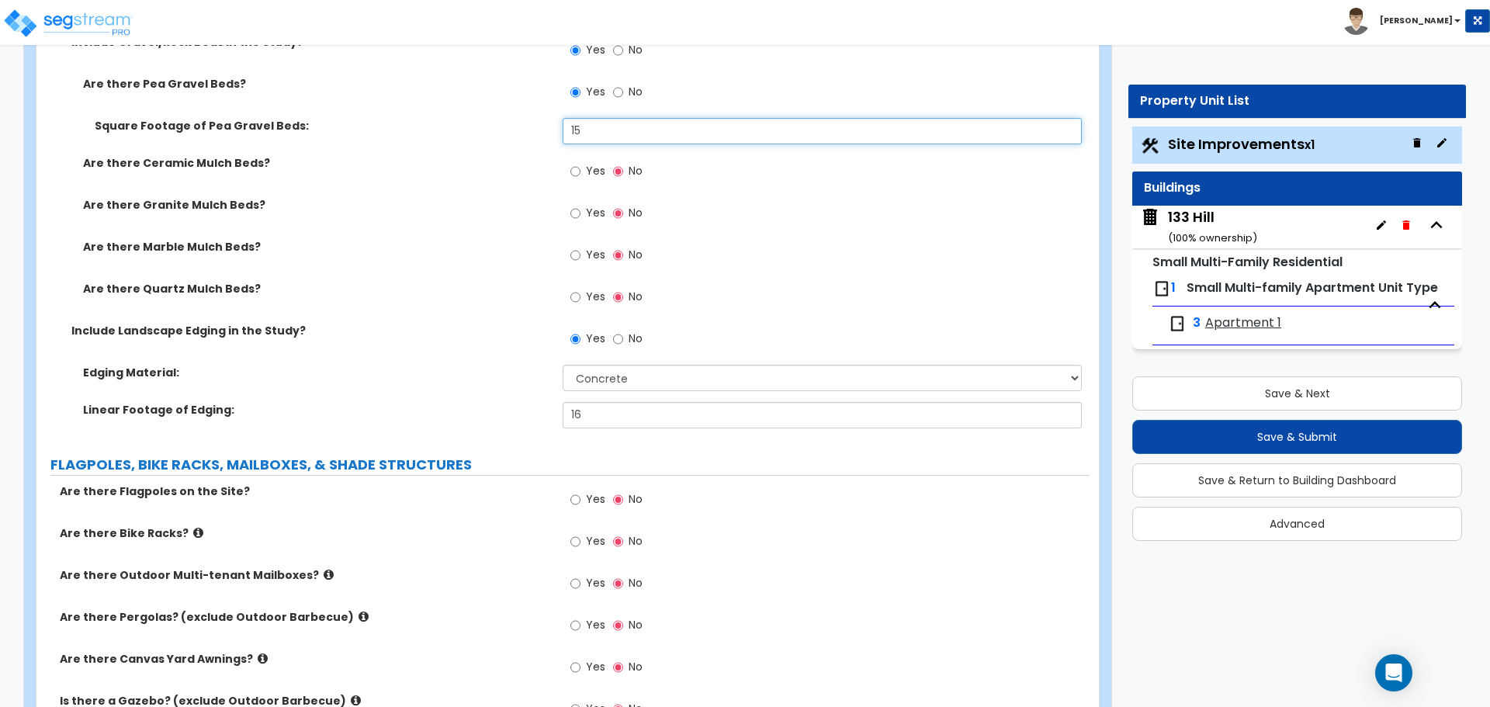
drag, startPoint x: 651, startPoint y: 130, endPoint x: 532, endPoint y: 129, distance: 119.5
click at [532, 129] on div "Square Footage of Pea Gravel Beds: 15" at bounding box center [562, 136] width 1053 height 37
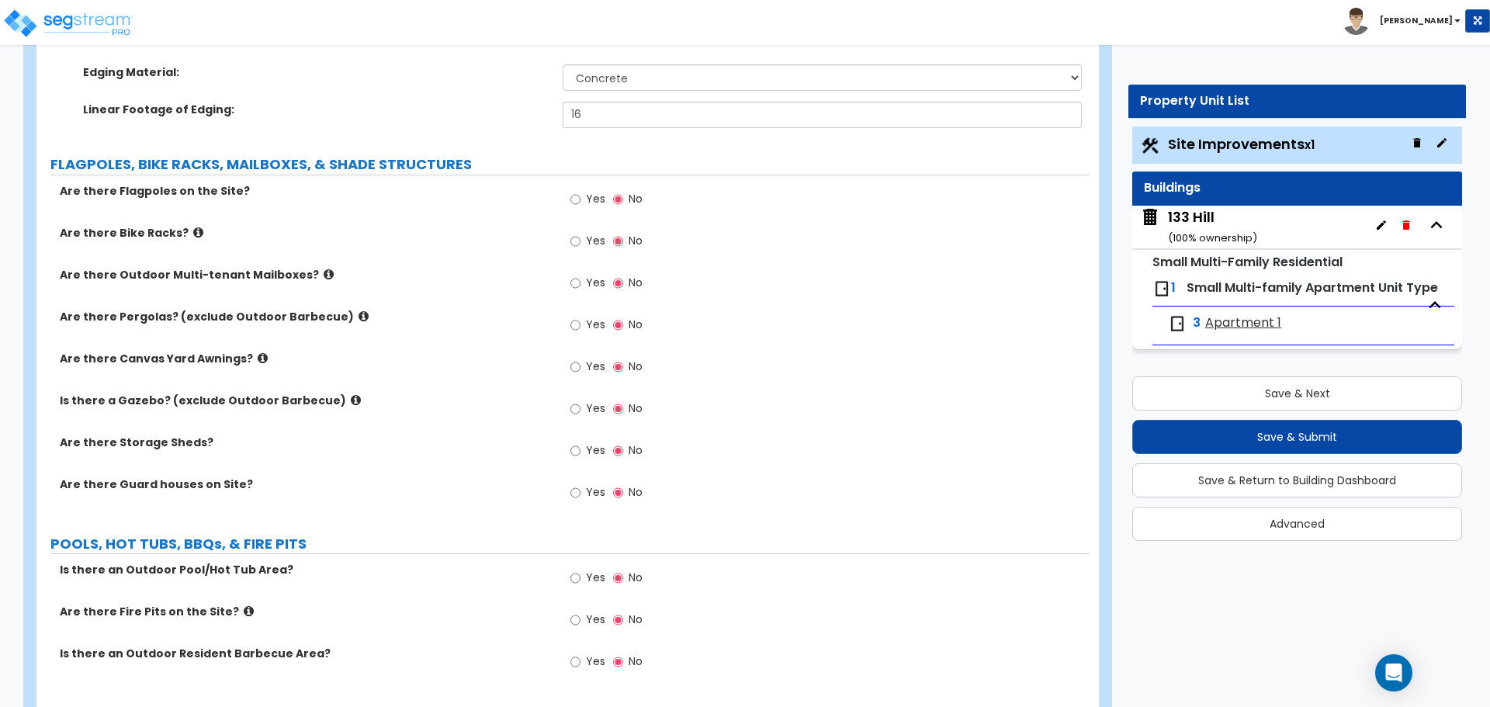
scroll to position [3249, 0]
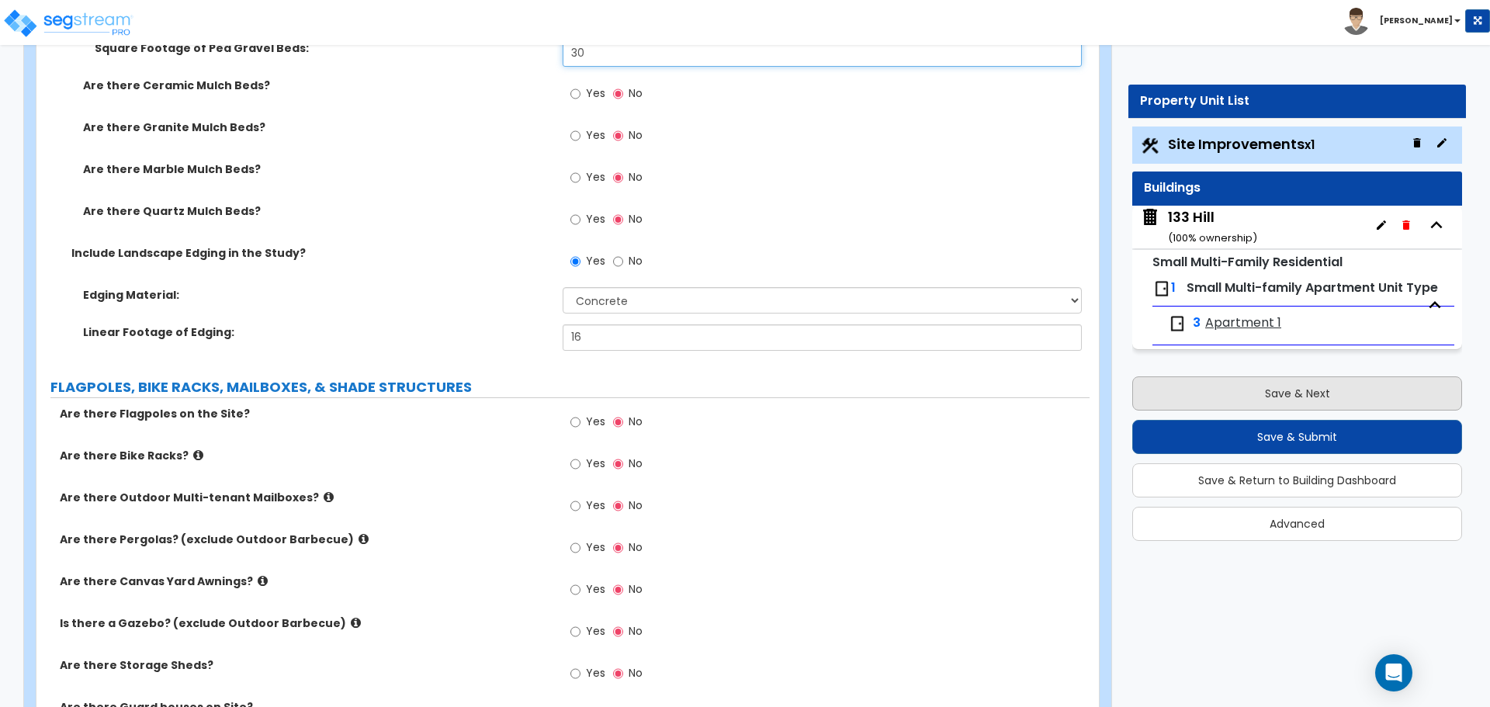
type input "30"
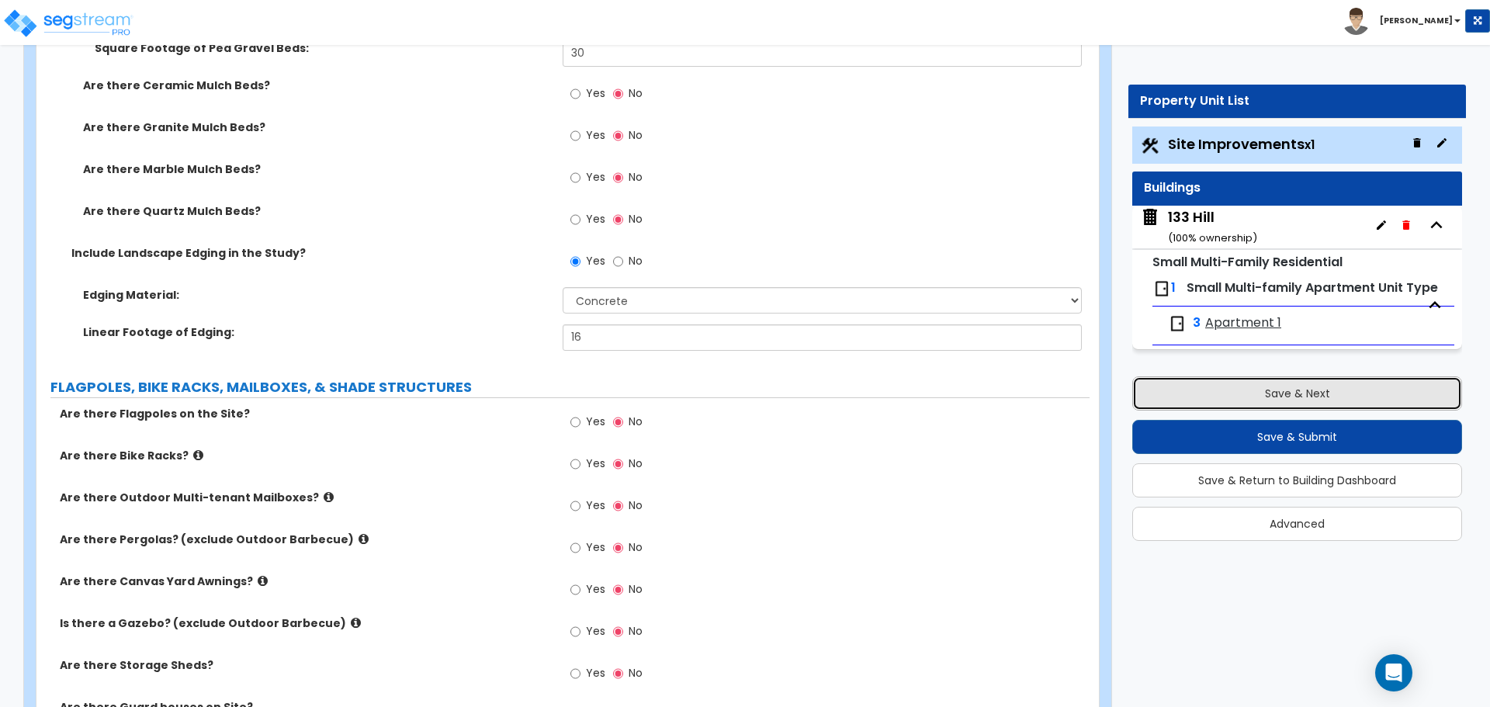
click at [1366, 392] on button "Save & Next" at bounding box center [1297, 393] width 330 height 34
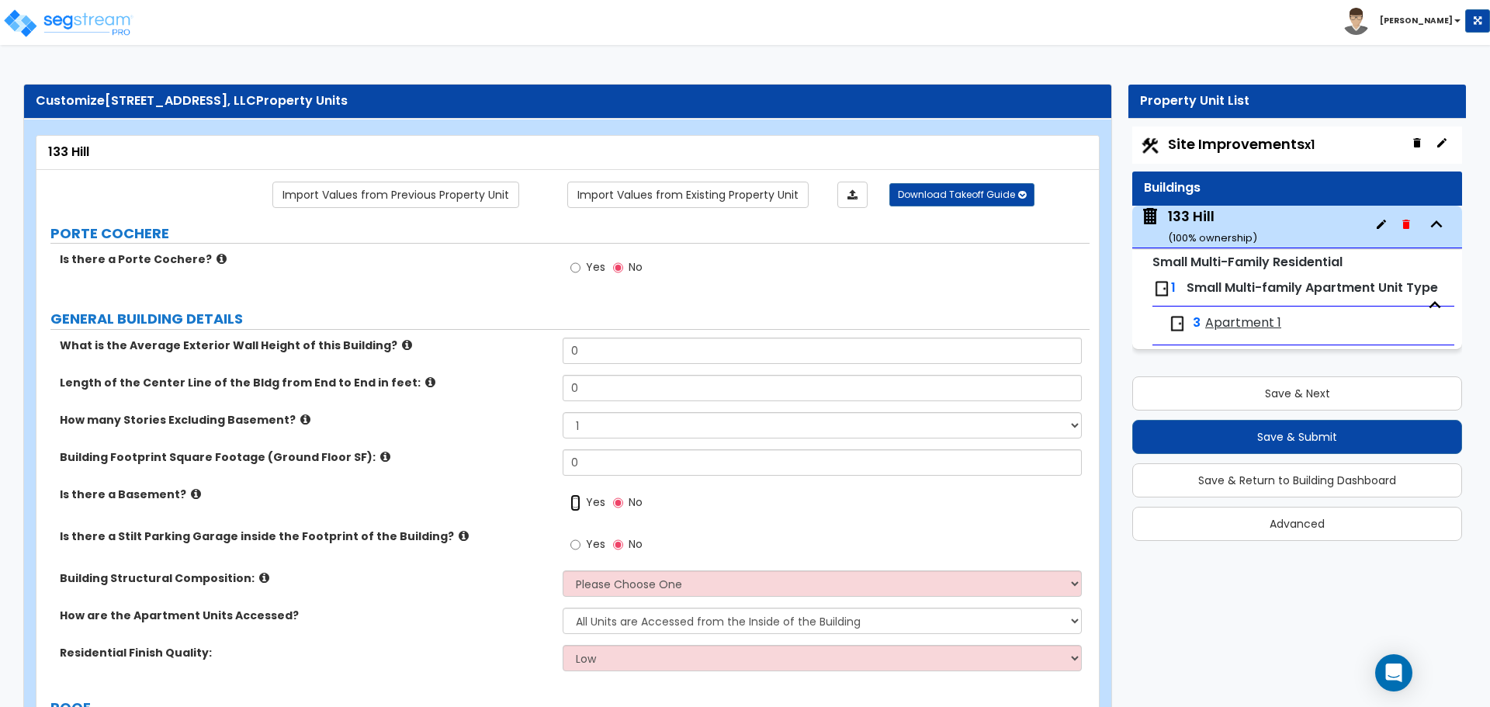
click at [573, 503] on input "Yes" at bounding box center [576, 502] width 10 height 17
radio input "true"
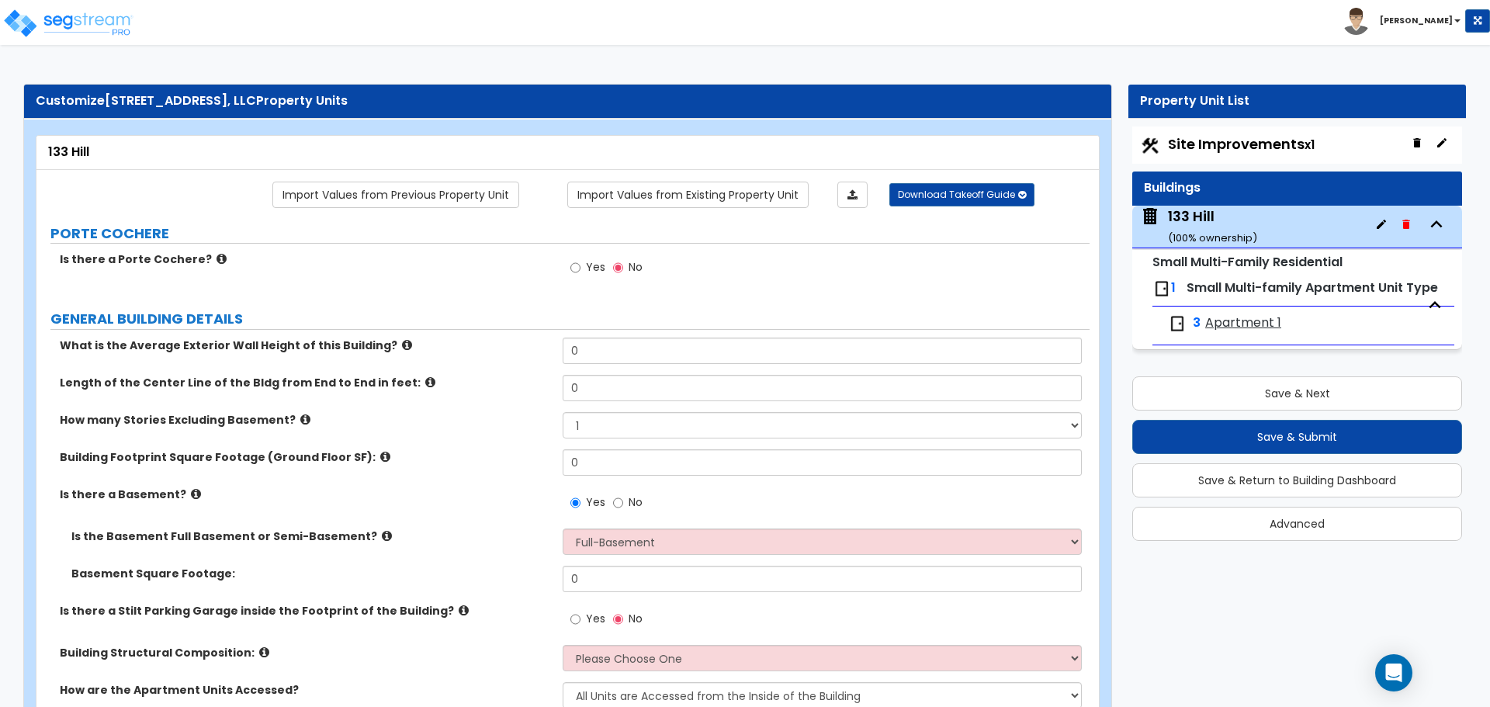
click at [459, 613] on icon at bounding box center [464, 611] width 10 height 12
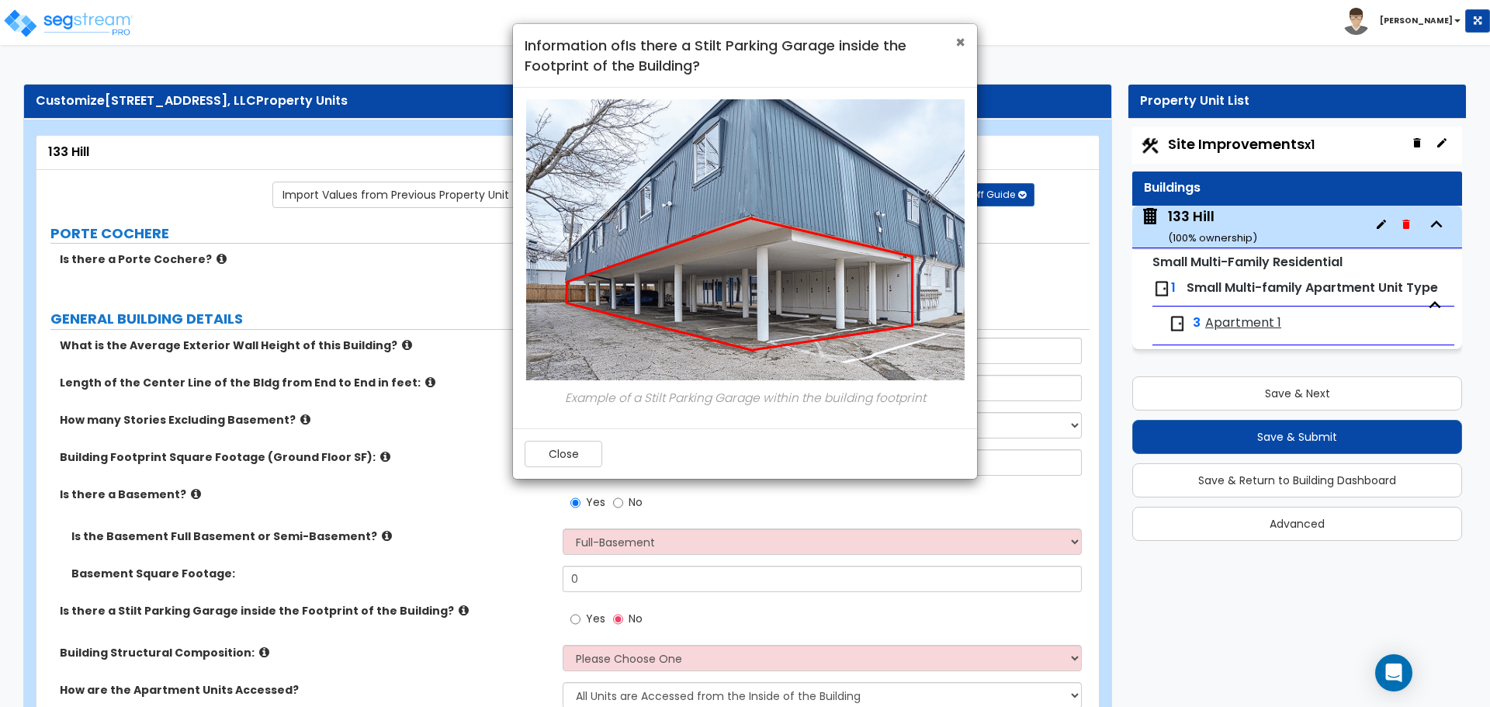
click at [961, 41] on span "×" at bounding box center [960, 42] width 10 height 23
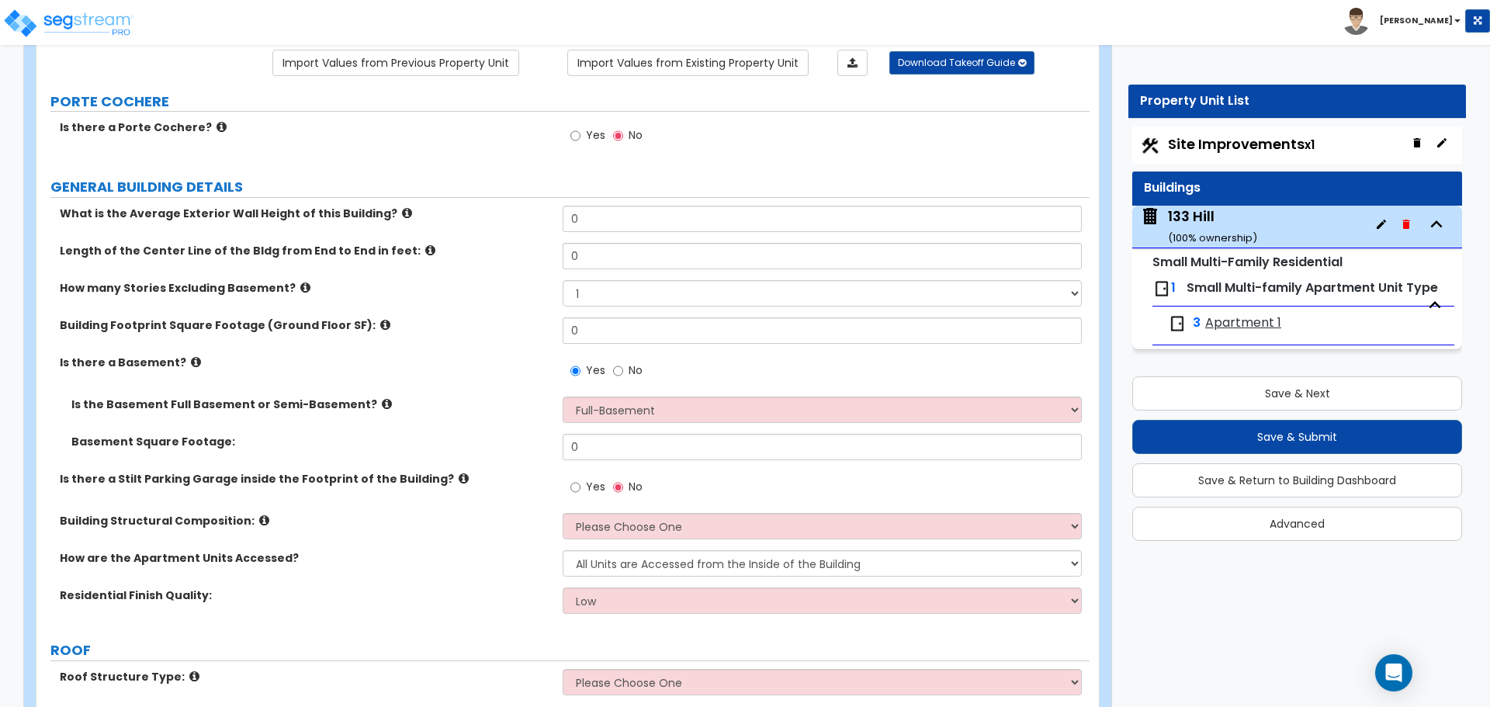
scroll to position [155, 0]
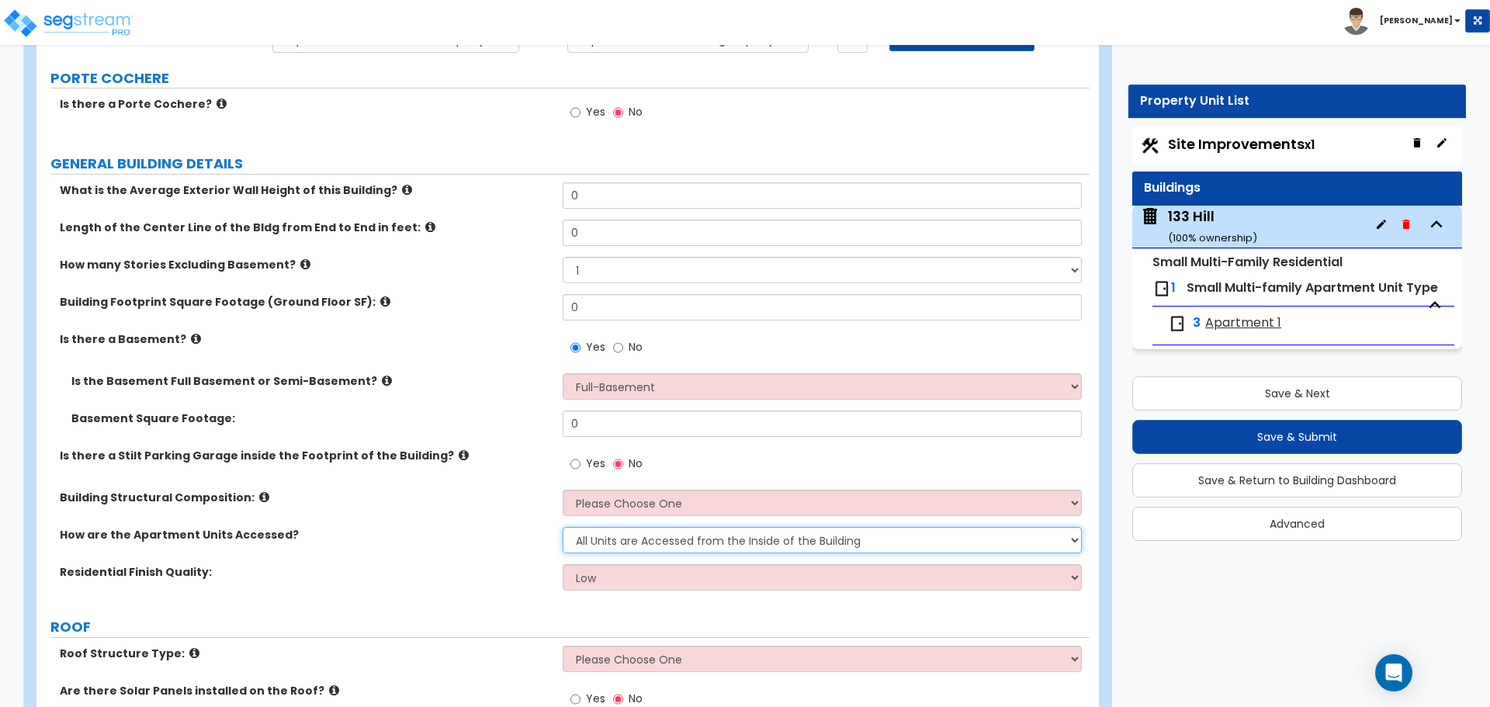
click at [623, 543] on select "All Units are Accessed from the Inside of the Building All Units are Accessed f…" at bounding box center [822, 540] width 518 height 26
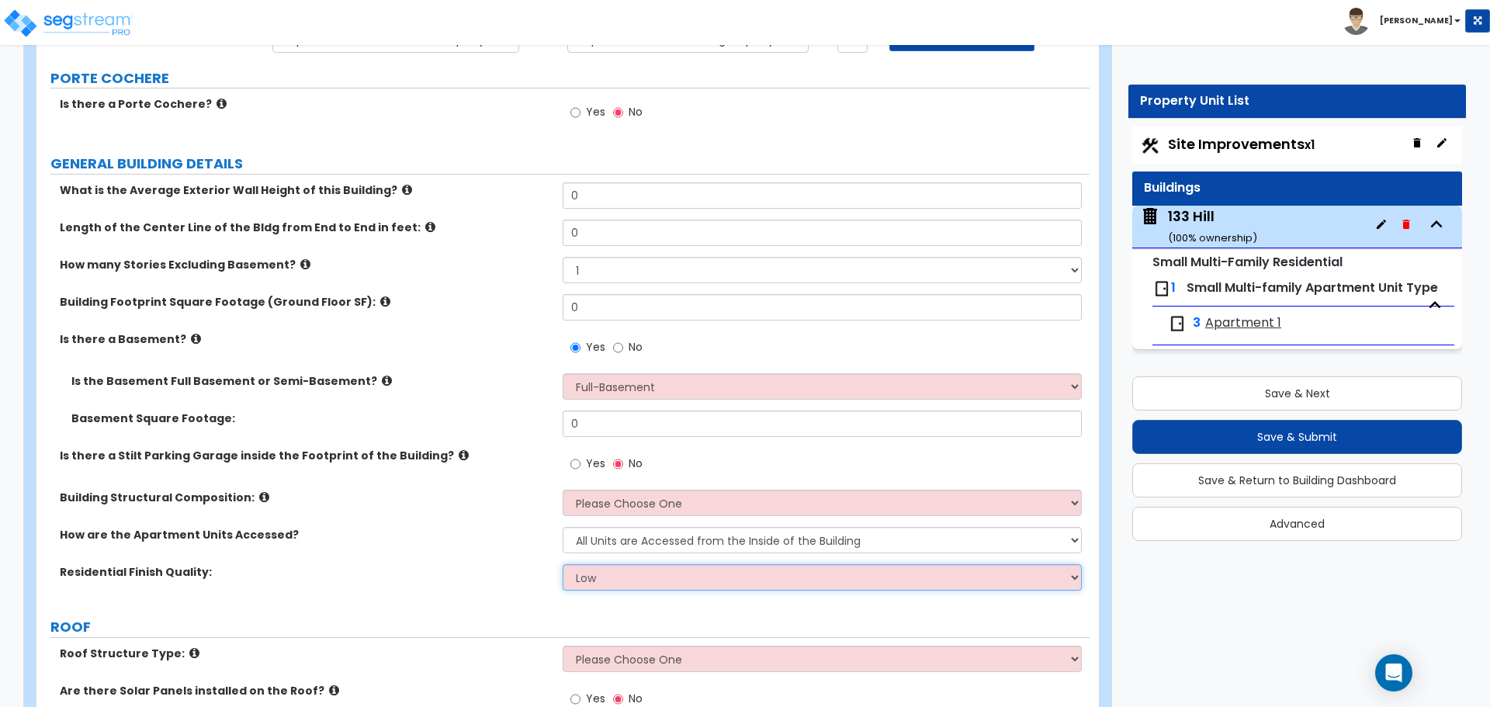
click at [632, 579] on select "Low Average High" at bounding box center [822, 577] width 518 height 26
select select "2"
click at [563, 564] on select "Low Average High" at bounding box center [822, 577] width 518 height 26
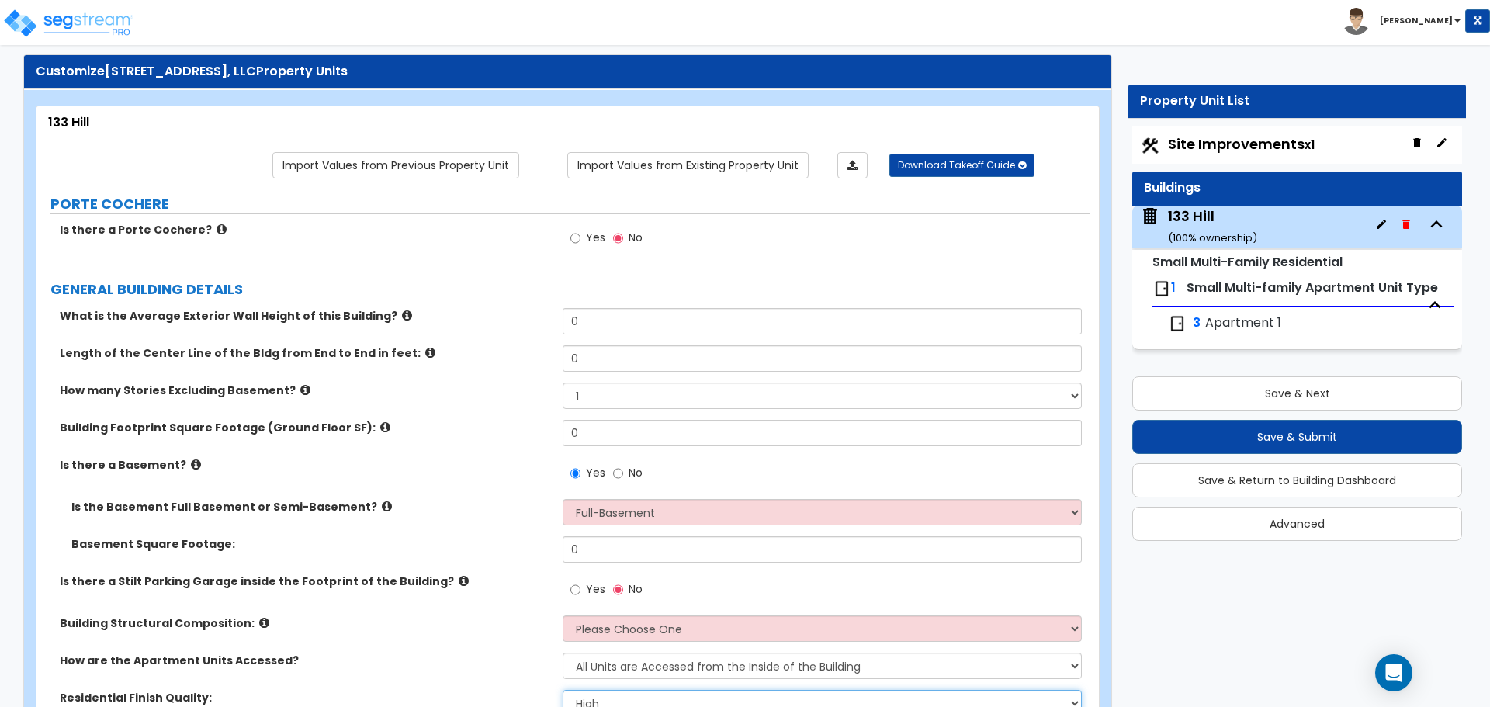
scroll to position [0, 0]
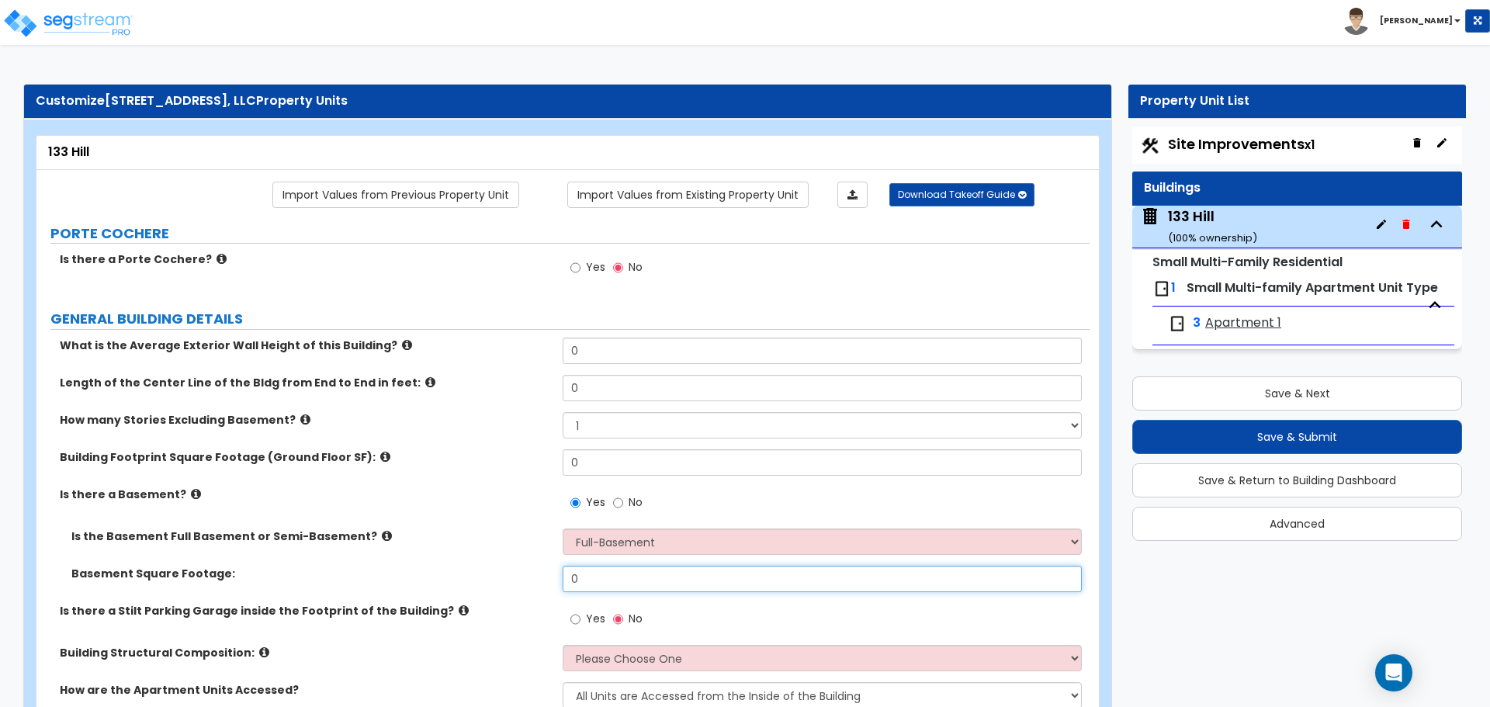
drag, startPoint x: 581, startPoint y: 579, endPoint x: 530, endPoint y: 580, distance: 50.5
click at [530, 580] on div "Basement Square Footage: 0" at bounding box center [562, 584] width 1053 height 37
click at [624, 578] on input "0" at bounding box center [822, 579] width 518 height 26
drag, startPoint x: 623, startPoint y: 580, endPoint x: 515, endPoint y: 584, distance: 107.2
click at [502, 584] on div "Basement Square Footage: 0" at bounding box center [562, 584] width 1053 height 37
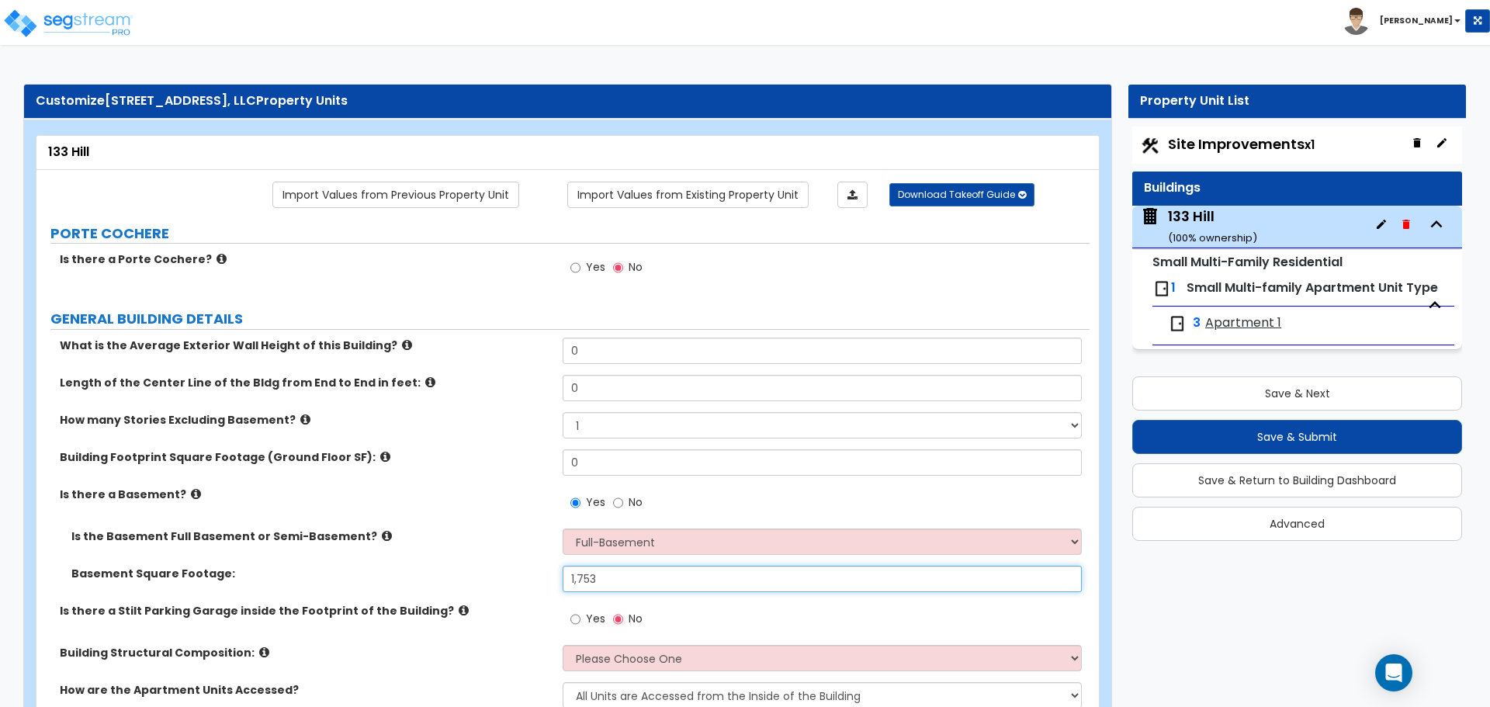
type input "1,753"
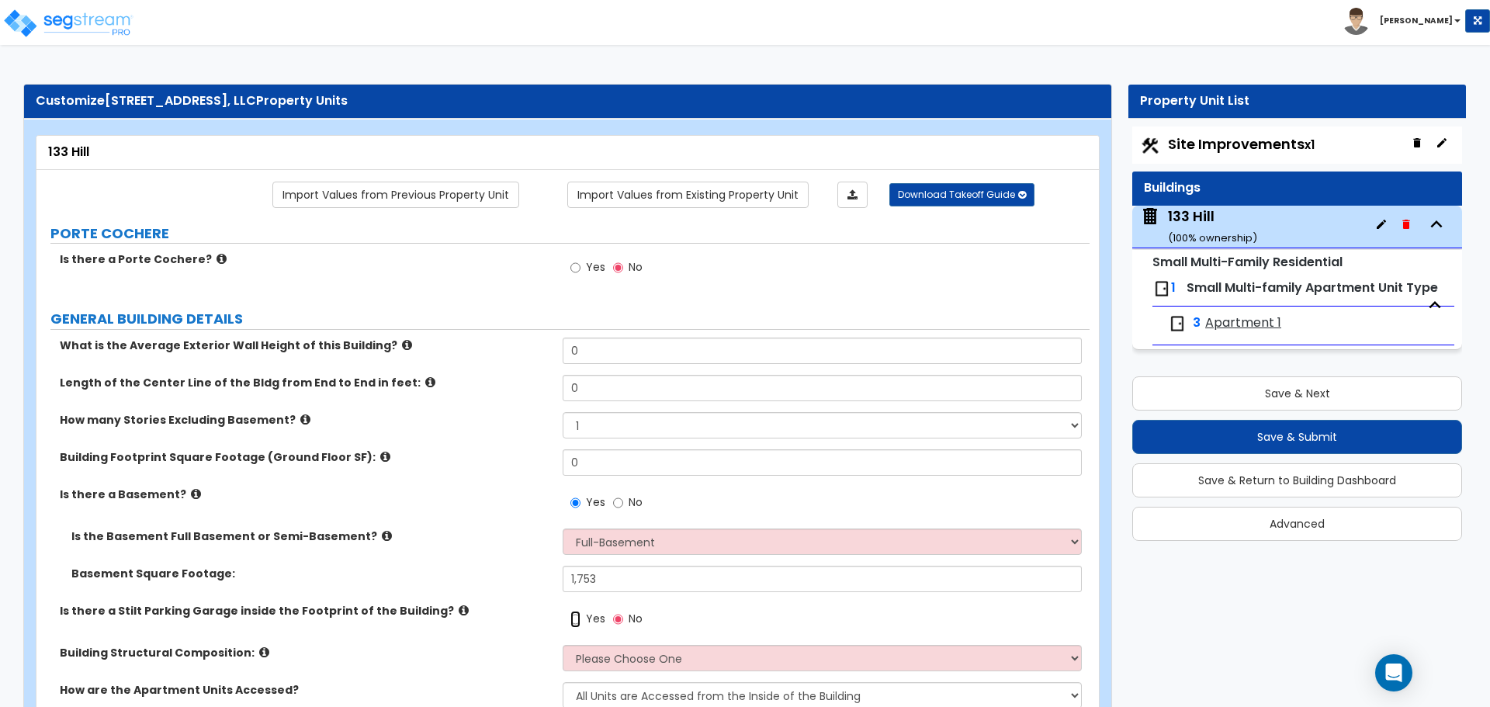
click at [577, 619] on input "Yes" at bounding box center [576, 619] width 10 height 17
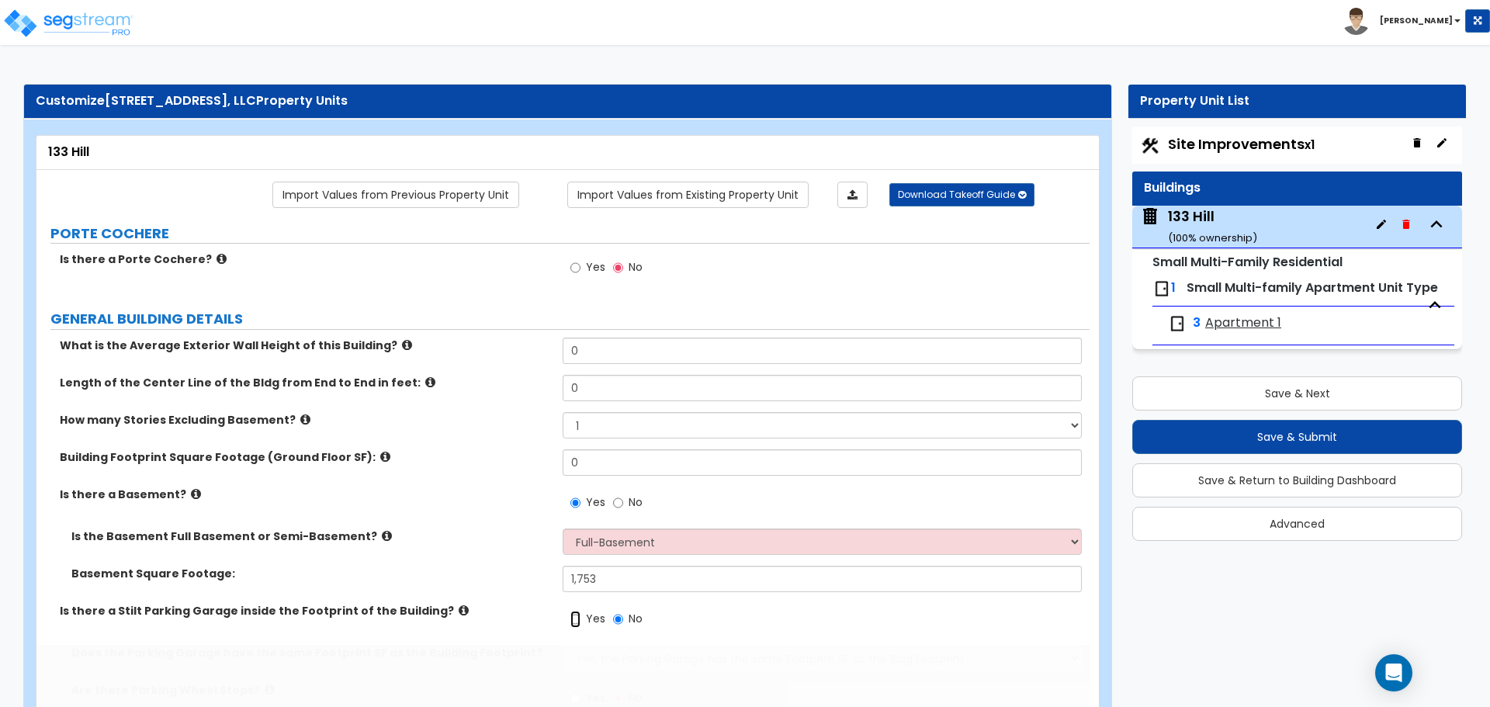
radio input "true"
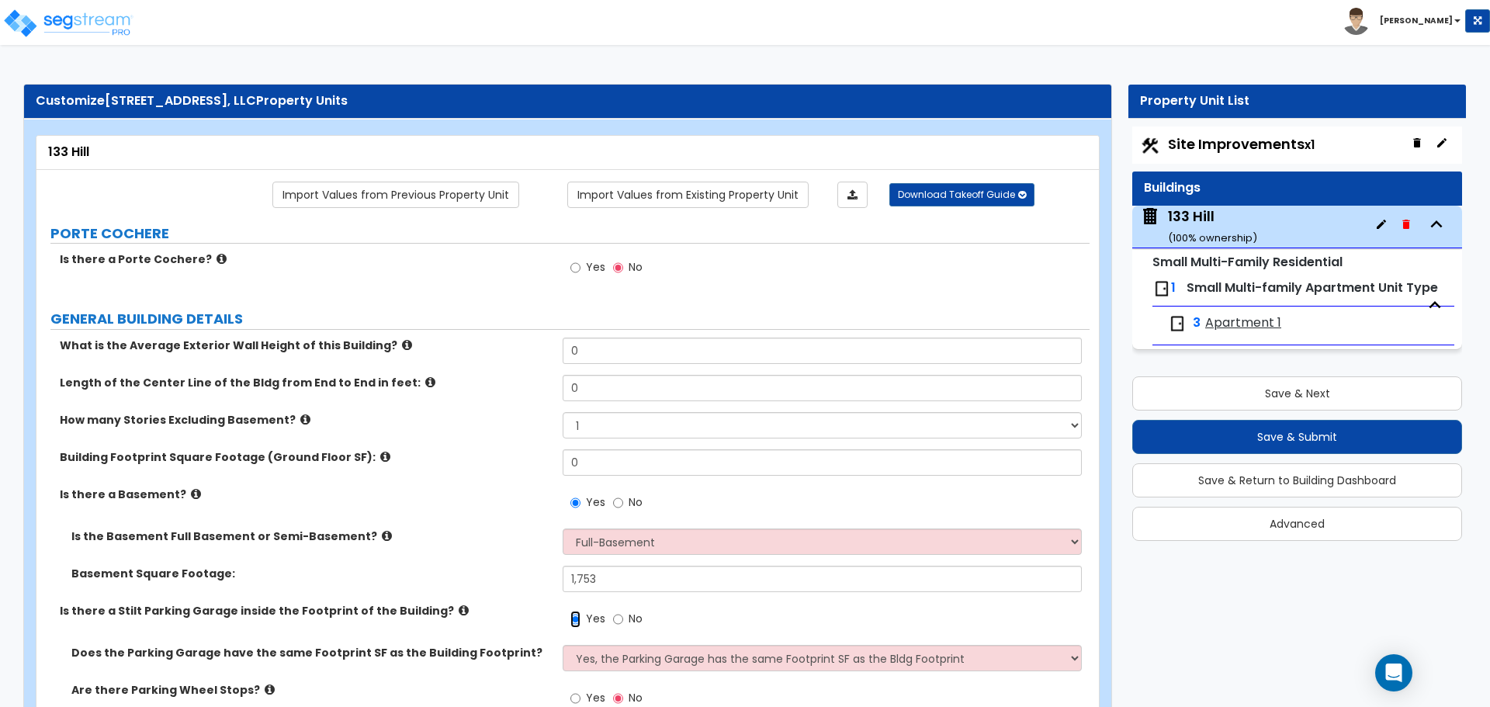
scroll to position [78, 0]
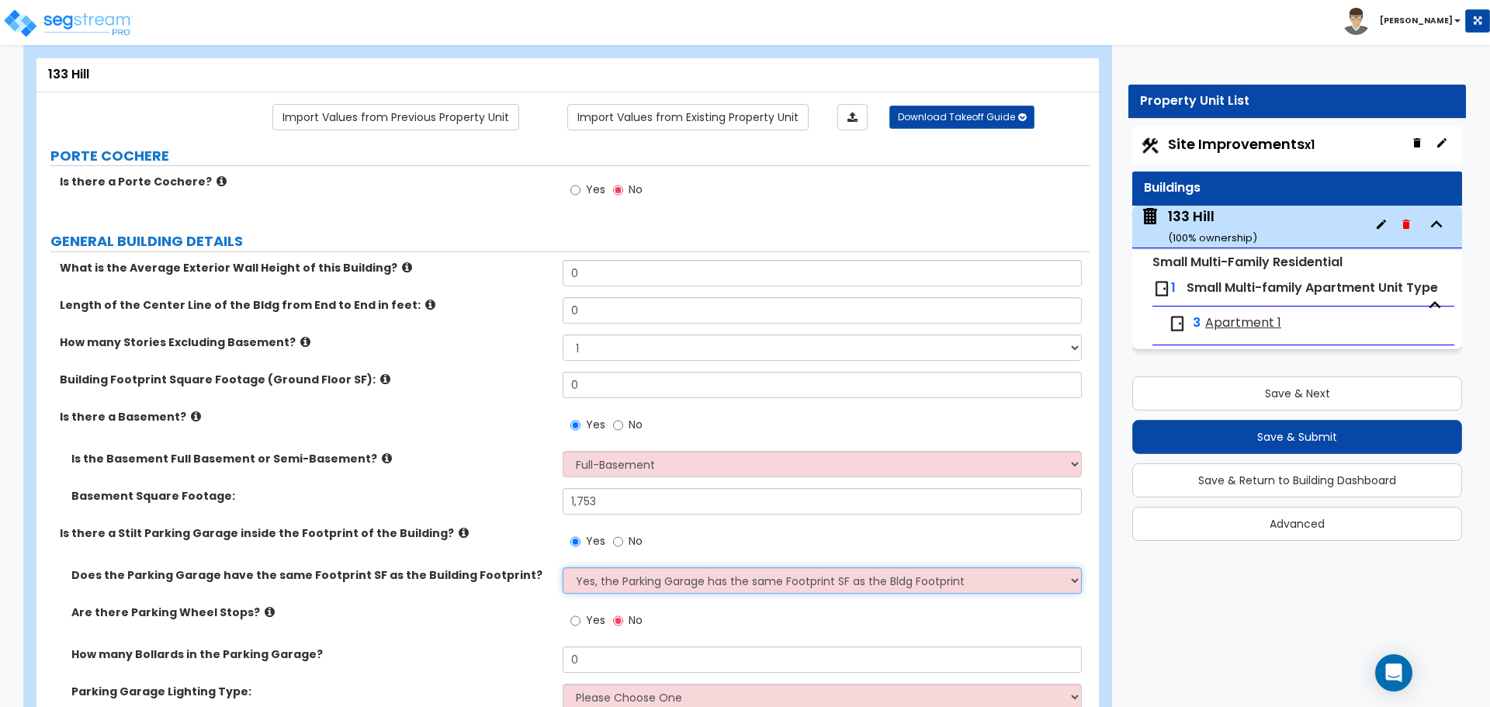
click at [657, 590] on select "Yes, the Parking Garage has the same Footprint SF as the Bldg Footprint No, the…" at bounding box center [822, 580] width 518 height 26
select select "1"
click at [563, 567] on select "Yes, the Parking Garage has the same Footprint SF as the Bldg Footprint No, the…" at bounding box center [822, 580] width 518 height 26
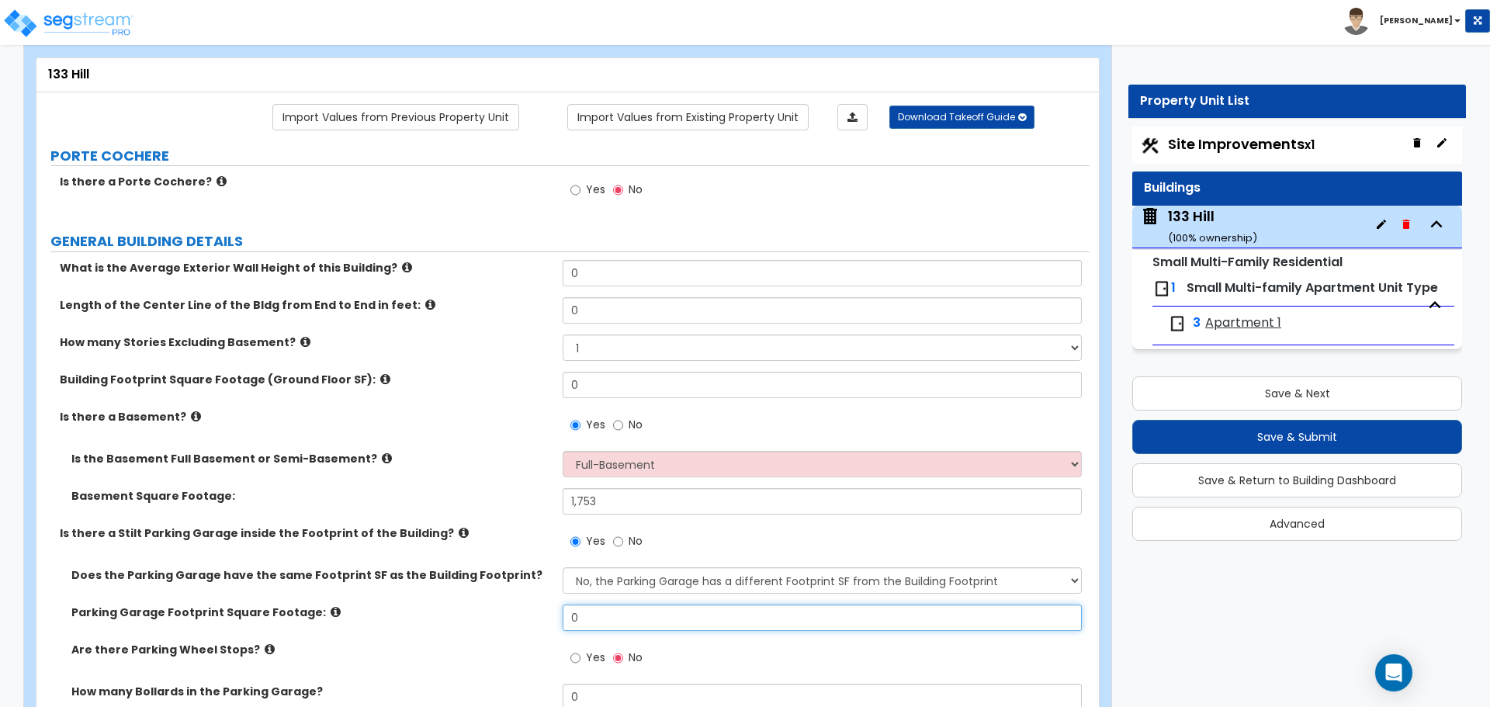
drag, startPoint x: 643, startPoint y: 621, endPoint x: 543, endPoint y: 619, distance: 100.9
click at [543, 620] on div "Parking Garage Footprint Square Footage: 0" at bounding box center [562, 623] width 1053 height 37
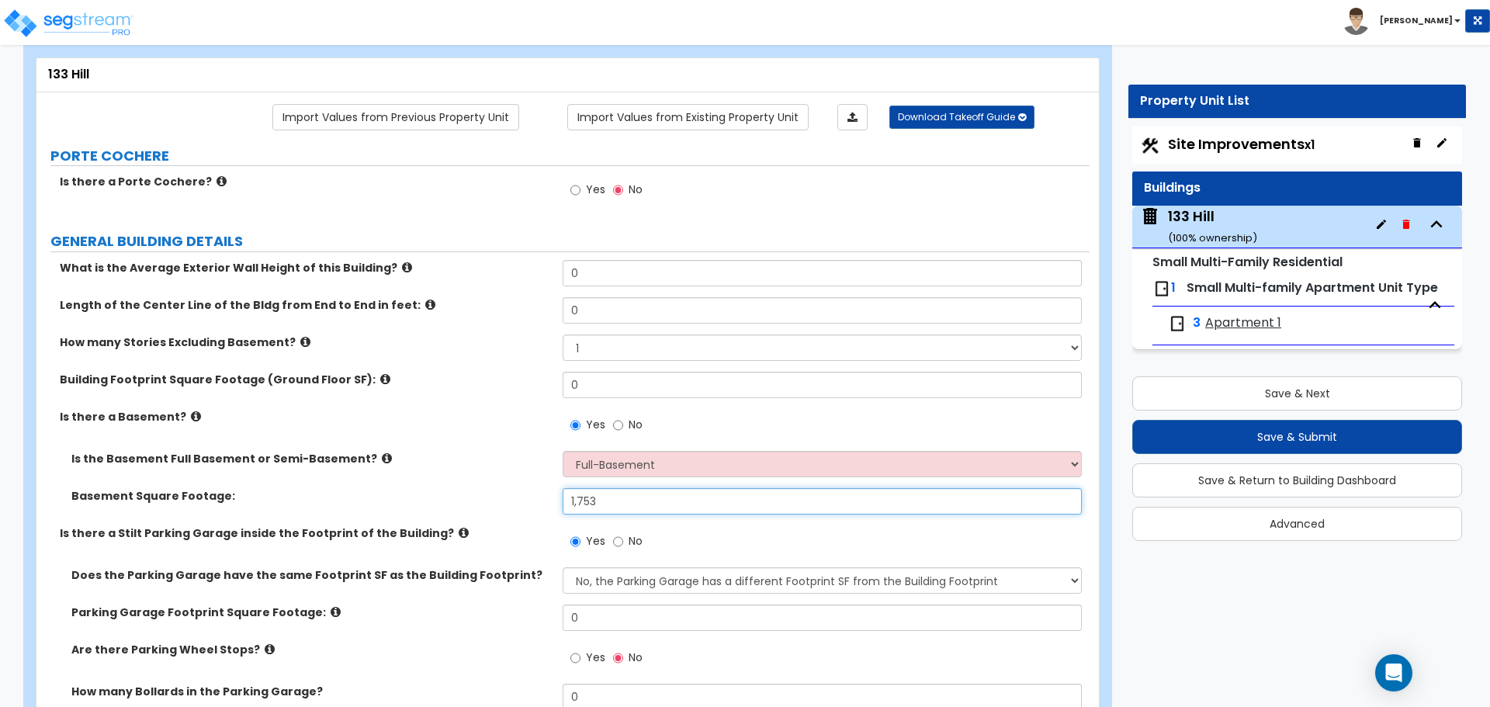
drag, startPoint x: 590, startPoint y: 501, endPoint x: 608, endPoint y: 504, distance: 18.1
click at [590, 501] on input "1,753" at bounding box center [822, 501] width 518 height 26
drag, startPoint x: 638, startPoint y: 496, endPoint x: 432, endPoint y: 479, distance: 206.4
click at [414, 478] on div "Is the Basement Full Basement or Semi-Basement? Full-Basement Semi-Basement Bas…" at bounding box center [563, 488] width 1030 height 75
type input "1,763"
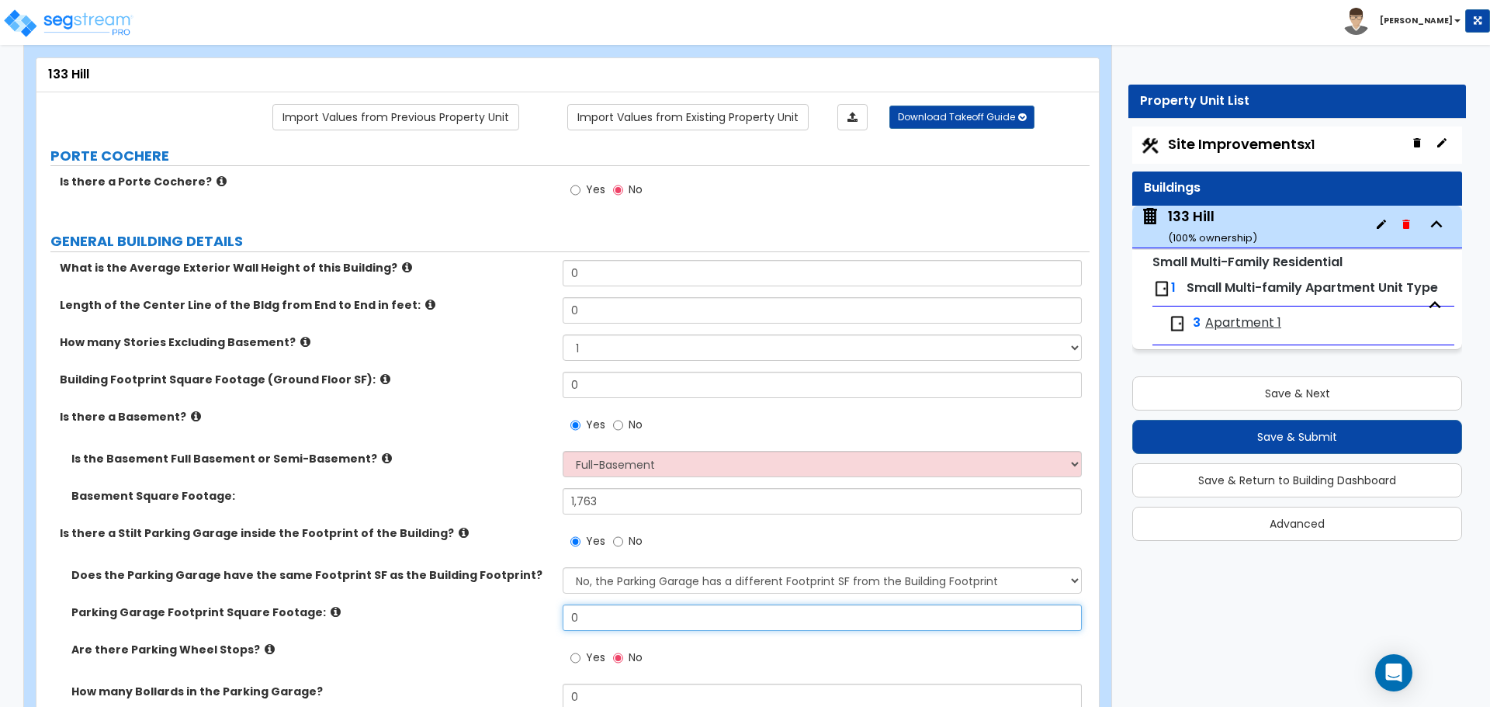
drag, startPoint x: 639, startPoint y: 608, endPoint x: 504, endPoint y: 609, distance: 135.1
click at [457, 610] on div "Parking Garage Footprint Square Footage: 0" at bounding box center [562, 623] width 1053 height 37
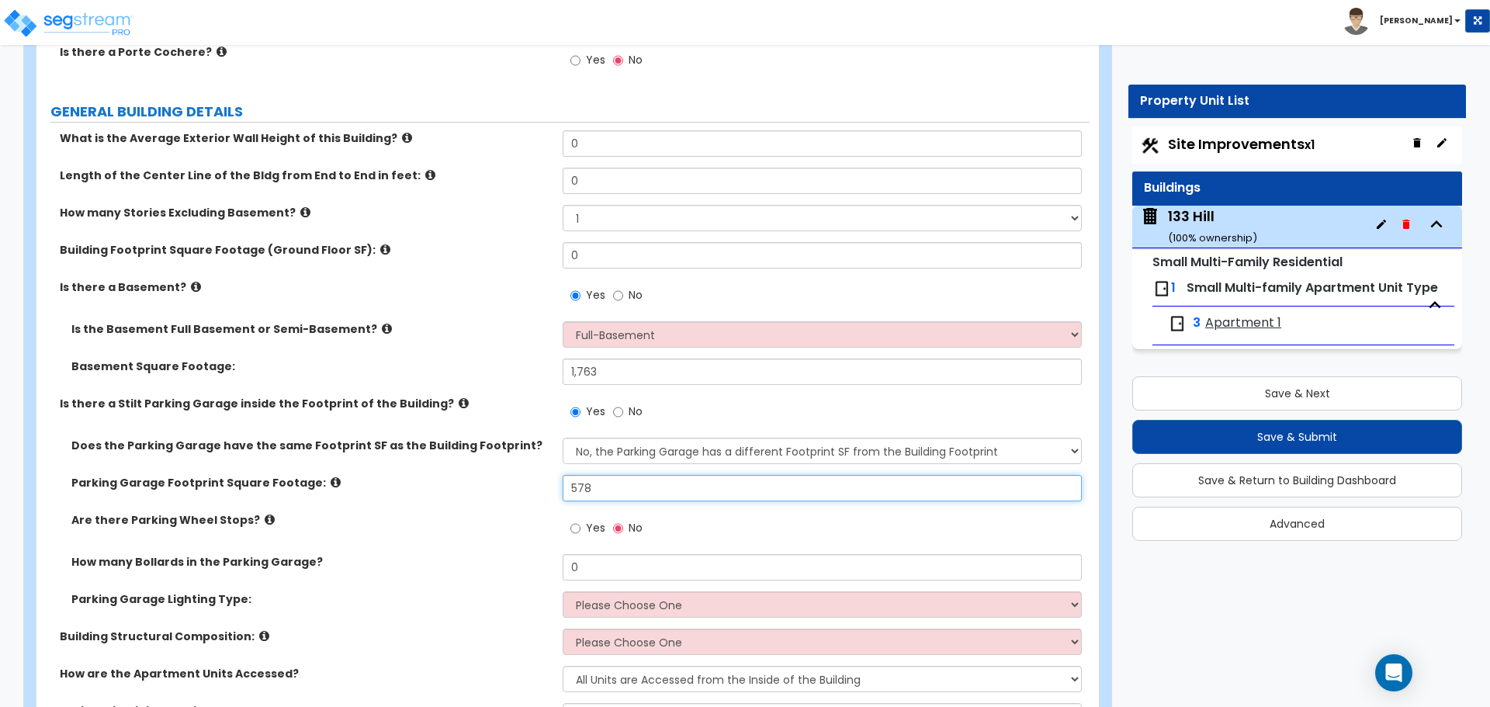
scroll to position [233, 0]
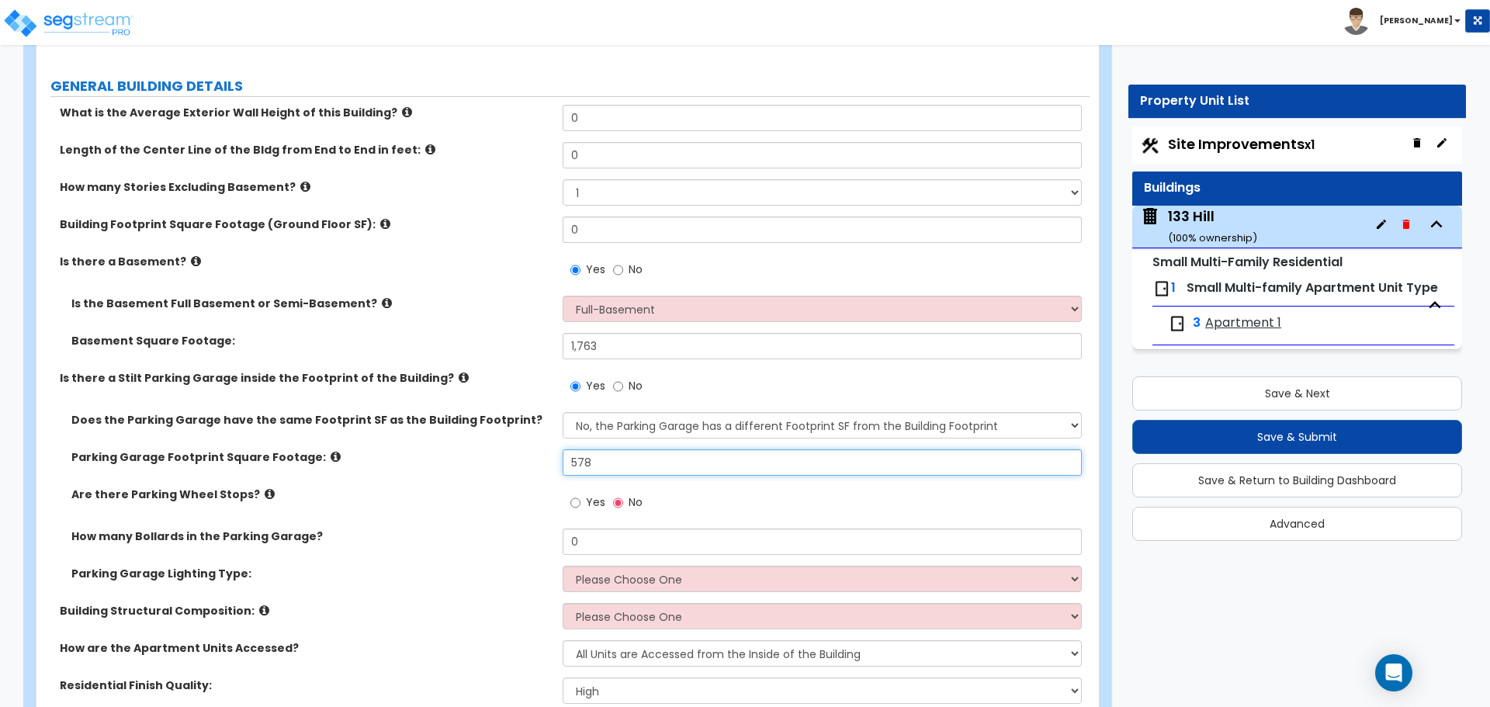
type input "578"
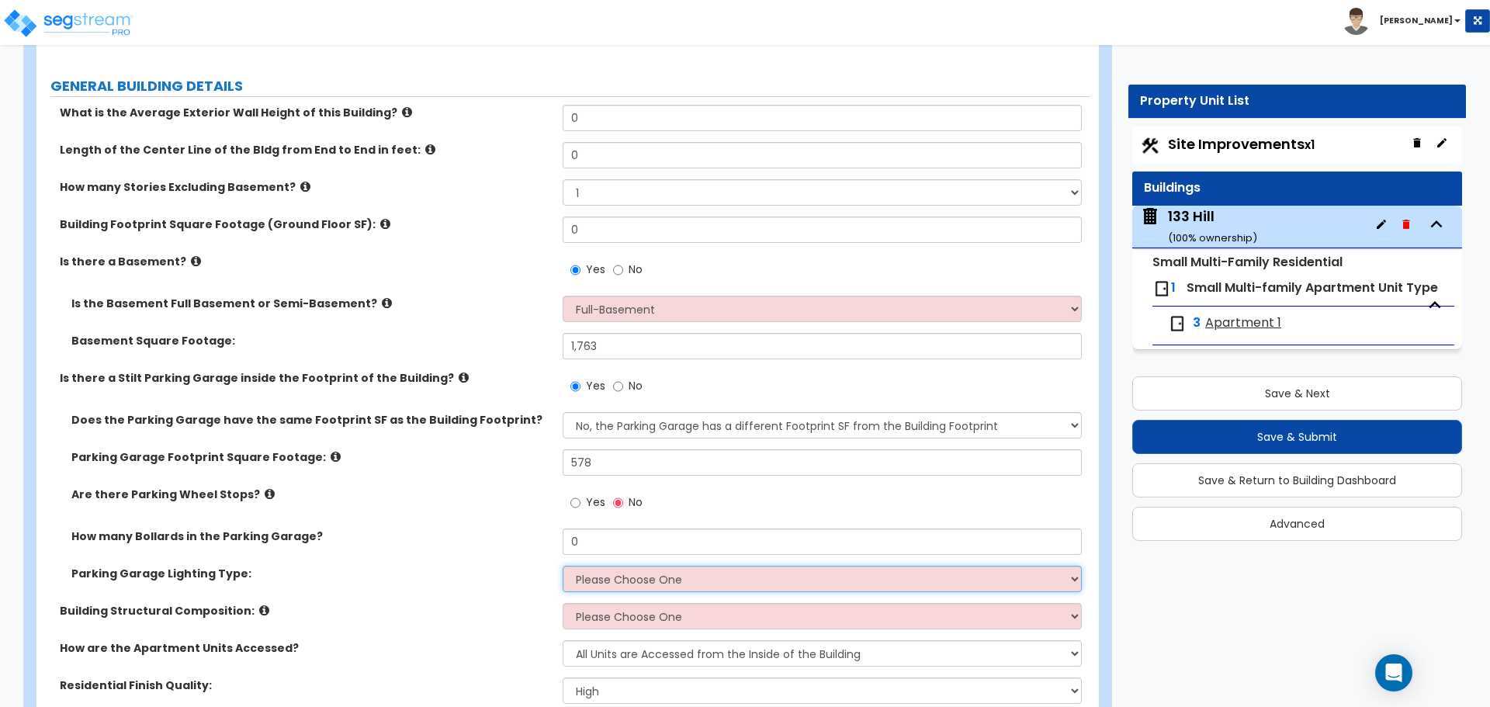
click at [704, 571] on select "Please Choose One Bay Lighting Strip Lighting" at bounding box center [822, 579] width 518 height 26
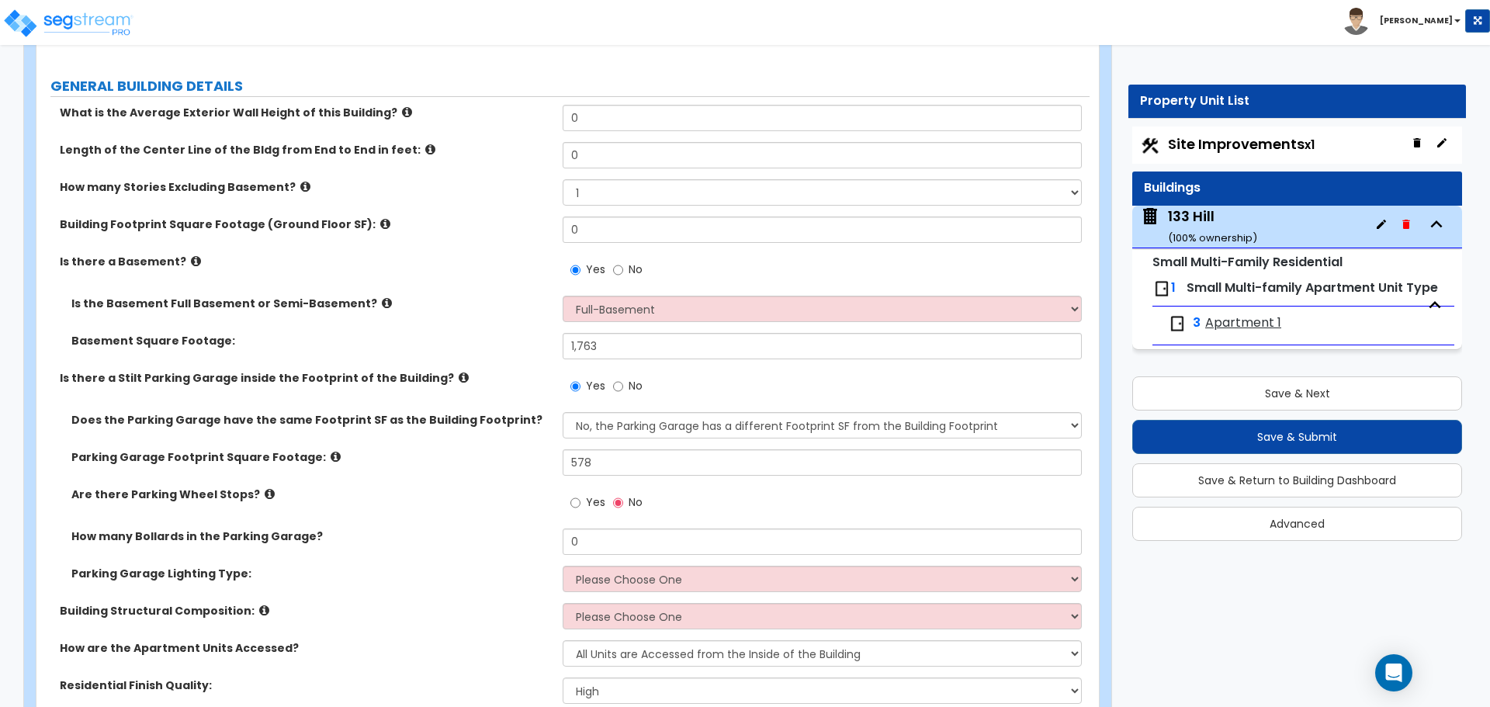
click at [303, 610] on label "Building Structural Composition:" at bounding box center [305, 611] width 491 height 16
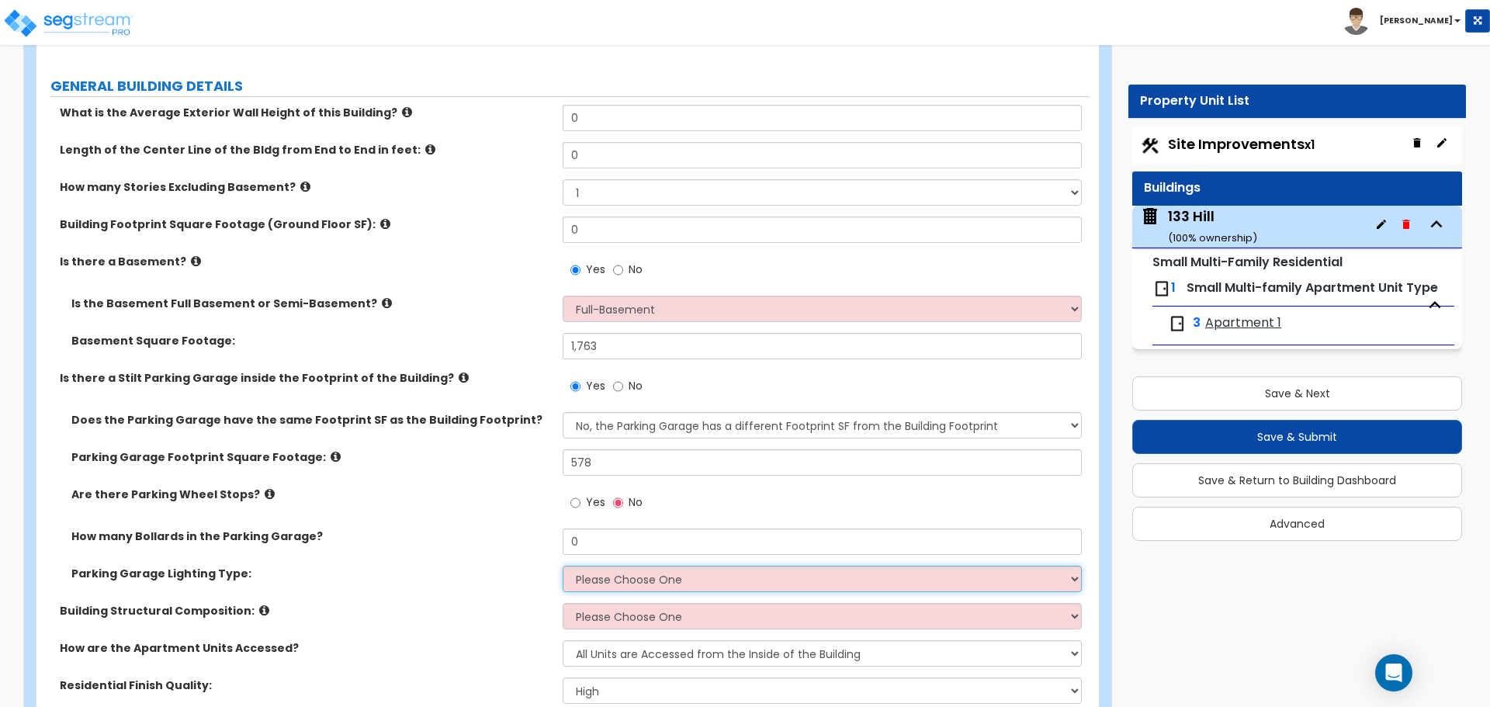
click at [634, 576] on select "Please Choose One Bay Lighting Strip Lighting" at bounding box center [822, 579] width 518 height 26
select select "2"
click at [563, 566] on select "Please Choose One Bay Lighting Strip Lighting" at bounding box center [822, 579] width 518 height 26
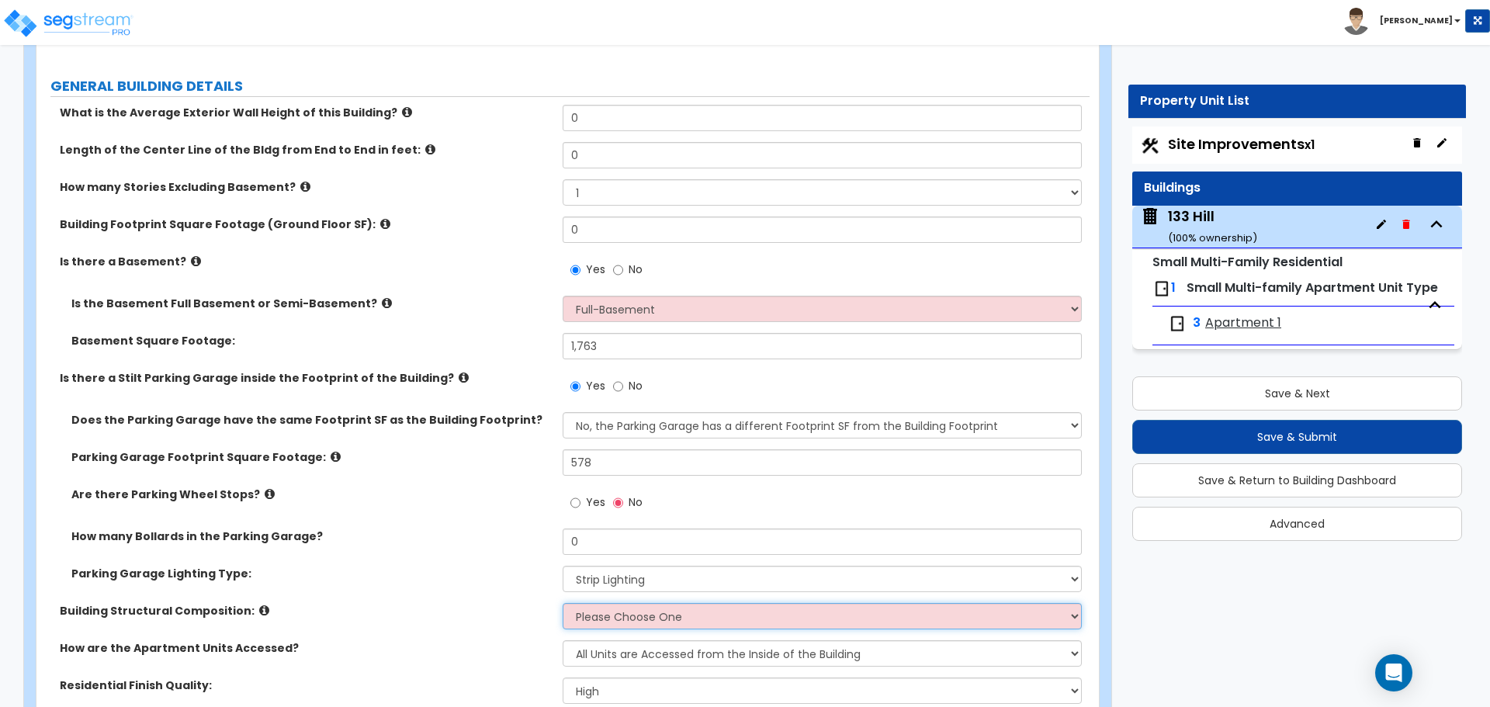
click at [591, 616] on select "Please Choose One Reinforced Concrete Structural Steel Brick Masonry CMU Masonr…" at bounding box center [822, 616] width 518 height 26
click at [476, 595] on div "Parking Garage Lighting Type: Please Choose One Bay Lighting Strip Lighting" at bounding box center [562, 584] width 1053 height 37
click at [646, 619] on select "Please Choose One Reinforced Concrete Structural Steel Brick Masonry CMU Masonr…" at bounding box center [822, 616] width 518 height 26
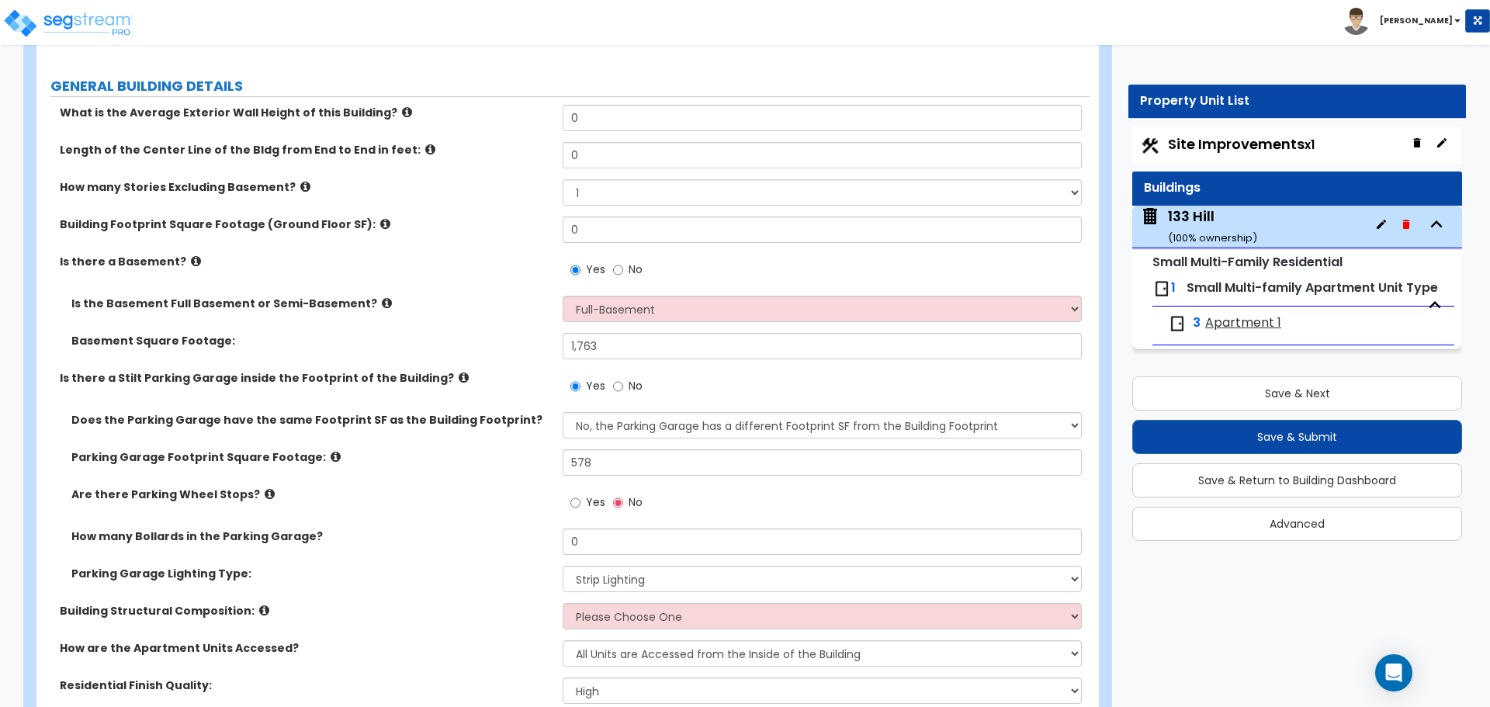
click at [259, 615] on icon at bounding box center [264, 611] width 10 height 12
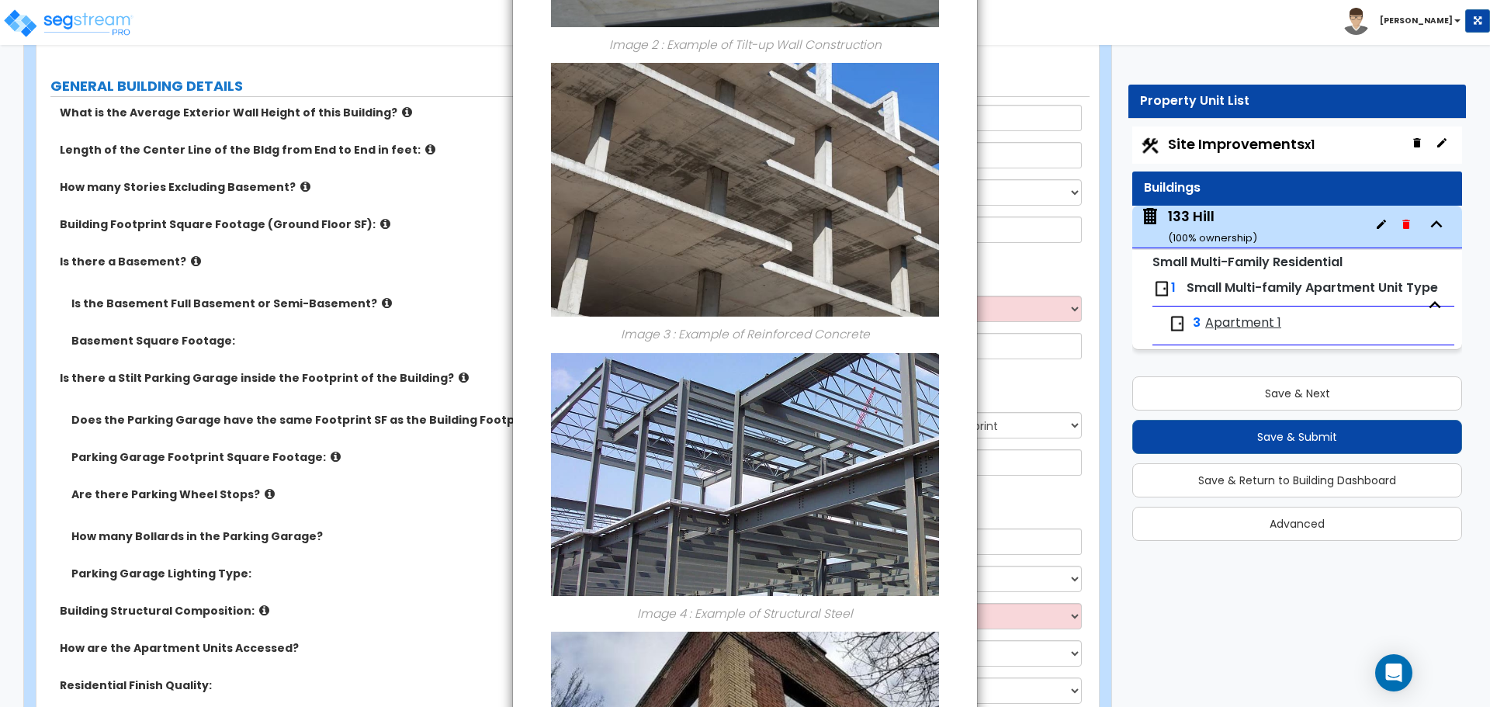
scroll to position [621, 0]
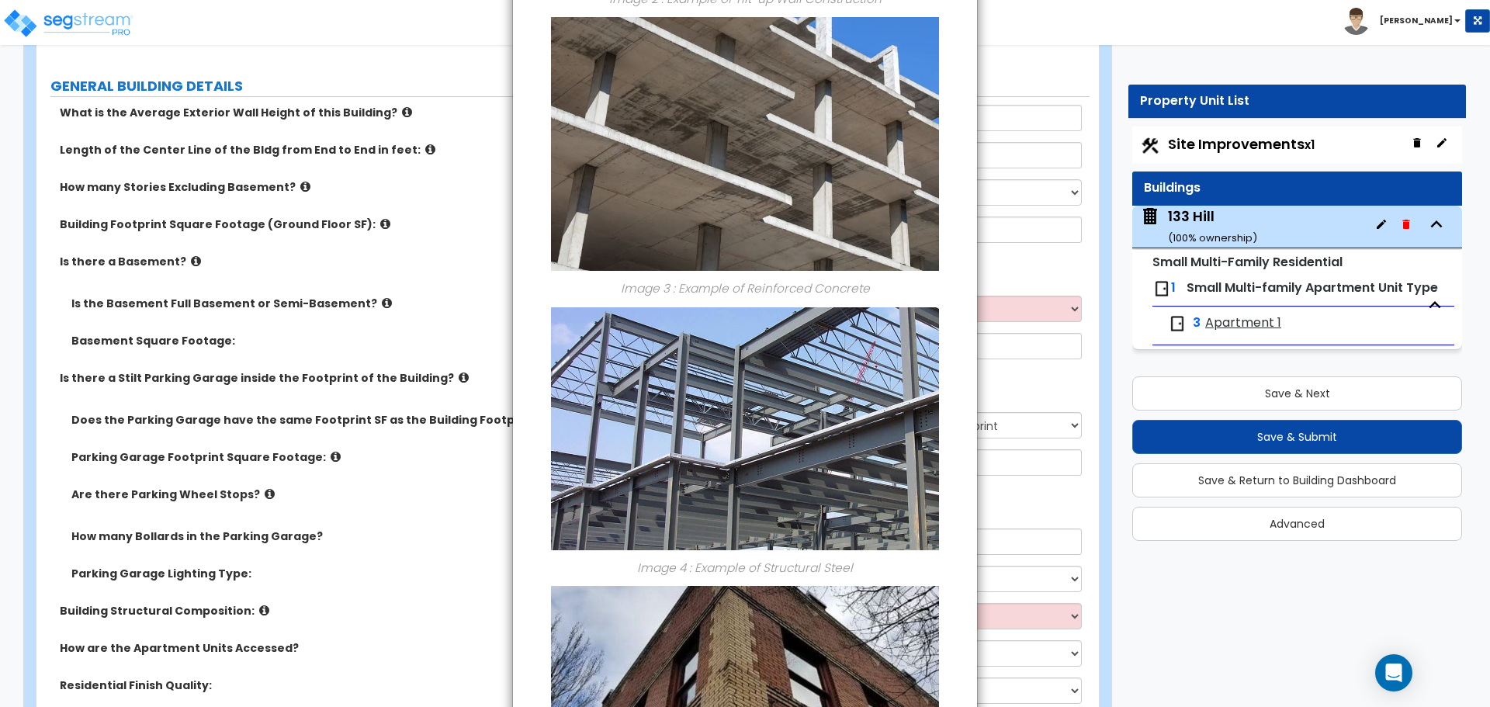
click at [438, 627] on div "× Information of Building Structural Composition: Image 1 : Example of Pre-Engi…" at bounding box center [745, 353] width 1490 height 707
click at [1028, 16] on div "× Information of Building Structural Composition: Image 1 : Example of Pre-Engi…" at bounding box center [745, 353] width 1490 height 707
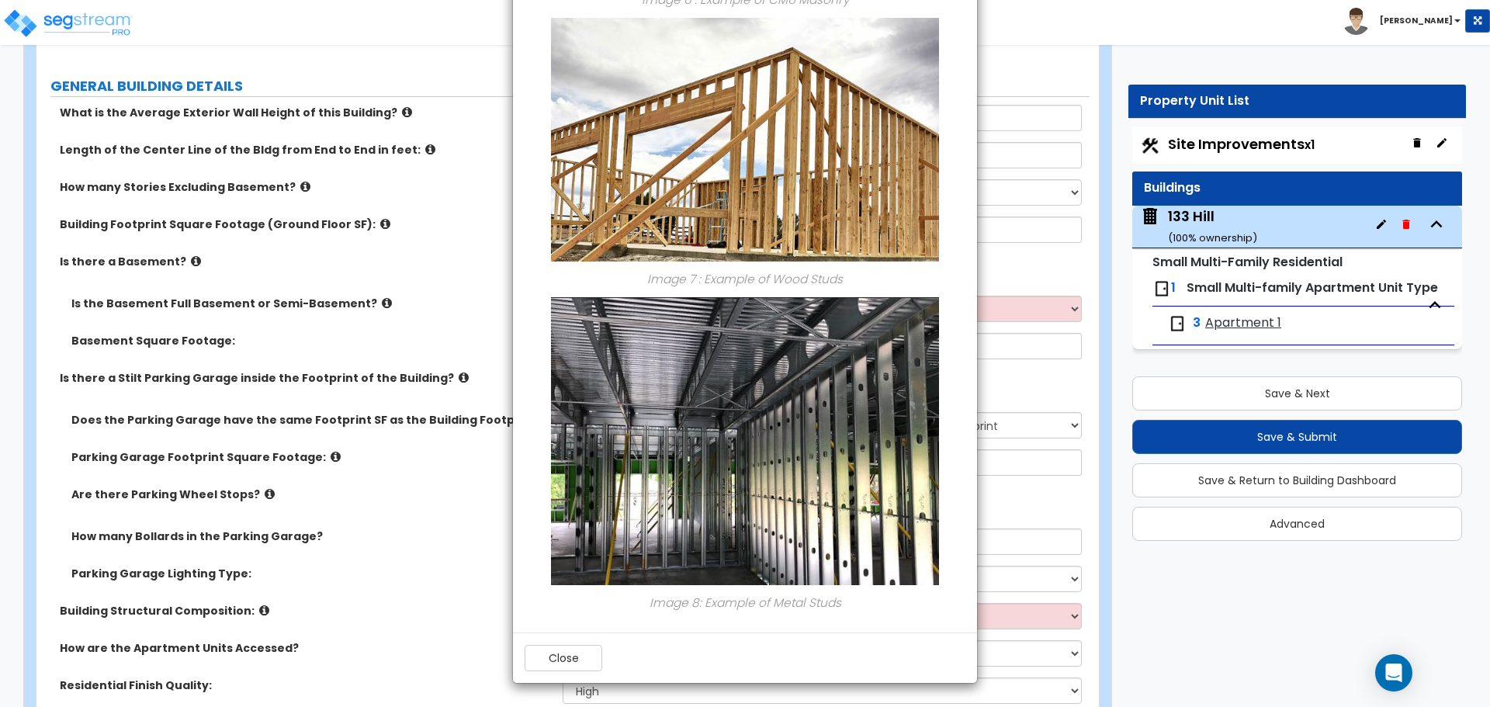
scroll to position [776, 0]
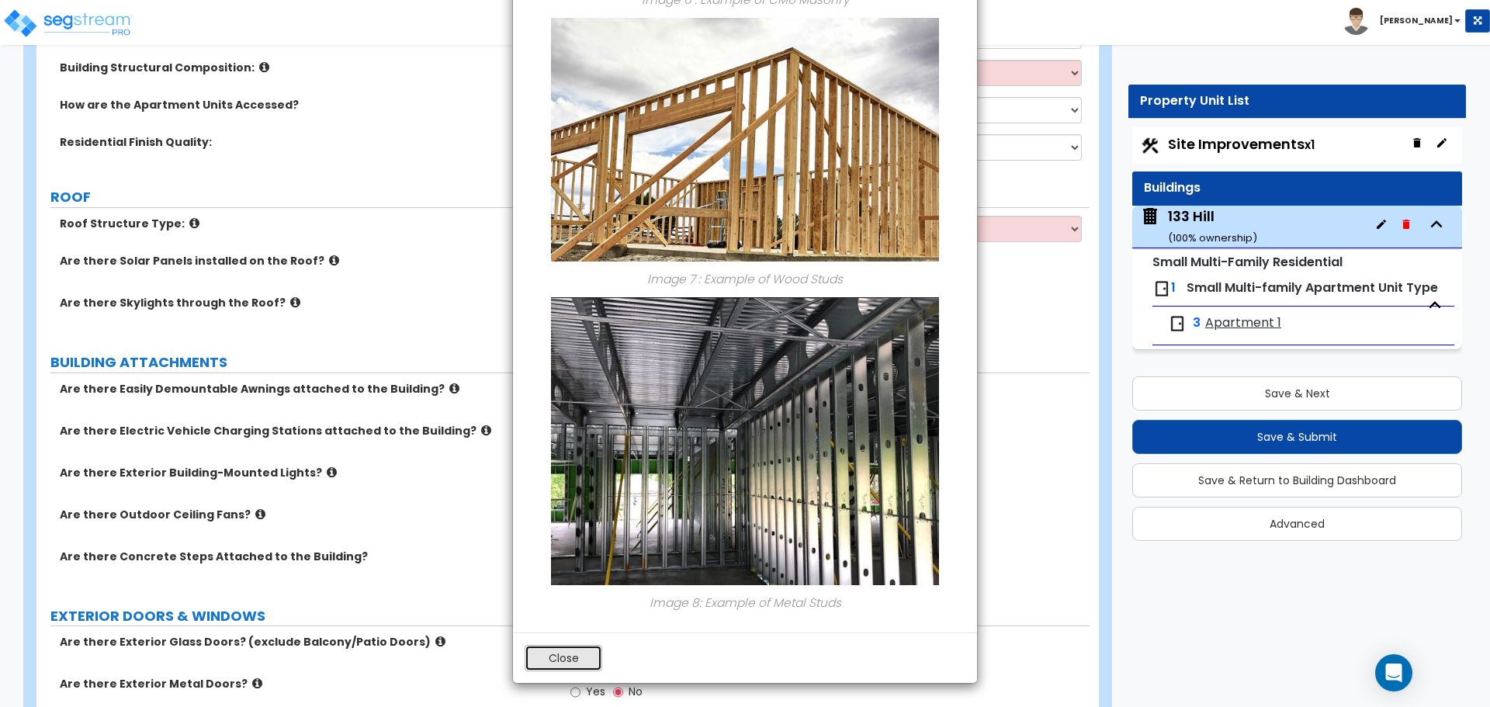
click at [568, 659] on button "Close" at bounding box center [564, 658] width 78 height 26
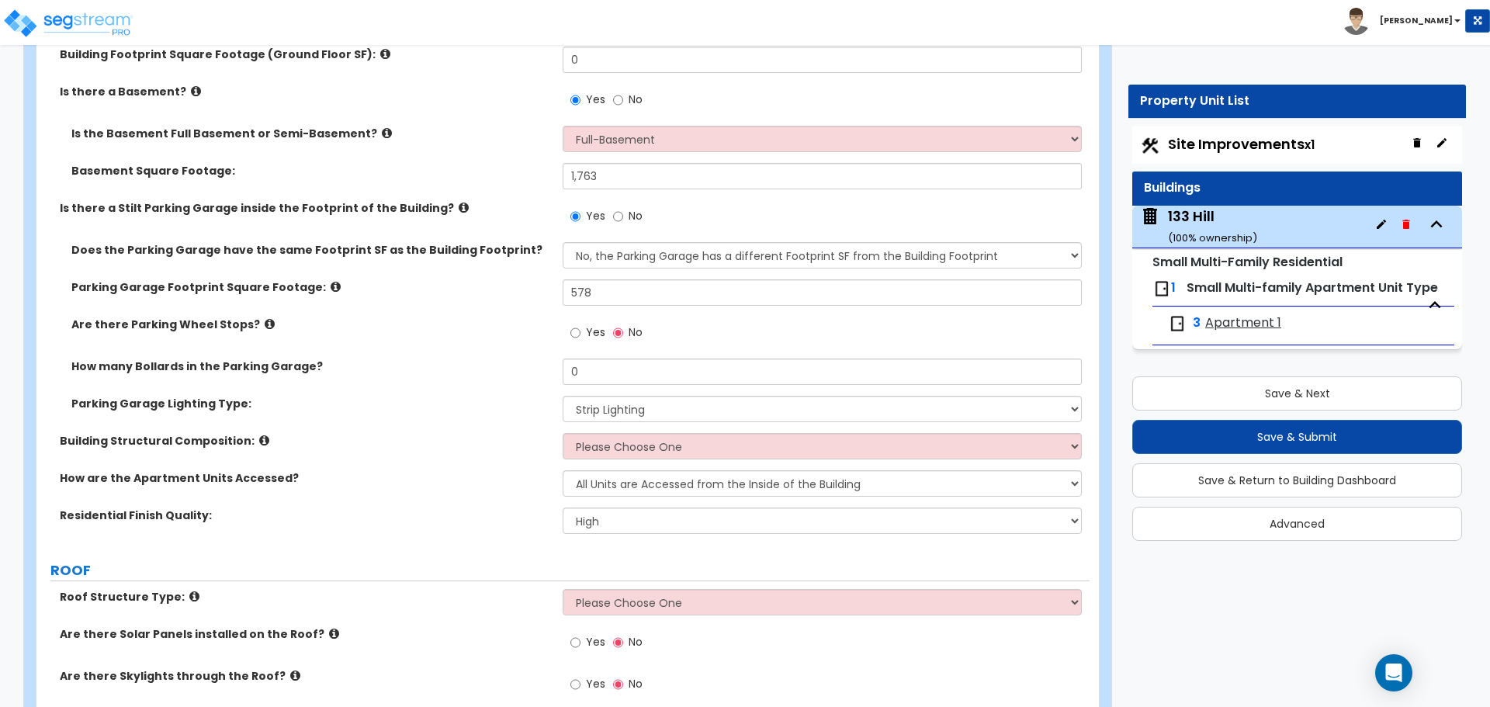
scroll to position [388, 0]
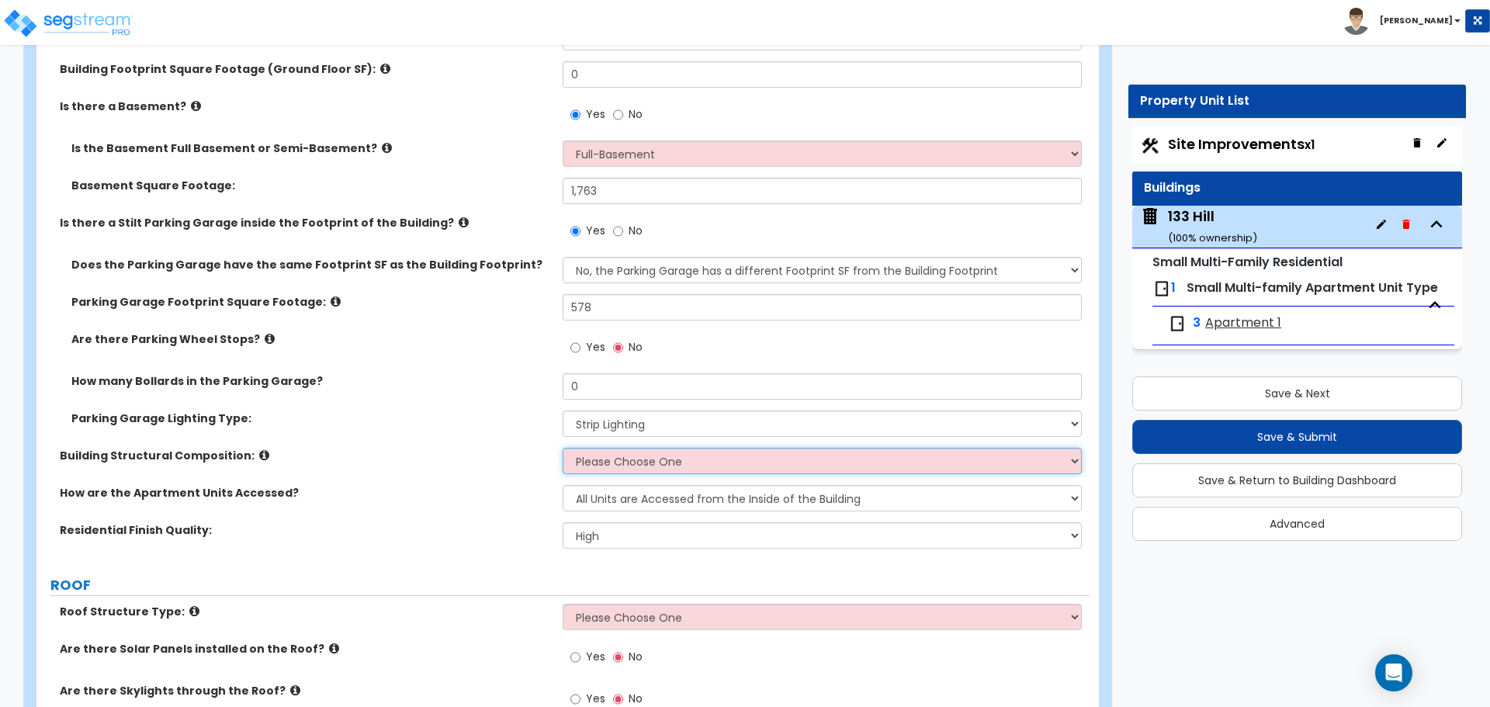
click at [730, 463] on select "Please Choose One Reinforced Concrete Structural Steel Brick Masonry CMU Masonr…" at bounding box center [822, 461] width 518 height 26
select select "7"
click at [563, 448] on select "Please Choose One Reinforced Concrete Structural Steel Brick Masonry CMU Masonr…" at bounding box center [822, 461] width 518 height 26
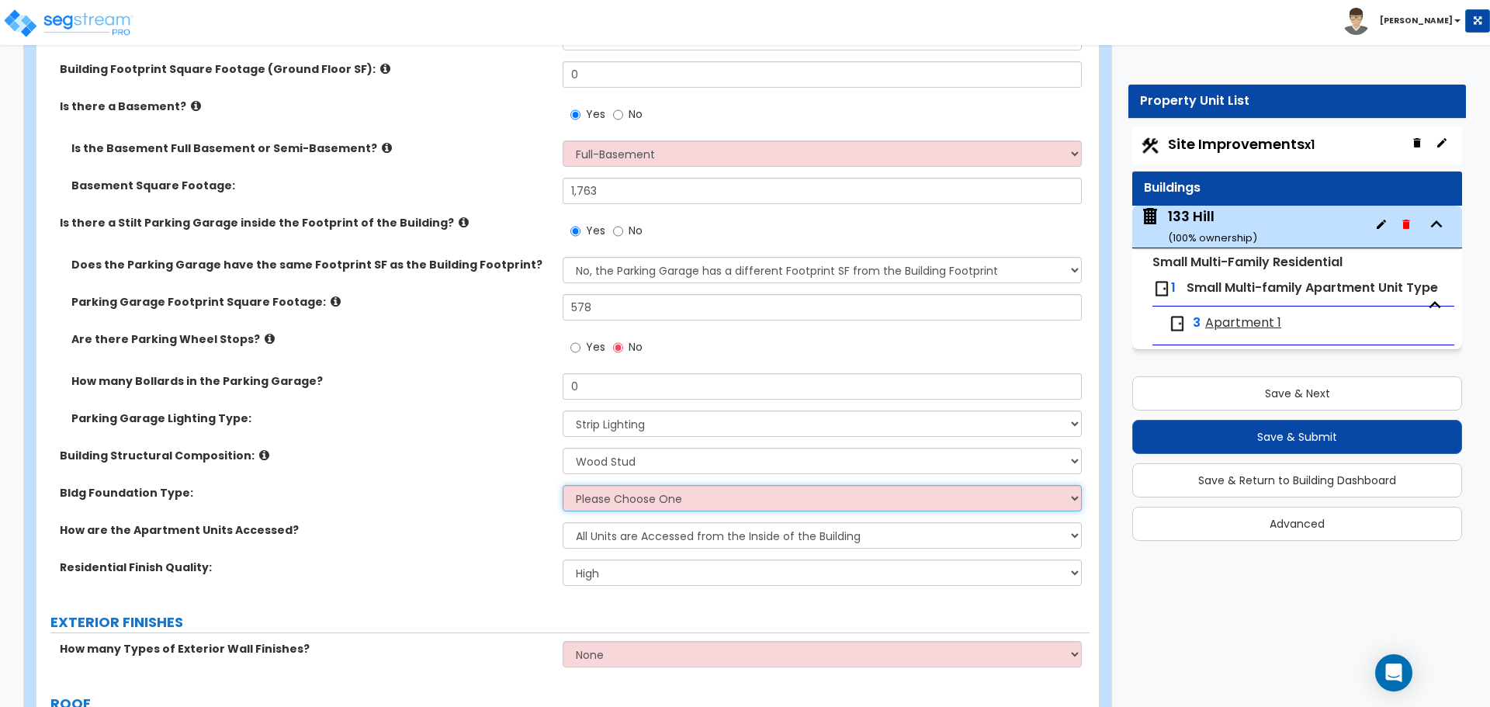
click at [677, 506] on select "Please Choose One Spread Ftg, Col, & Beam FDN Slab on Grade" at bounding box center [822, 498] width 518 height 26
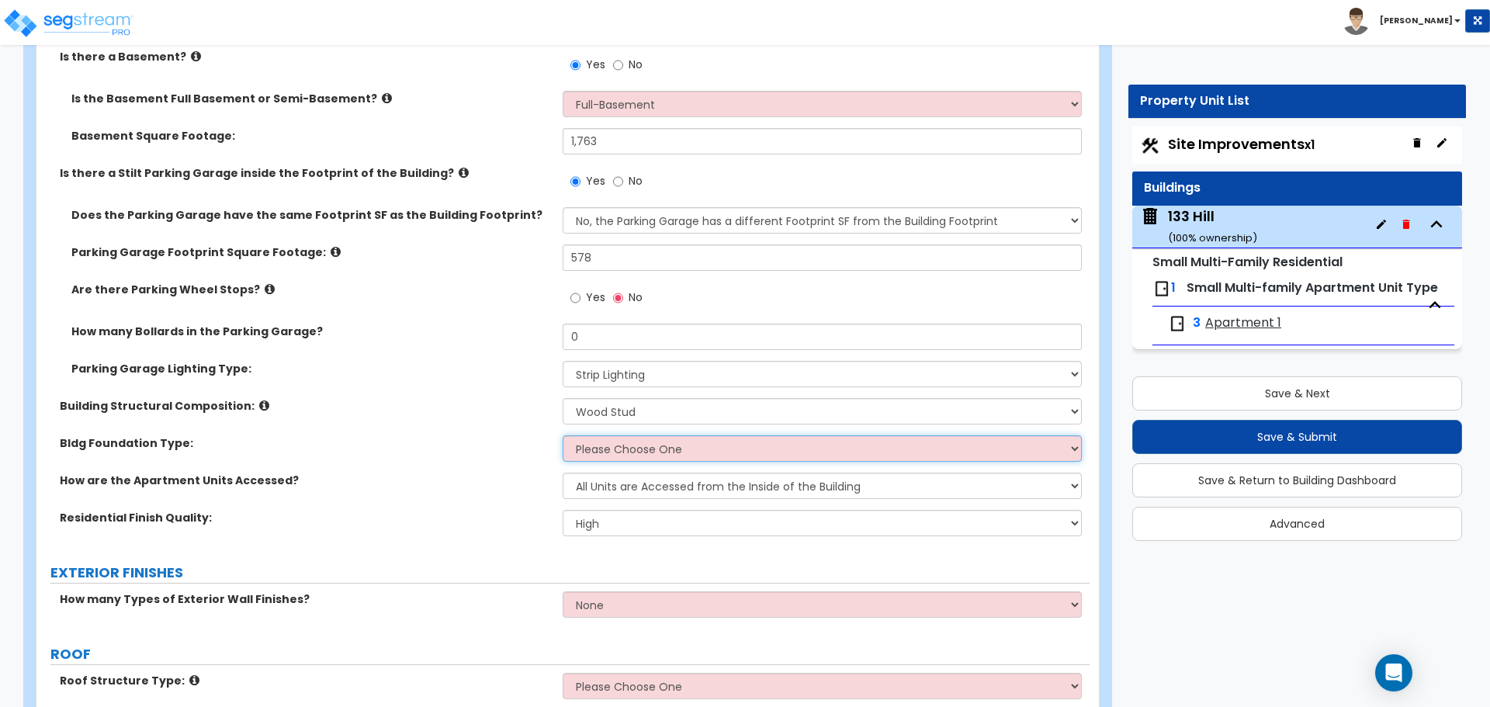
scroll to position [466, 0]
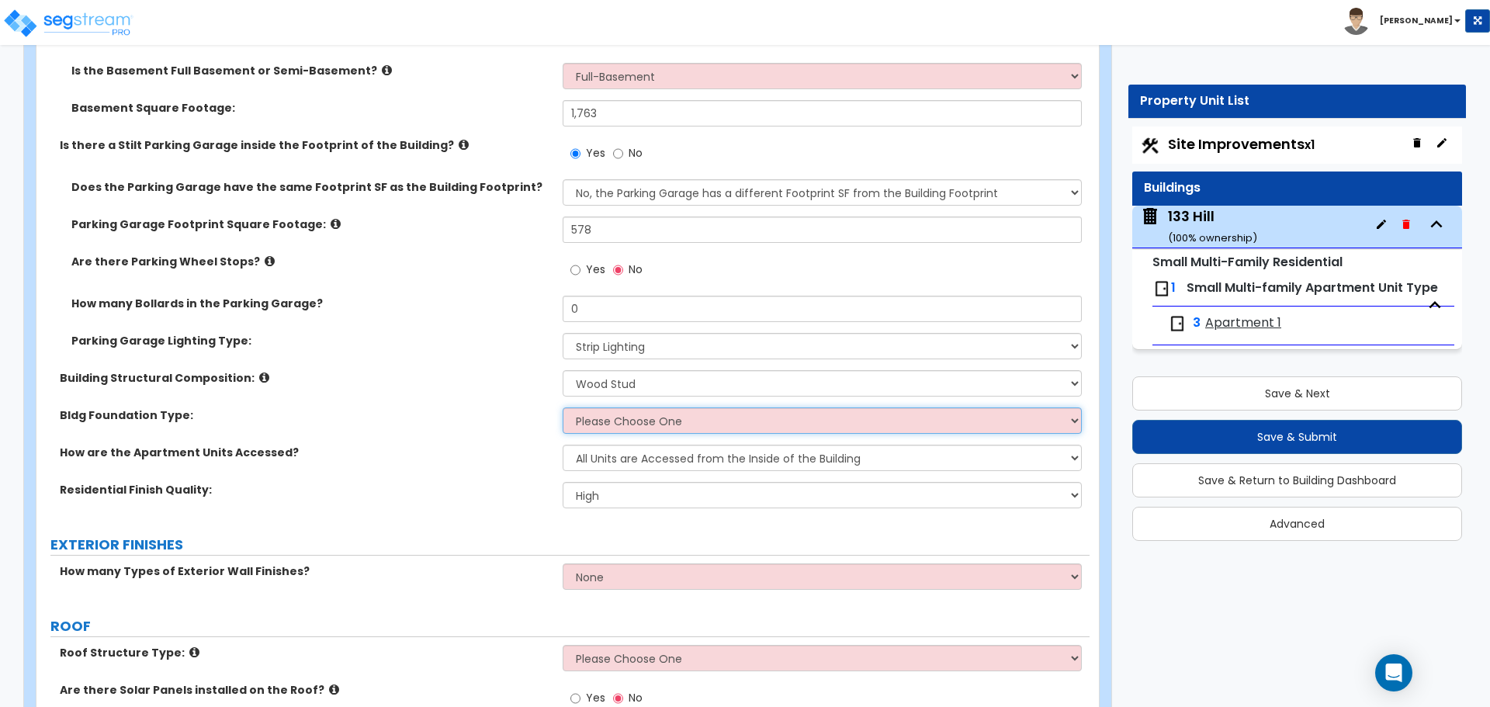
click at [685, 427] on select "Please Choose One Spread Ftg, Col, & Beam FDN Slab on Grade" at bounding box center [822, 421] width 518 height 26
select select "1"
click at [563, 408] on select "Please Choose One Spread Ftg, Col, & Beam FDN Slab on Grade" at bounding box center [822, 421] width 518 height 26
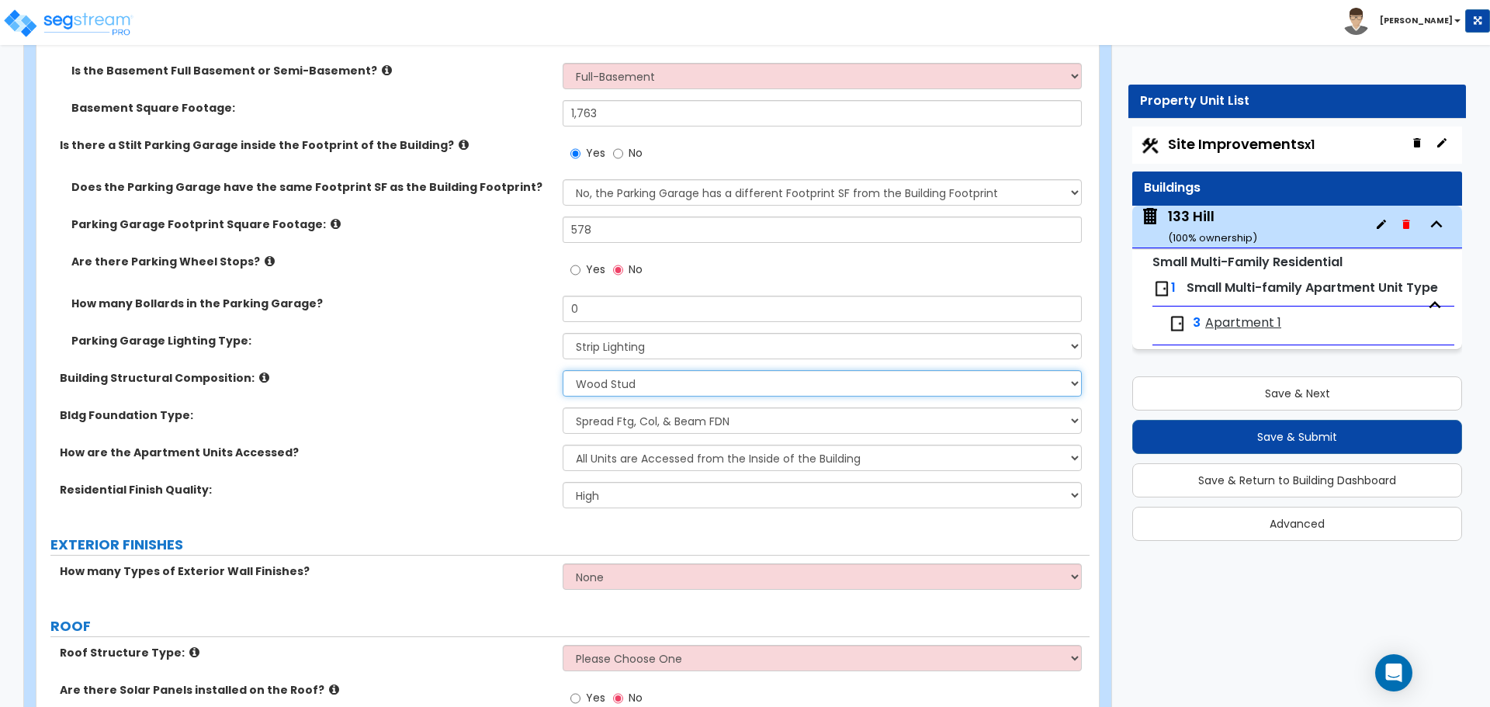
click at [690, 384] on select "Please Choose One Reinforced Concrete Structural Steel Brick Masonry CMU Masonr…" at bounding box center [822, 383] width 518 height 26
click at [563, 370] on select "Please Choose One Reinforced Concrete Structural Steel Brick Masonry CMU Masonr…" at bounding box center [822, 383] width 518 height 26
click at [691, 418] on select "Please Choose One Spread Ftg, Col, & Beam FDN Slab on Grade" at bounding box center [822, 421] width 518 height 26
click at [706, 381] on select "Please Choose One Reinforced Concrete Structural Steel Brick Masonry CMU Masonr…" at bounding box center [822, 383] width 518 height 26
select select "7"
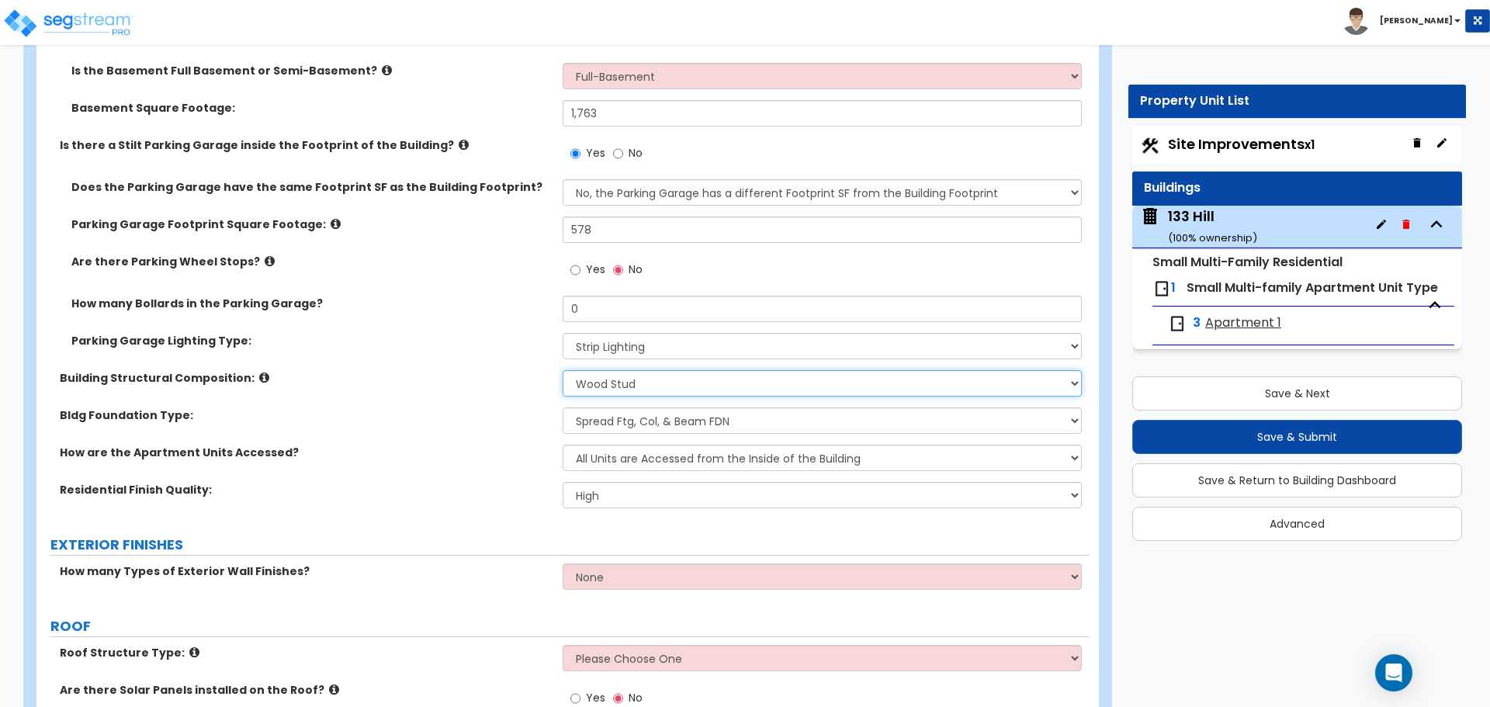
click at [563, 370] on select "Please Choose One Reinforced Concrete Structural Steel Brick Masonry CMU Masonr…" at bounding box center [822, 383] width 518 height 26
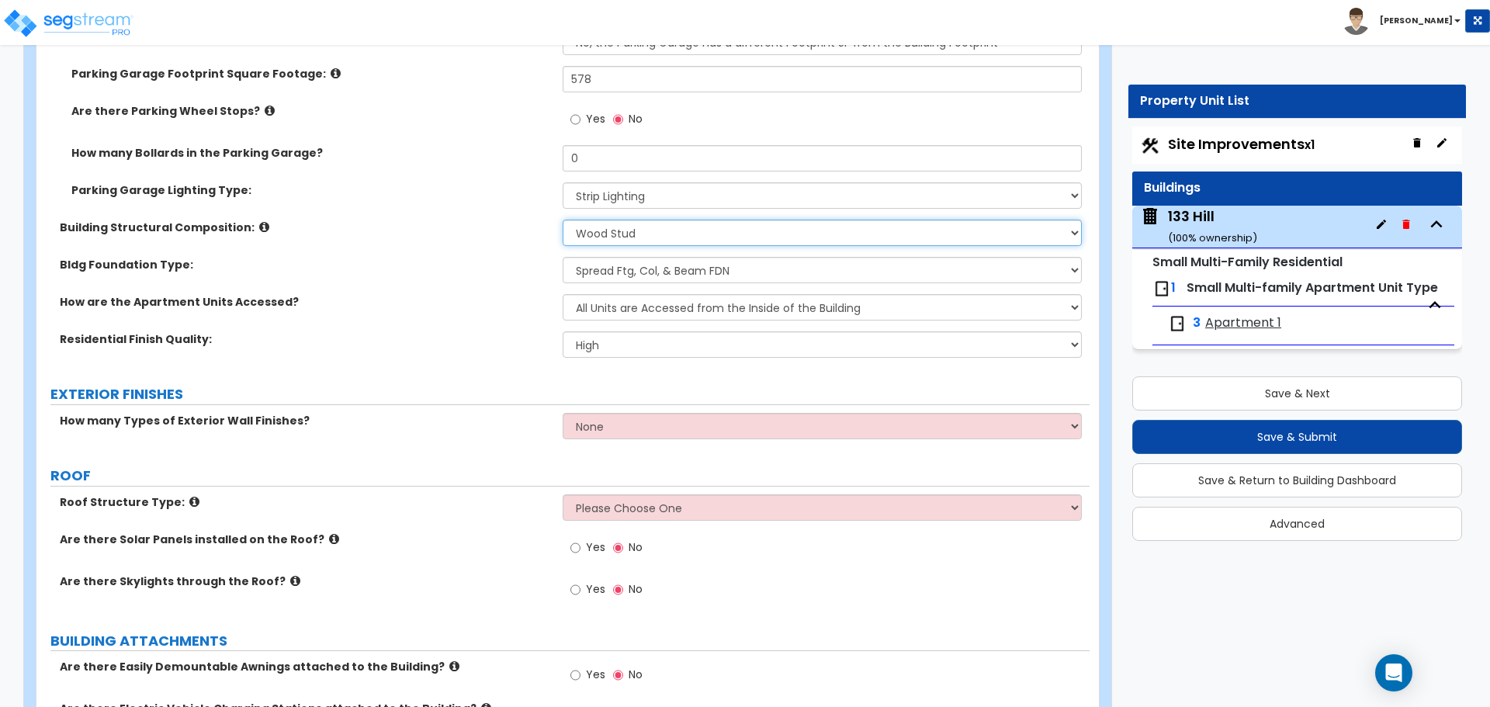
scroll to position [621, 0]
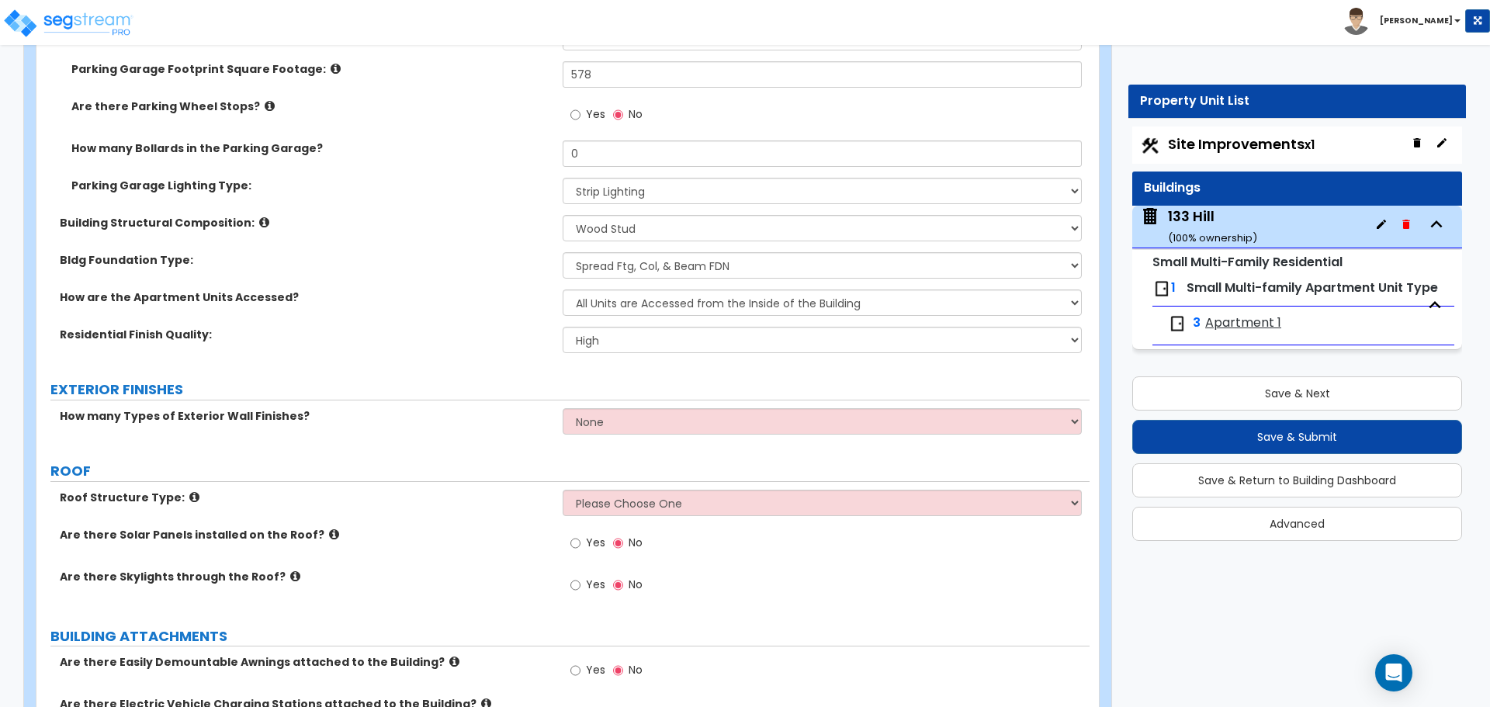
click at [636, 436] on div "How many Types of Exterior Wall Finishes? None 1 2 3" at bounding box center [562, 426] width 1053 height 37
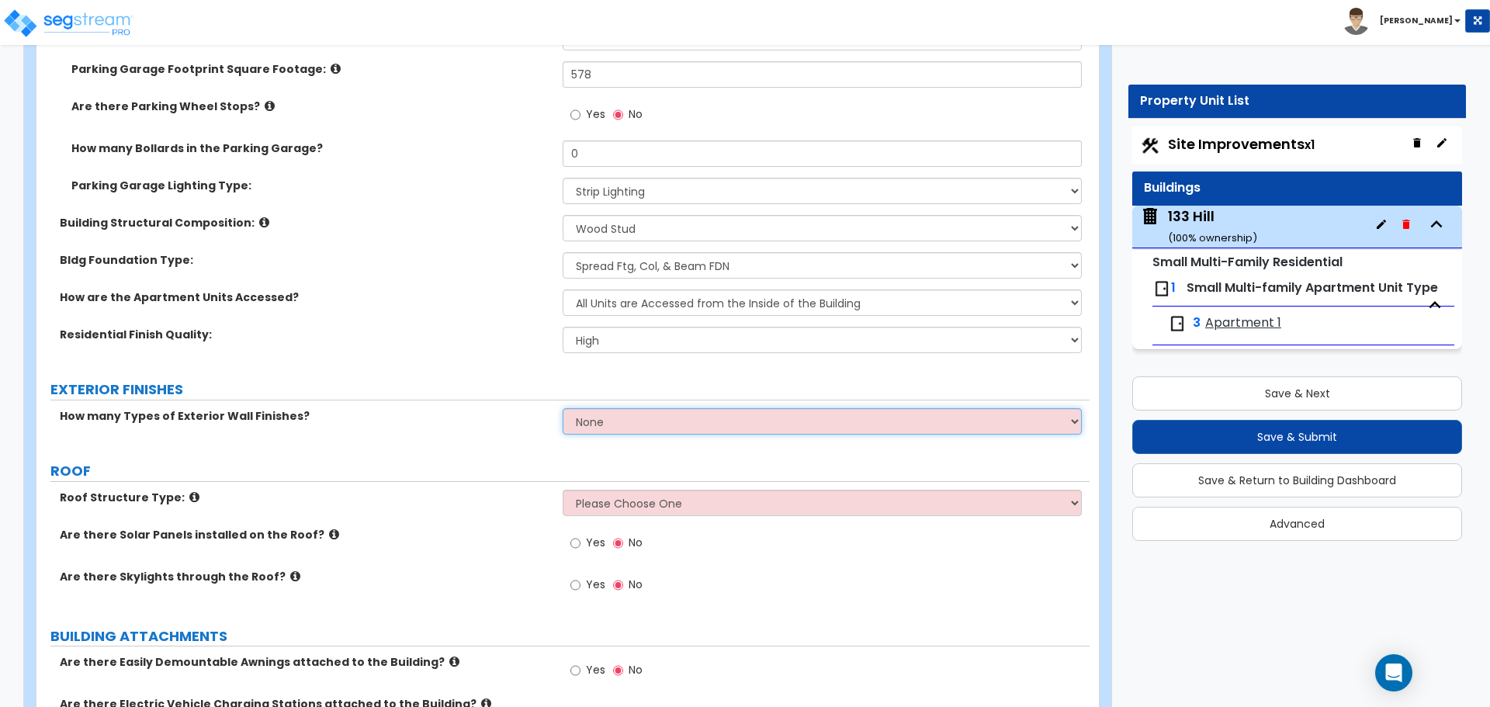
click at [647, 418] on select "None 1 2 3" at bounding box center [822, 421] width 518 height 26
select select "3"
click at [563, 408] on select "None 1 2 3" at bounding box center [822, 421] width 518 height 26
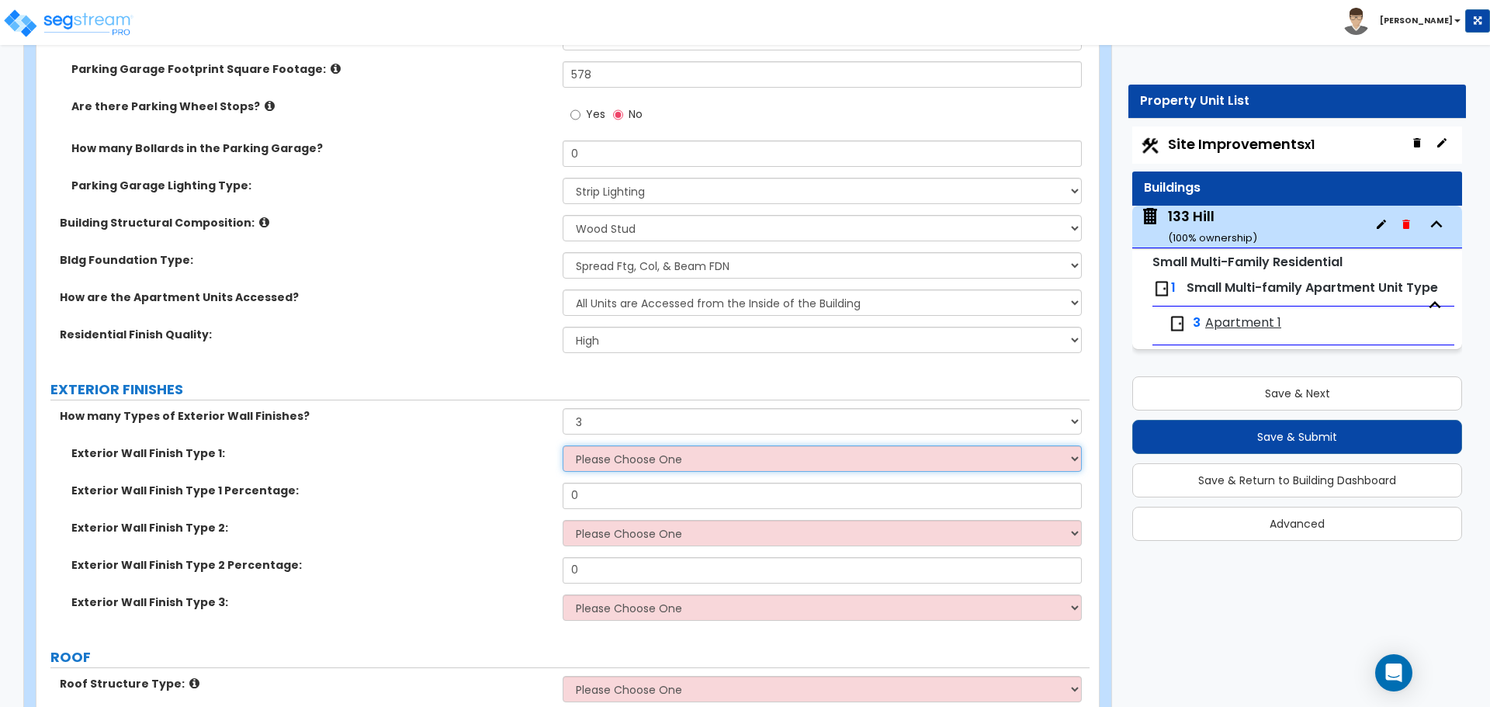
click at [641, 456] on select "Please Choose One No Finish/Shared Wall No Wall Brick Veneer Stone Veneer Wood …" at bounding box center [822, 459] width 518 height 26
select select "5"
click at [563, 446] on select "Please Choose One No Finish/Shared Wall No Wall Brick Veneer Stone Veneer Wood …" at bounding box center [822, 459] width 518 height 26
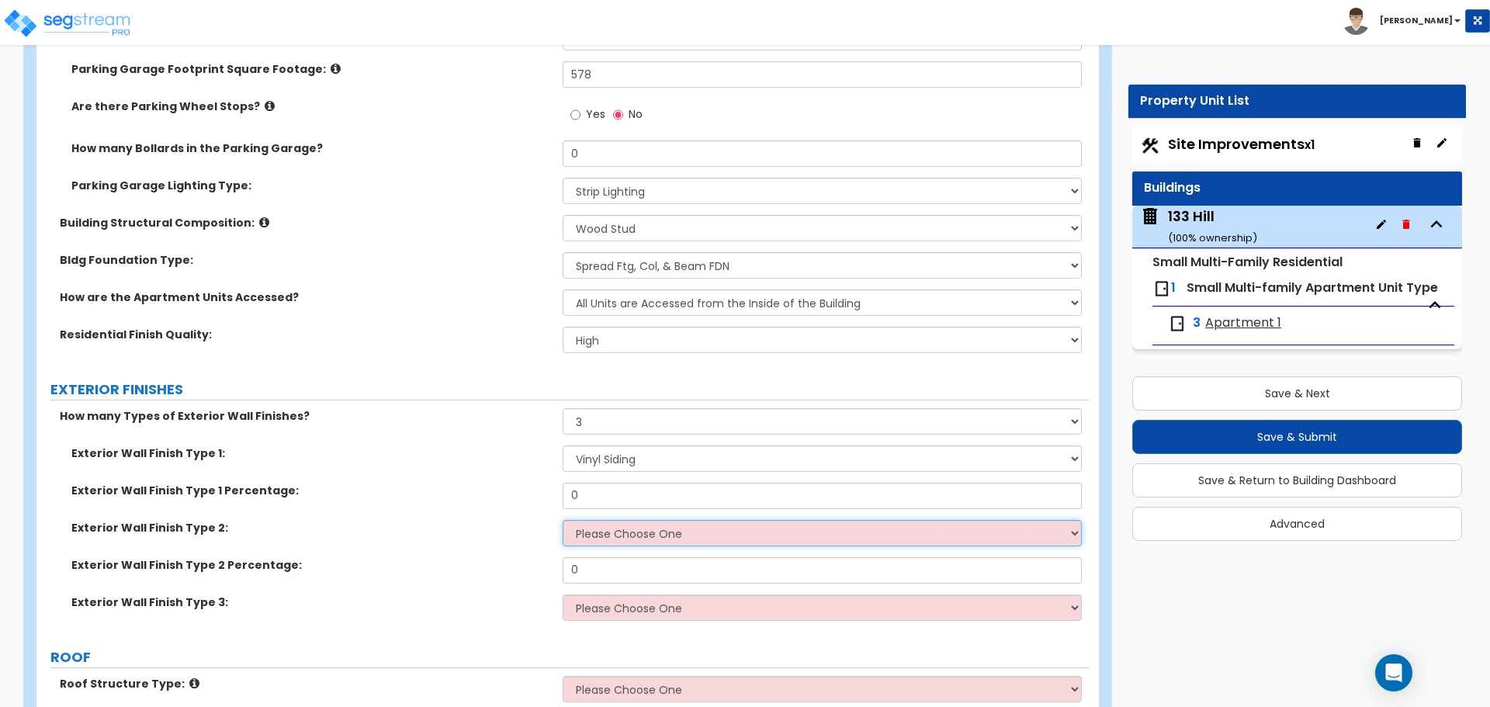
click at [637, 541] on select "Please Choose One No Finish/Shared Wall No Wall Brick Veneer Stone Veneer Wood …" at bounding box center [822, 533] width 518 height 26
select select "4"
click at [563, 520] on select "Please Choose One No Finish/Shared Wall No Wall Brick Veneer Stone Veneer Wood …" at bounding box center [822, 533] width 518 height 26
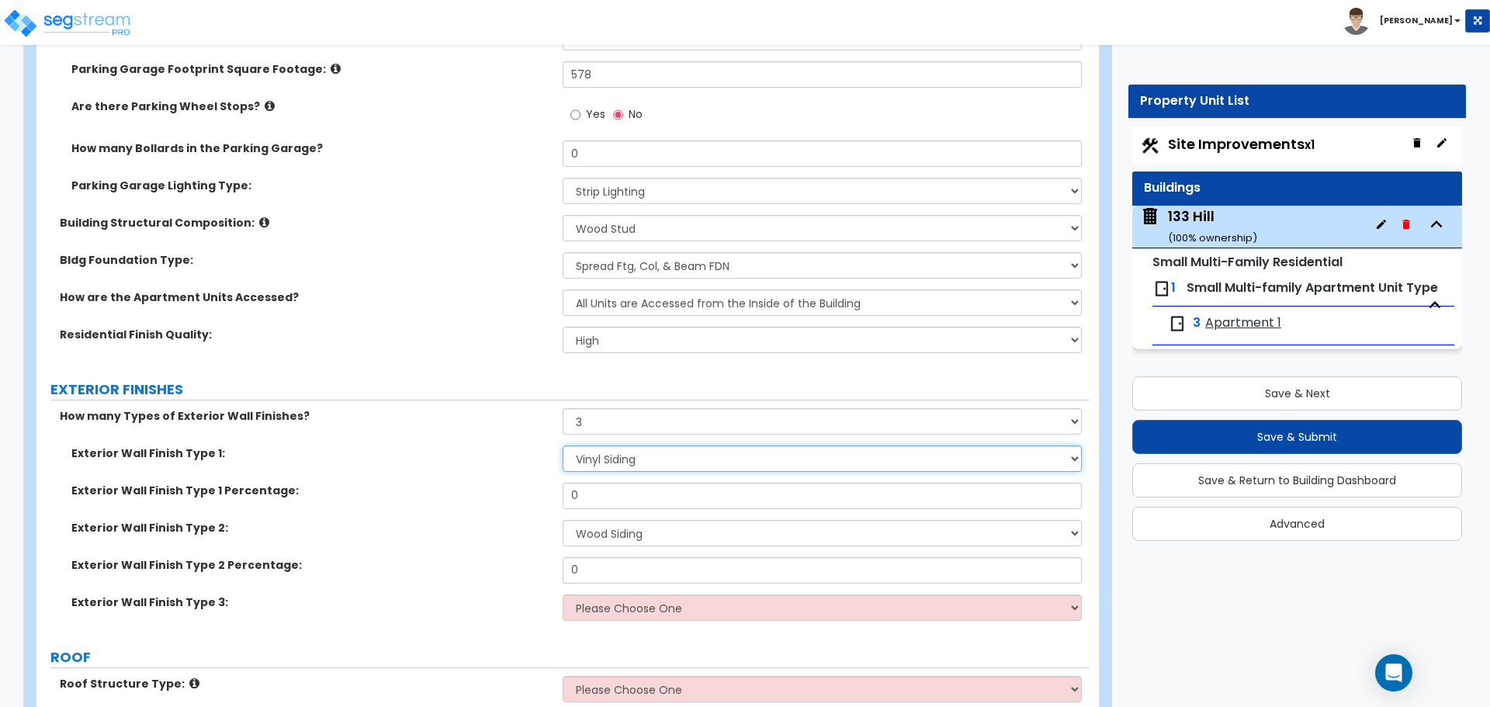
click at [681, 450] on select "Please Choose One No Finish/Shared Wall No Wall Brick Veneer Stone Veneer Wood …" at bounding box center [822, 459] width 518 height 26
click at [471, 515] on div "Exterior Wall Finish Type 1 Percentage: 0" at bounding box center [562, 501] width 1053 height 37
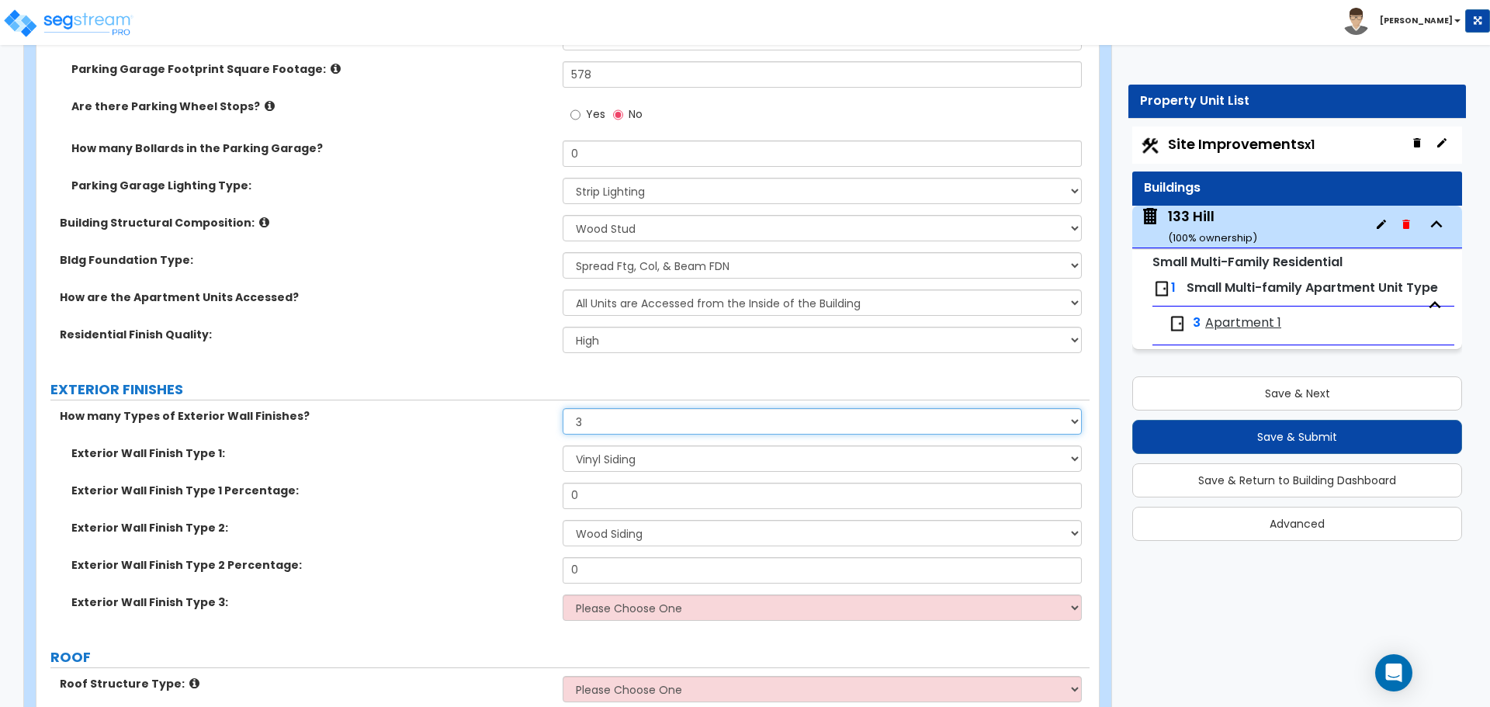
click at [652, 421] on select "None 1 2 3" at bounding box center [822, 421] width 518 height 26
click at [563, 408] on select "None 1 2 3" at bounding box center [822, 421] width 518 height 26
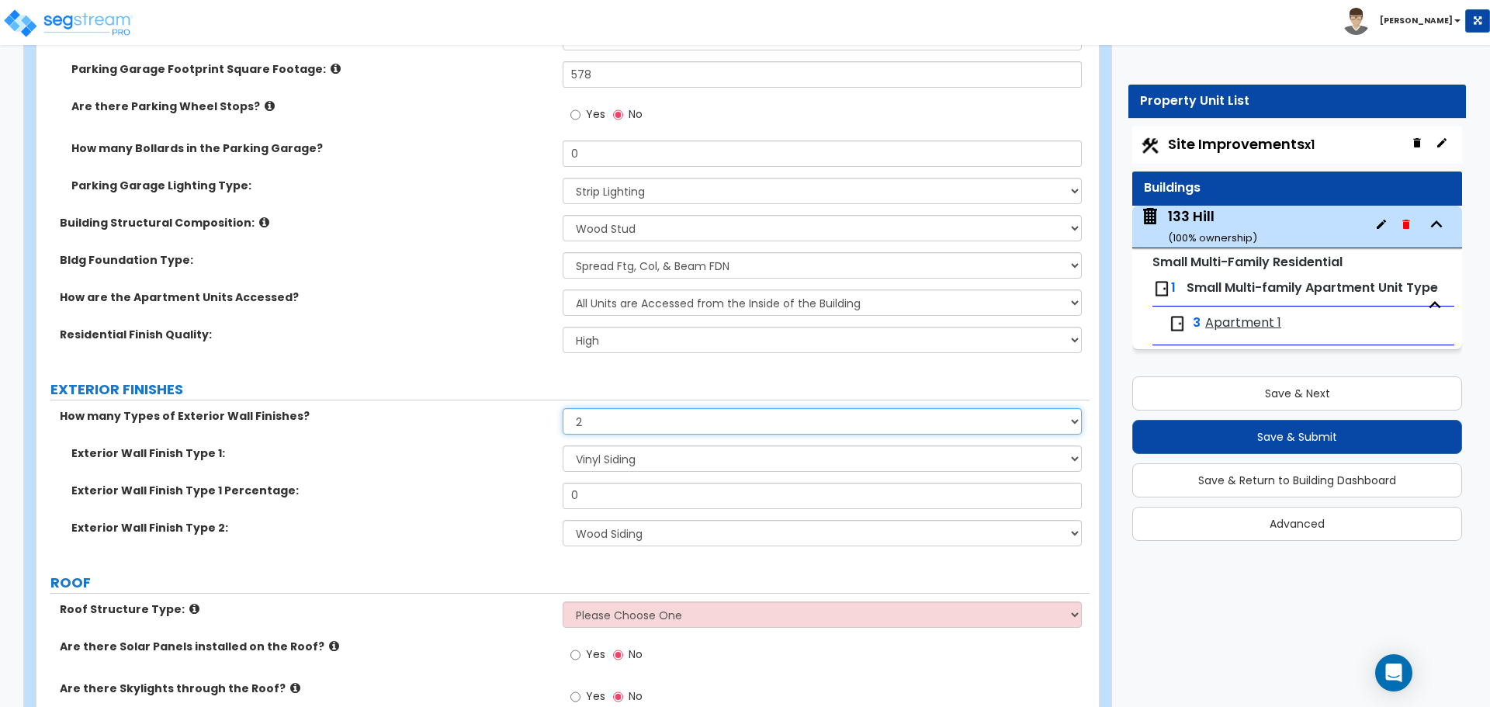
drag, startPoint x: 614, startPoint y: 425, endPoint x: 562, endPoint y: 427, distance: 52.0
click at [562, 427] on div "How many Types of Exterior Wall Finishes? None 1 2 3" at bounding box center [562, 426] width 1053 height 37
click at [563, 408] on select "None 1 2 3" at bounding box center [822, 421] width 518 height 26
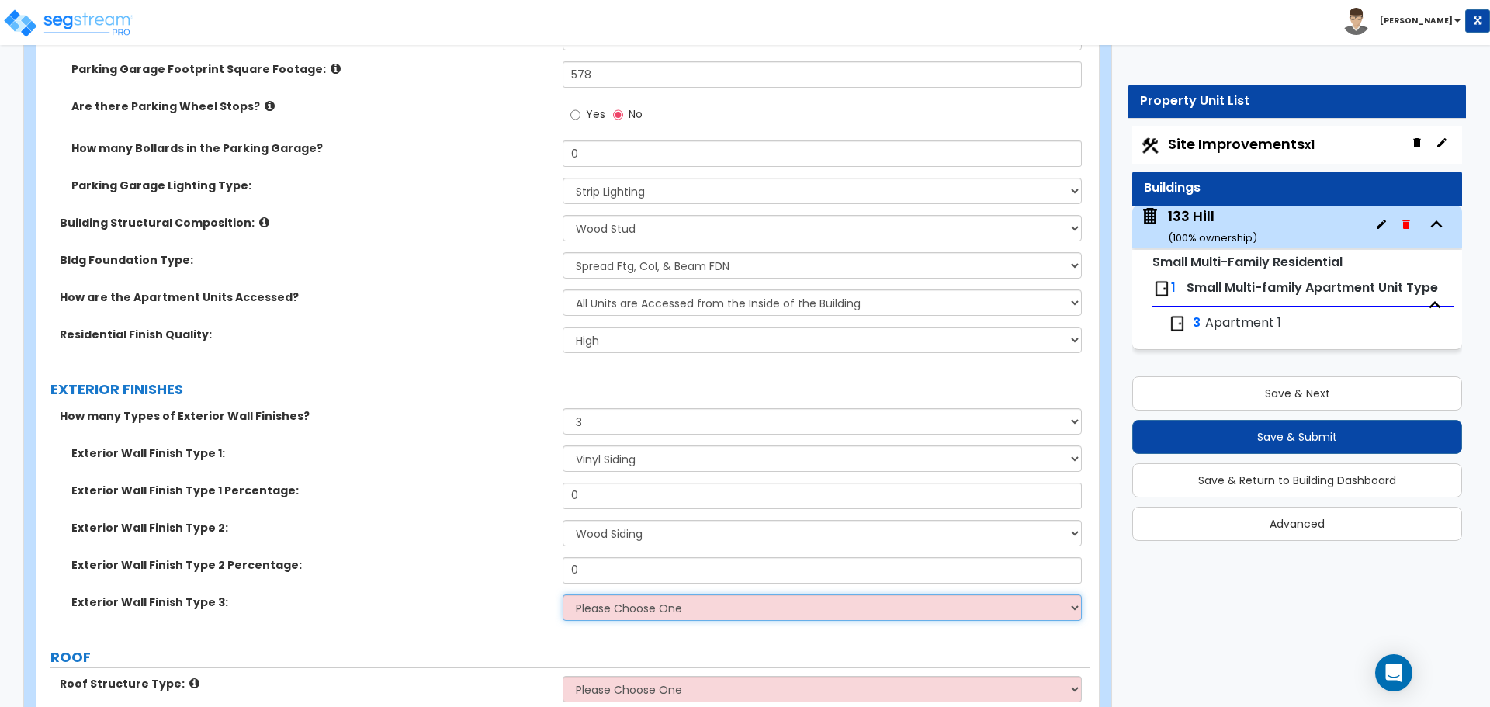
click at [602, 611] on select "Please Choose One No Finish/Shared Wall No Wall Brick Veneer Stone Veneer Wood …" at bounding box center [822, 608] width 518 height 26
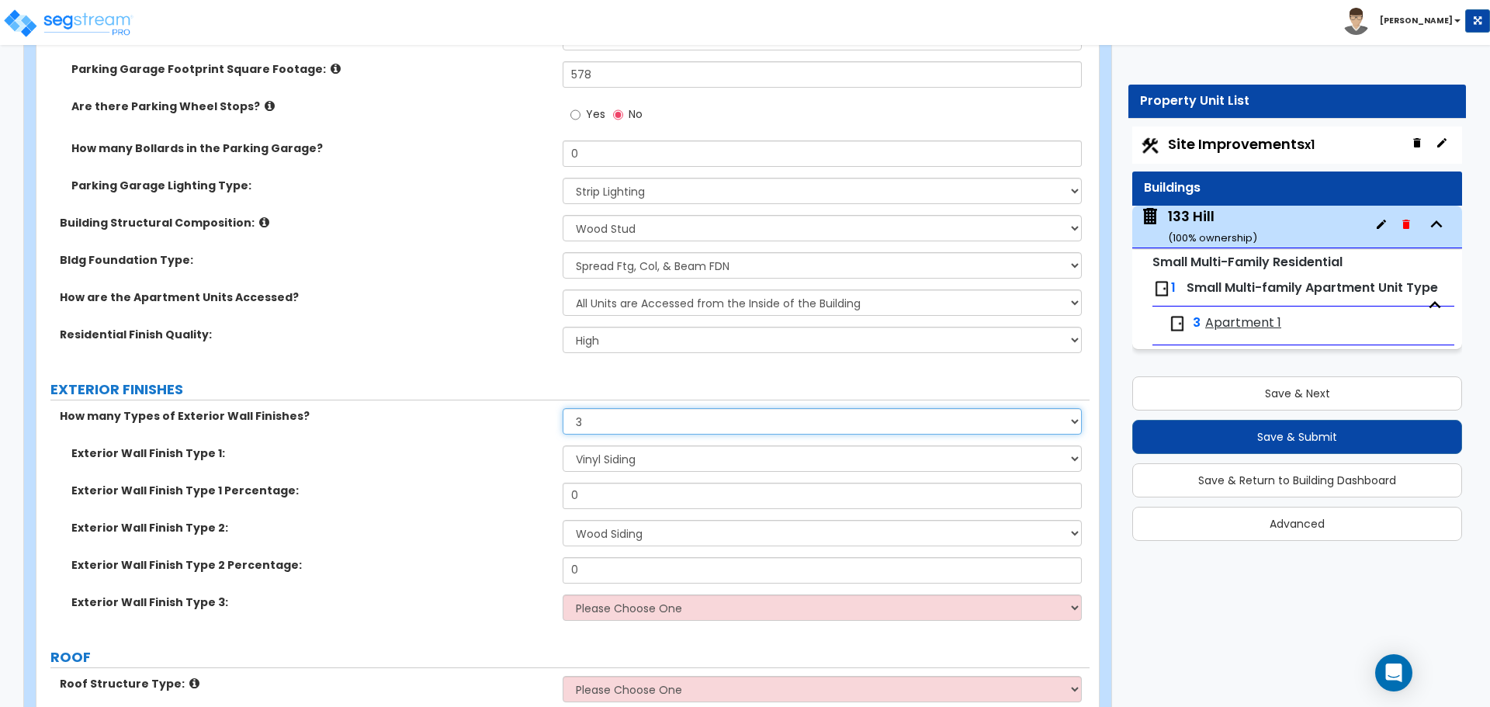
drag, startPoint x: 626, startPoint y: 424, endPoint x: 585, endPoint y: 434, distance: 41.6
click at [585, 434] on select "None 1 2 3" at bounding box center [822, 421] width 518 height 26
select select "2"
click at [563, 408] on select "None 1 2 3" at bounding box center [822, 421] width 518 height 26
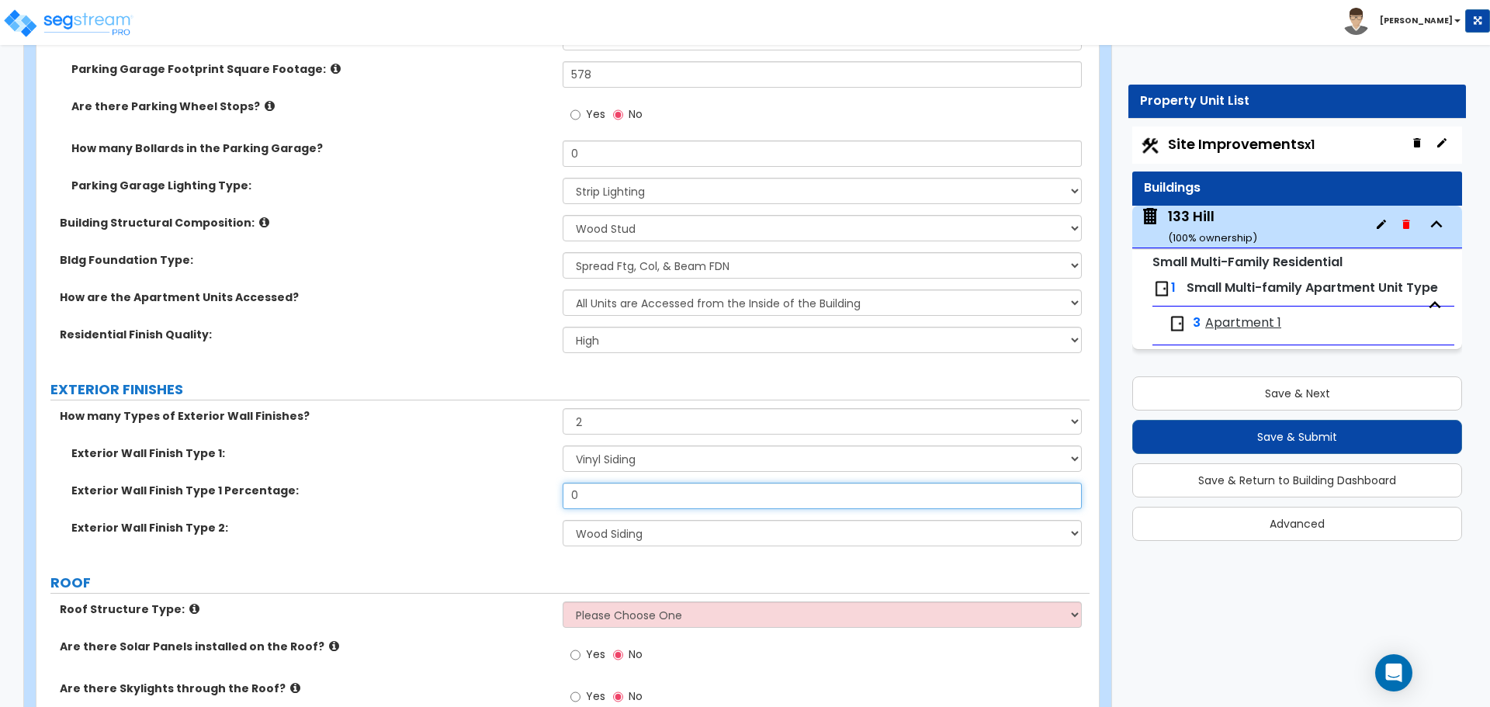
drag, startPoint x: 622, startPoint y: 496, endPoint x: 508, endPoint y: 493, distance: 114.1
click at [508, 493] on div "Exterior Wall Finish Type 1 Percentage: 0" at bounding box center [562, 501] width 1053 height 37
click at [591, 511] on div "Exterior Wall Finish Type 1 Percentage: 0" at bounding box center [562, 501] width 1053 height 37
drag, startPoint x: 593, startPoint y: 500, endPoint x: 536, endPoint y: 495, distance: 57.6
click at [536, 495] on div "Exterior Wall Finish Type 1 Percentage: 0" at bounding box center [562, 501] width 1053 height 37
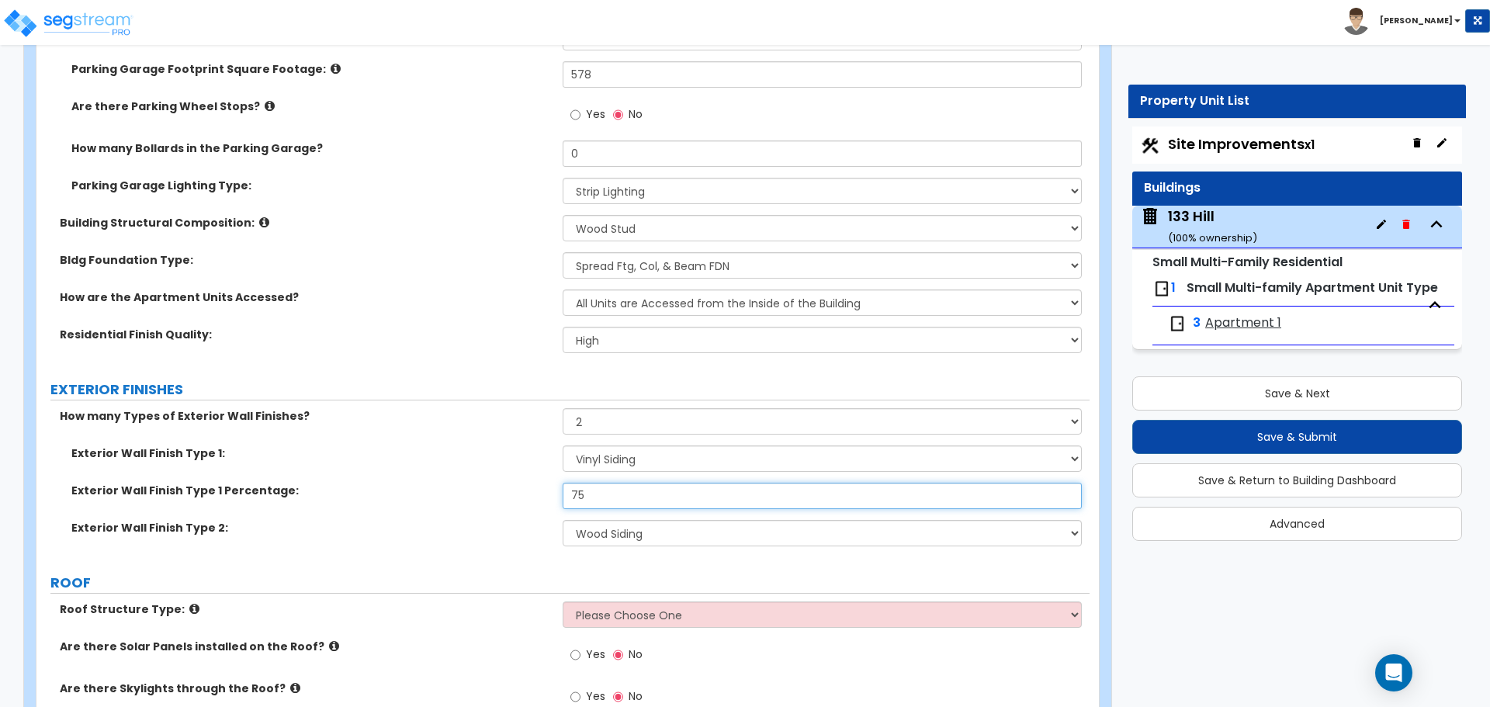
type input "75"
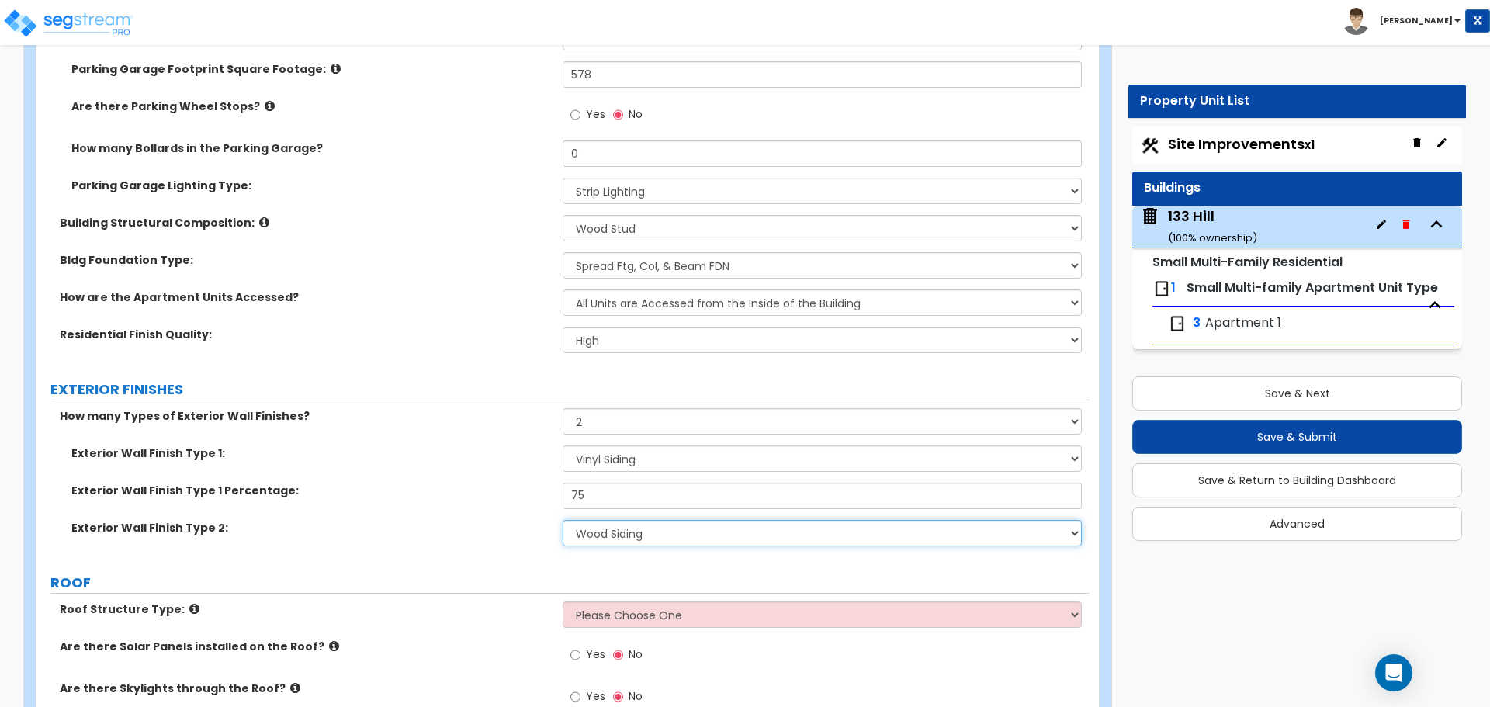
click at [799, 527] on select "Please Choose One No Finish/Shared Wall No Wall Brick Veneer Stone Veneer Wood …" at bounding box center [822, 533] width 518 height 26
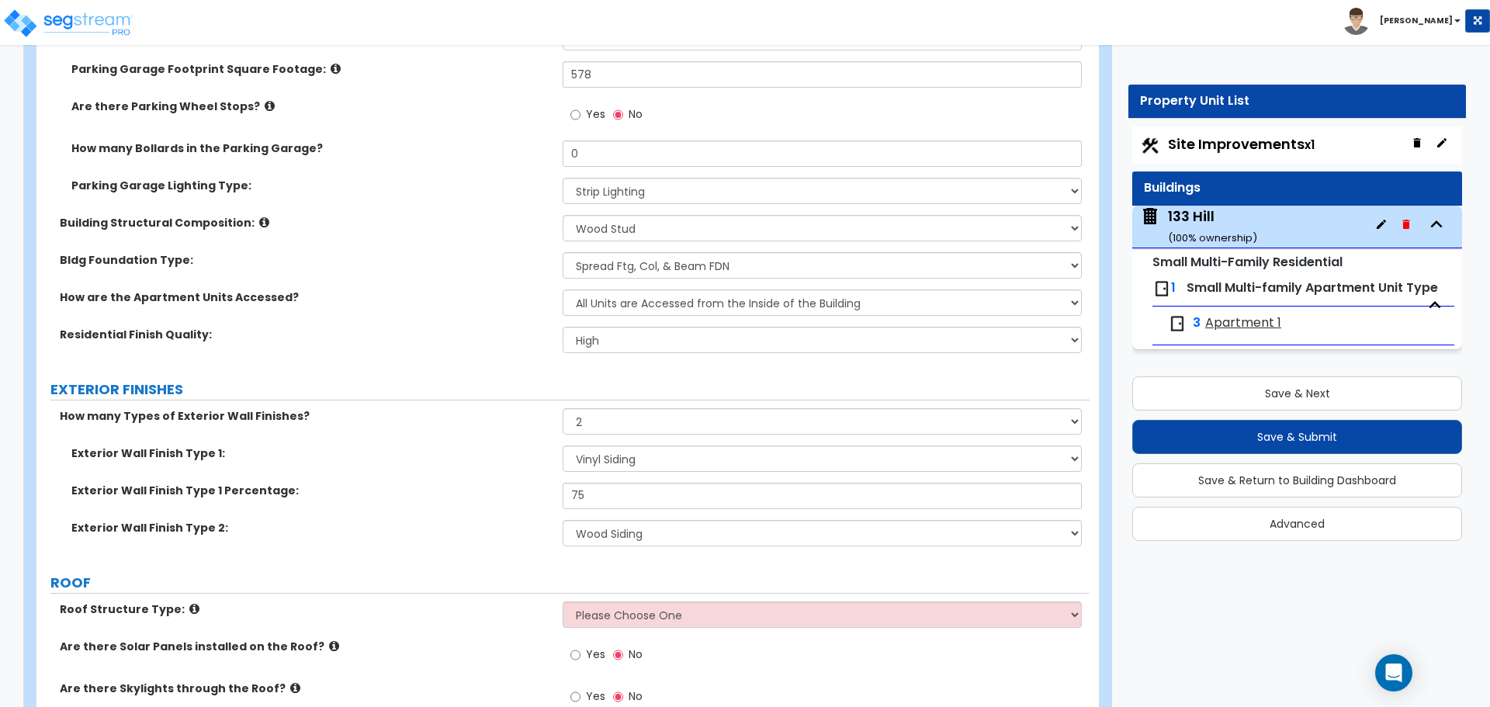
click at [442, 458] on label "Exterior Wall Finish Type 1:" at bounding box center [311, 454] width 480 height 16
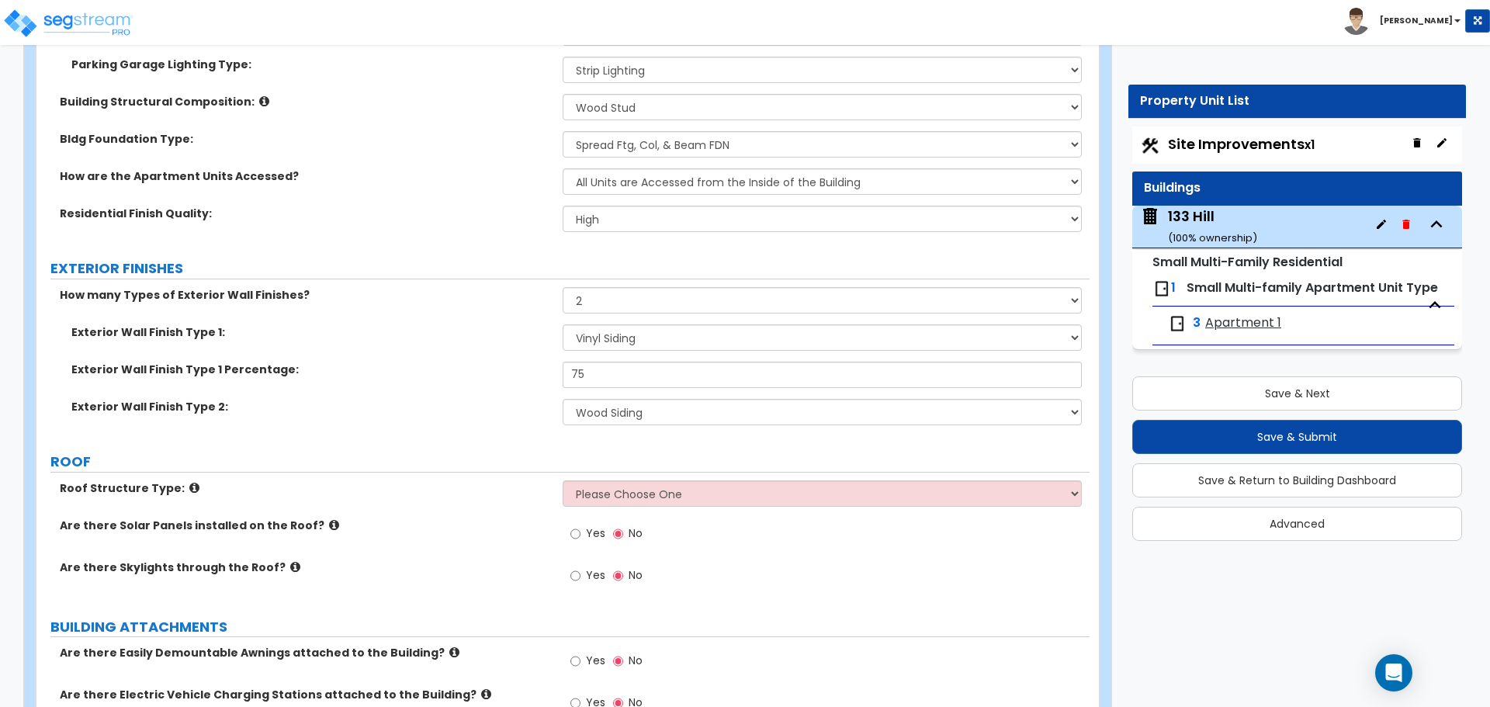
scroll to position [776, 0]
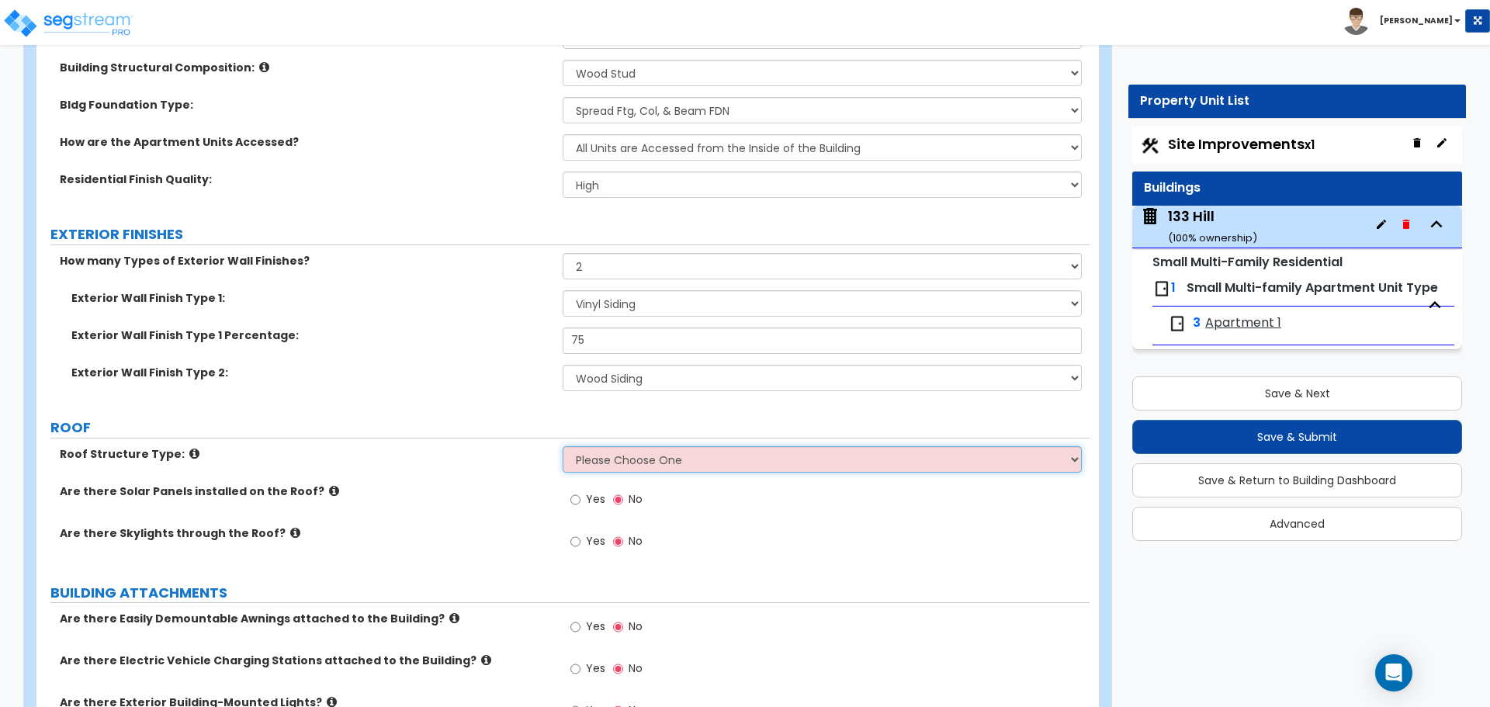
click at [633, 456] on select "Please Choose One Gabled Roof Flat Roof Hybrid [PERSON_NAME] & Flat Roof" at bounding box center [822, 459] width 518 height 26
select select "1"
click at [563, 446] on select "Please Choose One Gabled Roof Flat Roof Hybrid [PERSON_NAME] & Flat Roof" at bounding box center [822, 459] width 518 height 26
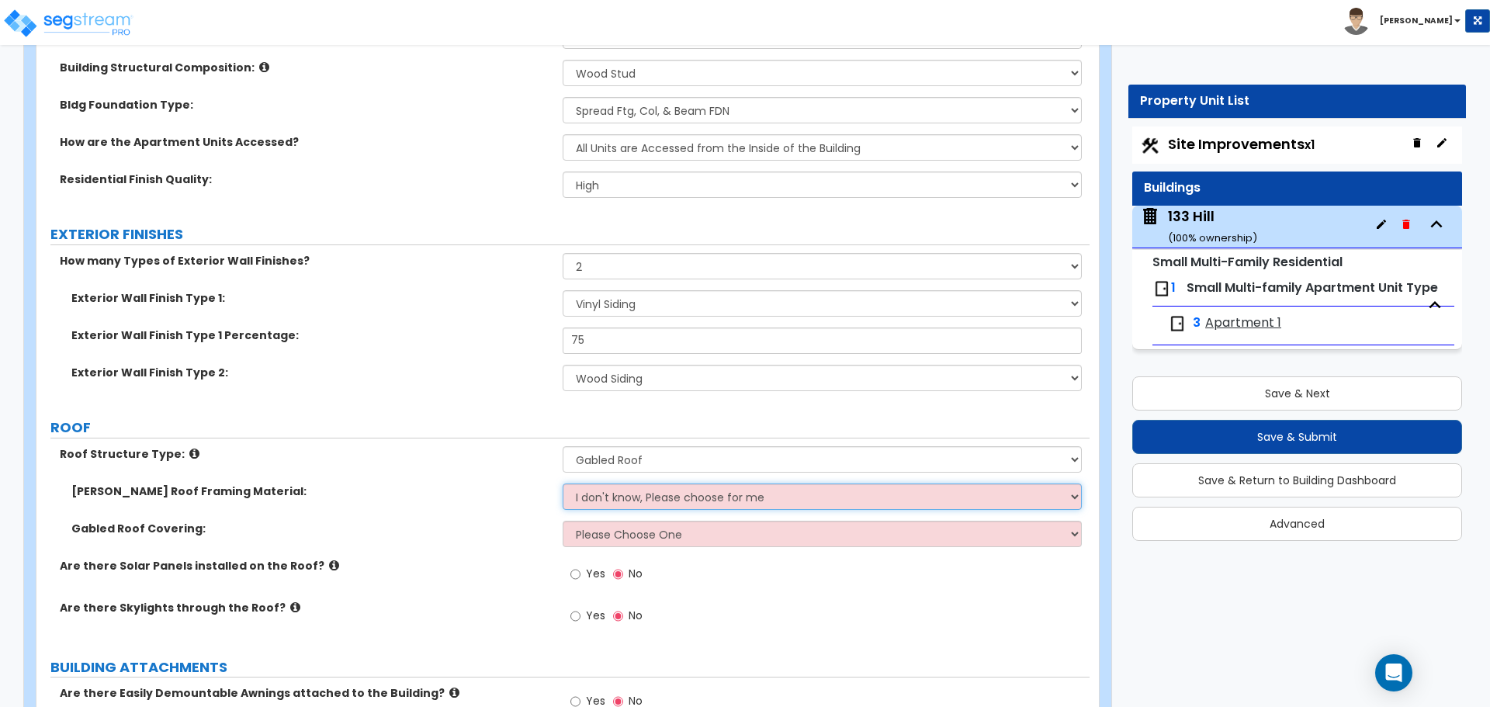
click at [636, 499] on select "I don't know, Please choose for me Metal Wood" at bounding box center [822, 497] width 518 height 26
select select "2"
click at [563, 484] on select "I don't know, Please choose for me Metal Wood" at bounding box center [822, 497] width 518 height 26
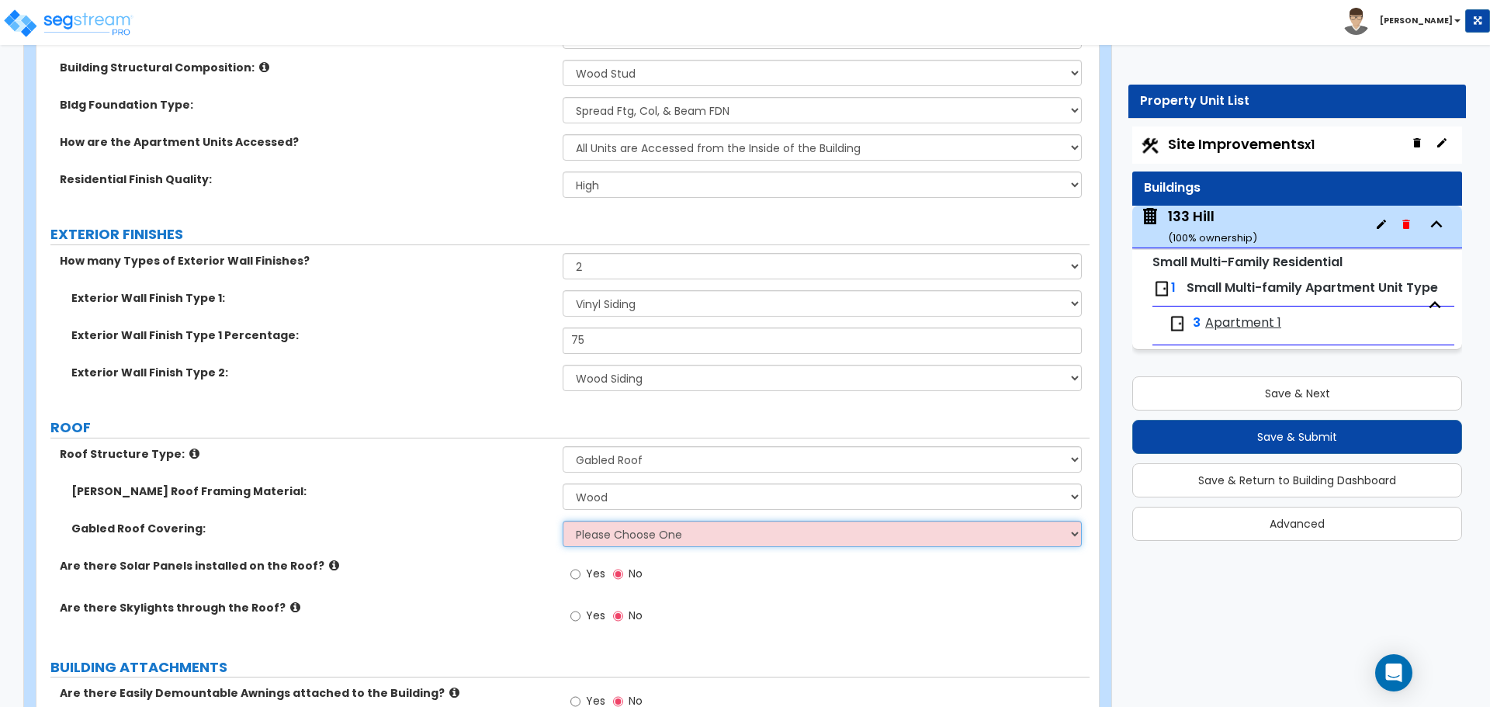
click at [648, 544] on select "Please Choose One Asphalt Shingle Clay Tile Wood Shingle Metal Shingle Standing…" at bounding box center [822, 534] width 518 height 26
select select "1"
click at [563, 521] on select "Please Choose One Asphalt Shingle Clay Tile Wood Shingle Metal Shingle Standing…" at bounding box center [822, 534] width 518 height 26
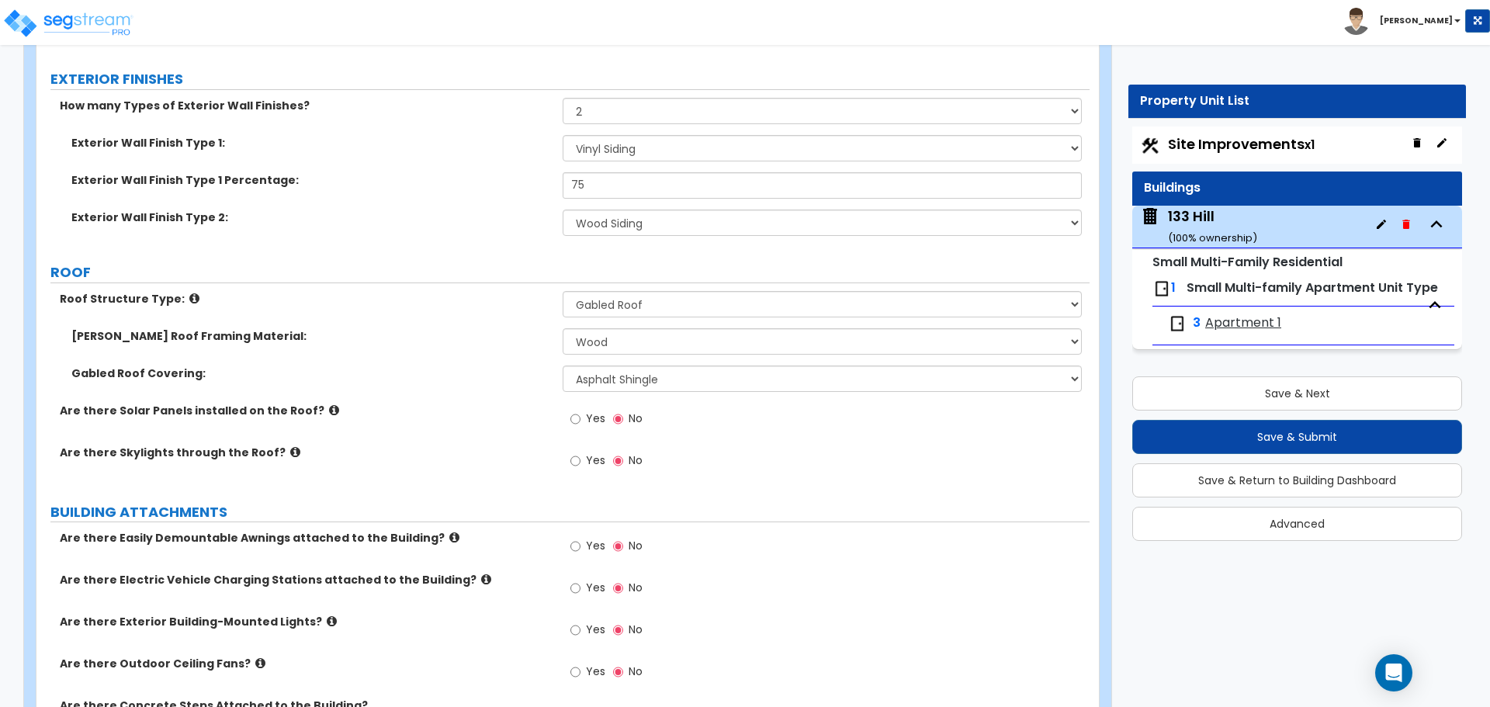
scroll to position [1009, 0]
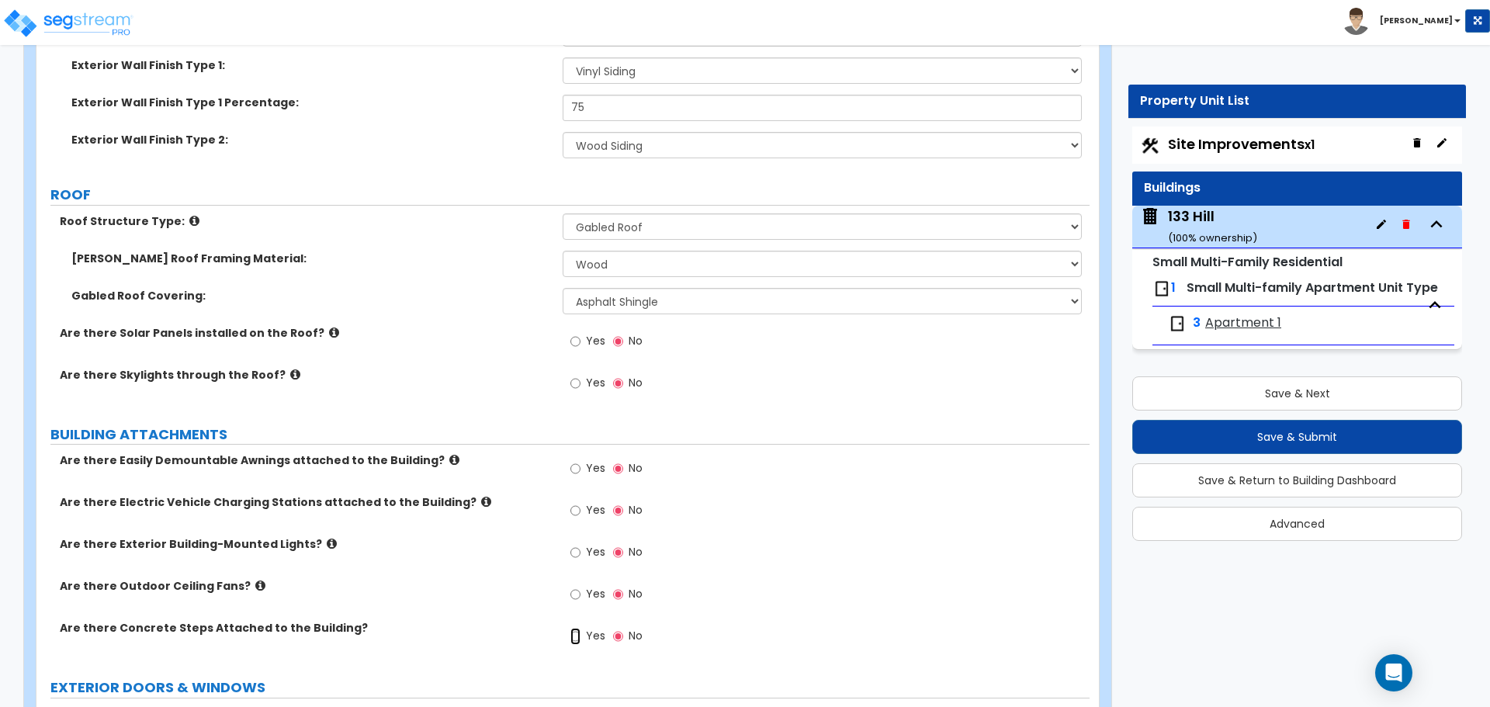
click at [577, 637] on input "Yes" at bounding box center [576, 636] width 10 height 17
radio input "true"
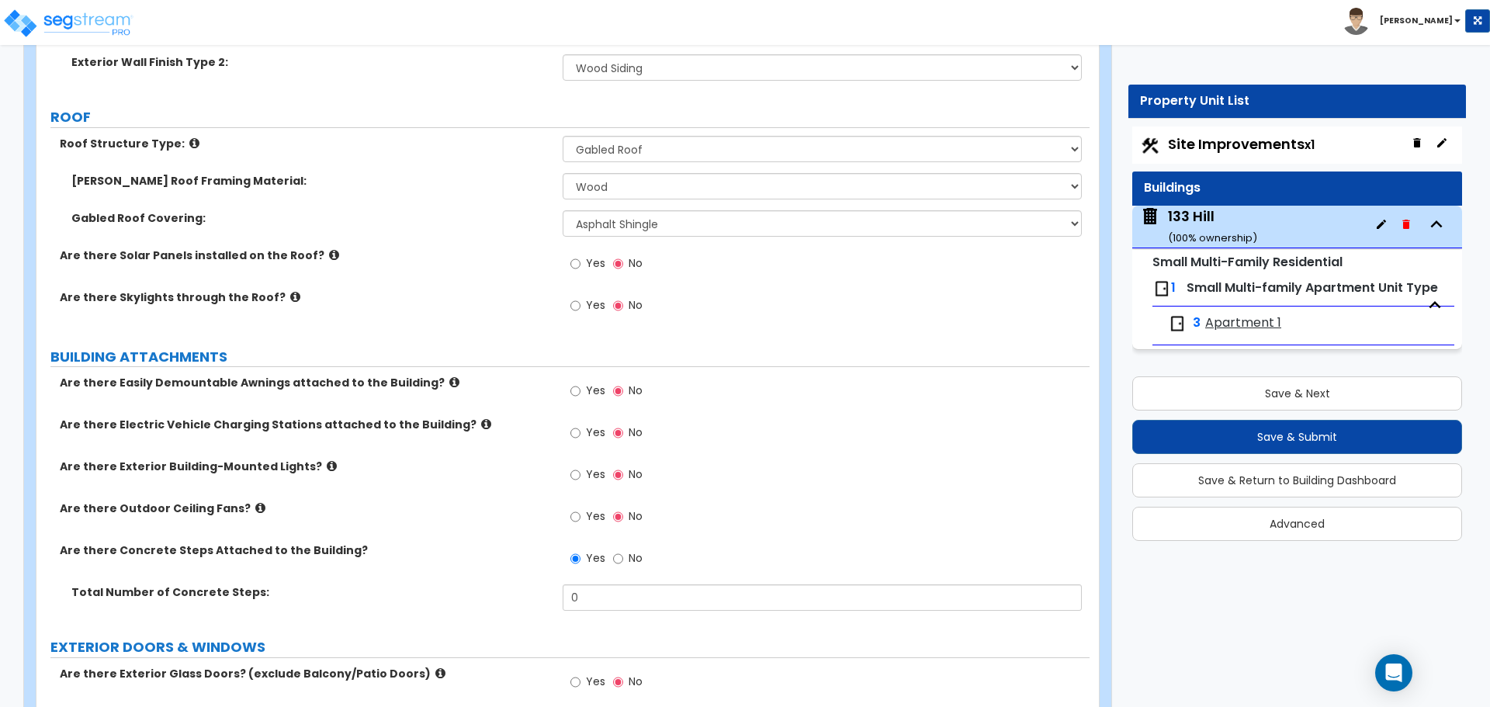
scroll to position [1164, 0]
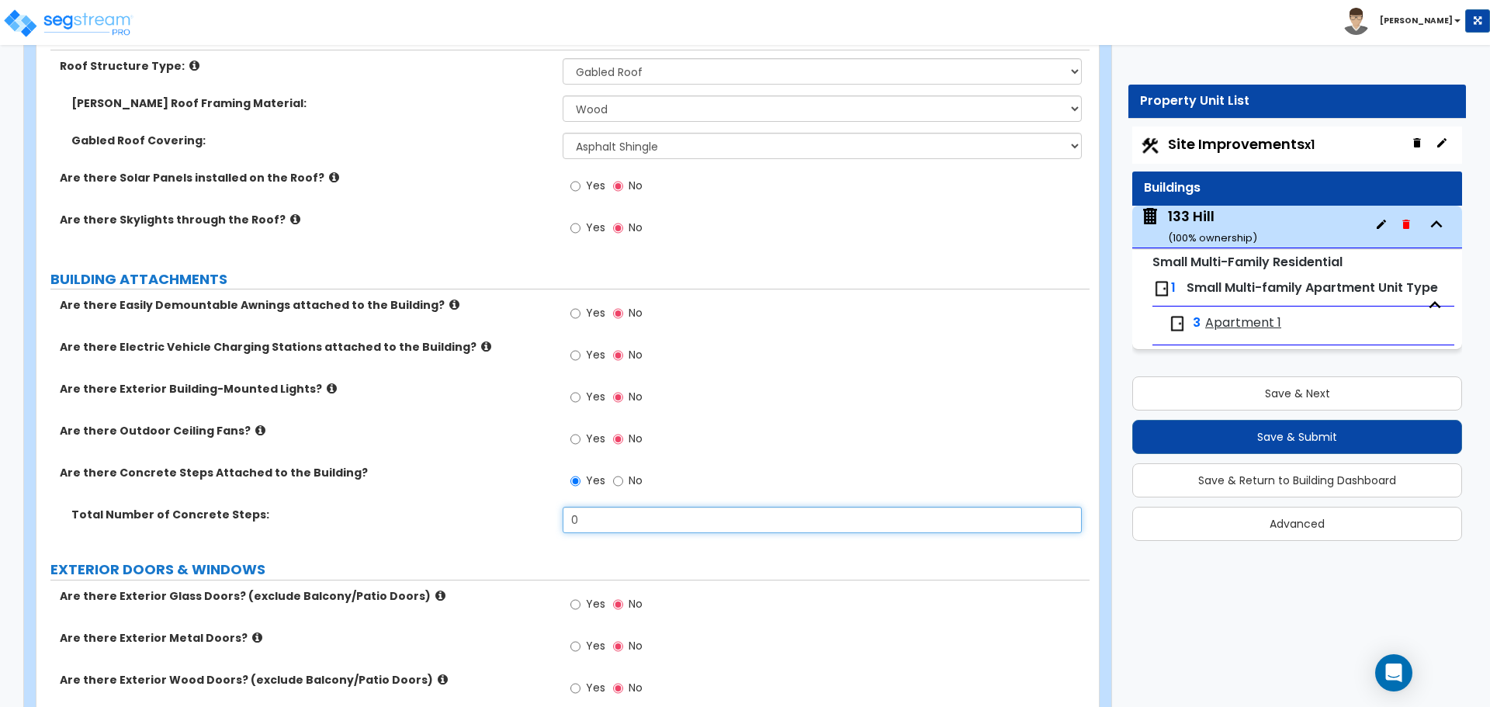
drag, startPoint x: 600, startPoint y: 519, endPoint x: 523, endPoint y: 512, distance: 77.2
click at [523, 512] on div "Total Number of Concrete Steps: 0" at bounding box center [562, 525] width 1053 height 37
type input "4"
type input "3"
click at [754, 563] on label "EXTERIOR DOORS & WINDOWS" at bounding box center [569, 570] width 1039 height 20
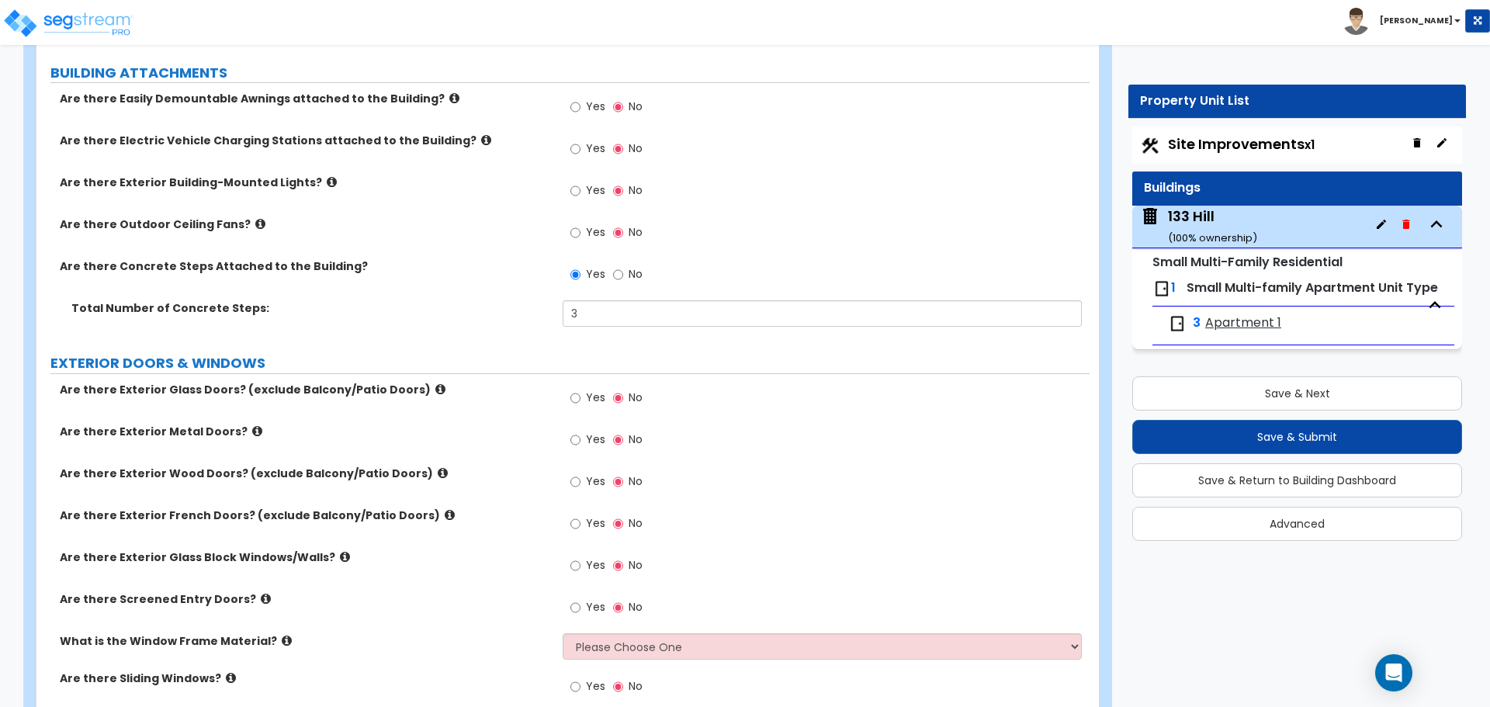
scroll to position [1397, 0]
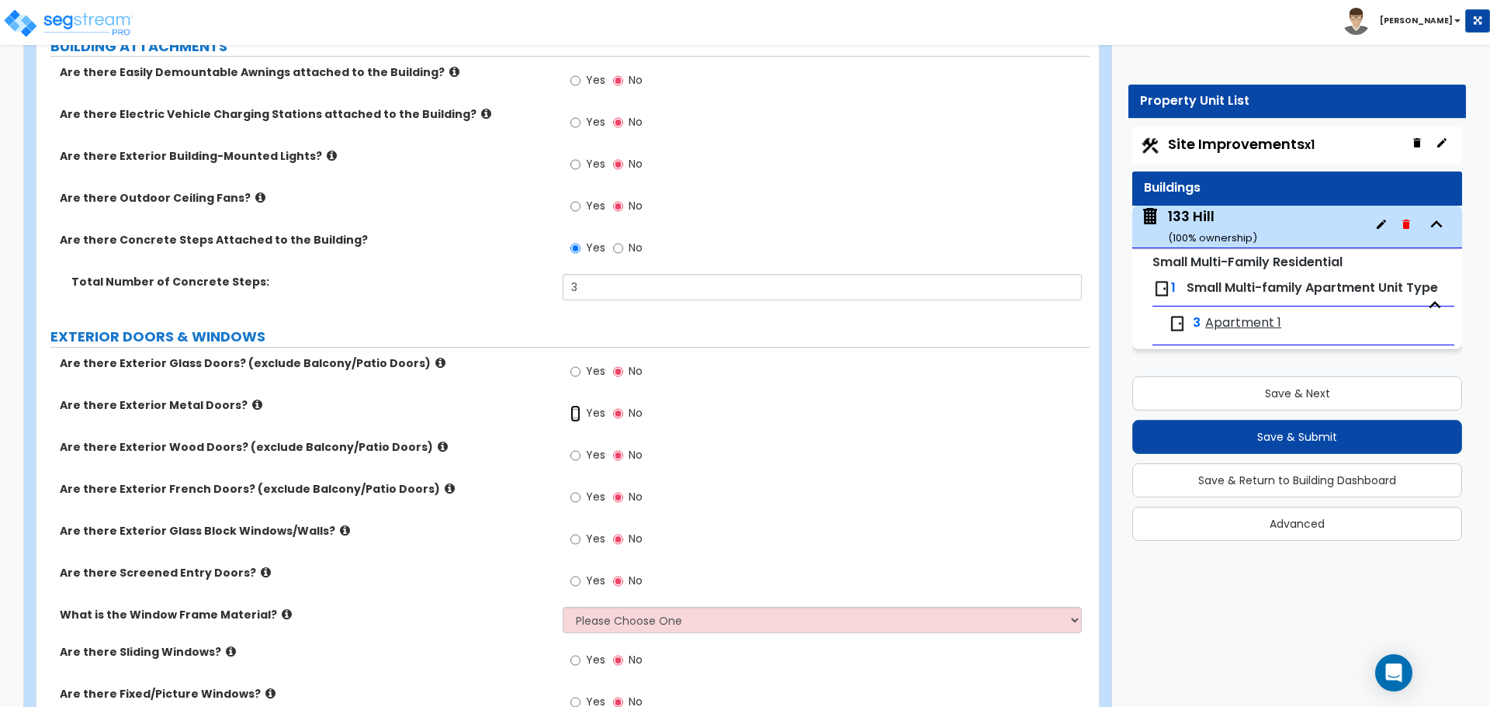
click at [579, 411] on input "Yes" at bounding box center [576, 413] width 10 height 17
radio input "true"
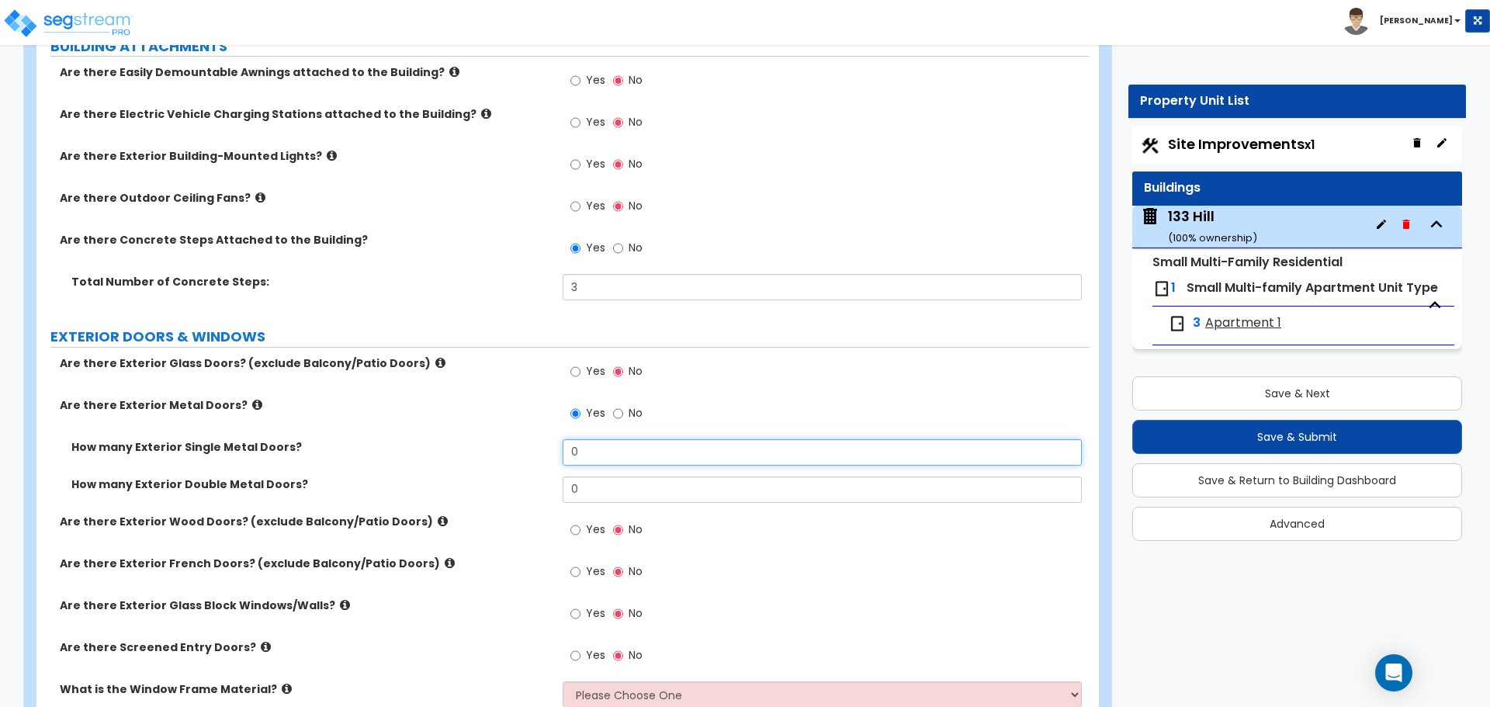
drag, startPoint x: 598, startPoint y: 451, endPoint x: 560, endPoint y: 446, distance: 38.4
click at [560, 446] on div "How many Exterior Single Metal Doors? 0" at bounding box center [562, 457] width 1053 height 37
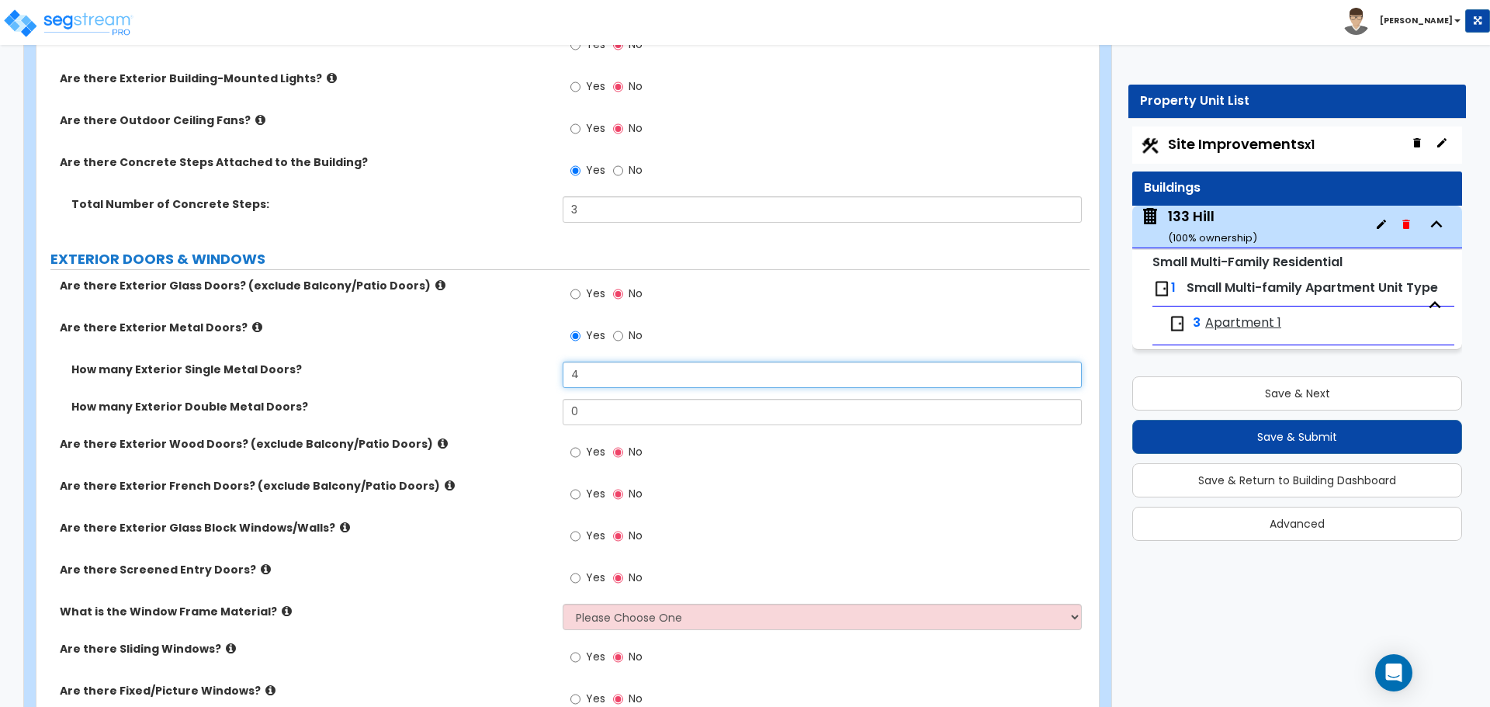
scroll to position [1552, 0]
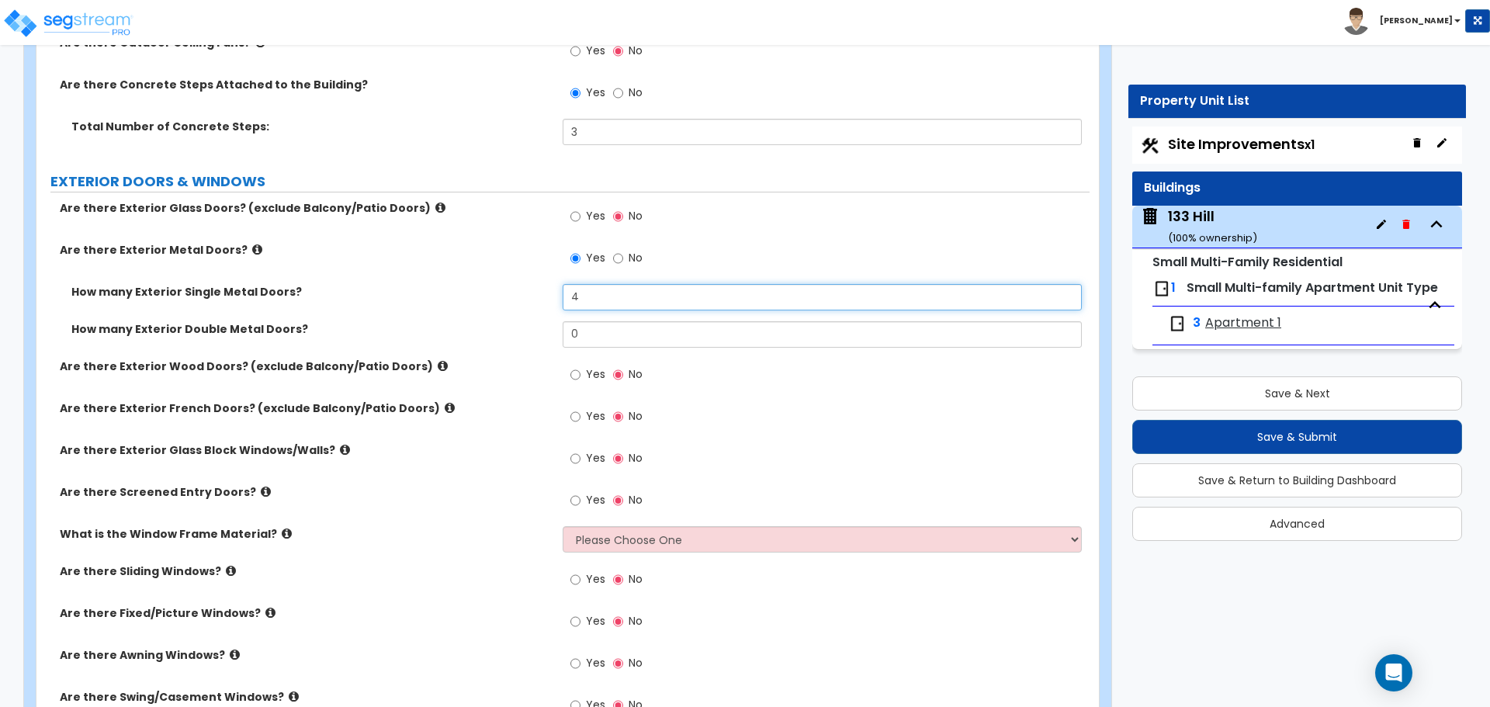
type input "4"
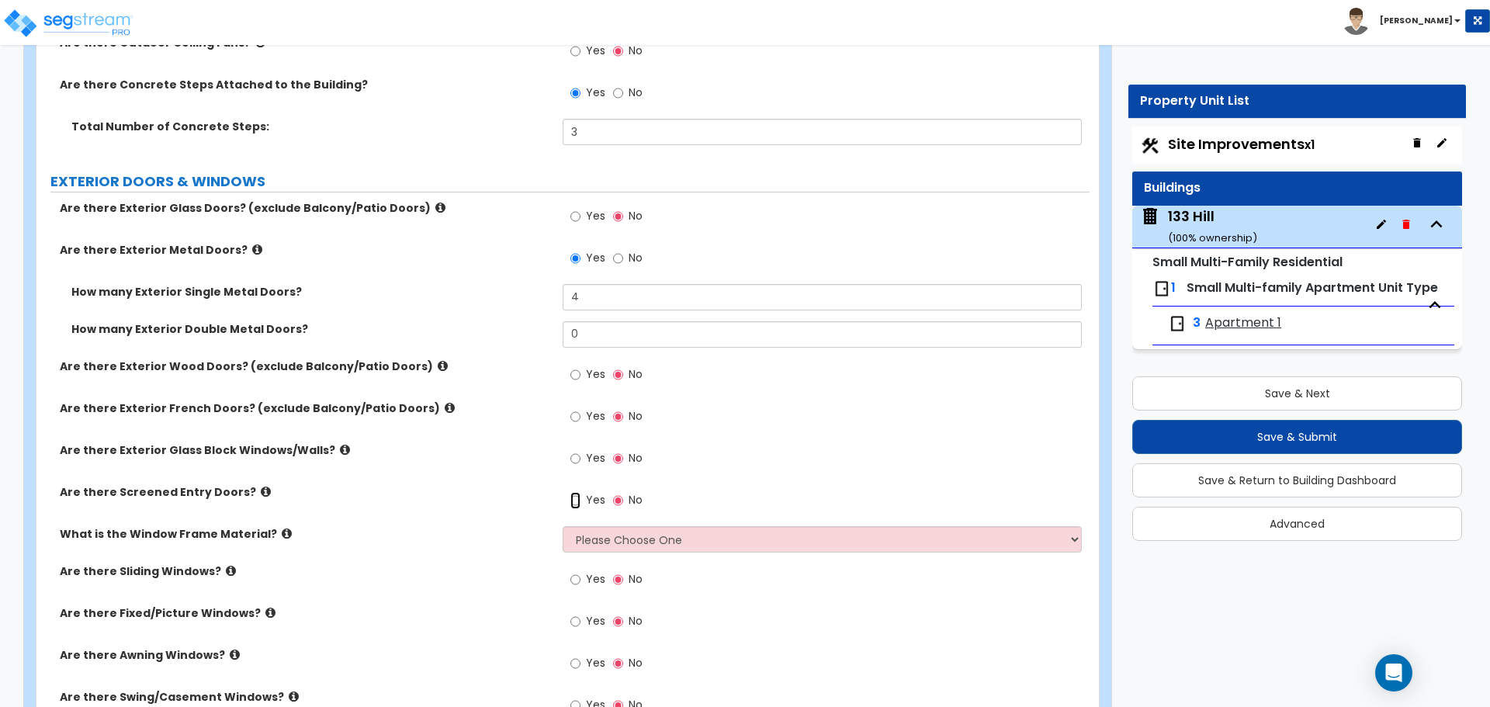
click at [571, 504] on input "Yes" at bounding box center [576, 500] width 10 height 17
radio input "true"
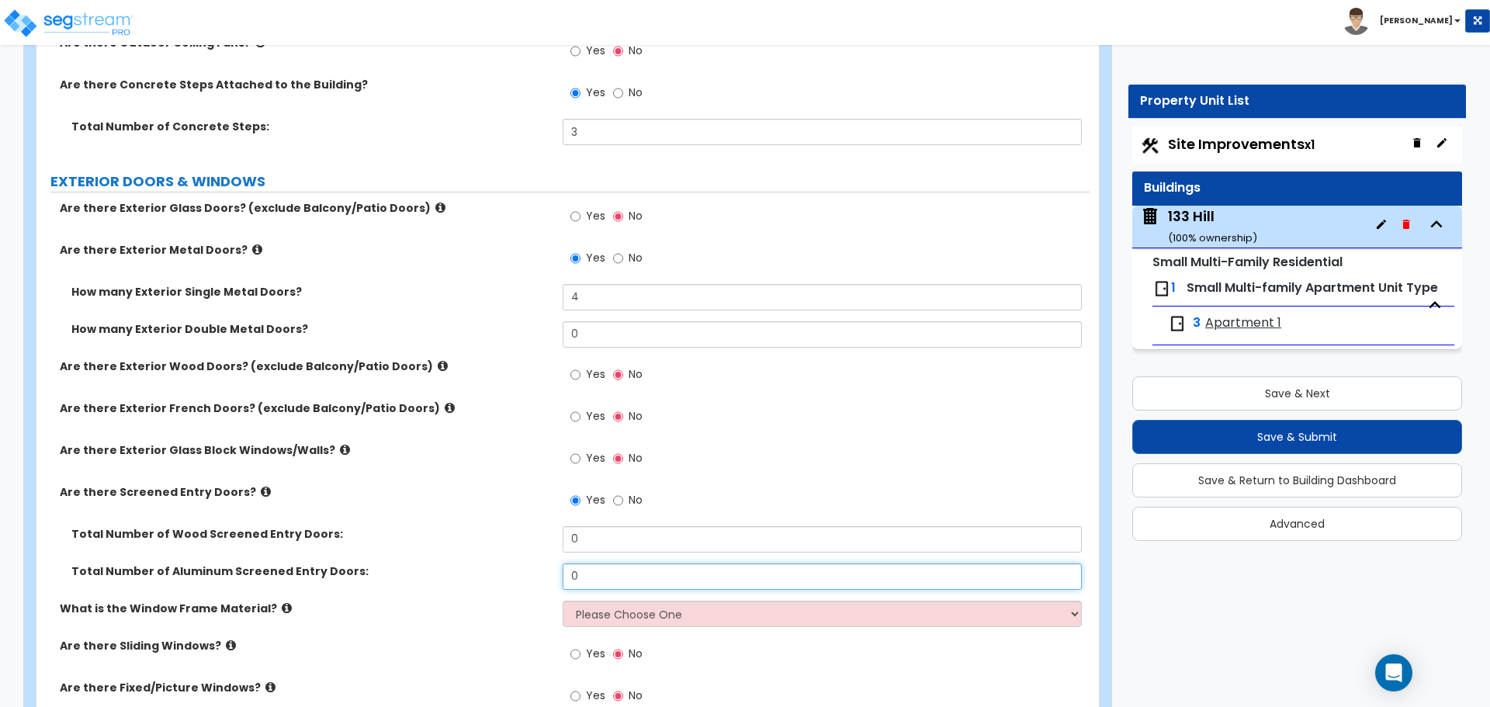
drag, startPoint x: 584, startPoint y: 570, endPoint x: 522, endPoint y: 568, distance: 62.1
click at [522, 568] on div "Total Number of Aluminum Screened Entry Doors: 0" at bounding box center [562, 582] width 1053 height 37
type input "3"
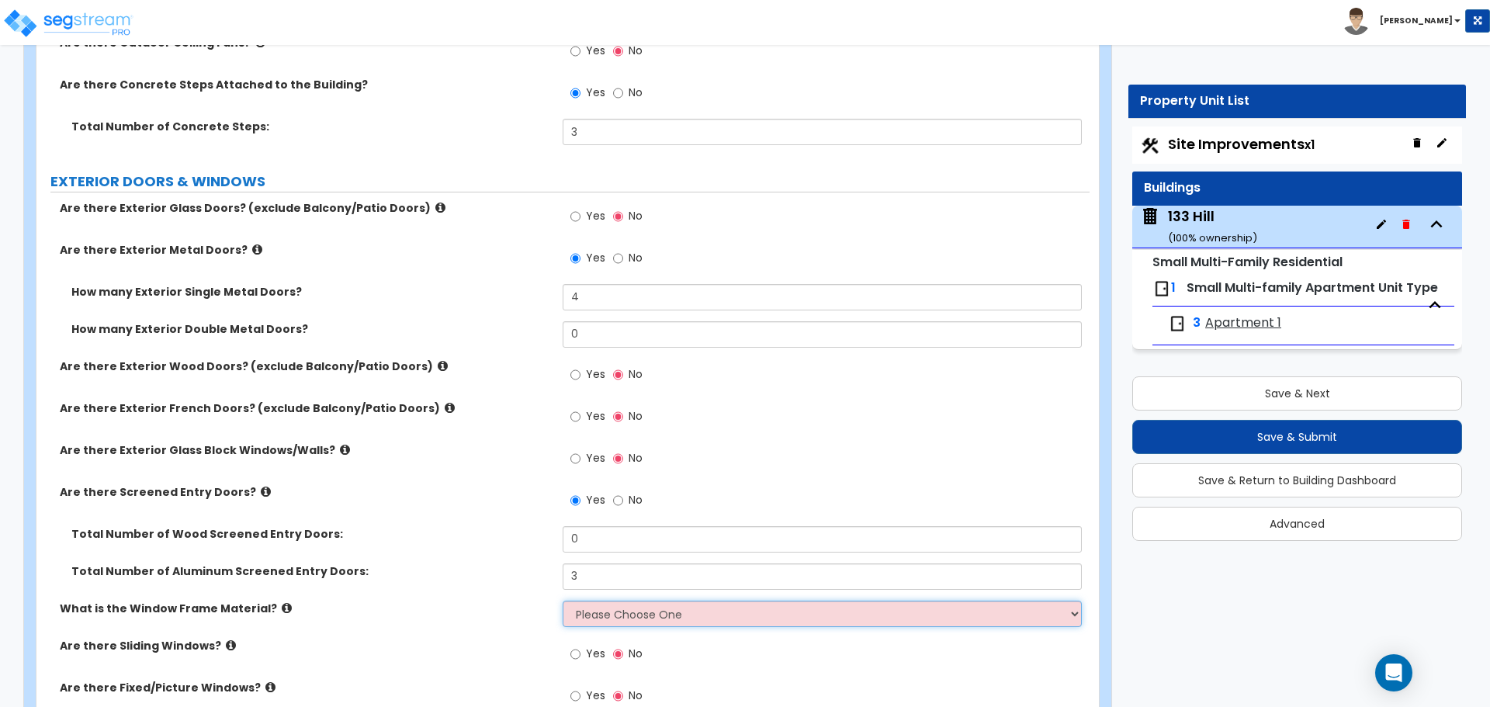
click at [643, 615] on select "Please Choose One Vinyl Aluminum Wood" at bounding box center [822, 614] width 518 height 26
select select "1"
click at [563, 601] on select "Please Choose One Vinyl Aluminum Wood" at bounding box center [822, 614] width 518 height 26
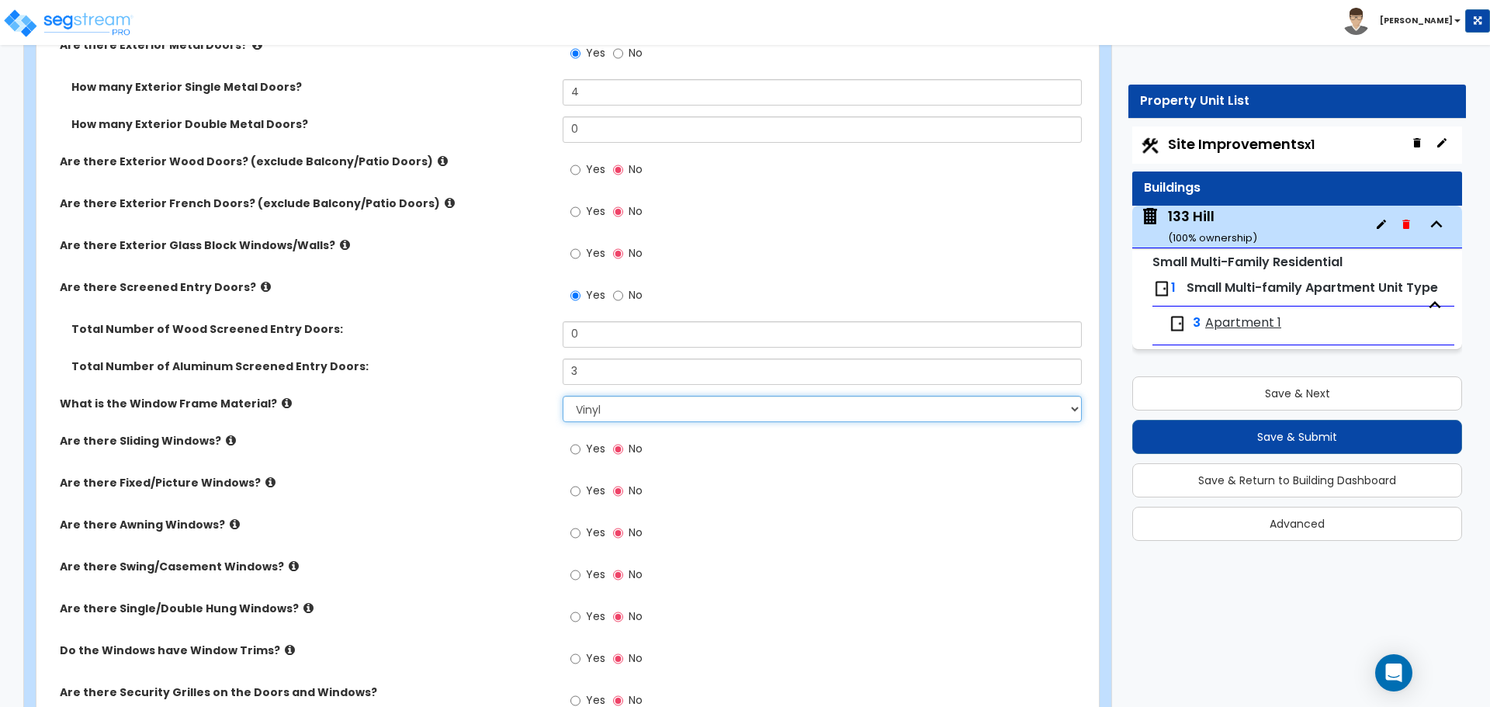
scroll to position [1785, 0]
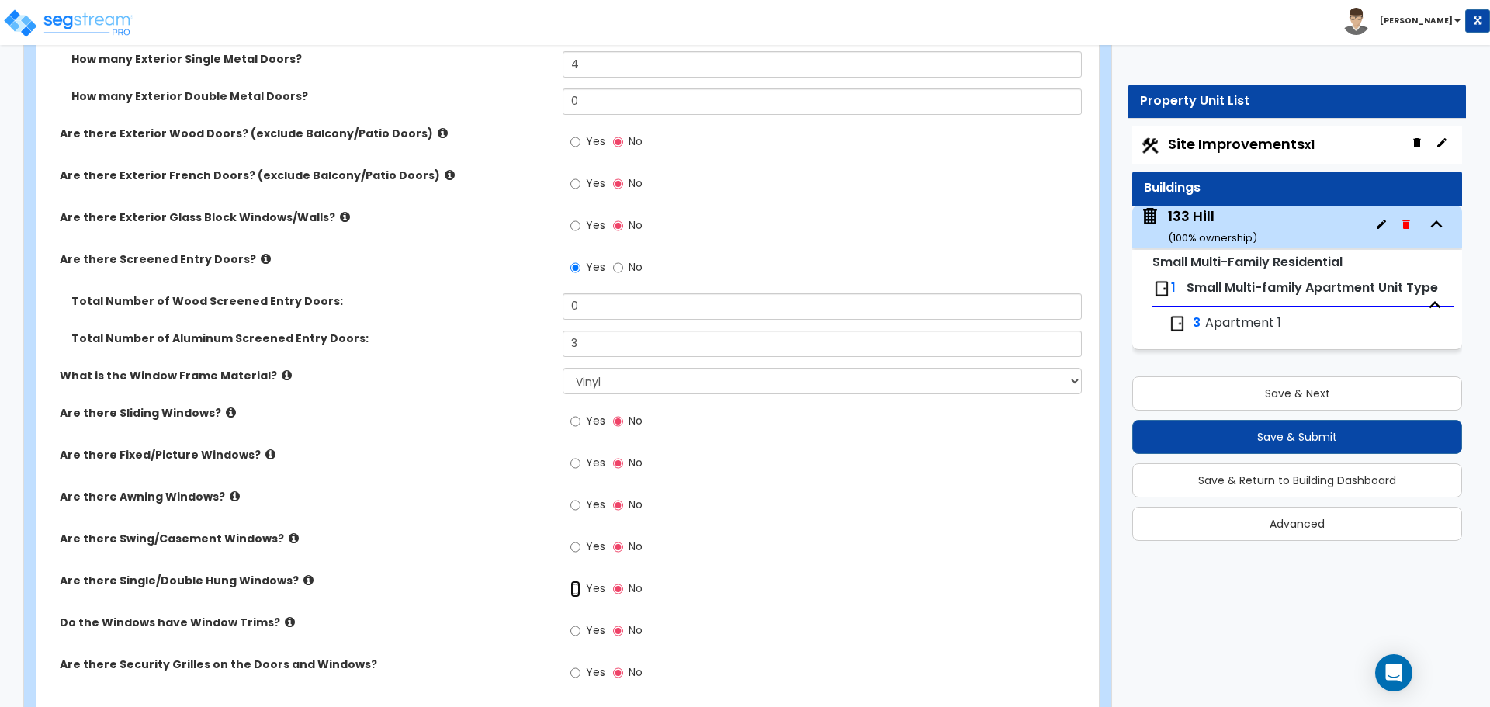
click at [577, 589] on input "Yes" at bounding box center [576, 589] width 10 height 17
radio input "true"
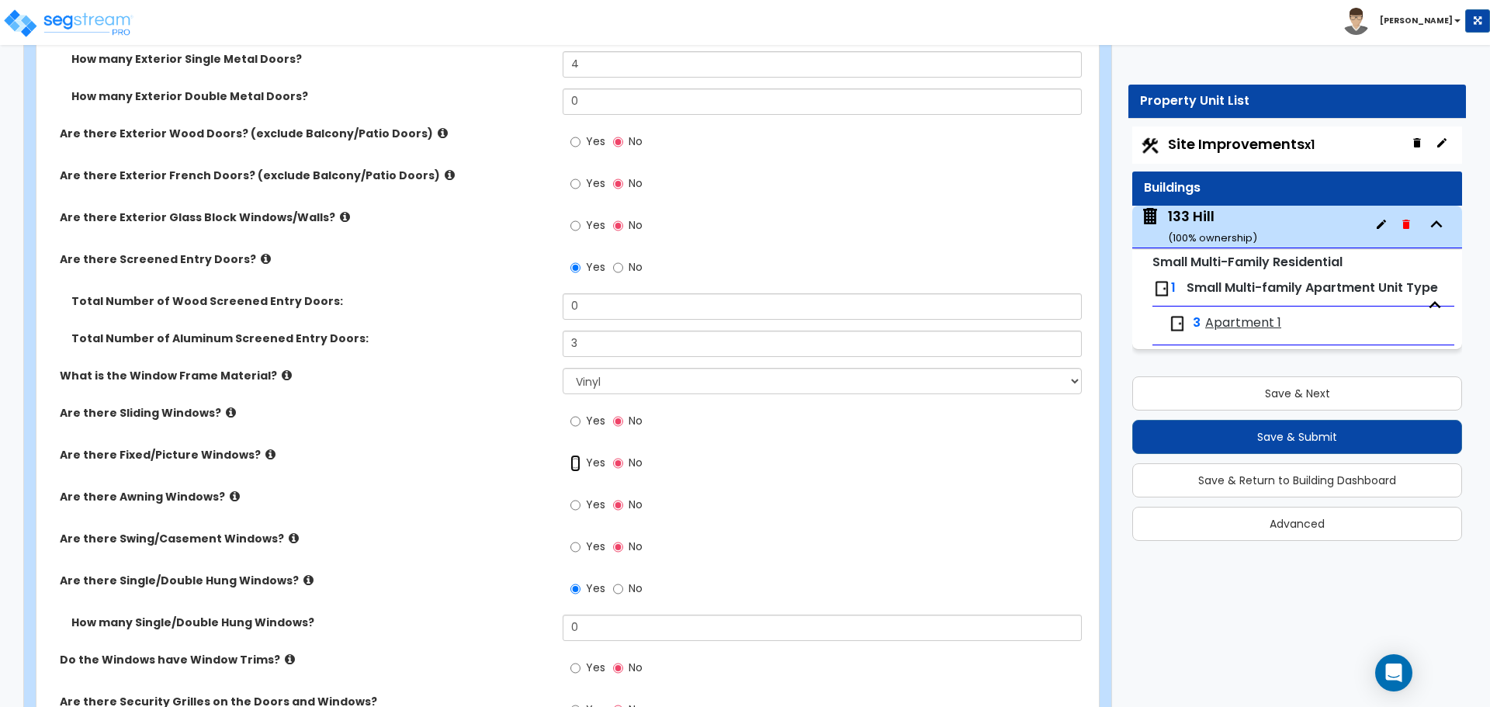
click at [576, 459] on input "Yes" at bounding box center [576, 463] width 10 height 17
radio input "true"
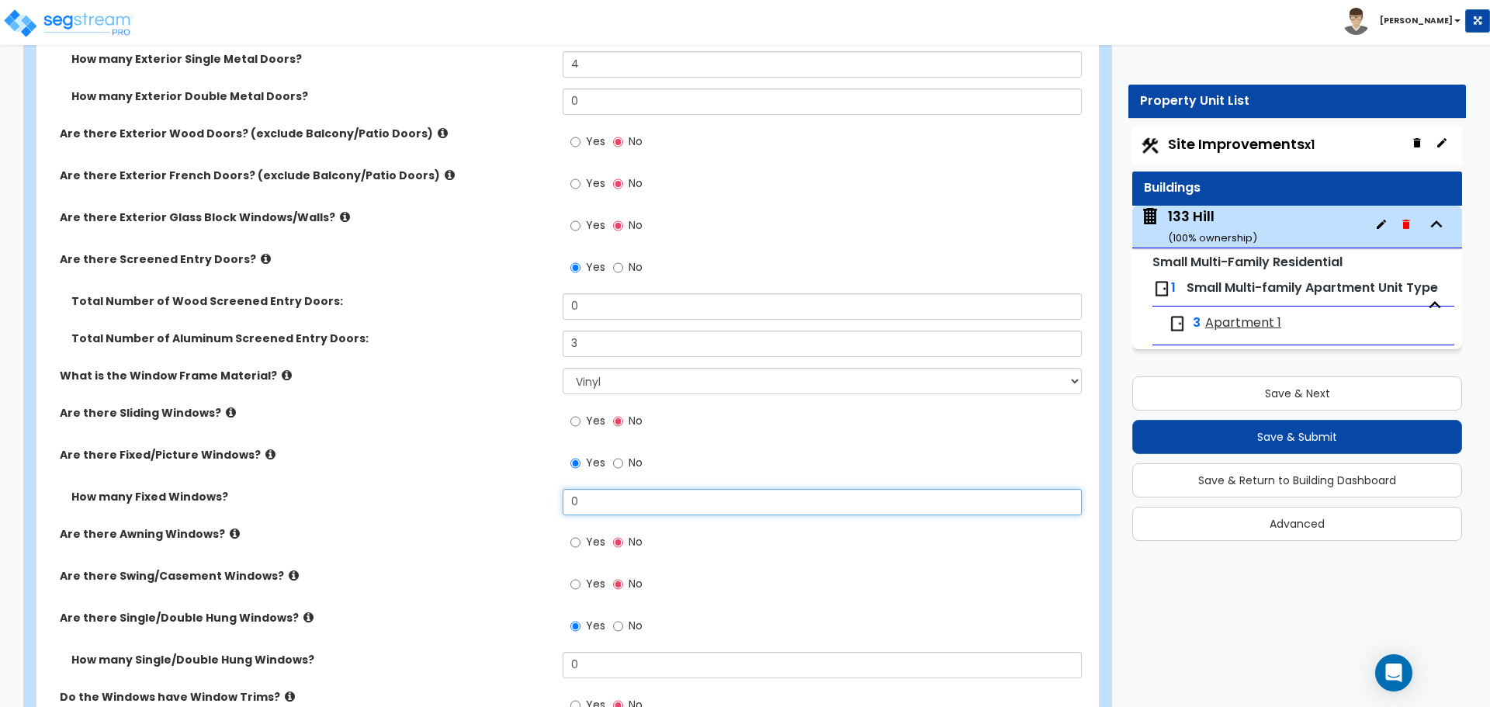
drag, startPoint x: 618, startPoint y: 500, endPoint x: 459, endPoint y: 491, distance: 159.3
click at [457, 489] on div "How many Fixed Windows? 0" at bounding box center [562, 507] width 1053 height 37
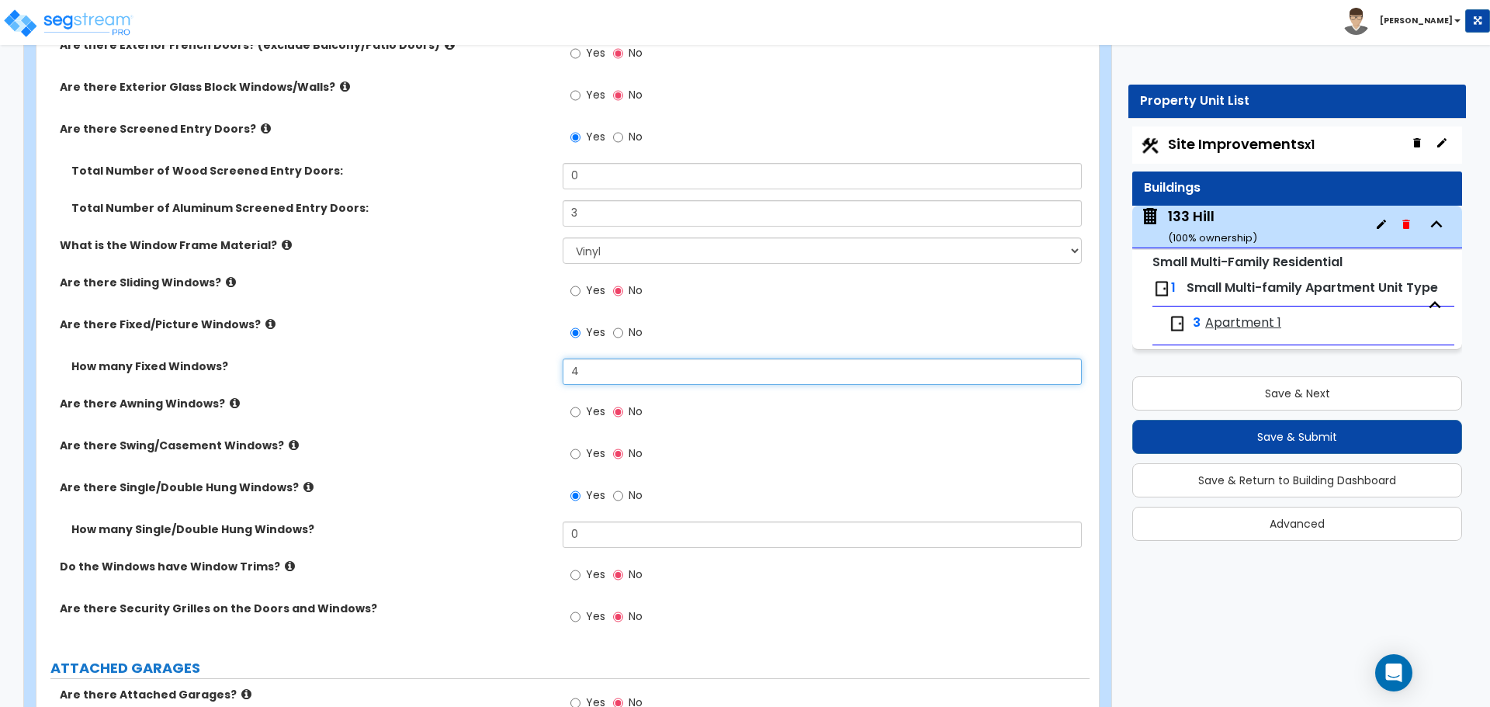
scroll to position [1940, 0]
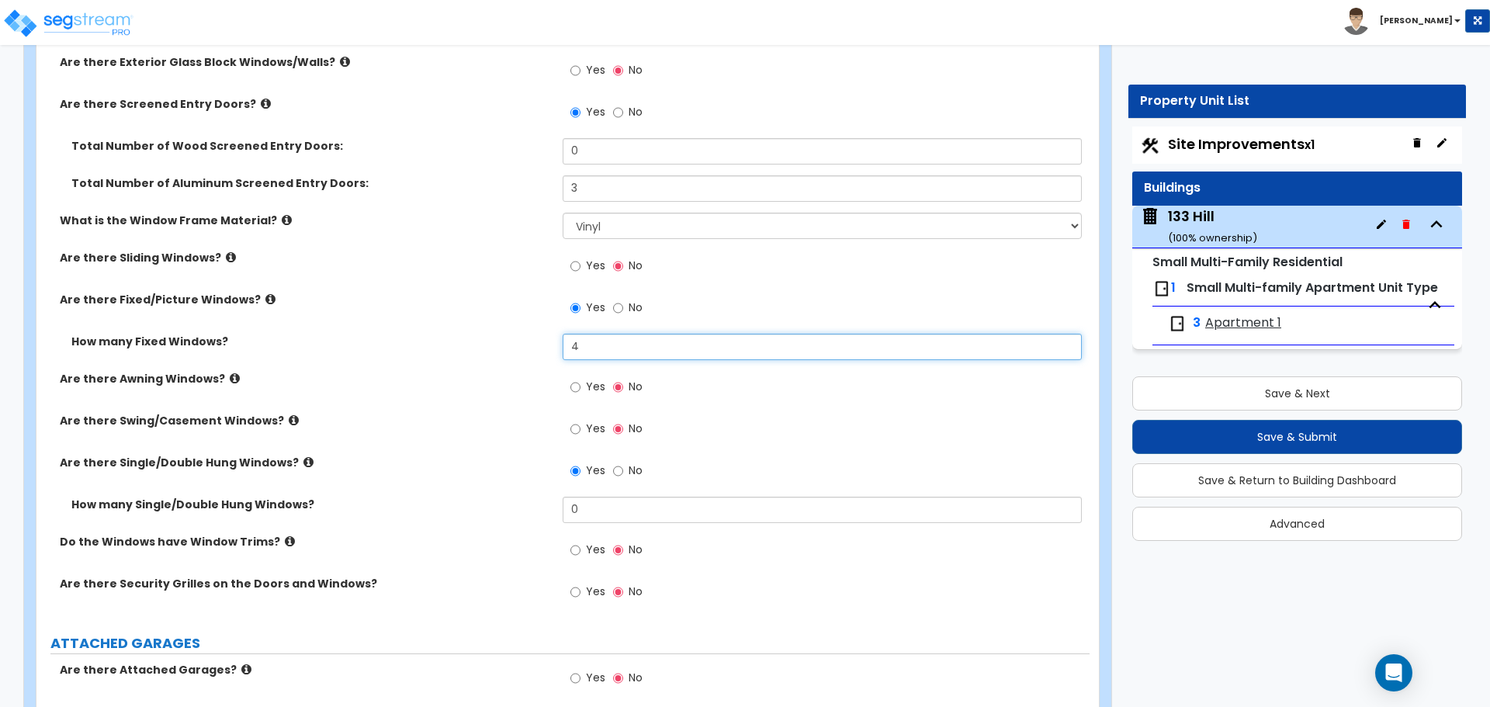
type input "4"
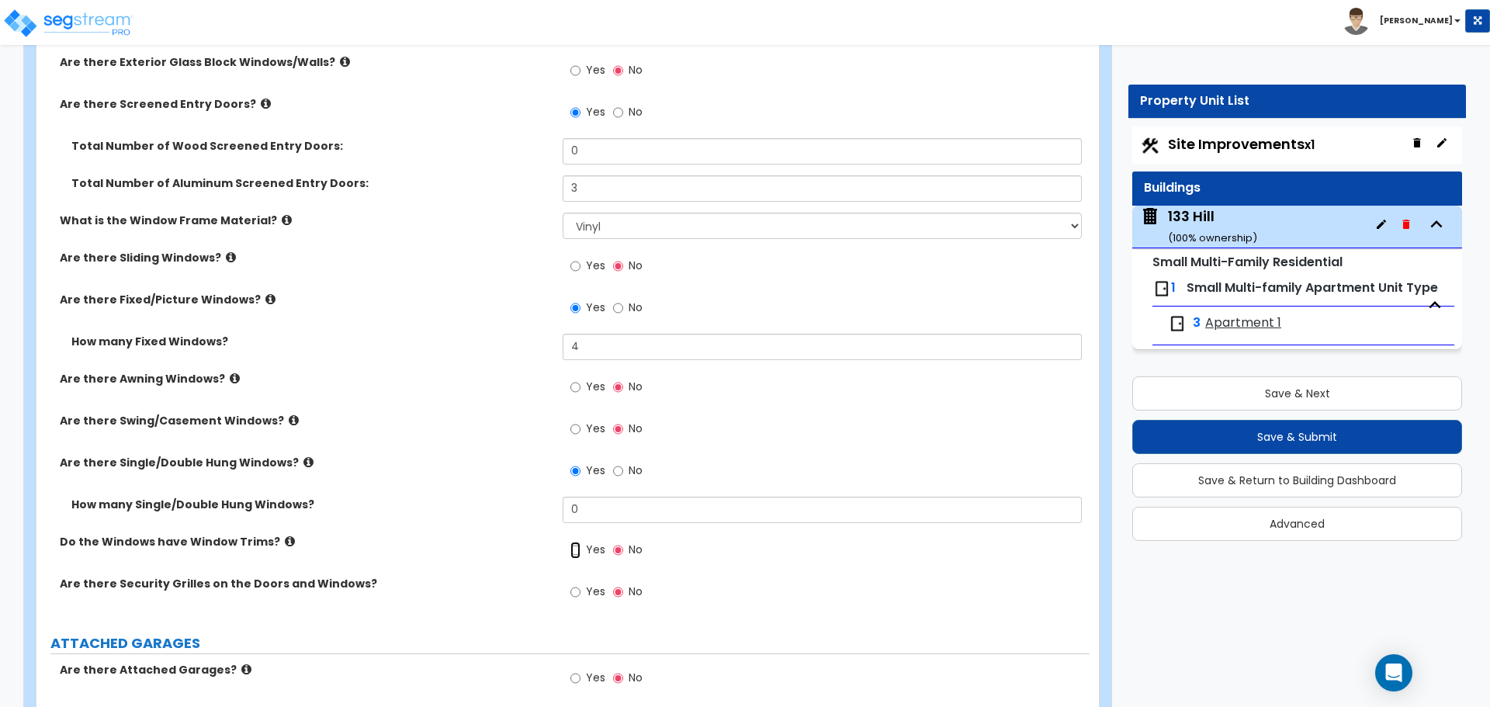
click at [577, 550] on input "Yes" at bounding box center [576, 550] width 10 height 17
radio input "true"
click at [285, 538] on icon at bounding box center [290, 542] width 10 height 12
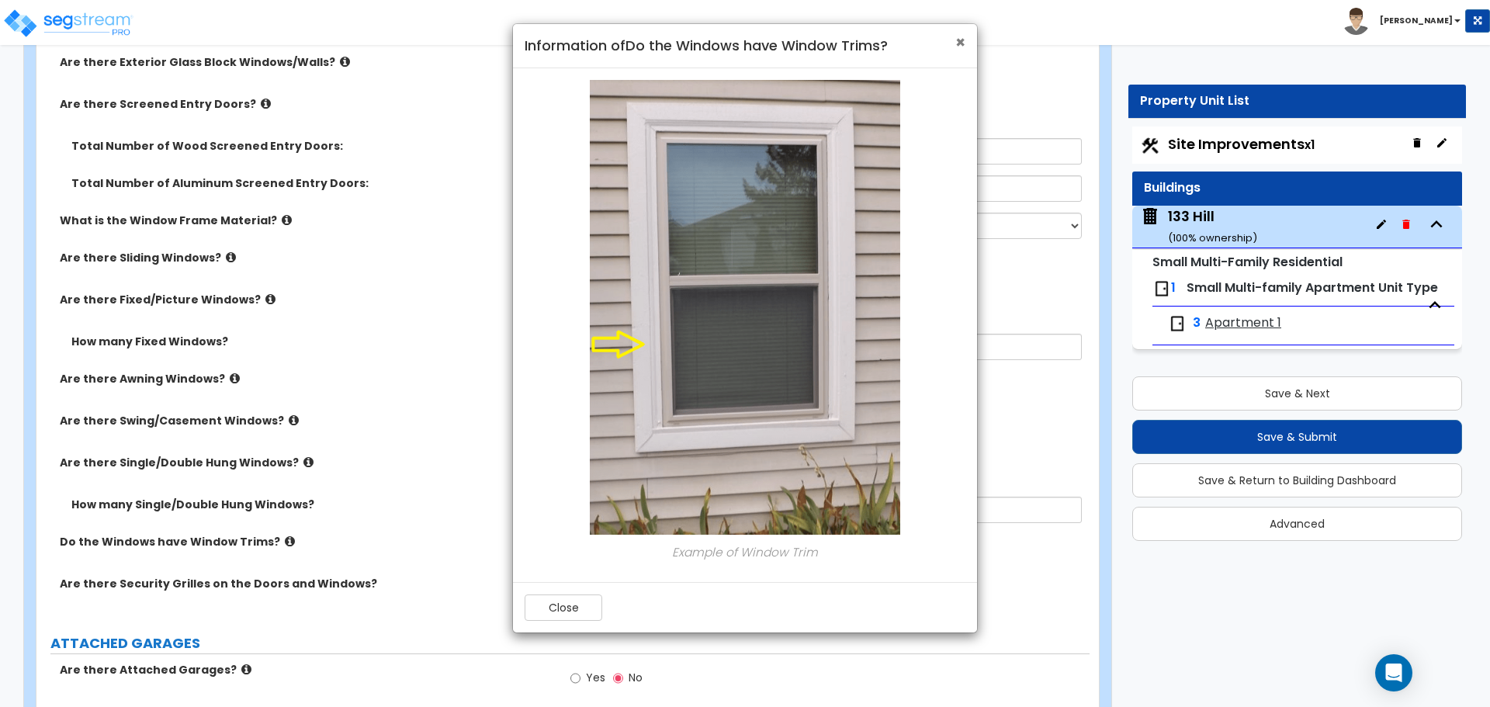
click at [962, 43] on span "×" at bounding box center [960, 42] width 10 height 23
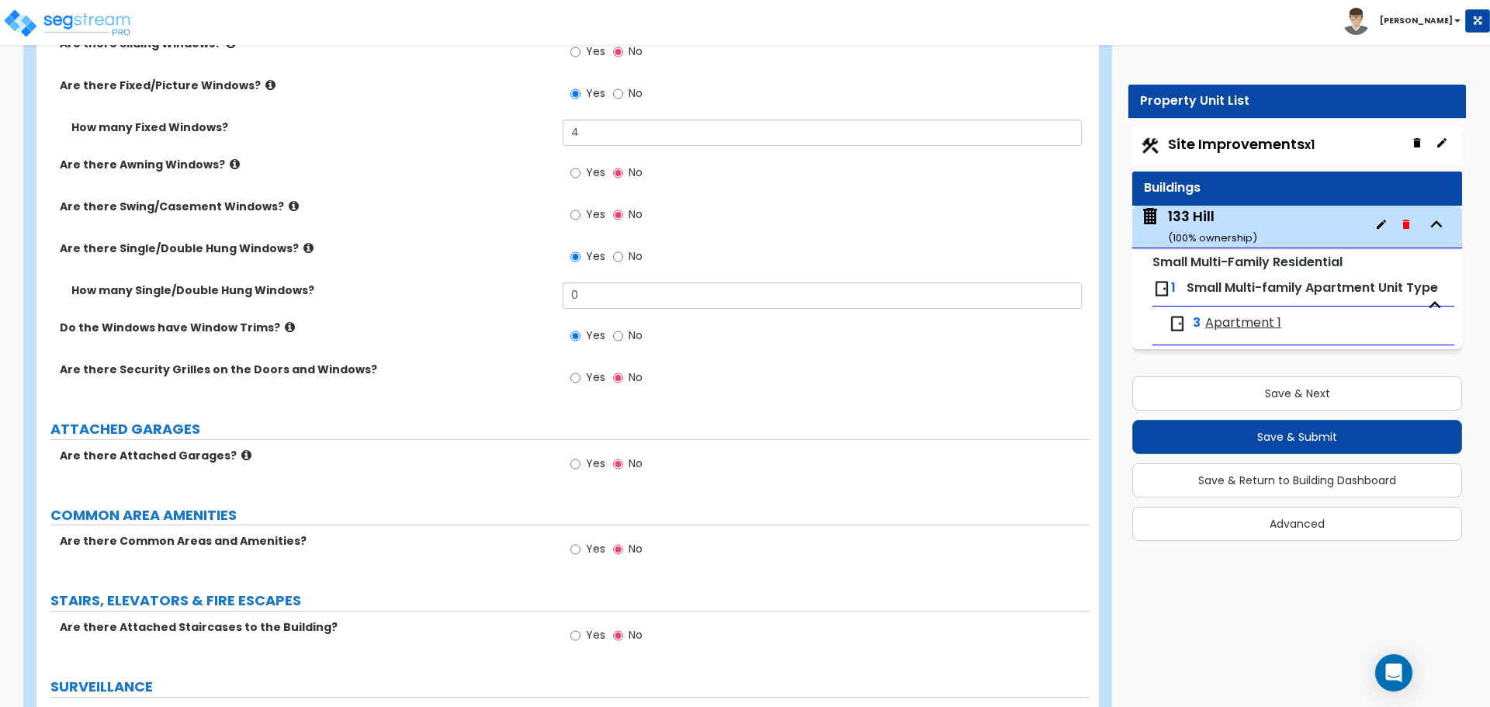
scroll to position [2173, 0]
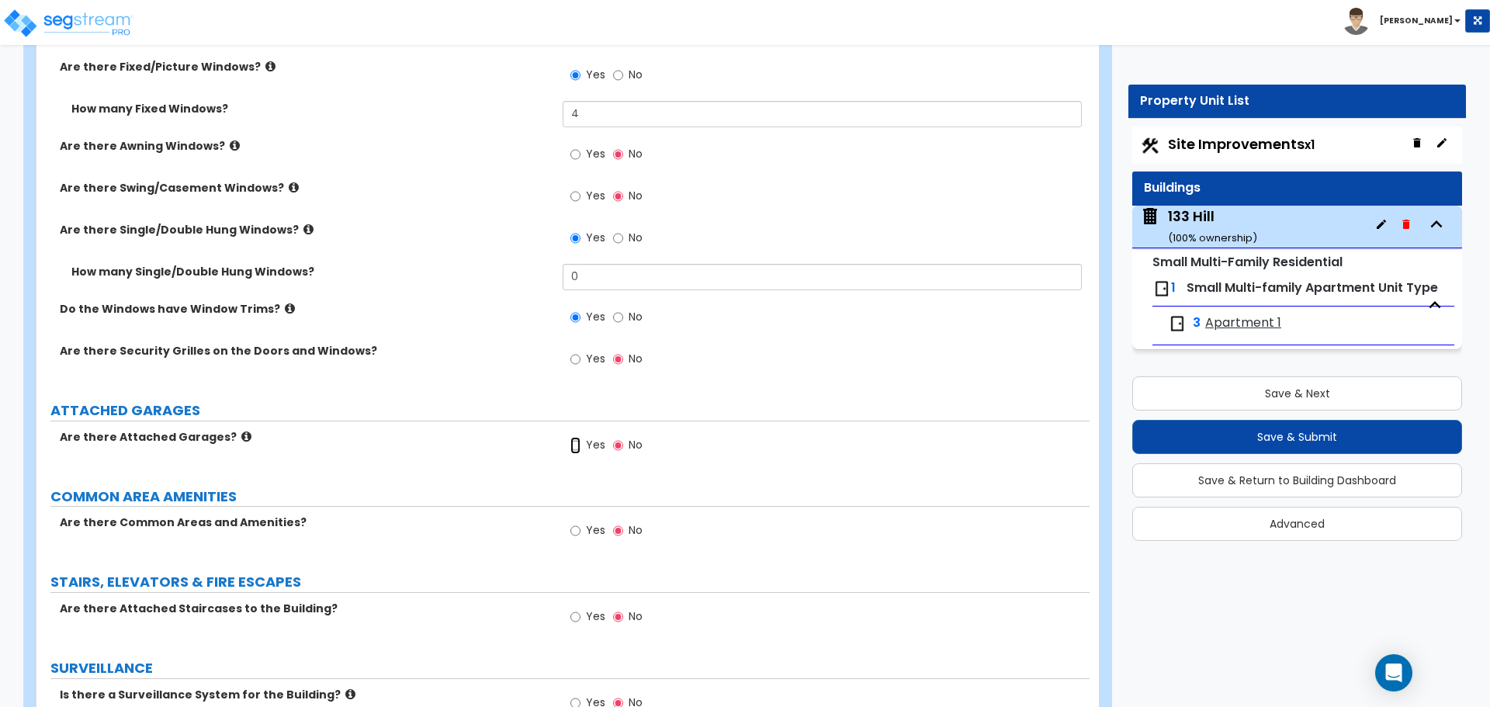
click at [574, 449] on input "Yes" at bounding box center [576, 445] width 10 height 17
radio input "true"
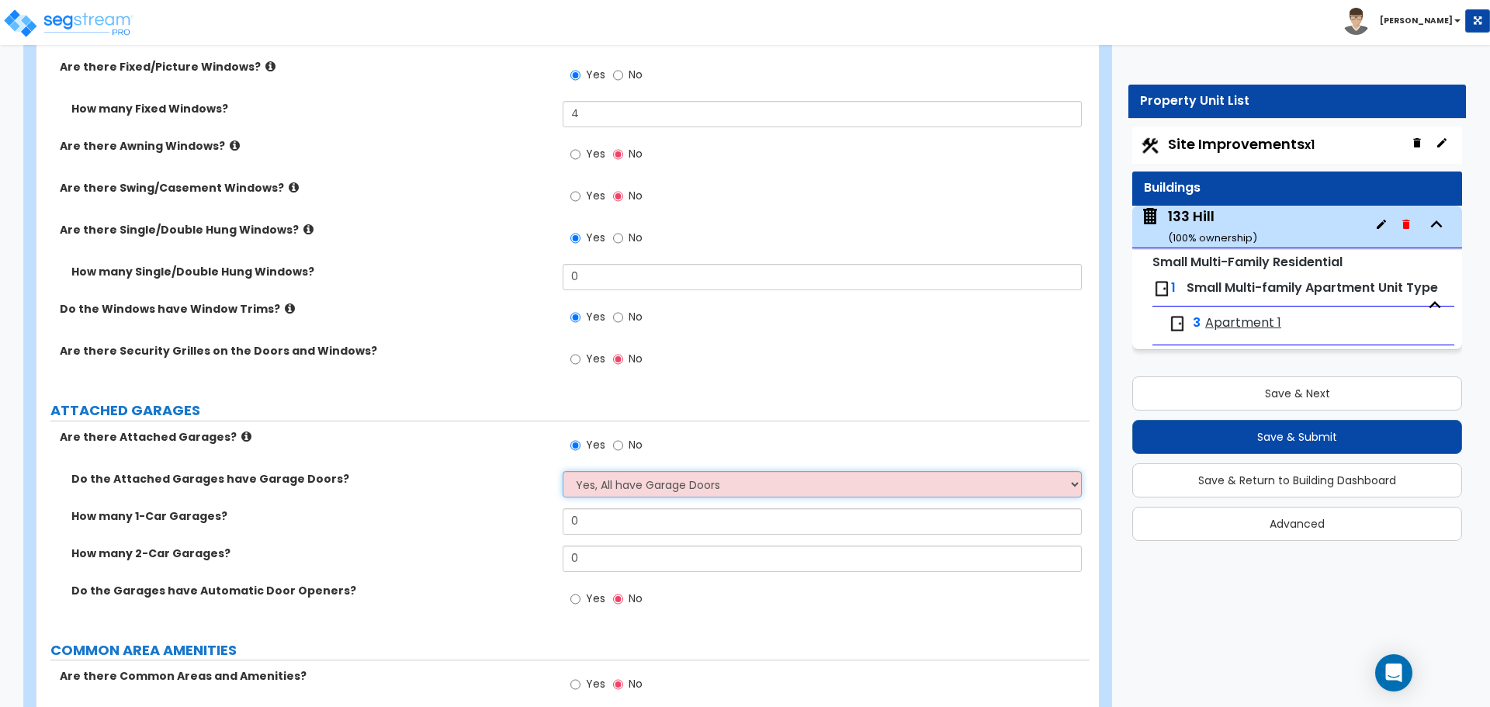
click at [617, 487] on select "Yes, All have Garage Doors No, they don't have Garage Doors I want to Enter the…" at bounding box center [822, 484] width 518 height 26
select select "1"
click at [563, 471] on select "Yes, All have Garage Doors No, they don't have Garage Doors I want to Enter the…" at bounding box center [822, 484] width 518 height 26
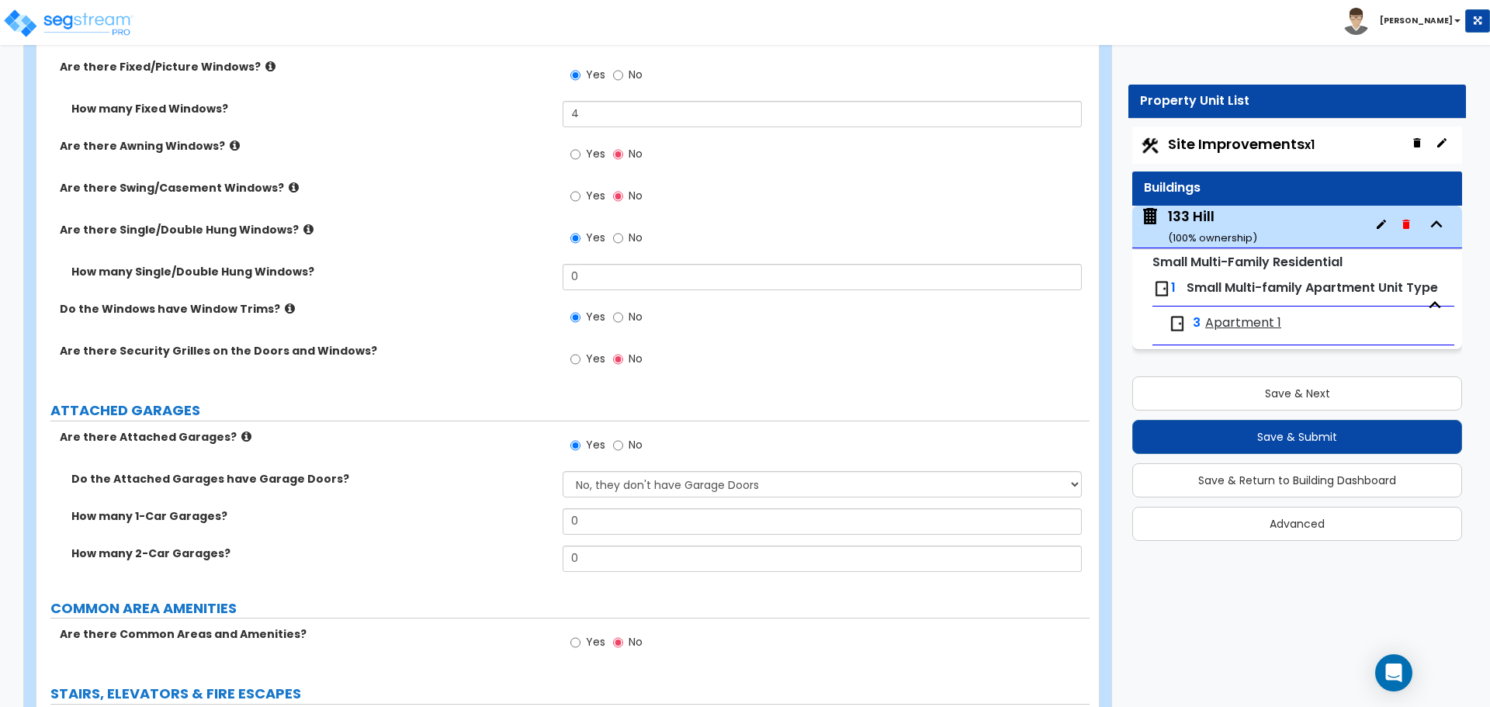
click at [241, 437] on icon at bounding box center [246, 437] width 10 height 12
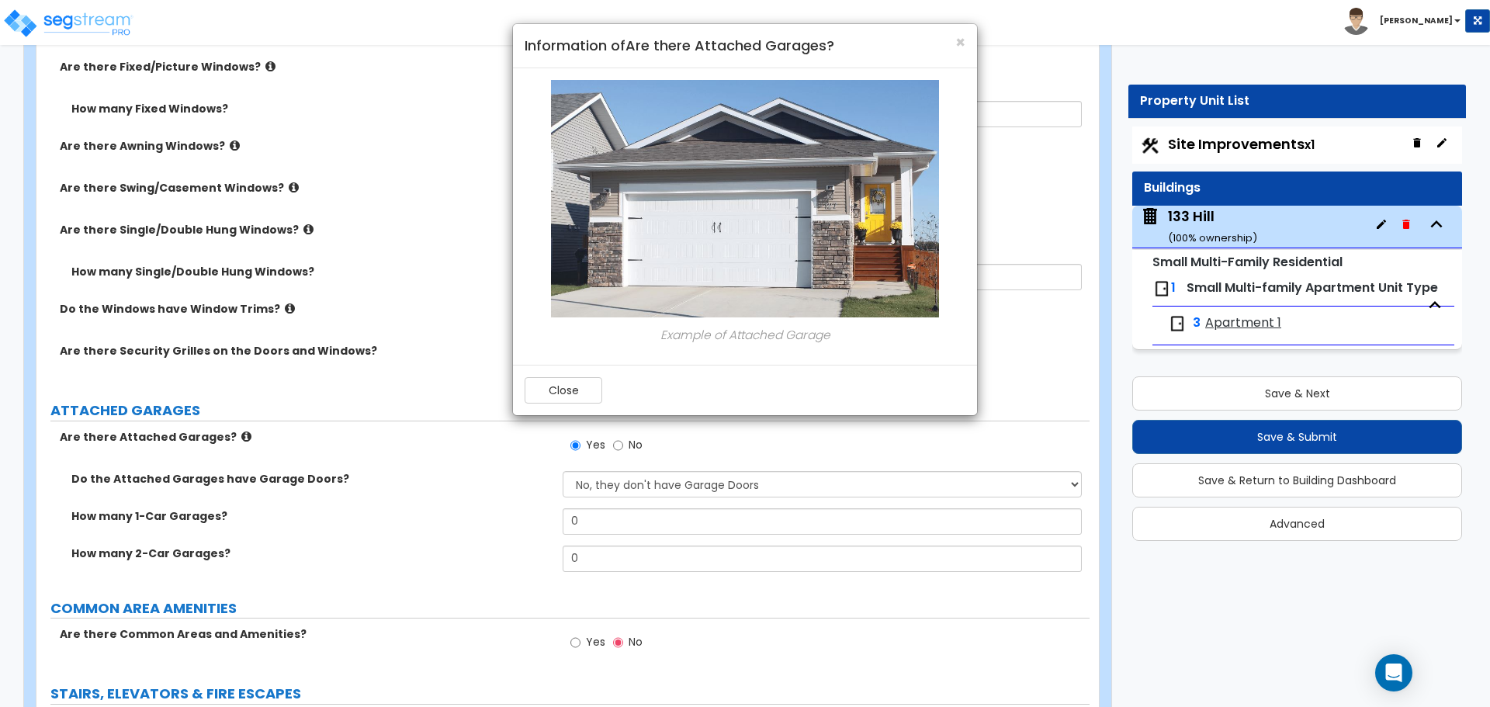
click at [471, 486] on div "× Information of Are there Attached Garages? Example of Attached Garage Close" at bounding box center [745, 353] width 1490 height 707
click at [619, 444] on div "× Information of Are there Attached Garages? Example of Attached Garage Close" at bounding box center [745, 353] width 1490 height 707
click at [617, 443] on div "× Information of Are there Attached Garages? Example of Attached Garage Close" at bounding box center [745, 353] width 1490 height 707
click at [579, 388] on button "Close" at bounding box center [564, 390] width 78 height 26
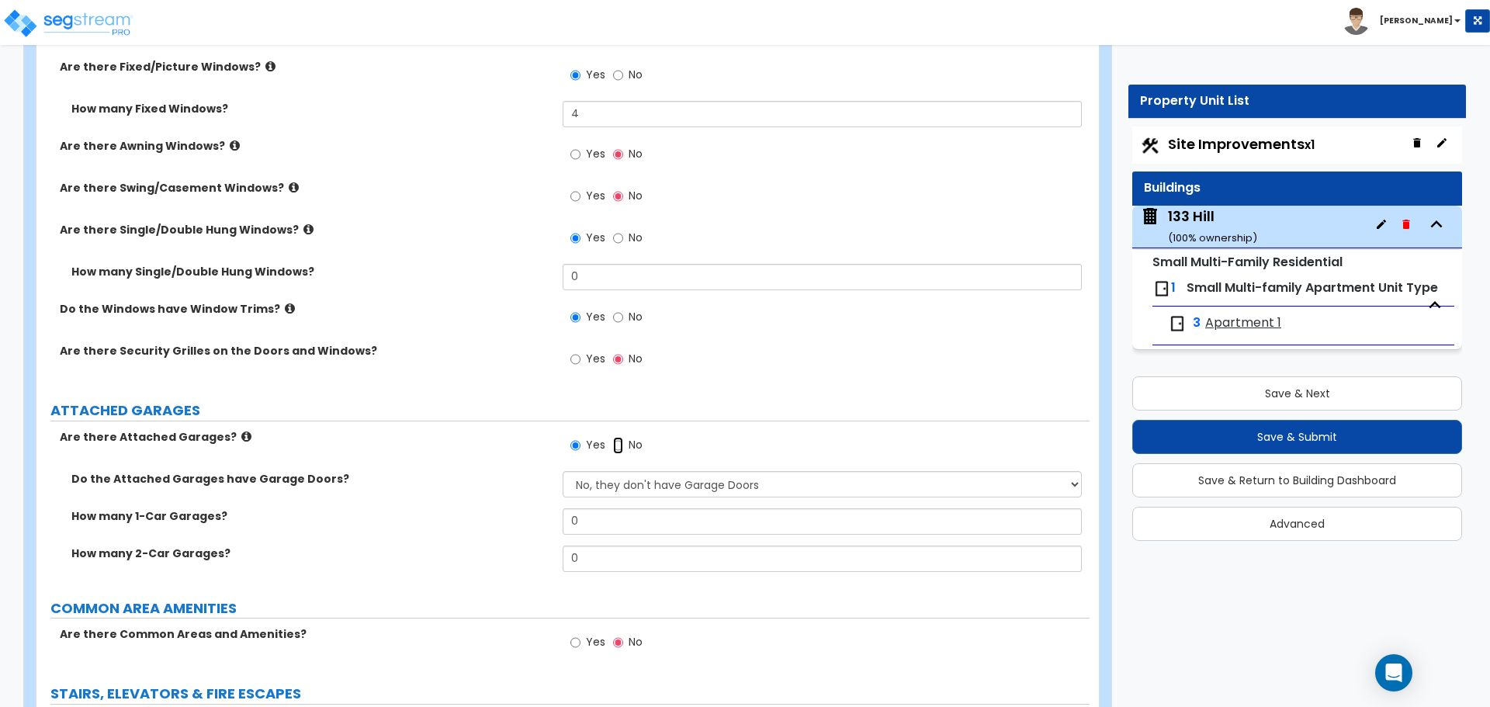
click at [619, 445] on input "No" at bounding box center [618, 445] width 10 height 17
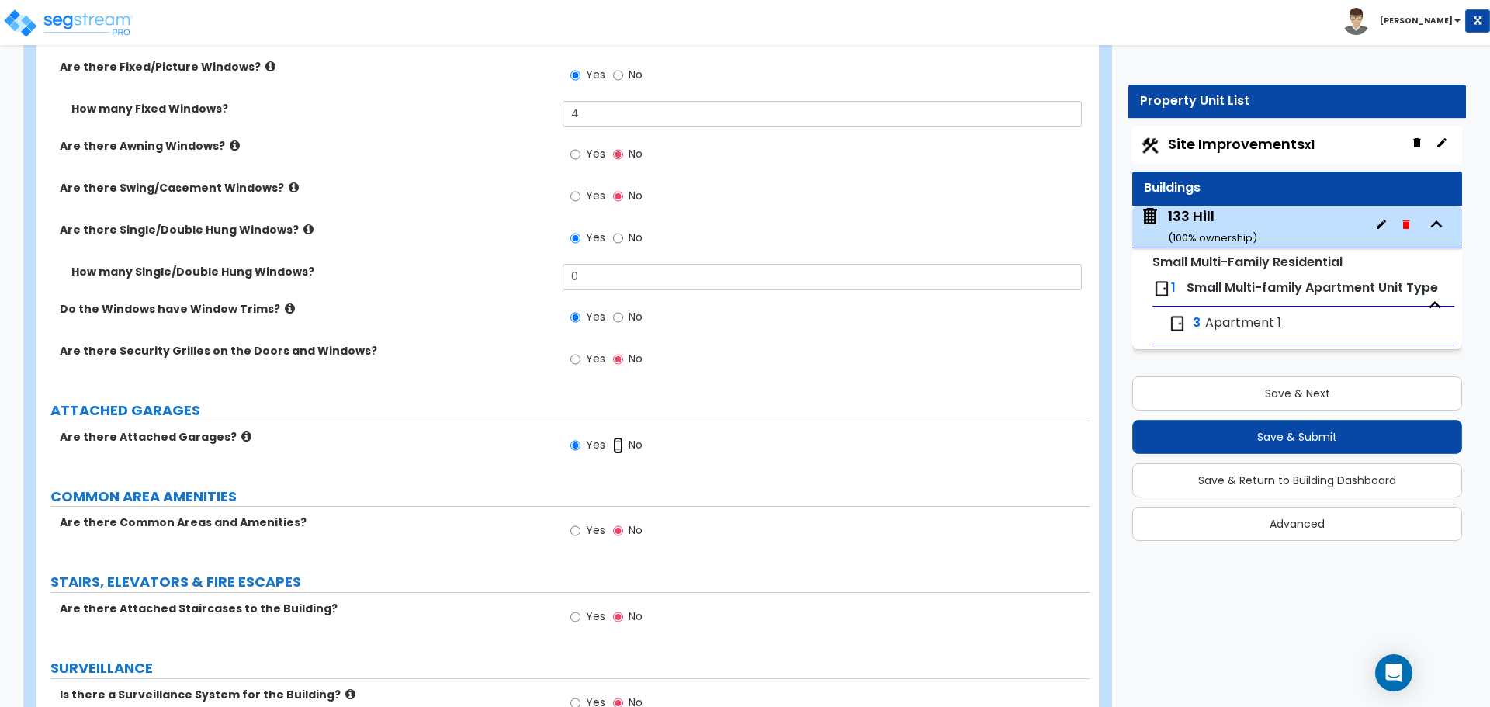
radio input "false"
radio input "true"
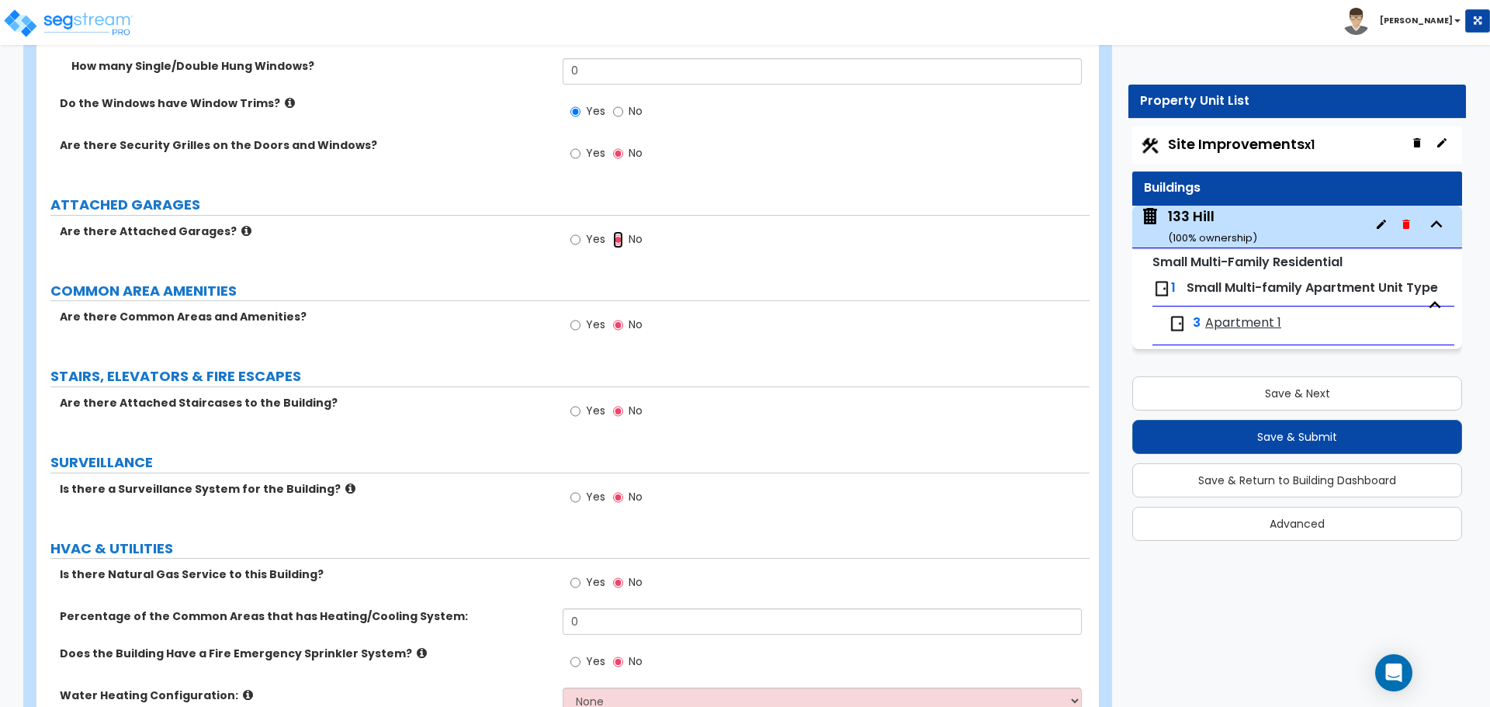
scroll to position [2406, 0]
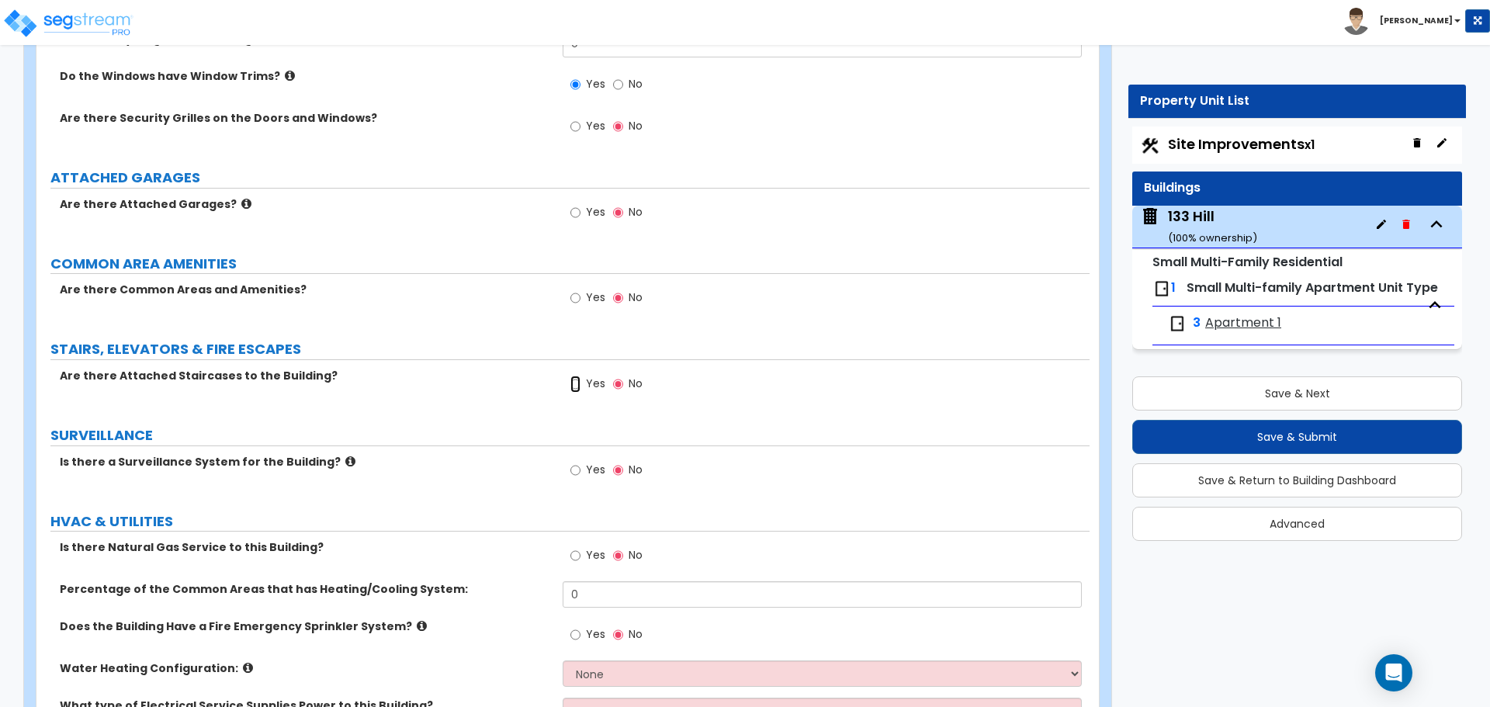
click at [575, 384] on input "Yes" at bounding box center [576, 384] width 10 height 17
radio input "true"
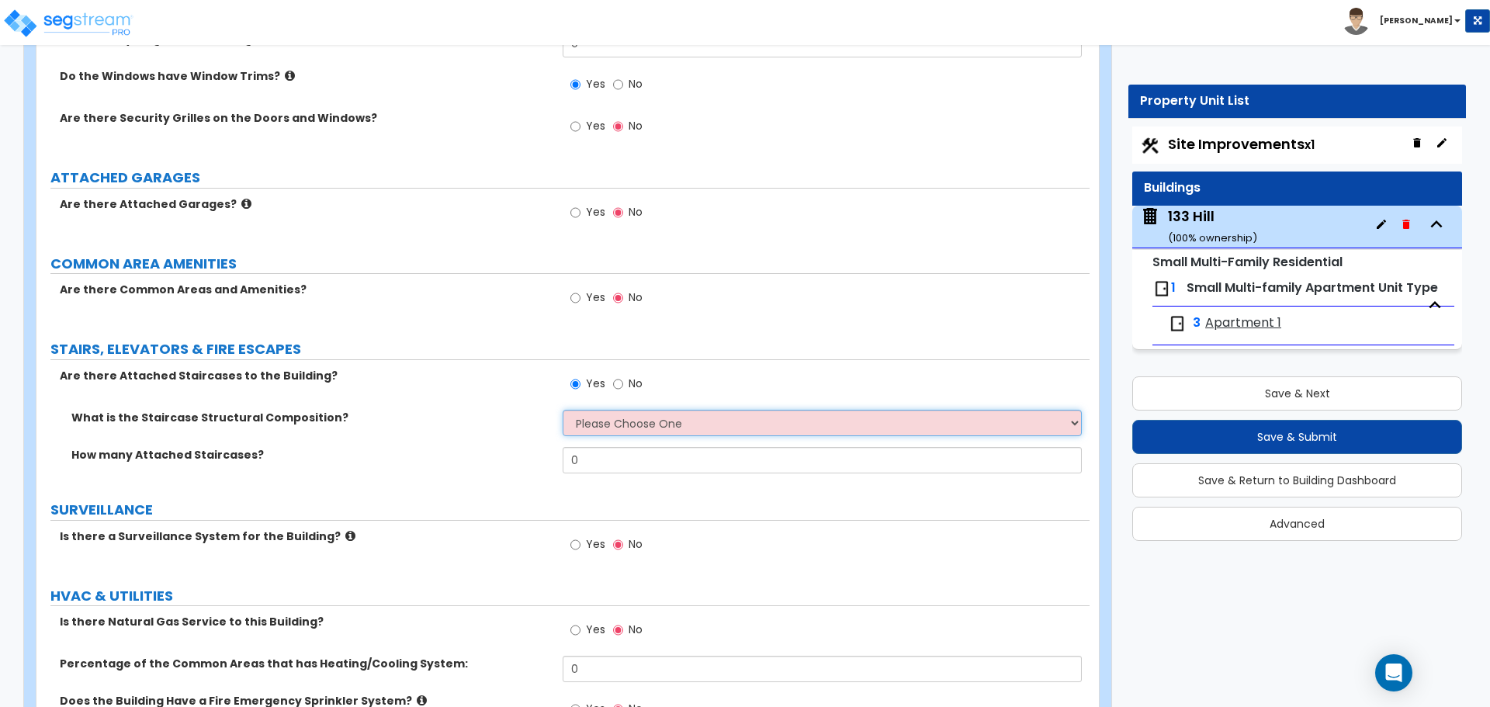
click at [606, 424] on select "Please Choose One Reinforced Concrete Structural Steel Wood" at bounding box center [822, 423] width 518 height 26
select select "3"
click at [563, 410] on select "Please Choose One Reinforced Concrete Structural Steel Wood" at bounding box center [822, 423] width 518 height 26
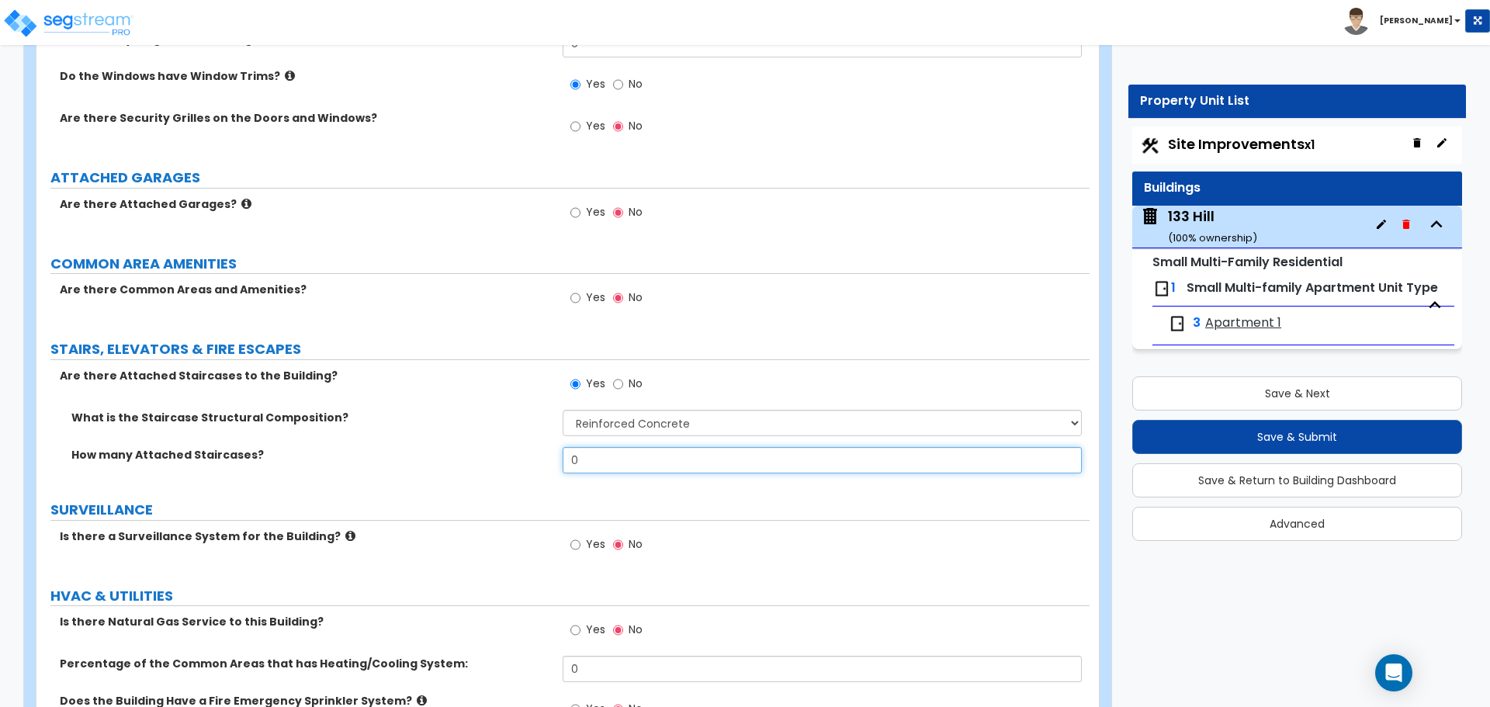
drag, startPoint x: 613, startPoint y: 458, endPoint x: 522, endPoint y: 451, distance: 91.1
click at [522, 451] on div "How many Attached Staircases? 0" at bounding box center [562, 465] width 1053 height 37
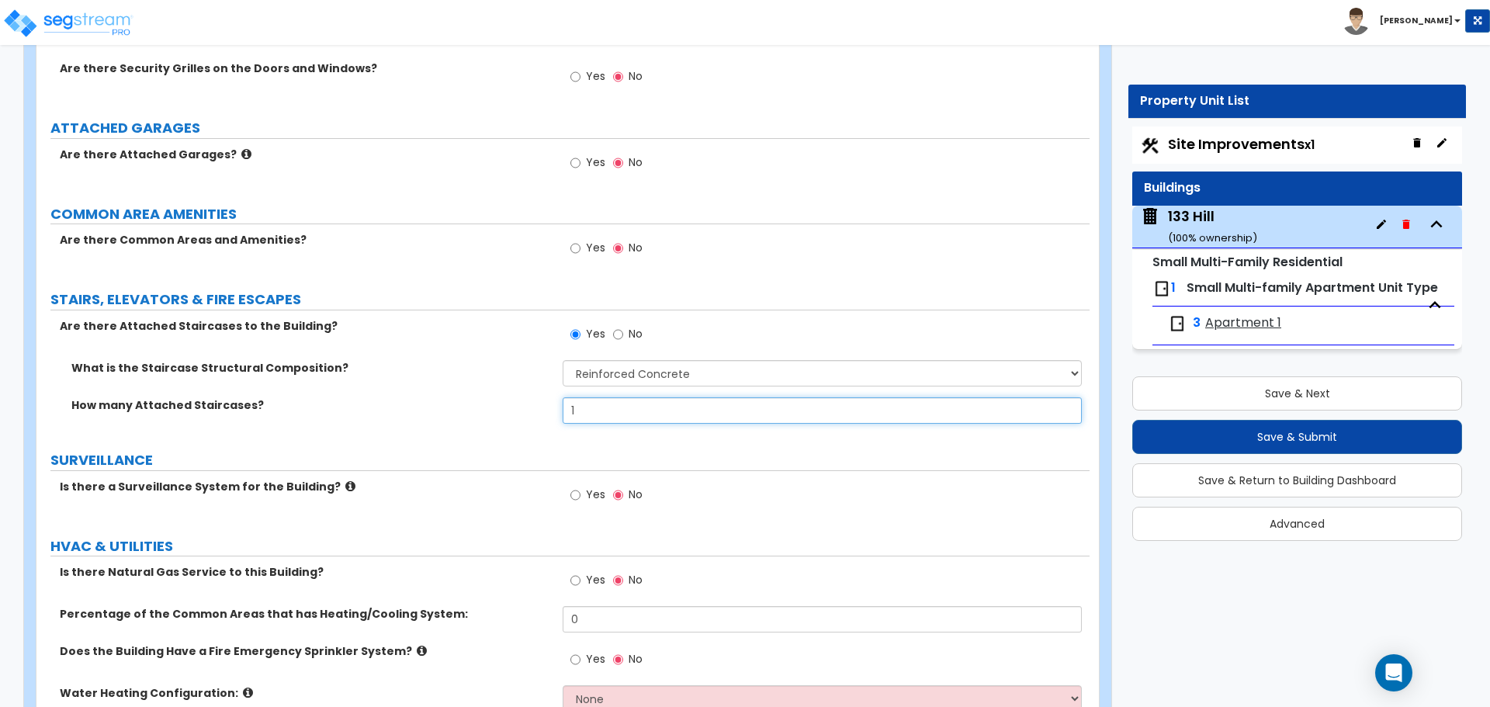
scroll to position [2484, 0]
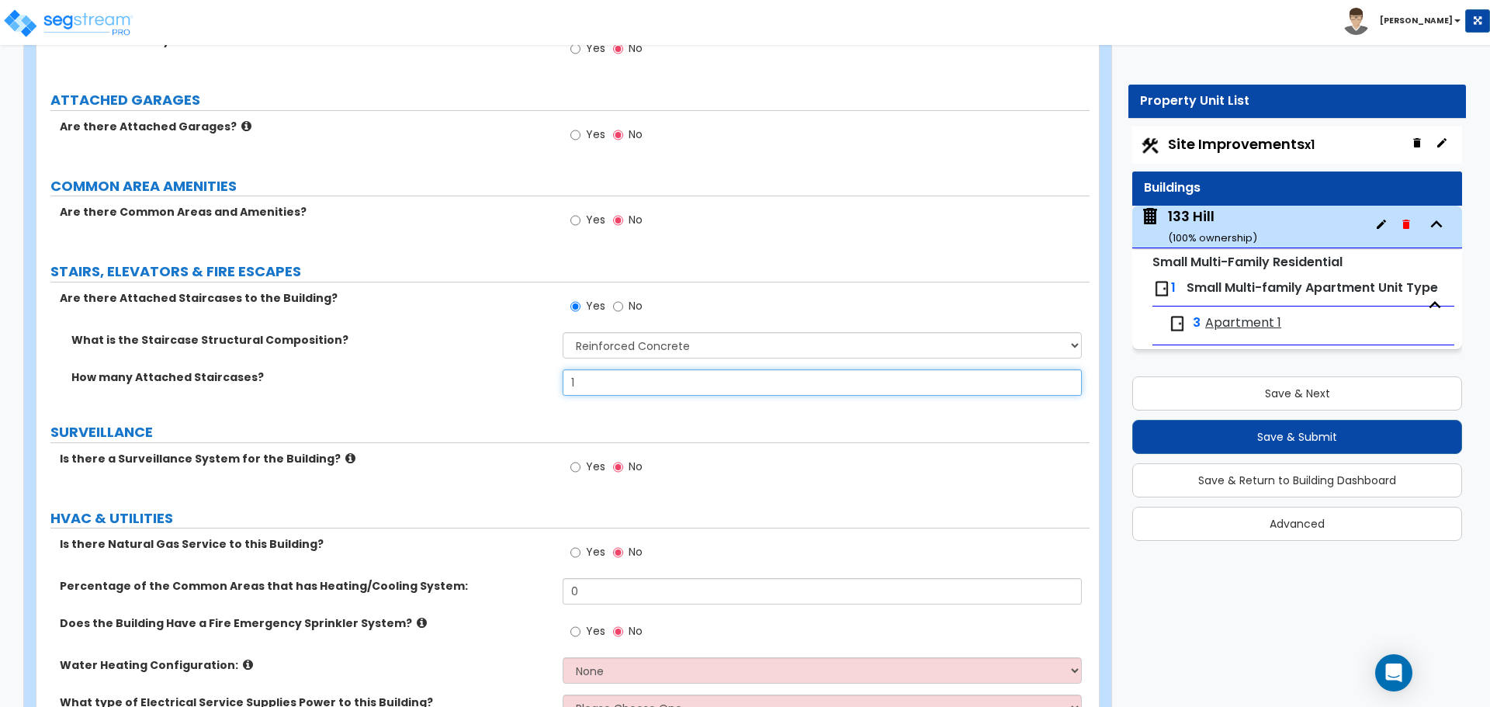
type input "1"
click at [577, 467] on input "Yes" at bounding box center [576, 467] width 10 height 17
radio input "true"
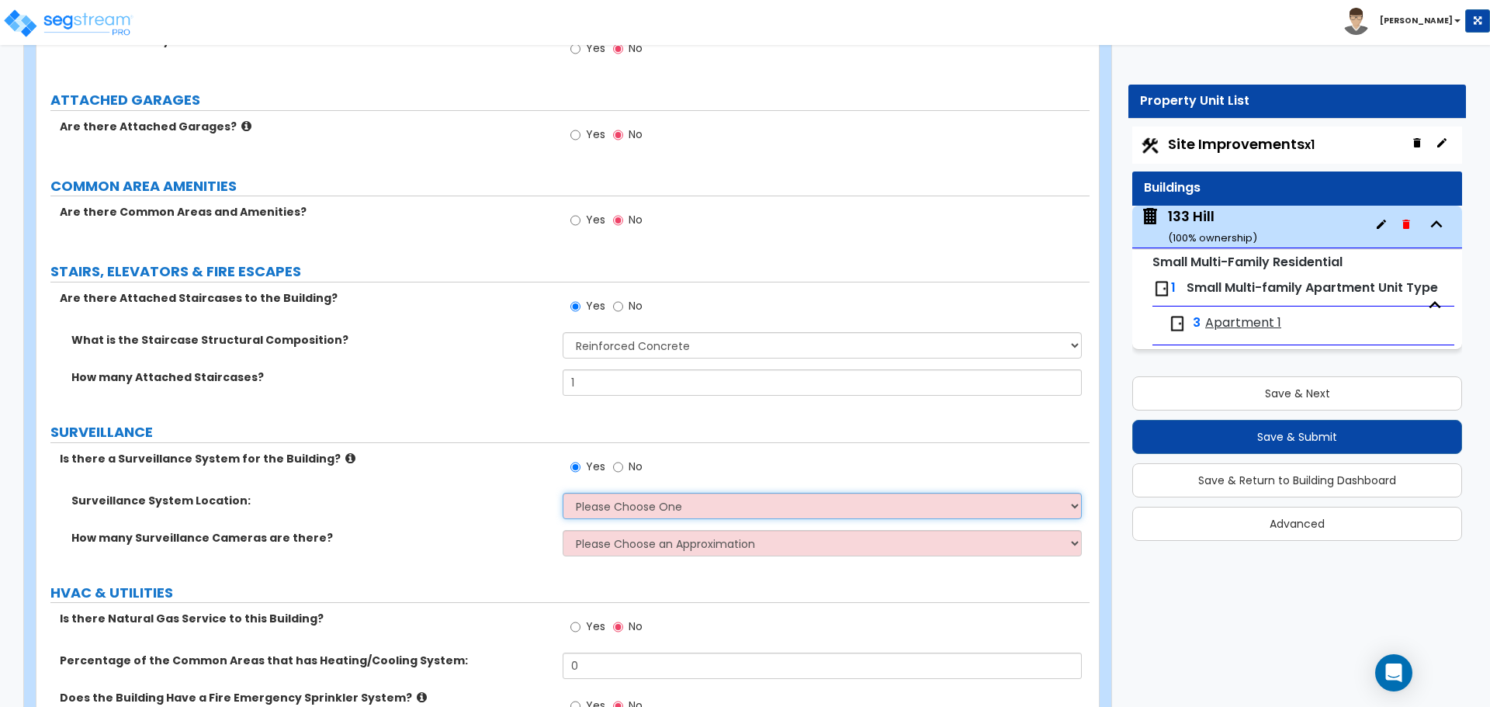
click at [690, 507] on select "Please Choose One Inside the Building Outside the Building Both Inside & Outside" at bounding box center [822, 506] width 518 height 26
select select "3"
click at [563, 493] on select "Please Choose One Inside the Building Outside the Building Both Inside & Outside" at bounding box center [822, 506] width 518 height 26
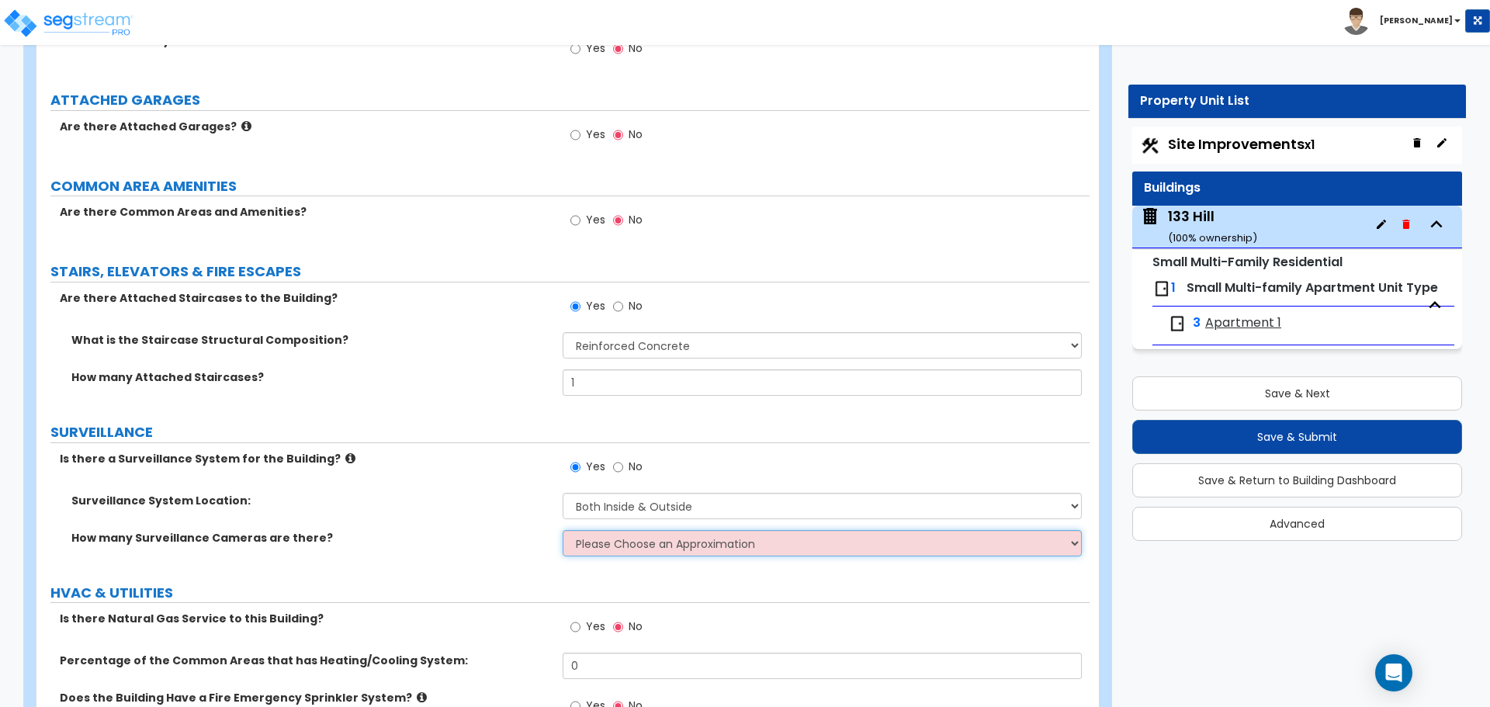
click at [672, 550] on select "Please Choose an Approximation Barely Noticed Any Noticed a Couple Frequently S…" at bounding box center [822, 543] width 518 height 26
select select "2"
click at [563, 530] on select "Please Choose an Approximation Barely Noticed Any Noticed a Couple Frequently S…" at bounding box center [822, 543] width 518 height 26
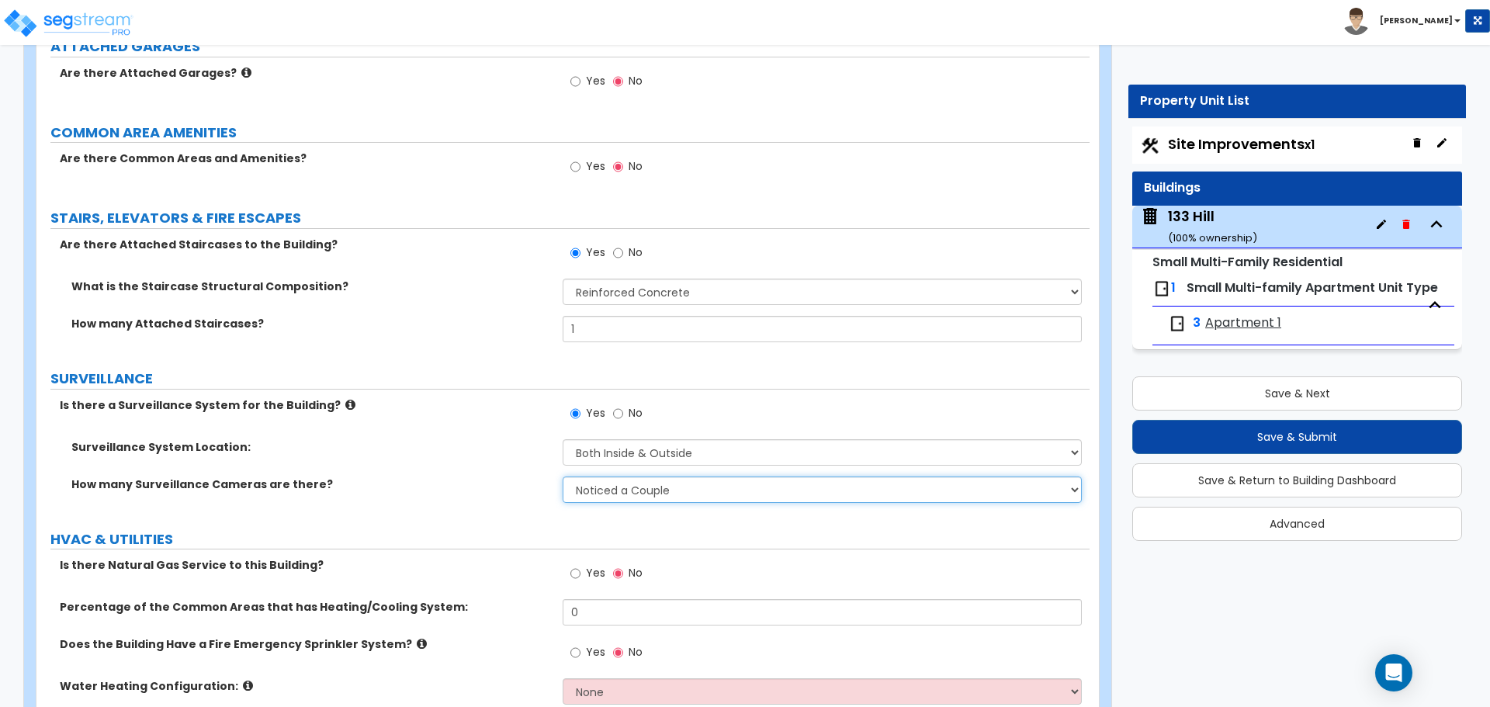
scroll to position [2561, 0]
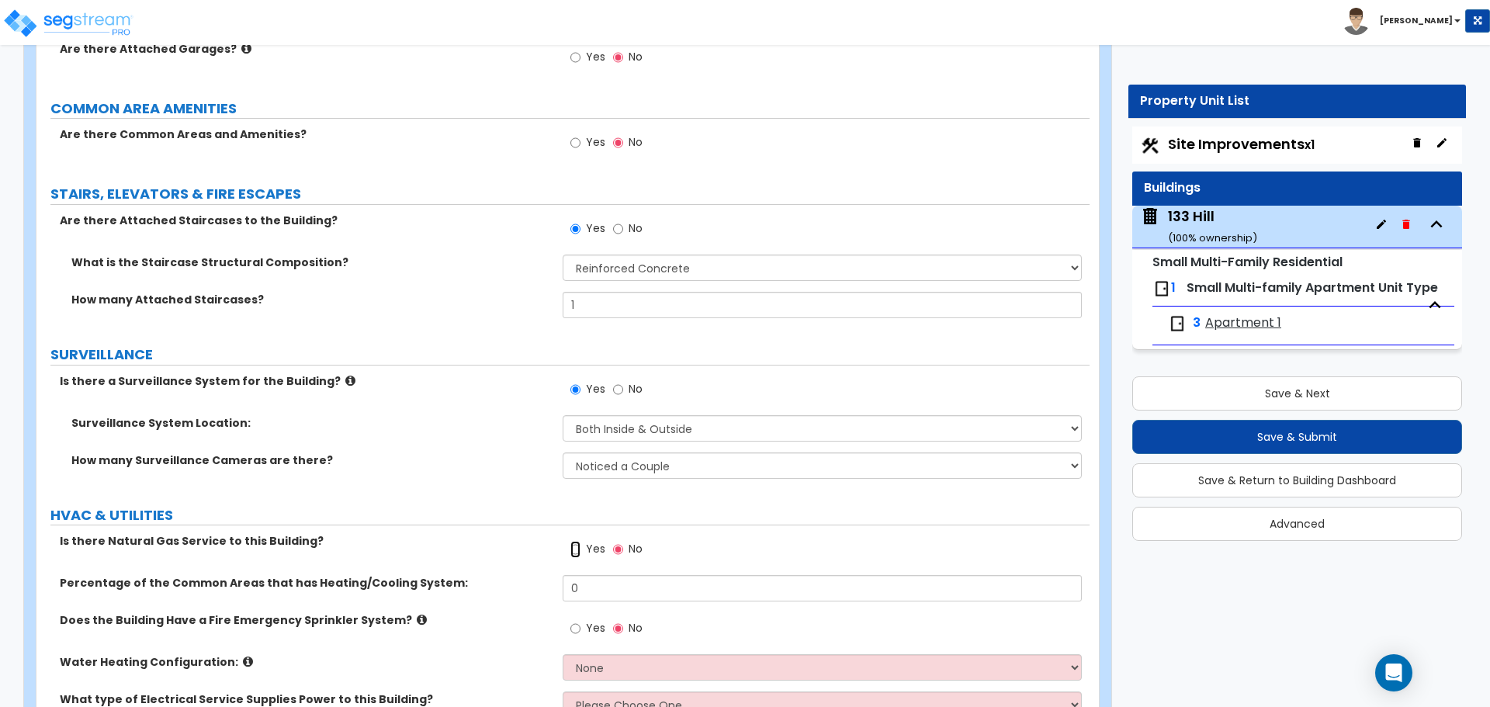
click at [577, 550] on input "Yes" at bounding box center [576, 549] width 10 height 17
radio input "true"
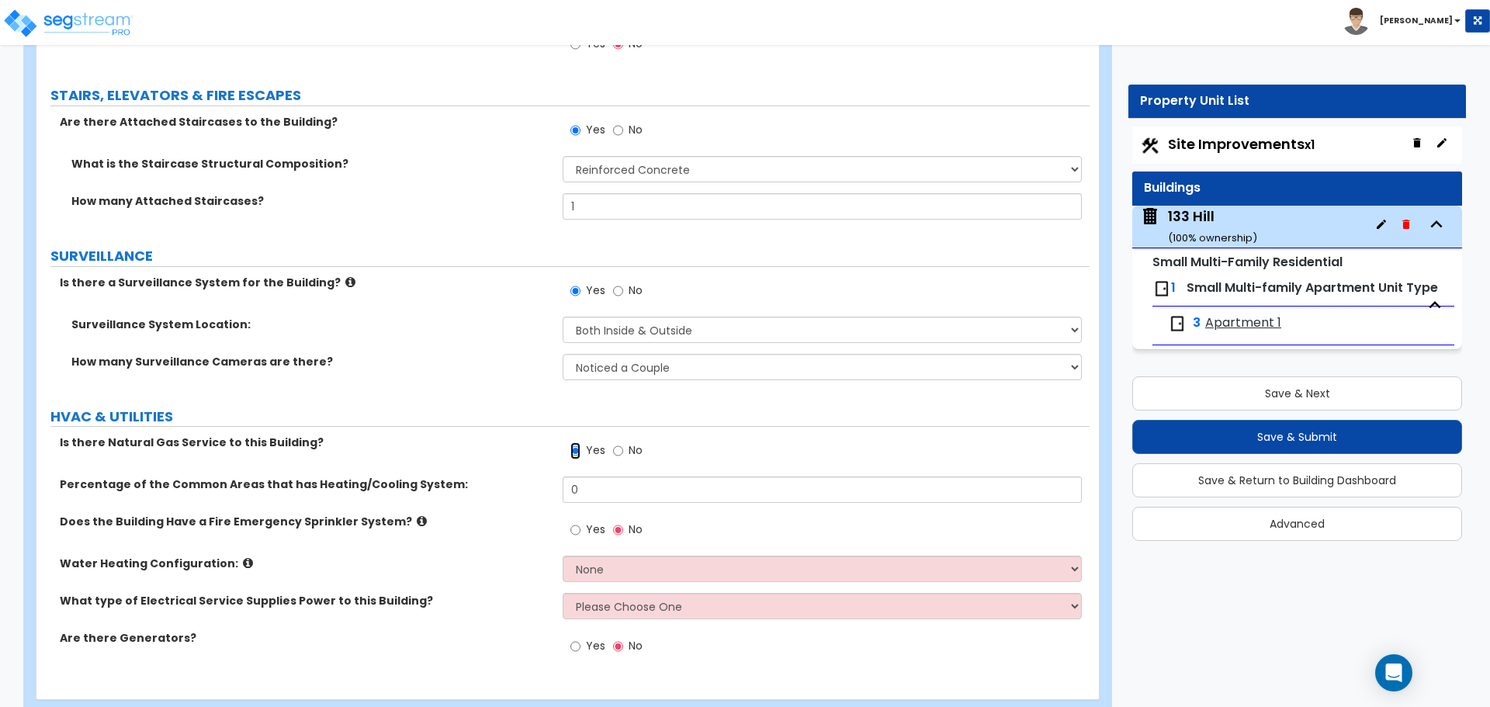
scroll to position [2697, 0]
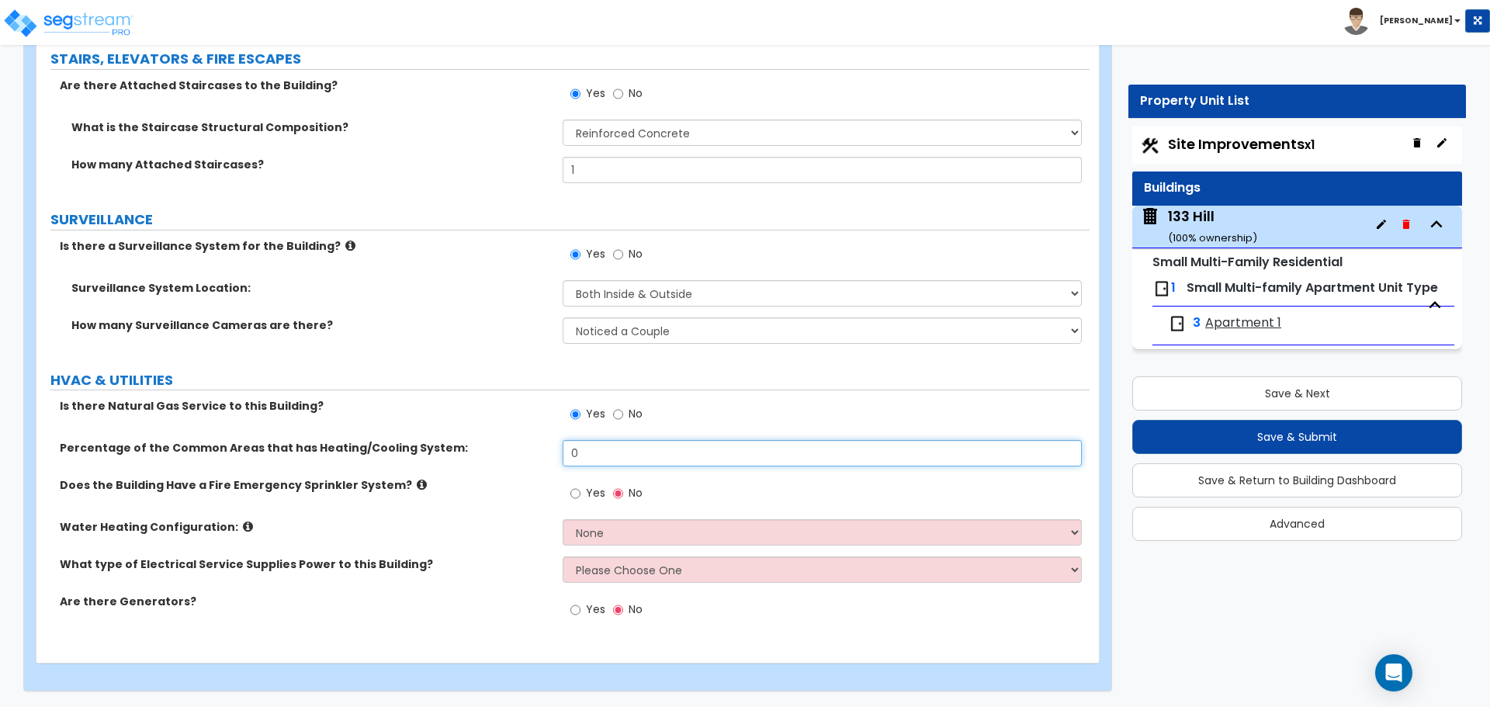
drag, startPoint x: 591, startPoint y: 446, endPoint x: 483, endPoint y: 440, distance: 108.8
click at [483, 440] on div "Percentage of the Common Areas that has Heating/Cooling System: 0" at bounding box center [562, 458] width 1053 height 37
type input "100"
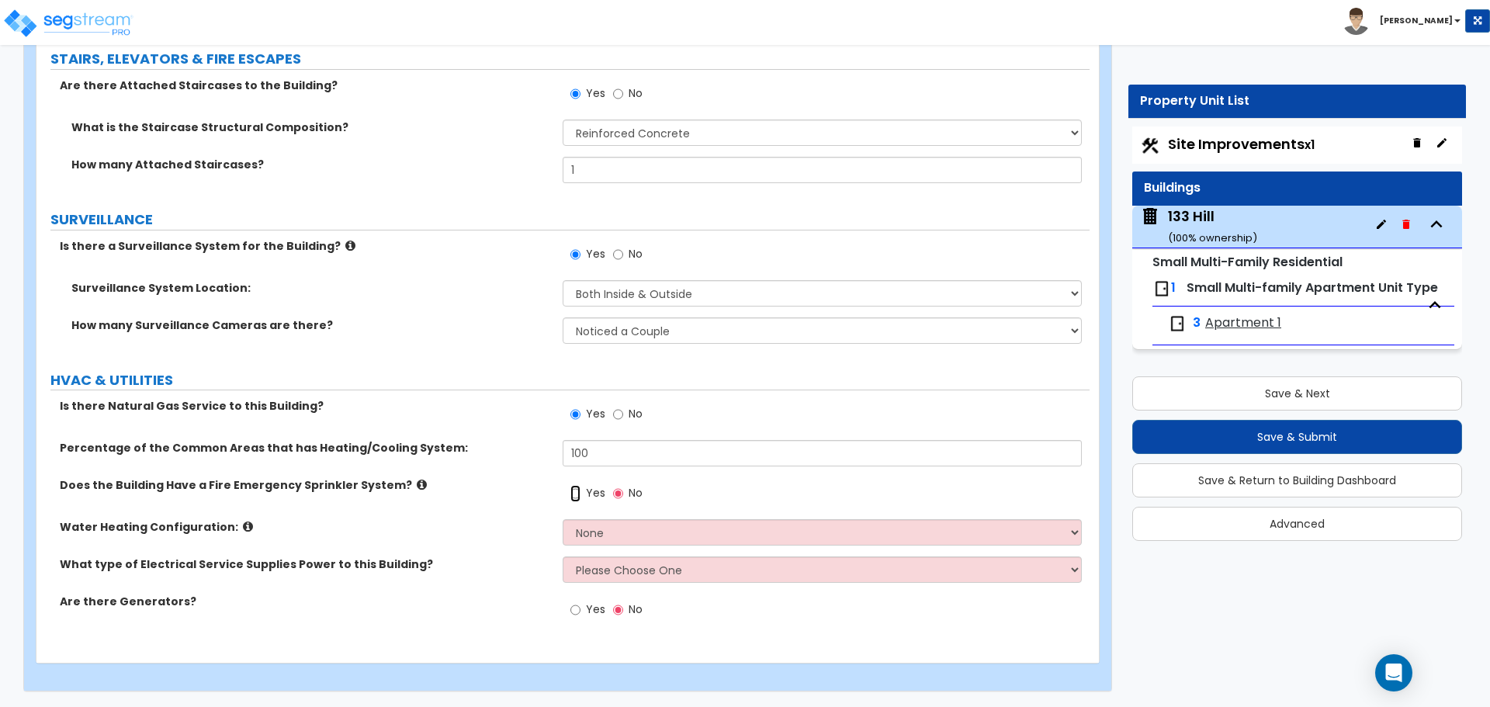
click at [576, 492] on input "Yes" at bounding box center [576, 493] width 10 height 17
radio input "true"
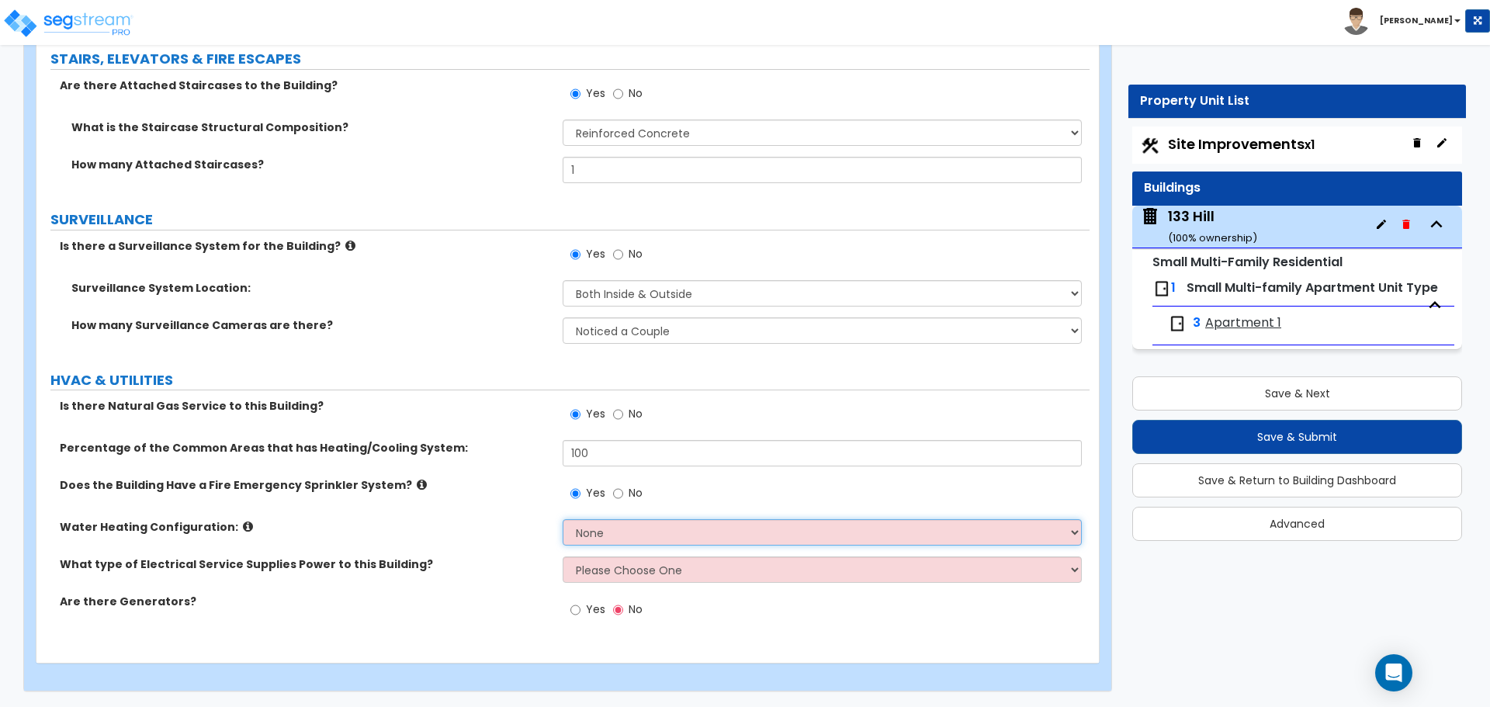
click at [618, 539] on select "None Water Heater for Multiple Units Water Heater for Individual Units" at bounding box center [822, 532] width 518 height 26
select select "1"
click at [563, 519] on select "None Water Heater for Multiple Units Water Heater for Individual Units" at bounding box center [822, 532] width 518 height 26
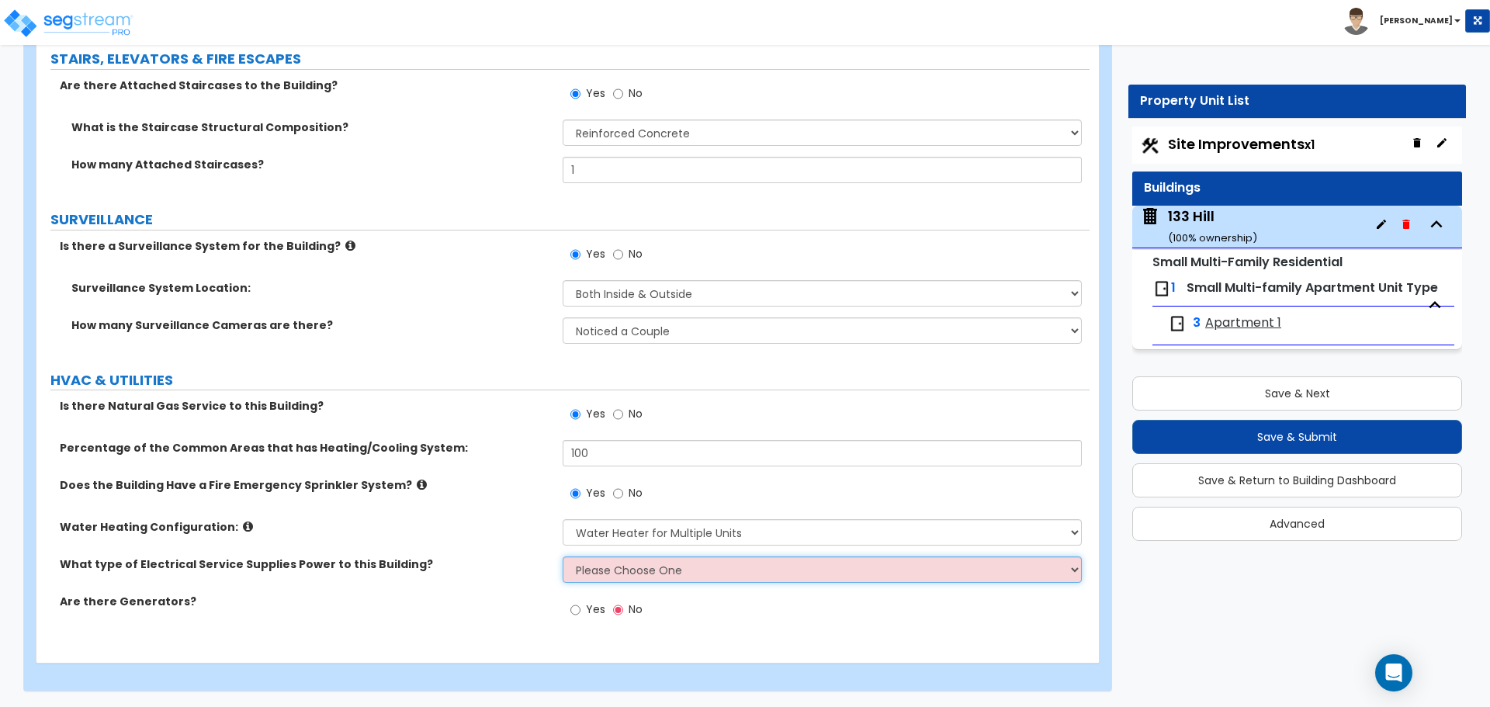
click at [624, 563] on select "Please Choose One Overhead Underground" at bounding box center [822, 570] width 518 height 26
select select "1"
click at [563, 557] on select "Please Choose One Overhead Underground" at bounding box center [822, 570] width 518 height 26
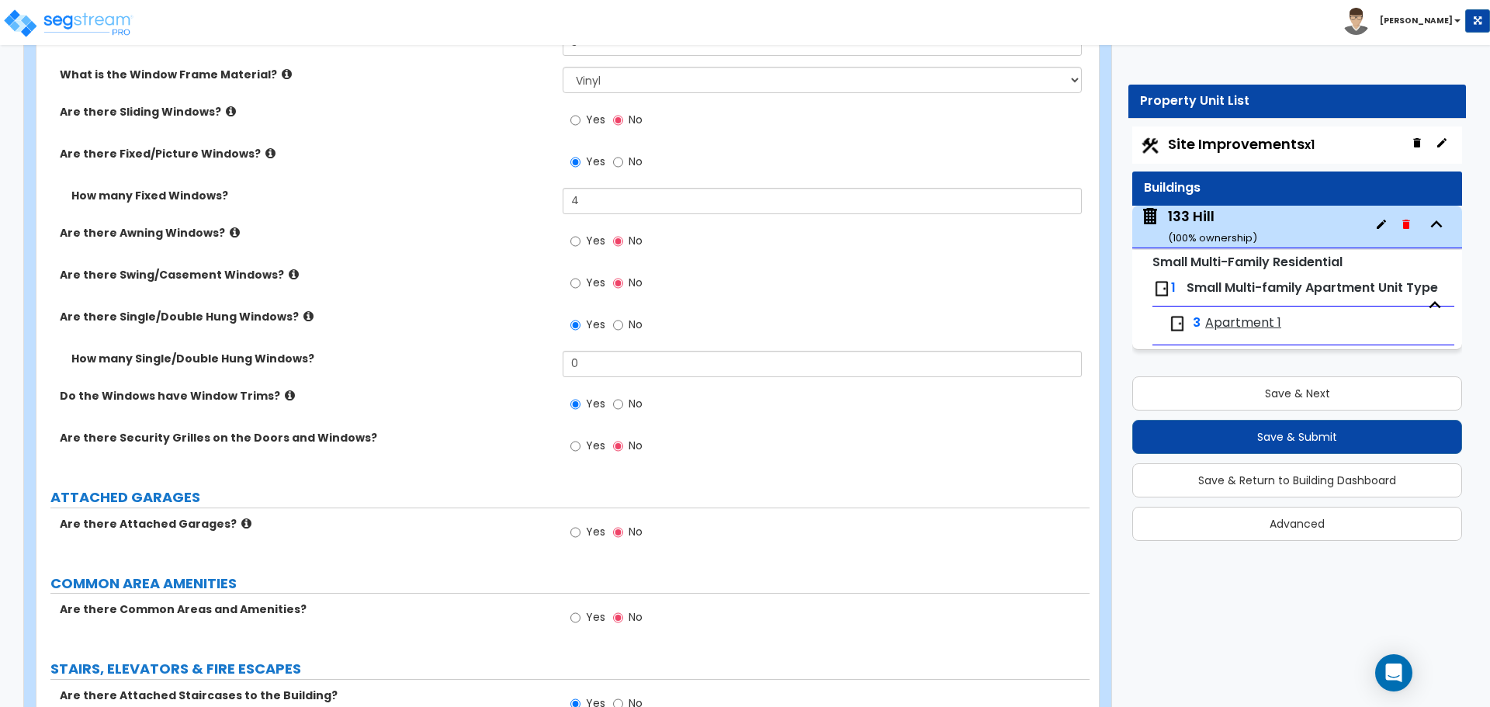
scroll to position [2153, 0]
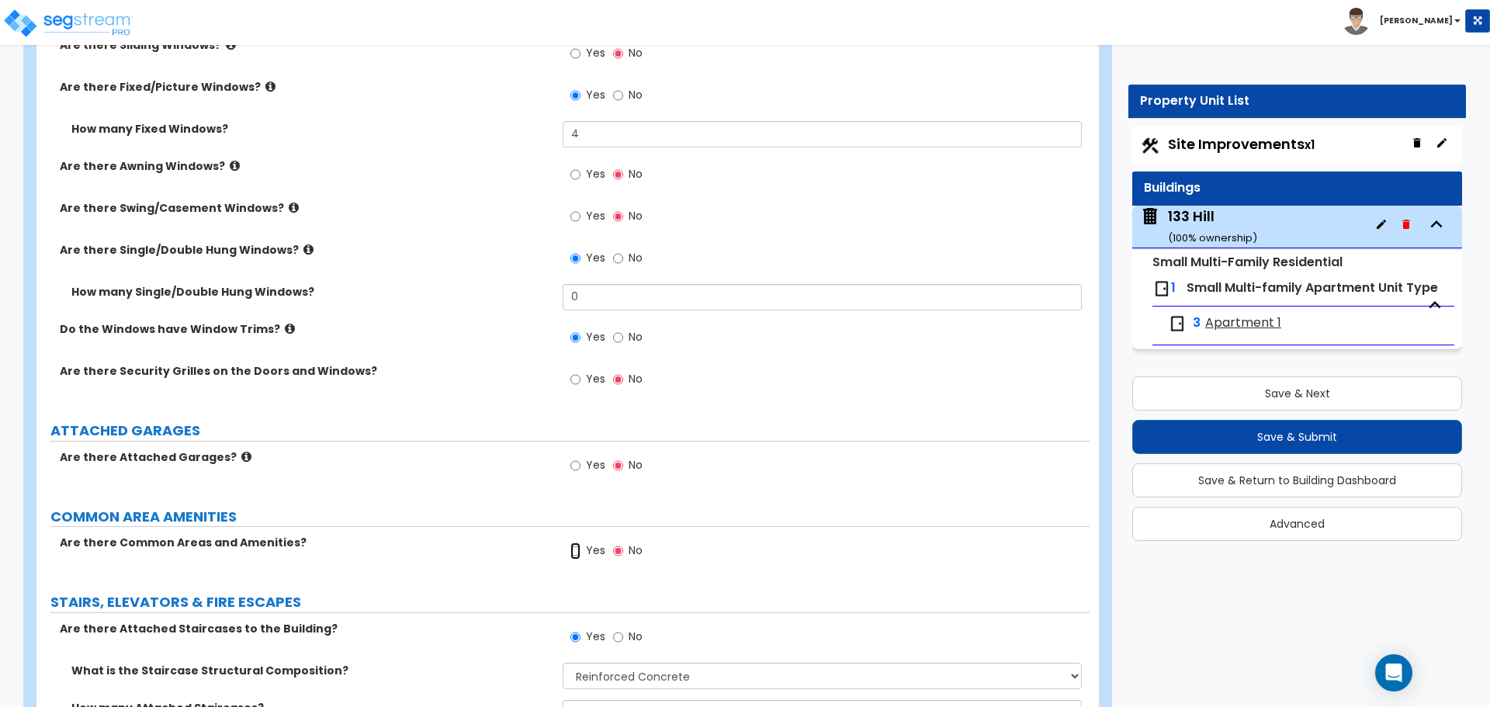
click at [575, 554] on input "Yes" at bounding box center [576, 551] width 10 height 17
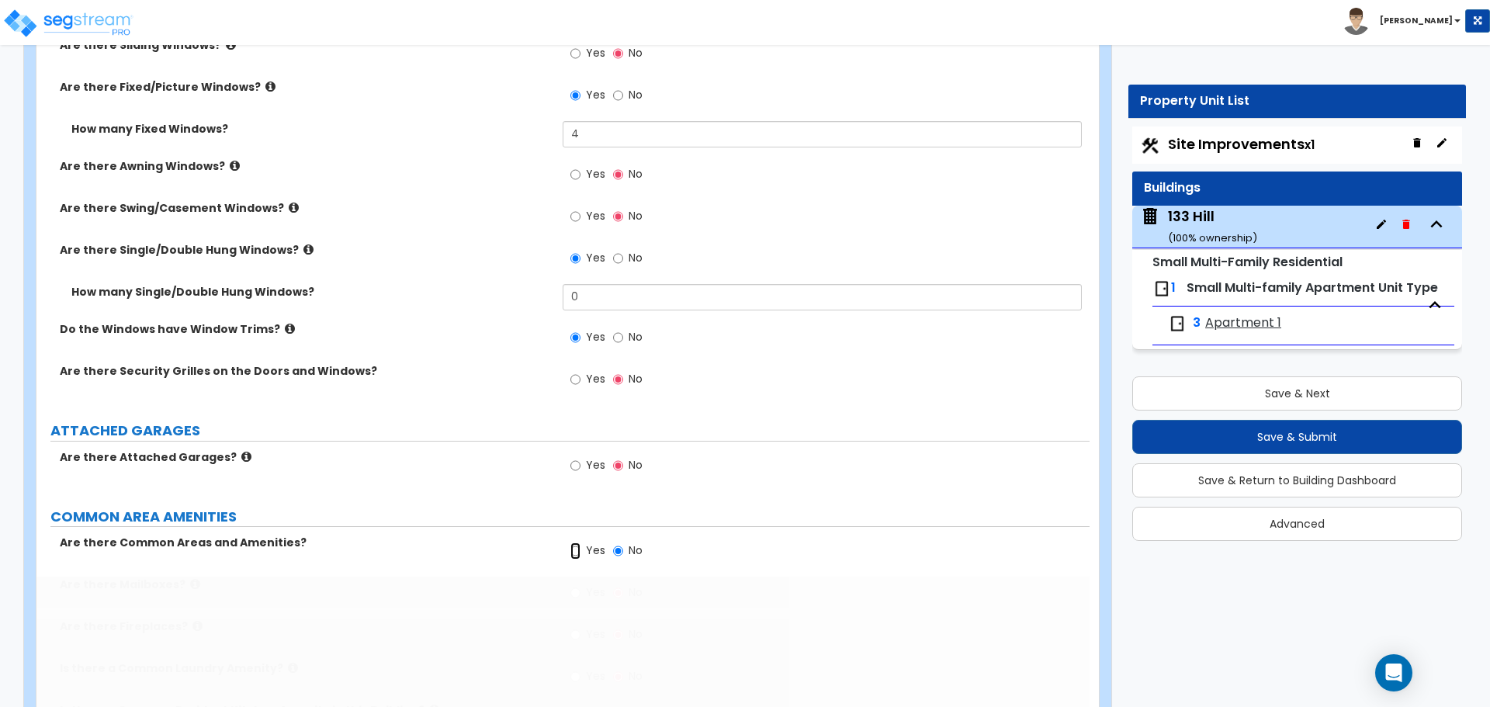
radio input "true"
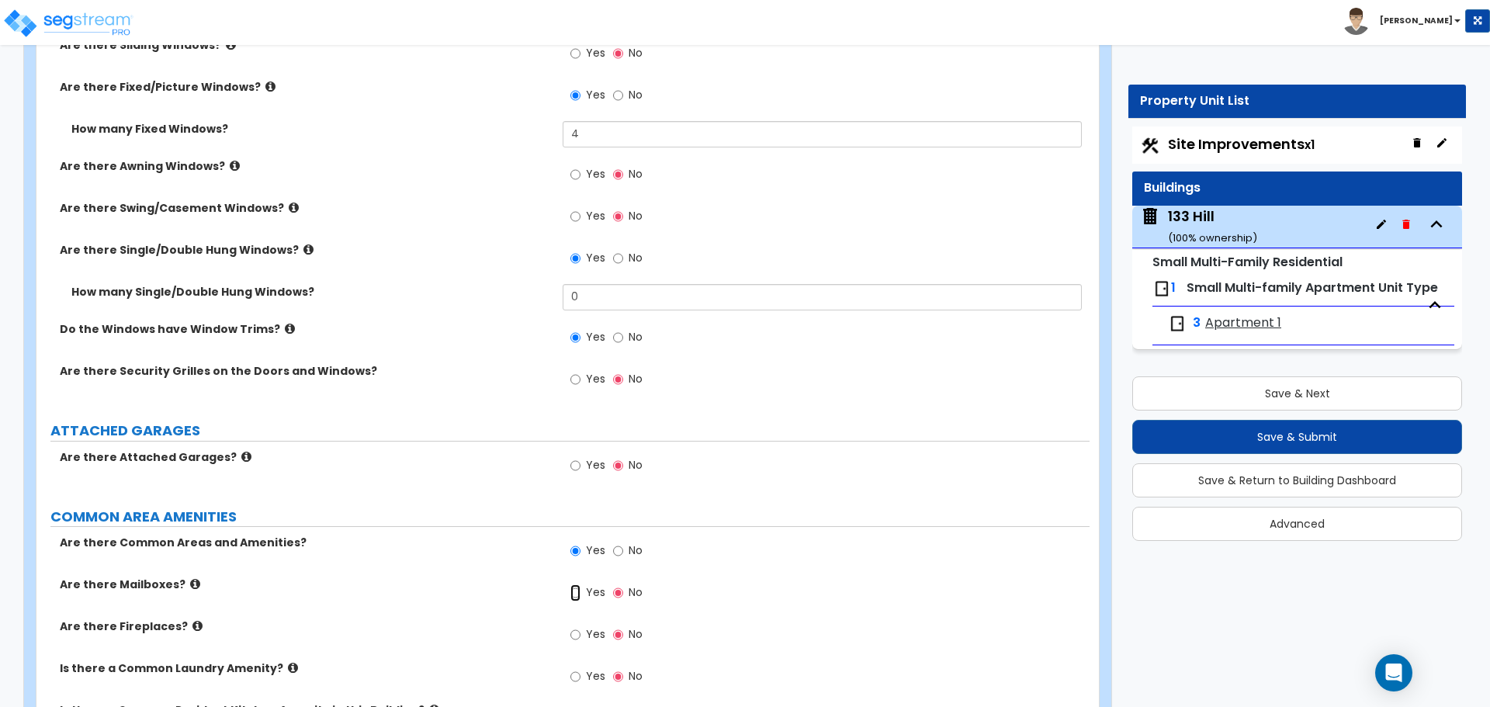
click at [576, 595] on input "Yes" at bounding box center [576, 592] width 10 height 17
radio input "true"
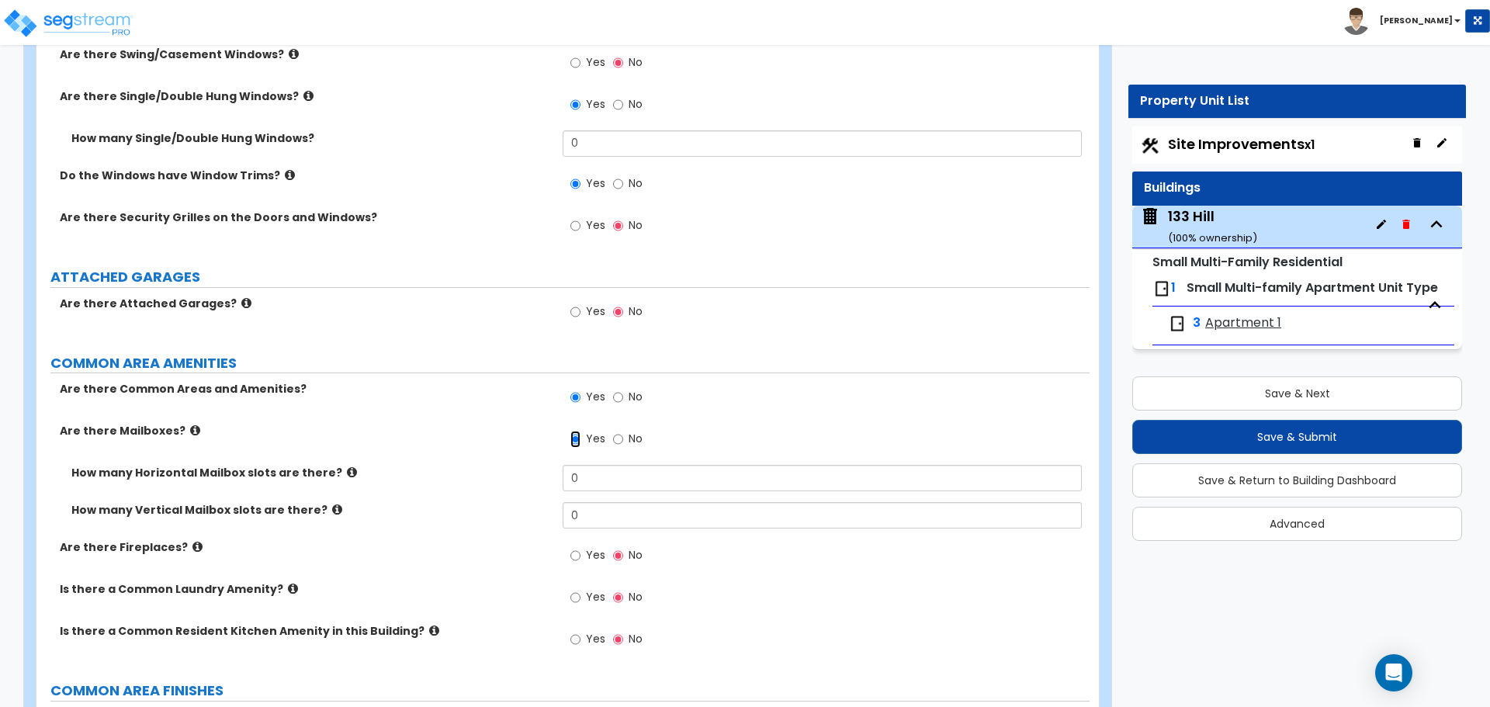
scroll to position [2308, 0]
drag, startPoint x: 613, startPoint y: 471, endPoint x: 519, endPoint y: 473, distance: 93.9
click at [519, 473] on div "How many Horizontal Mailbox slots are there? 0" at bounding box center [562, 481] width 1053 height 37
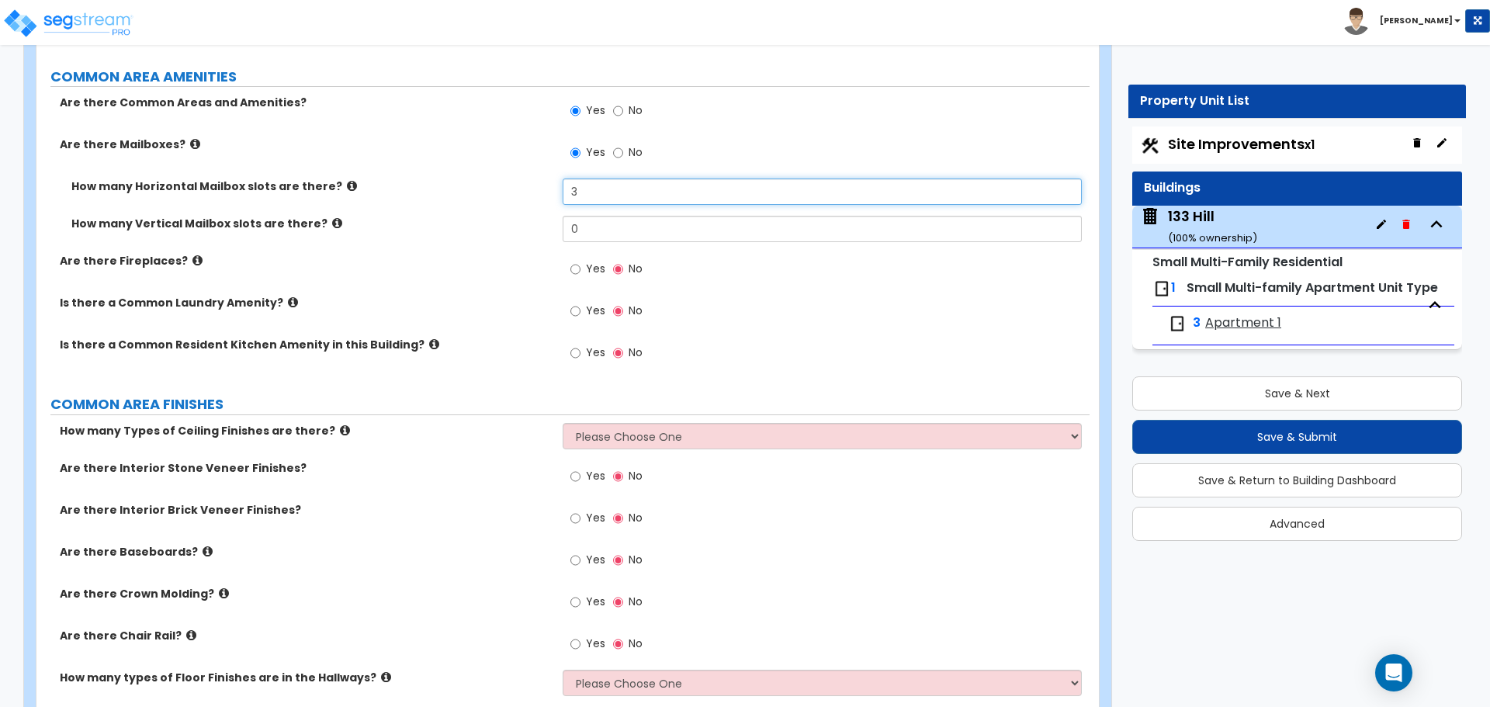
scroll to position [2619, 0]
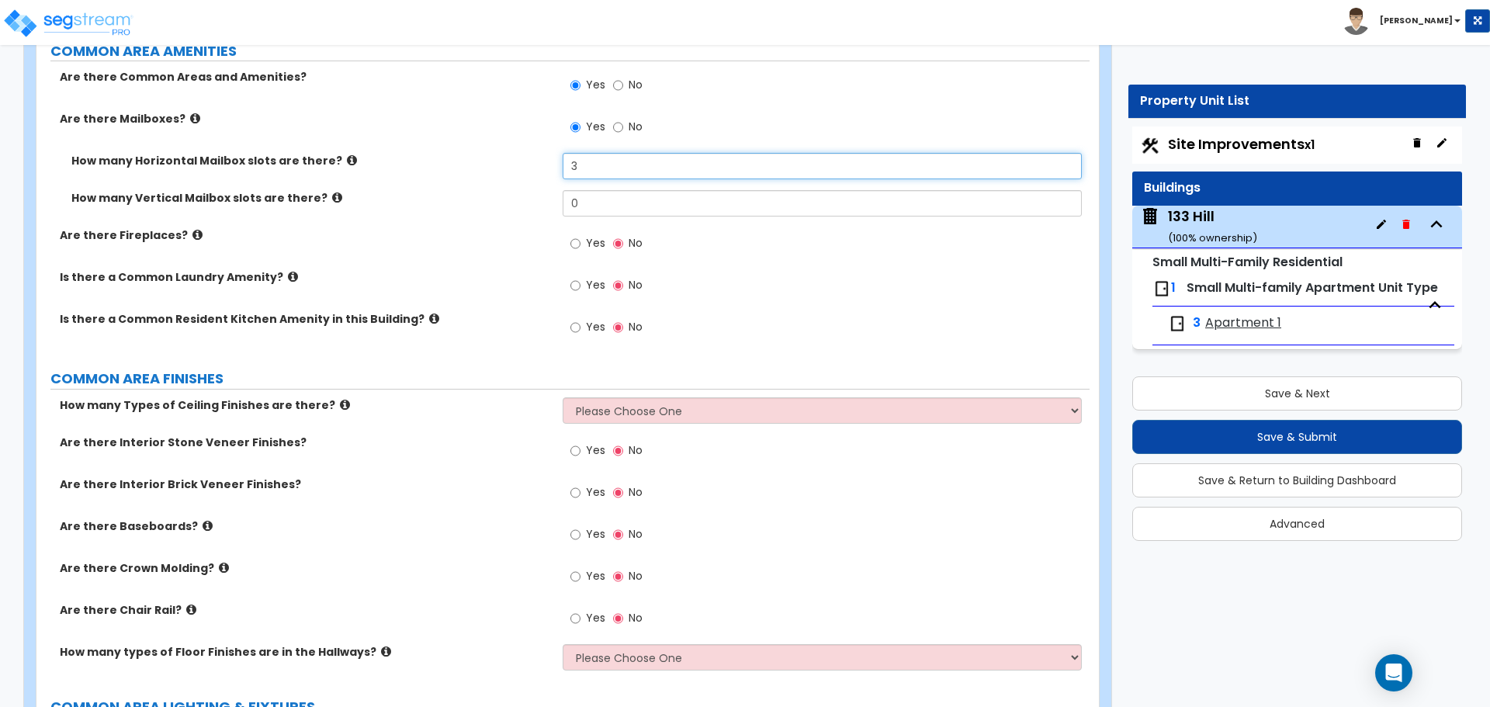
type input "3"
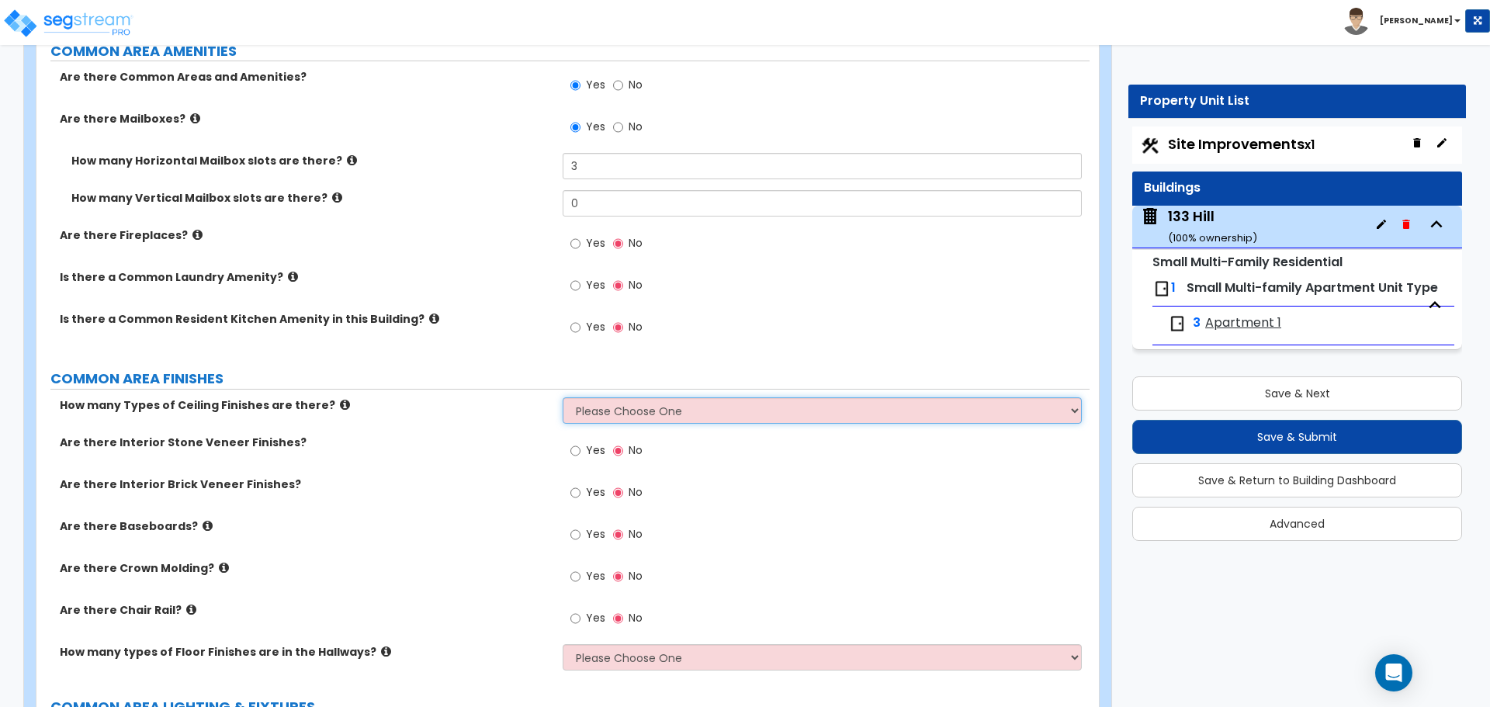
click at [705, 408] on select "Please Choose One 1 2 3" at bounding box center [822, 410] width 518 height 26
select select "1"
click at [563, 397] on select "Please Choose One 1 2 3" at bounding box center [822, 410] width 518 height 26
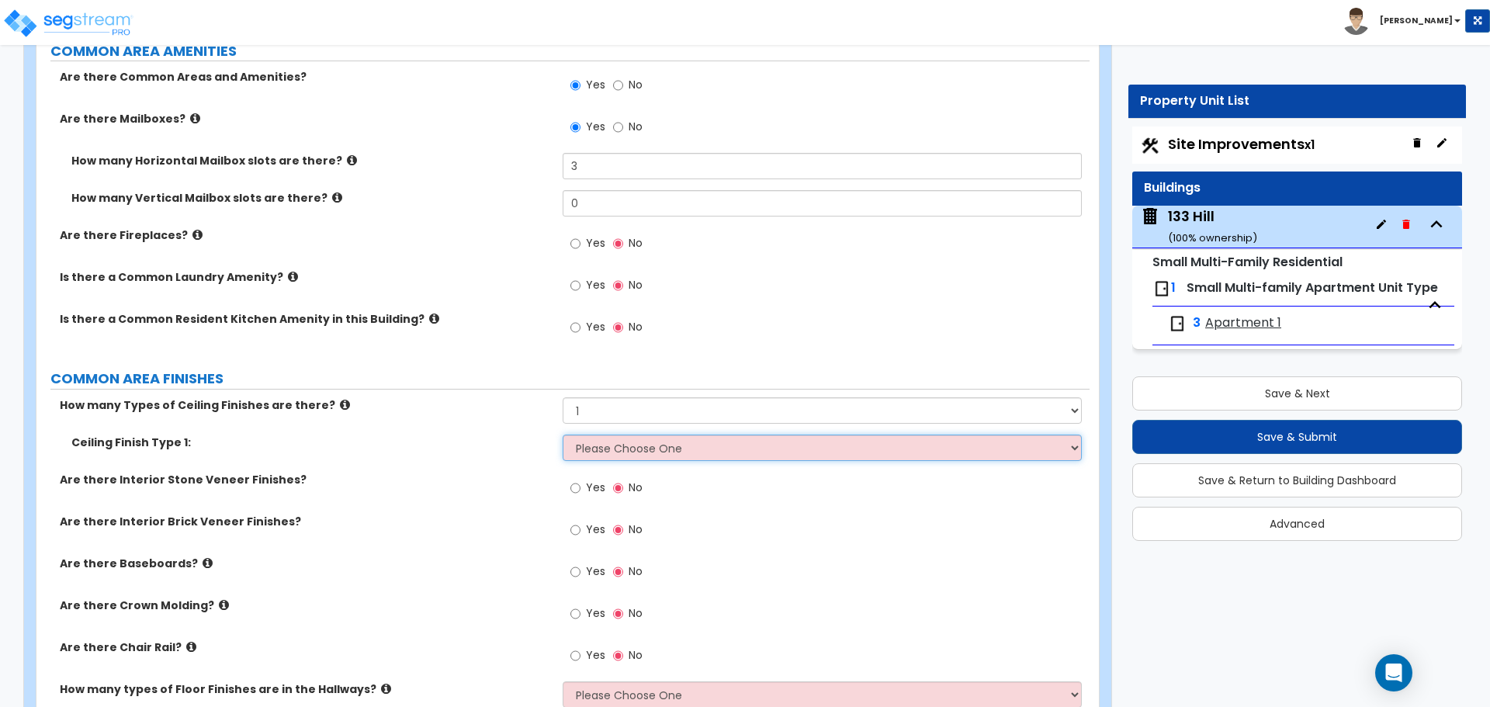
click at [642, 446] on select "Please Choose One Drywall Ceiling Open Ceiling Drop Ceiling" at bounding box center [822, 448] width 518 height 26
select select "1"
click at [563, 435] on select "Please Choose One Drywall Ceiling Open Ceiling Drop Ceiling" at bounding box center [822, 448] width 518 height 26
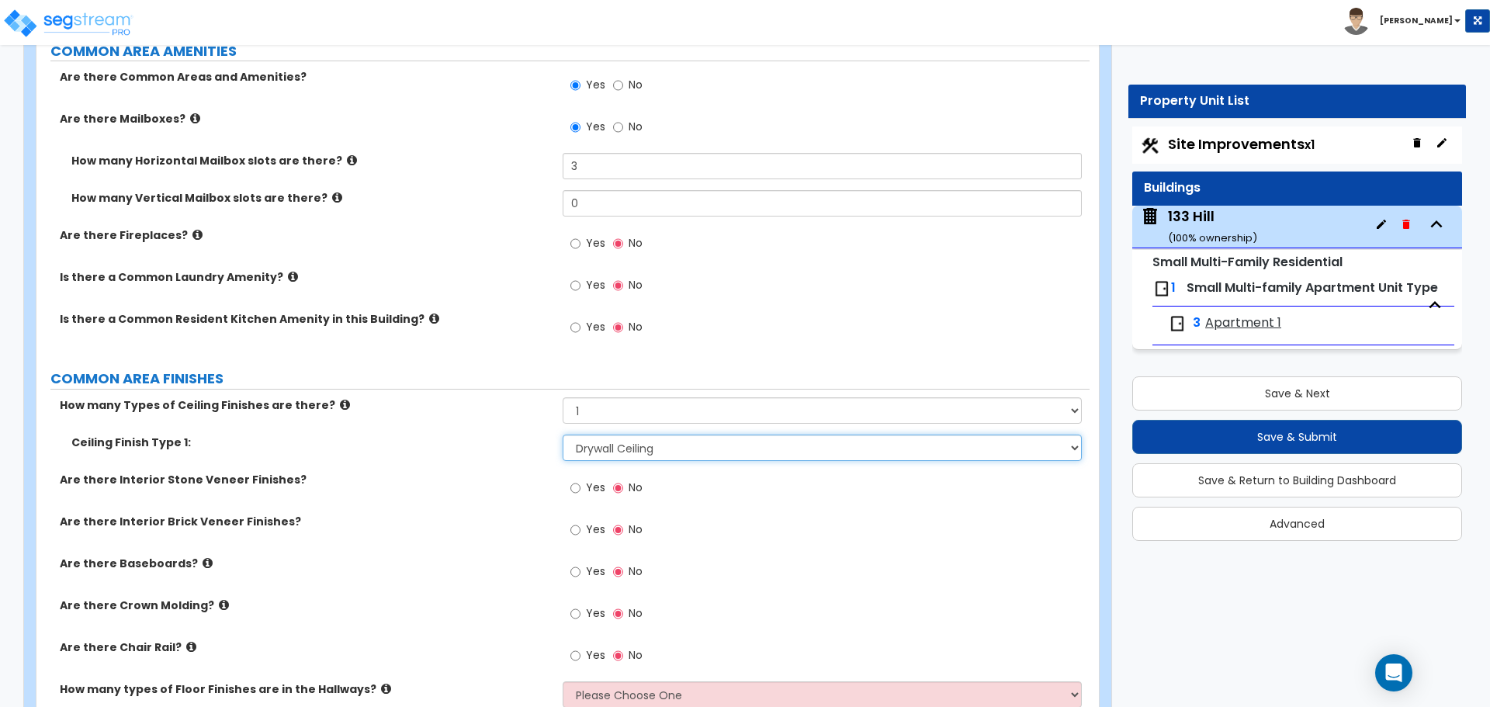
scroll to position [2697, 0]
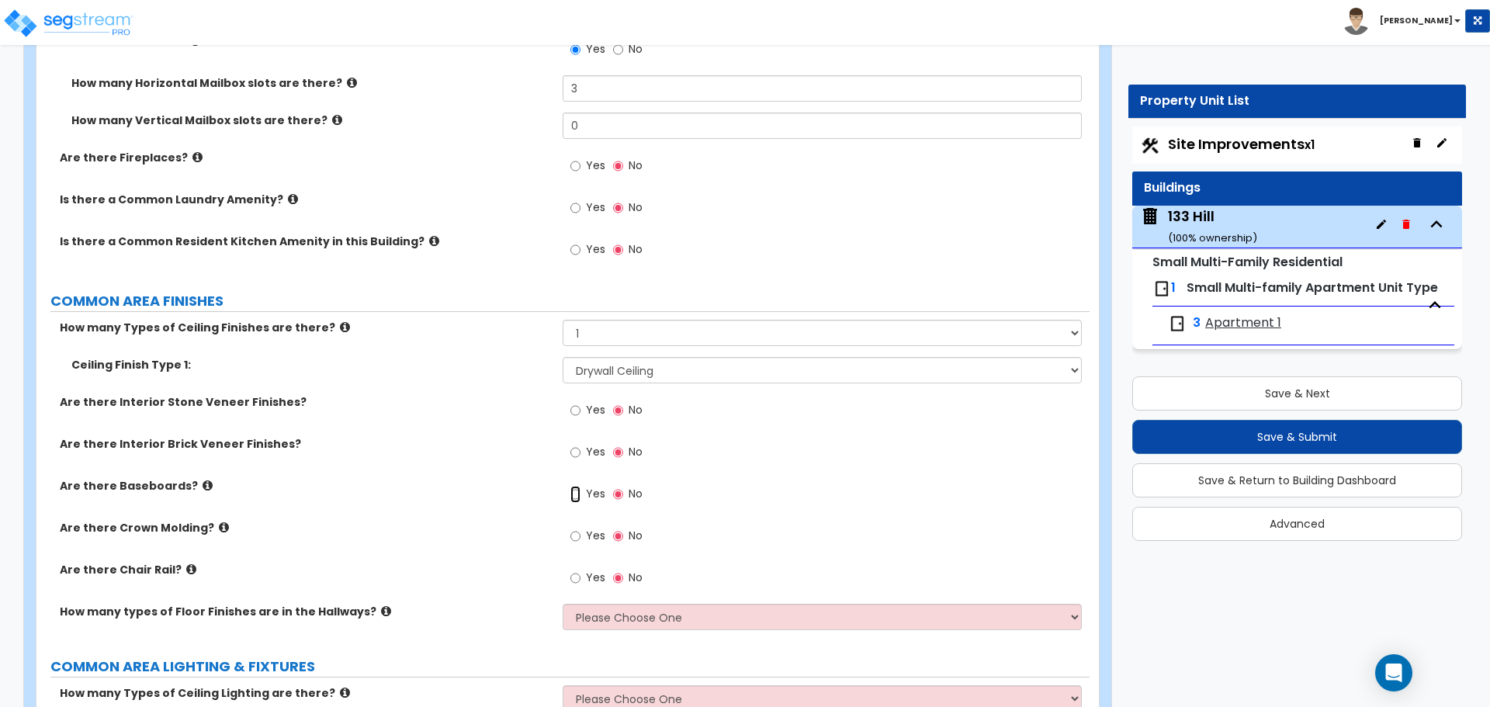
click at [571, 498] on input "Yes" at bounding box center [576, 494] width 10 height 17
radio input "true"
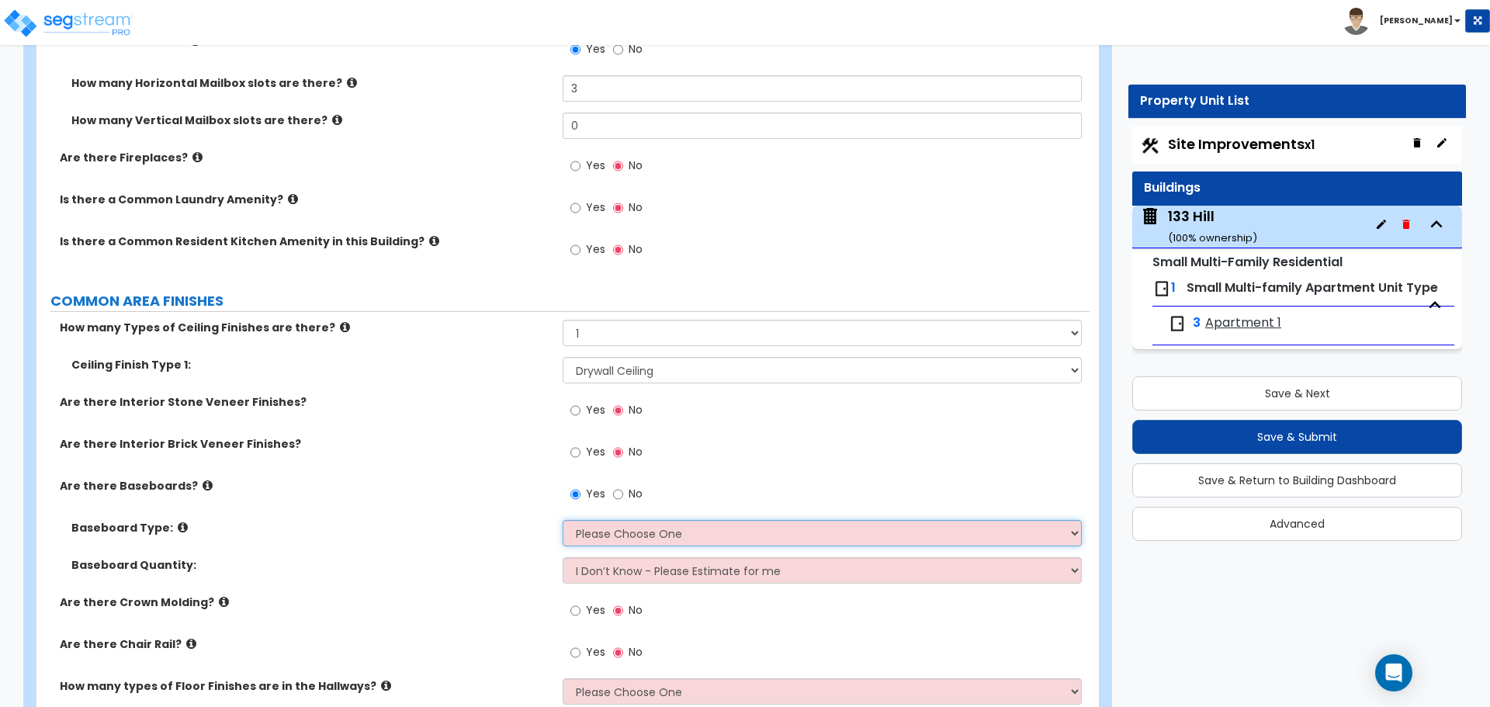
click at [638, 537] on select "Please Choose One Wood Vinyl Carpet Tile" at bounding box center [822, 533] width 518 height 26
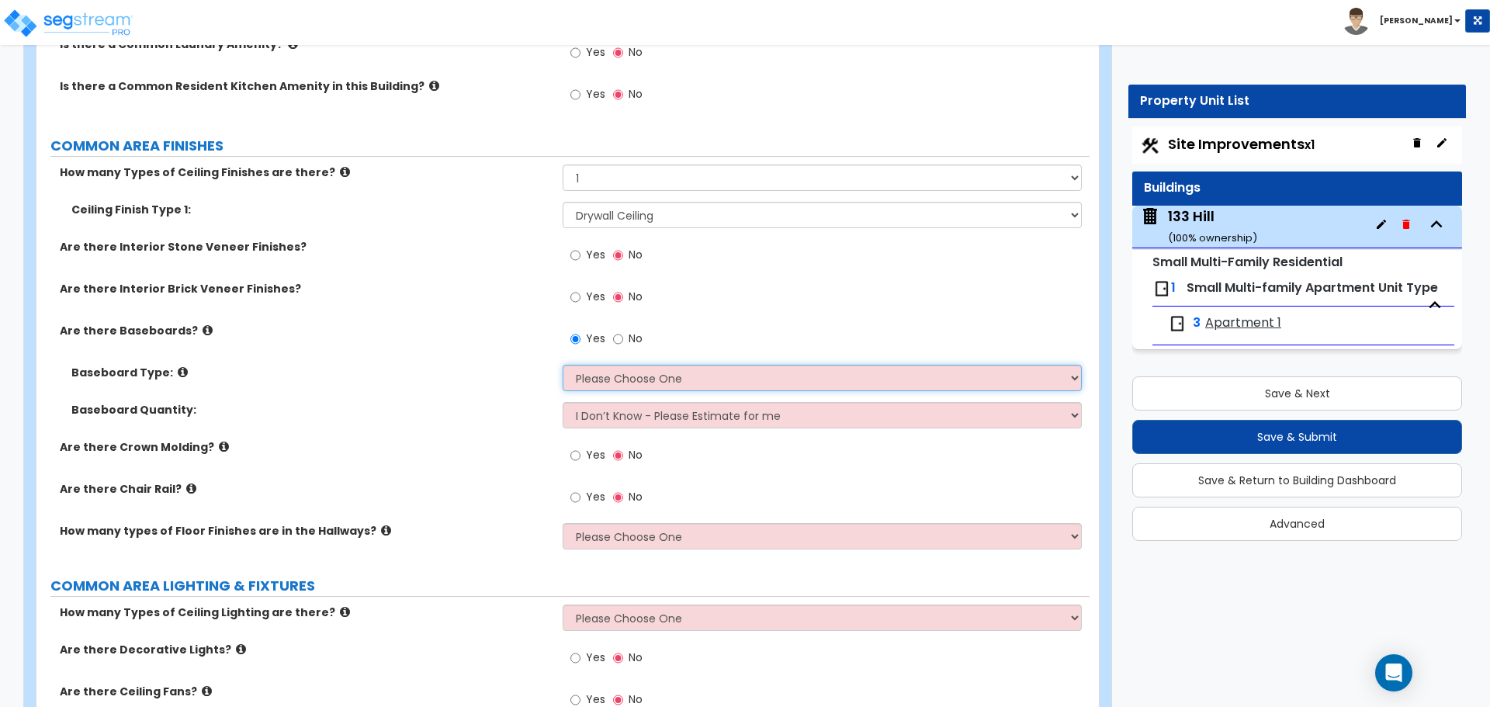
scroll to position [2929, 0]
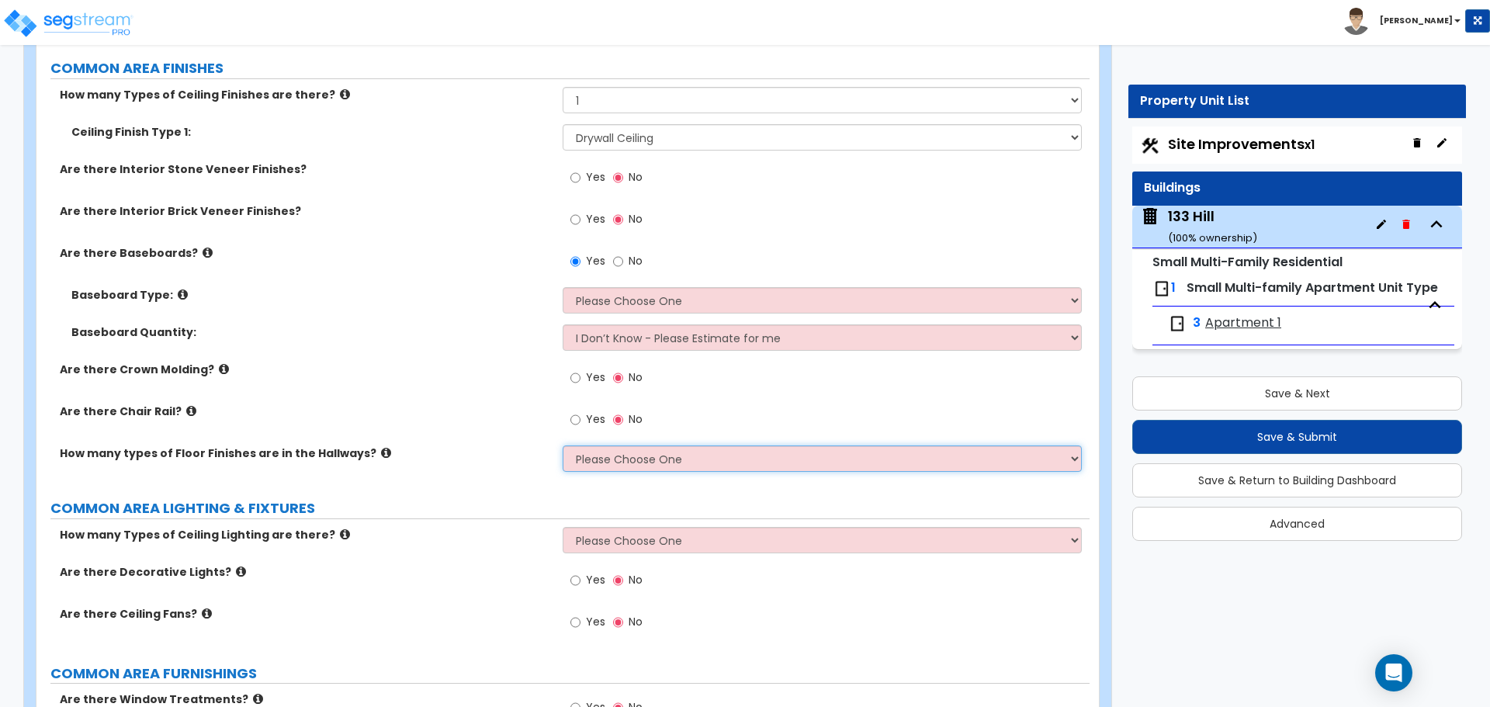
click at [716, 464] on select "Please Choose One 1 2 3 4" at bounding box center [822, 459] width 518 height 26
select select "1"
click at [563, 446] on select "Please Choose One 1 2 3 4" at bounding box center [822, 459] width 518 height 26
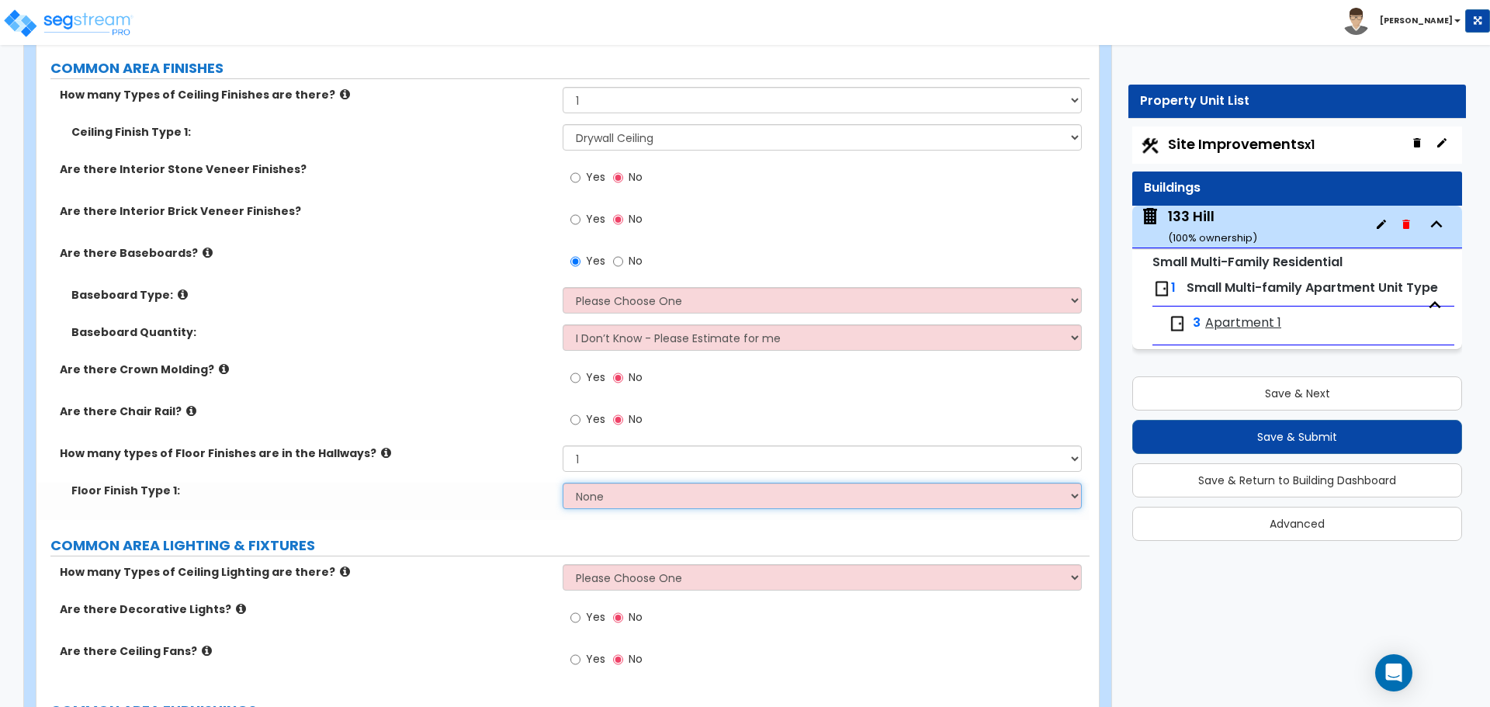
click at [652, 501] on select "None Tile Flooring Hardwood Flooring Resilient Laminate Flooring VCT Flooring S…" at bounding box center [822, 496] width 518 height 26
select select "5"
click at [563, 483] on select "None Tile Flooring Hardwood Flooring Resilient Laminate Flooring VCT Flooring S…" at bounding box center [822, 496] width 518 height 26
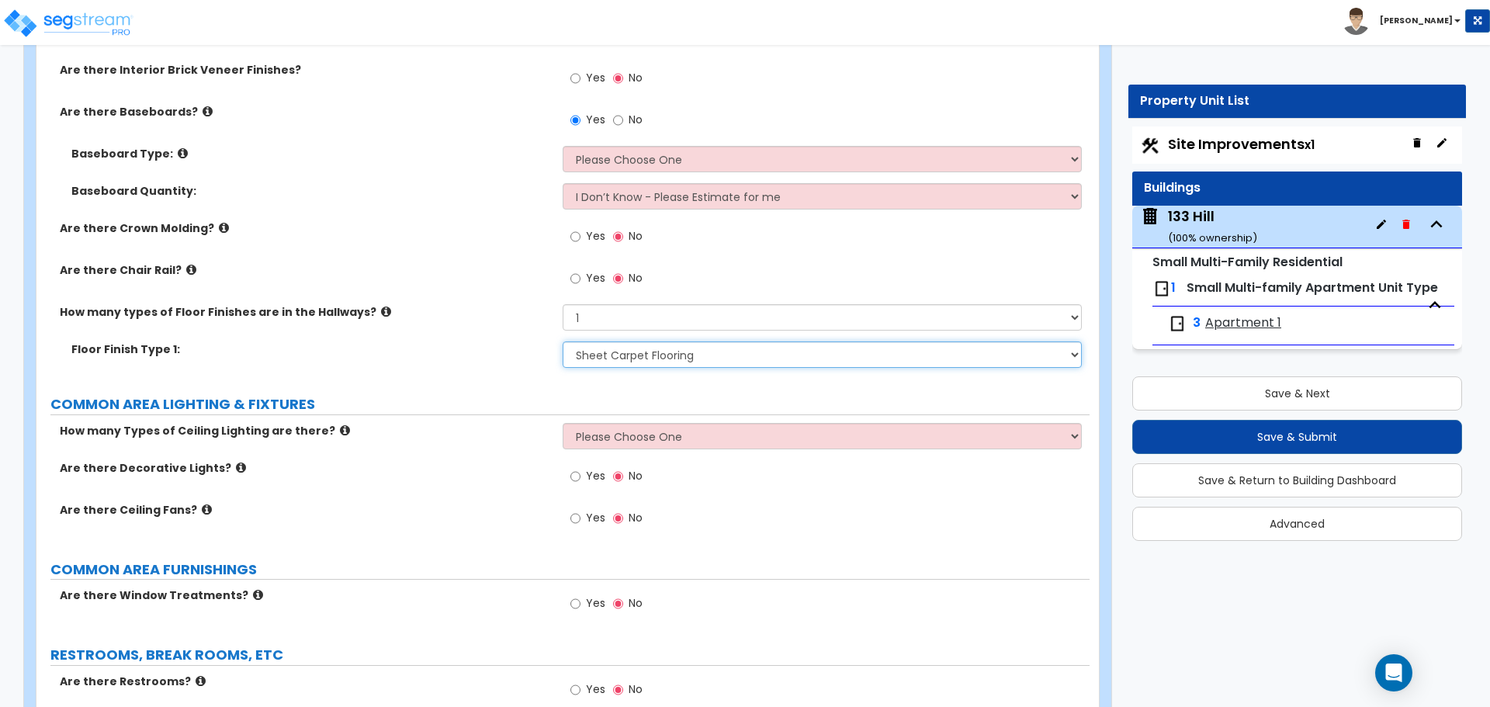
scroll to position [3085, 0]
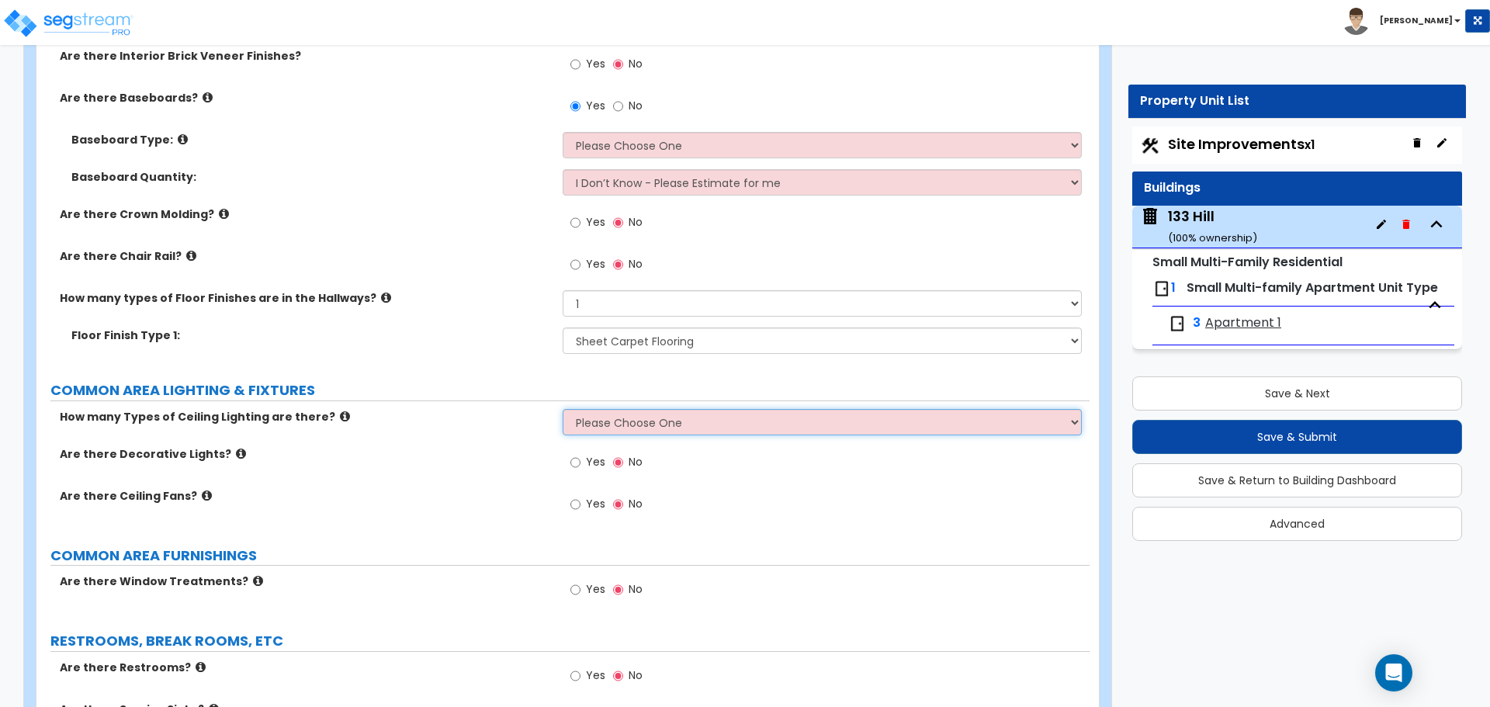
click at [640, 426] on select "Please Choose One 1 2 3" at bounding box center [822, 422] width 518 height 26
select select "1"
click at [563, 409] on select "Please Choose One 1 2 3" at bounding box center [822, 422] width 518 height 26
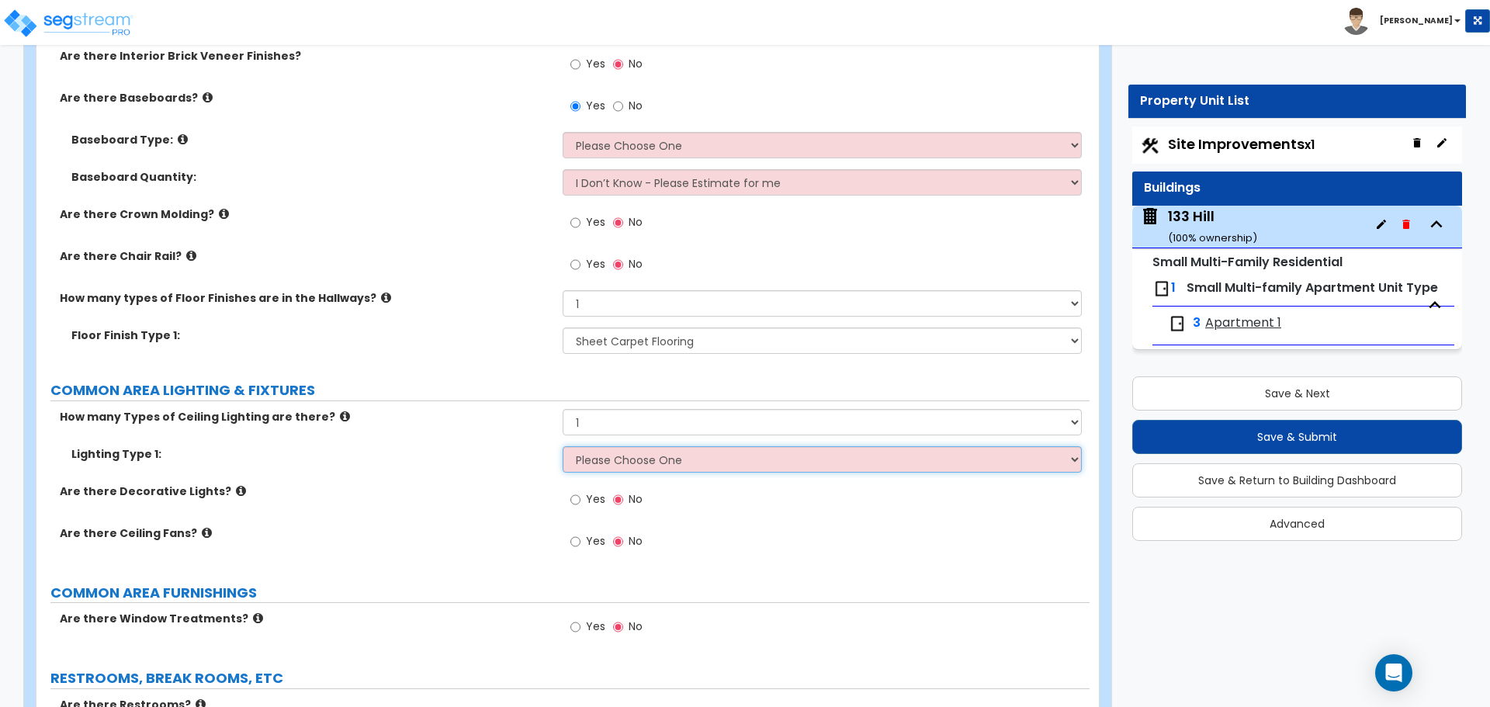
click at [614, 460] on select "Please Choose One LED Surface-Mounted LED Recessed Fluorescent Surface-Mounted …" at bounding box center [822, 459] width 518 height 26
select select "6"
click at [563, 446] on select "Please Choose One LED Surface-Mounted LED Recessed Fluorescent Surface-Mounted …" at bounding box center [822, 459] width 518 height 26
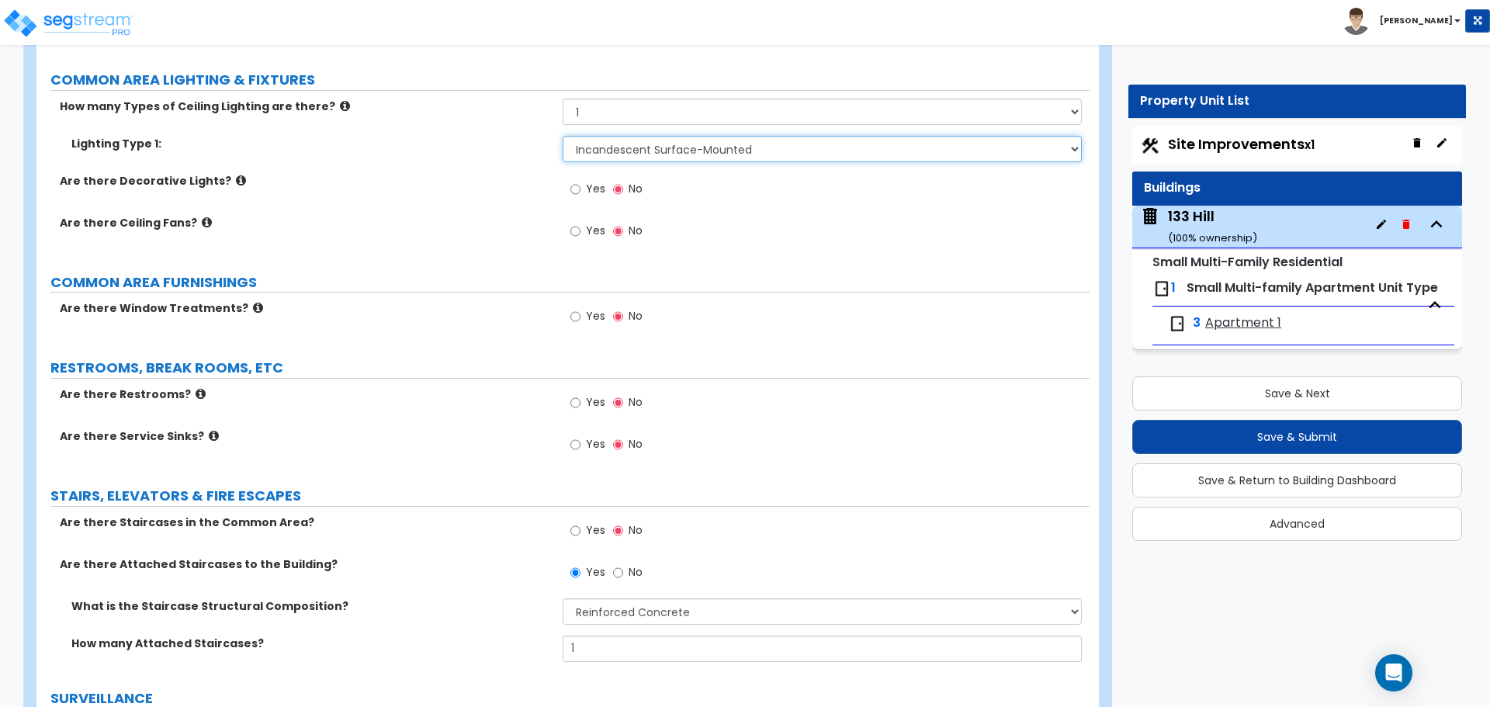
scroll to position [3473, 0]
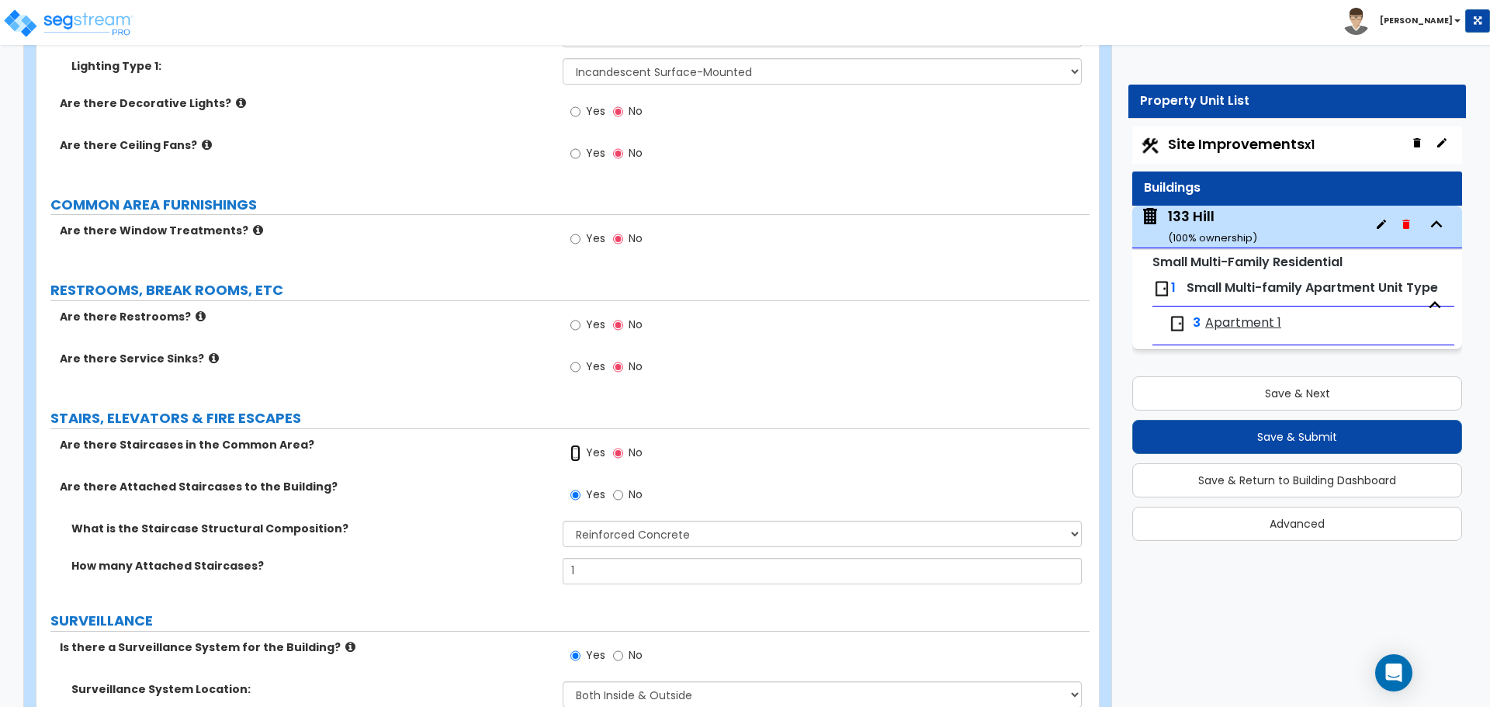
click at [575, 453] on input "Yes" at bounding box center [576, 453] width 10 height 17
radio input "true"
drag, startPoint x: 598, startPoint y: 572, endPoint x: 537, endPoint y: 550, distance: 65.1
click at [537, 550] on div "What is the Staircase Structural Composition? Please Choose One Reinforced Conc…" at bounding box center [563, 558] width 1030 height 75
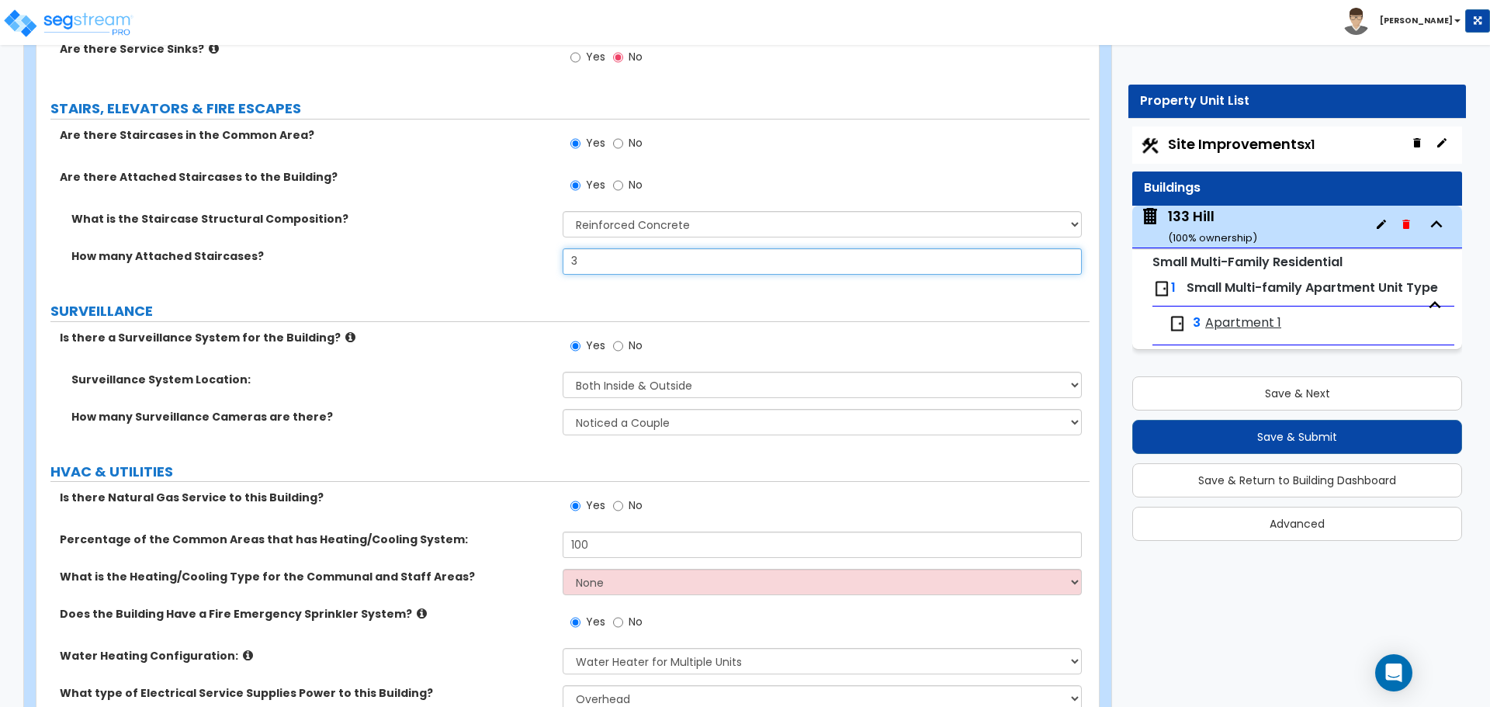
scroll to position [3783, 0]
type input "3"
click at [656, 580] on select "None Heat Only Centralized Heating & Cooling Thru Wall Air Conditioners Mini Sp…" at bounding box center [822, 581] width 518 height 26
select select "2"
click at [563, 568] on select "None Heat Only Centralized Heating & Cooling Thru Wall Air Conditioners Mini Sp…" at bounding box center [822, 581] width 518 height 26
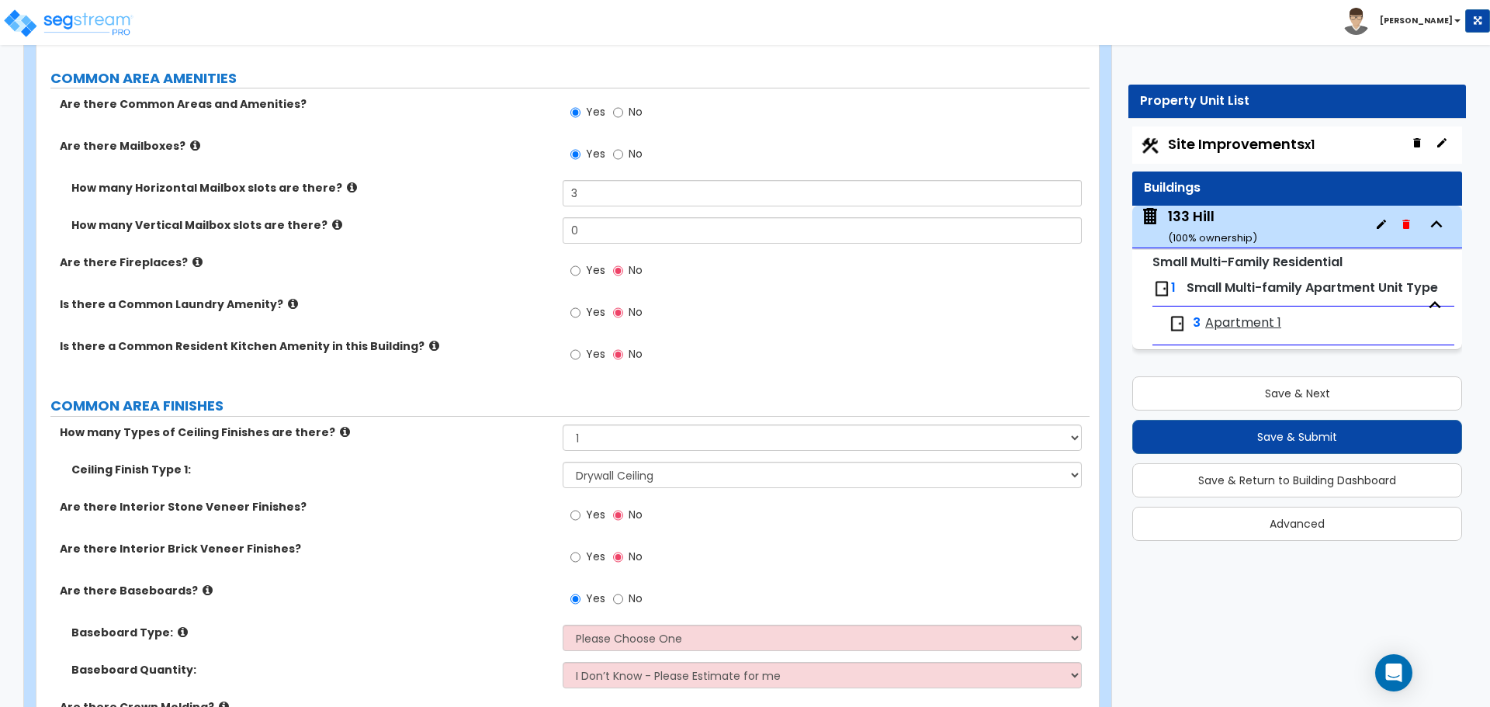
scroll to position [2669, 0]
